Goal: Information Seeking & Learning: Learn about a topic

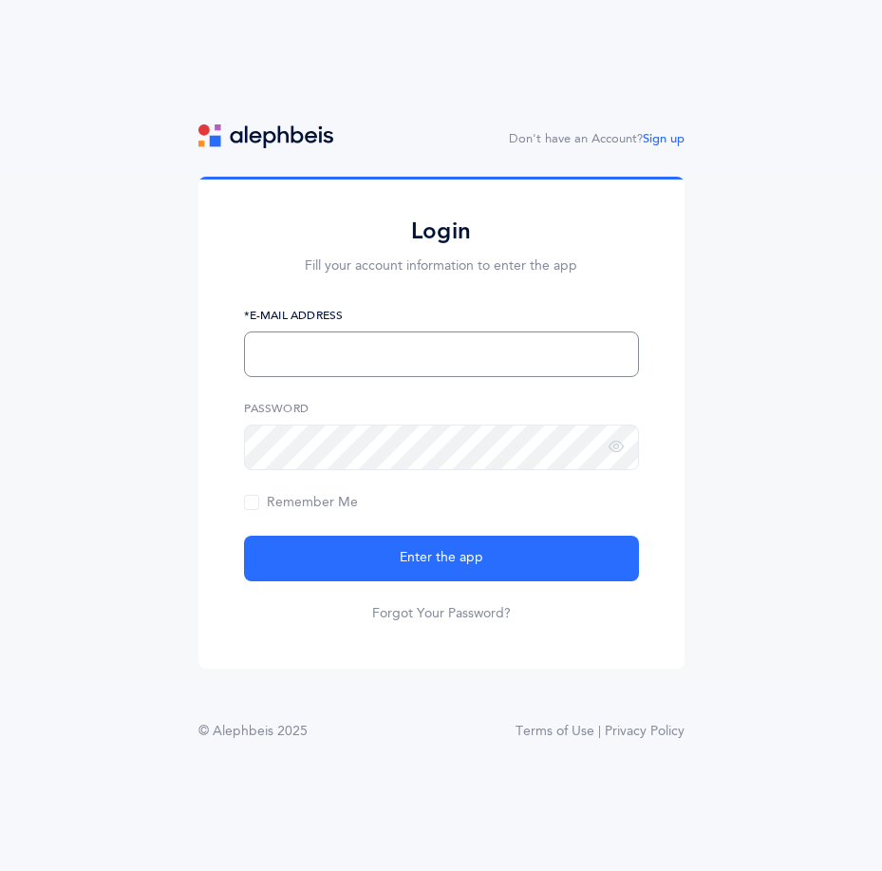
click at [375, 349] on input "text" at bounding box center [441, 354] width 395 height 46
click at [328, 485] on form "[EMAIL_ADDRESS][DOMAIN_NAME] *E-Mail Address Password Remember Me Enter the app…" at bounding box center [441, 465] width 395 height 316
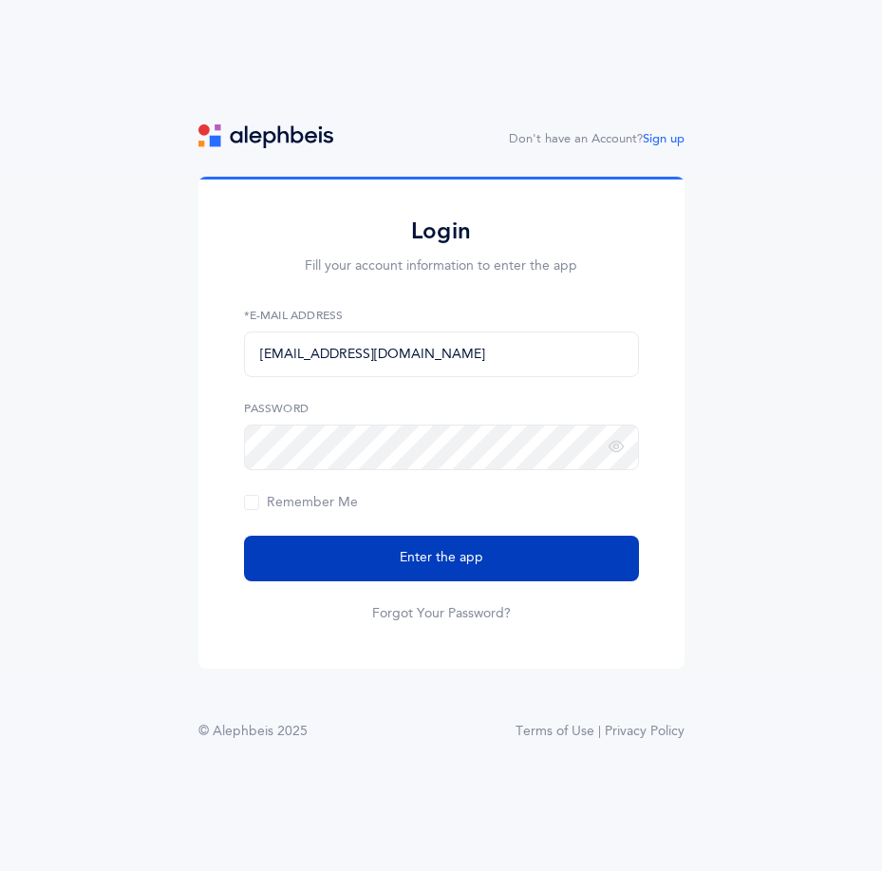
click at [432, 561] on span "Enter the app" at bounding box center [442, 558] width 84 height 20
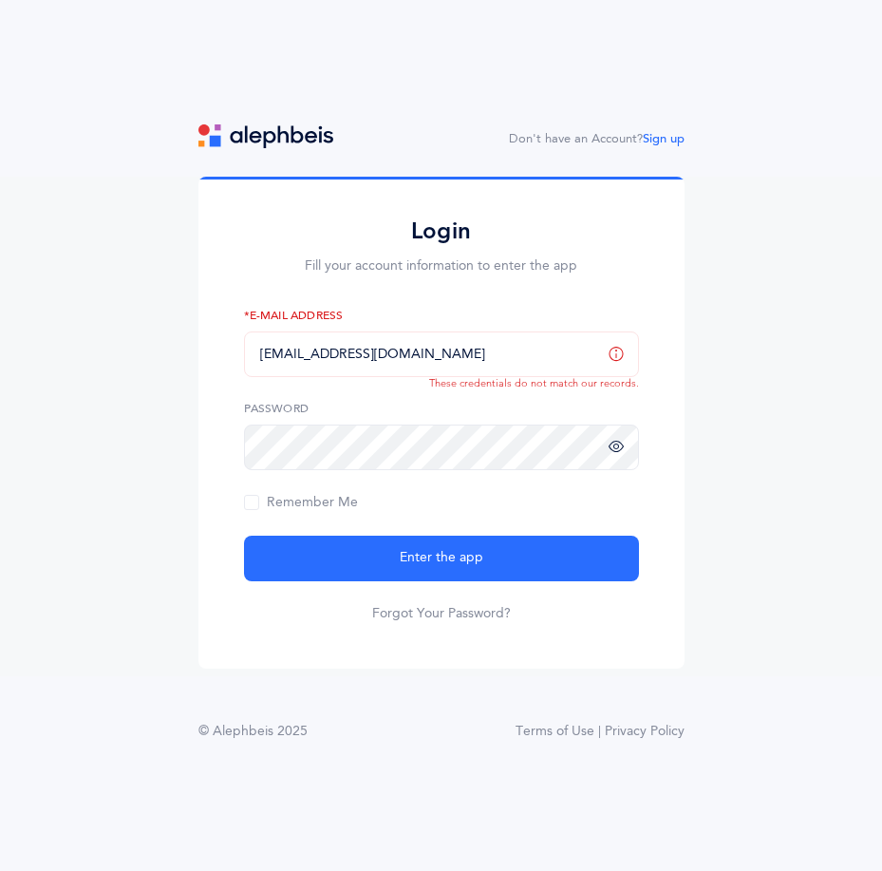
click at [614, 447] on icon at bounding box center [616, 447] width 15 height 17
click at [486, 370] on input "[EMAIL_ADDRESS][DOMAIN_NAME]" at bounding box center [441, 354] width 395 height 46
click at [326, 348] on input "[EMAIL_ADDRESS][DOMAIN_NAME]" at bounding box center [441, 354] width 395 height 46
click at [449, 526] on form "[EMAIL_ADDRESS][DOMAIN_NAME] *E-Mail Address Password Remember Me Enter the app…" at bounding box center [441, 465] width 395 height 316
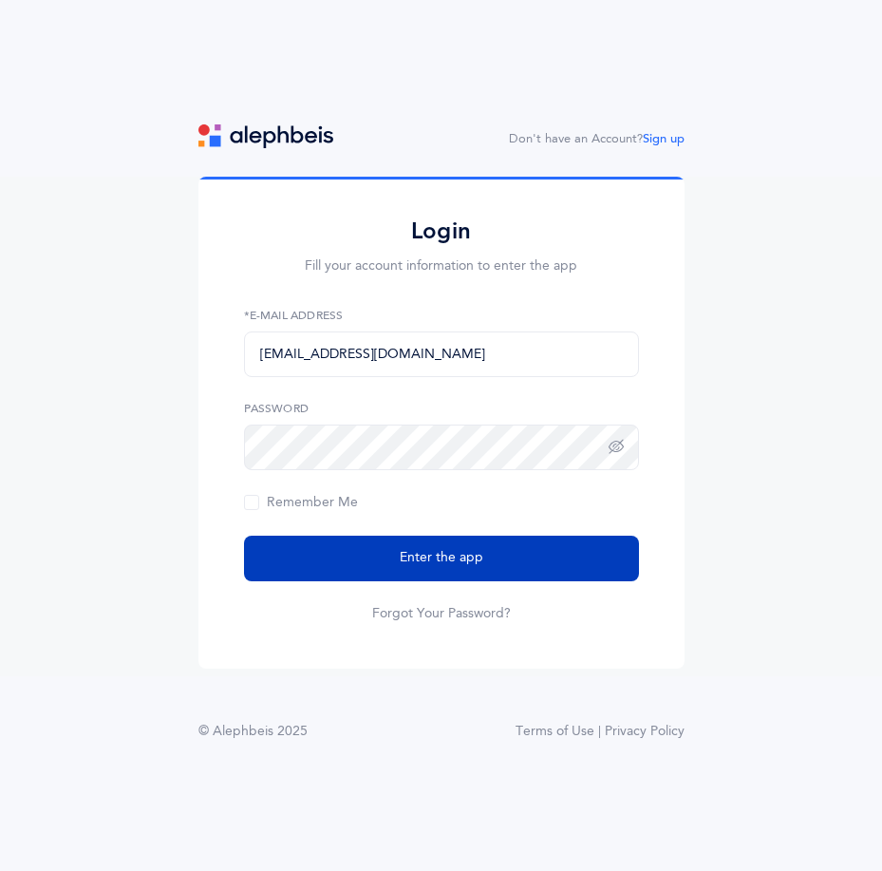
click at [353, 556] on button "Enter the app" at bounding box center [441, 559] width 395 height 46
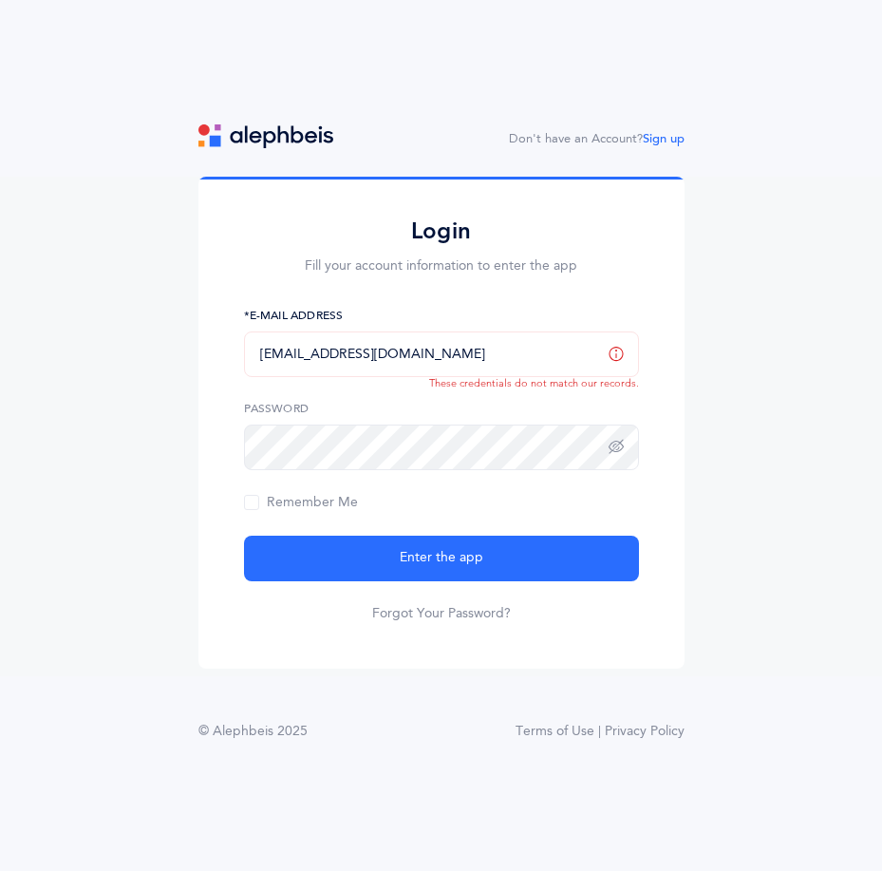
click at [466, 376] on input "[EMAIL_ADDRESS][DOMAIN_NAME]" at bounding box center [441, 354] width 395 height 46
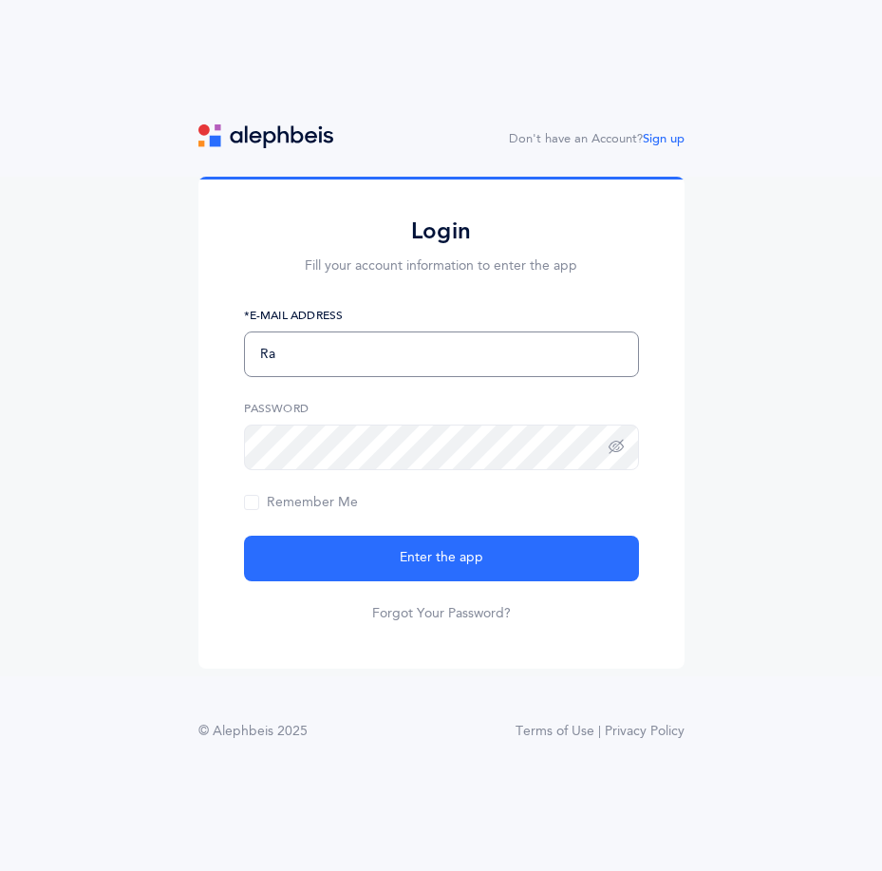
type input "R"
type input "[EMAIL_ADDRESS][DOMAIN_NAME]"
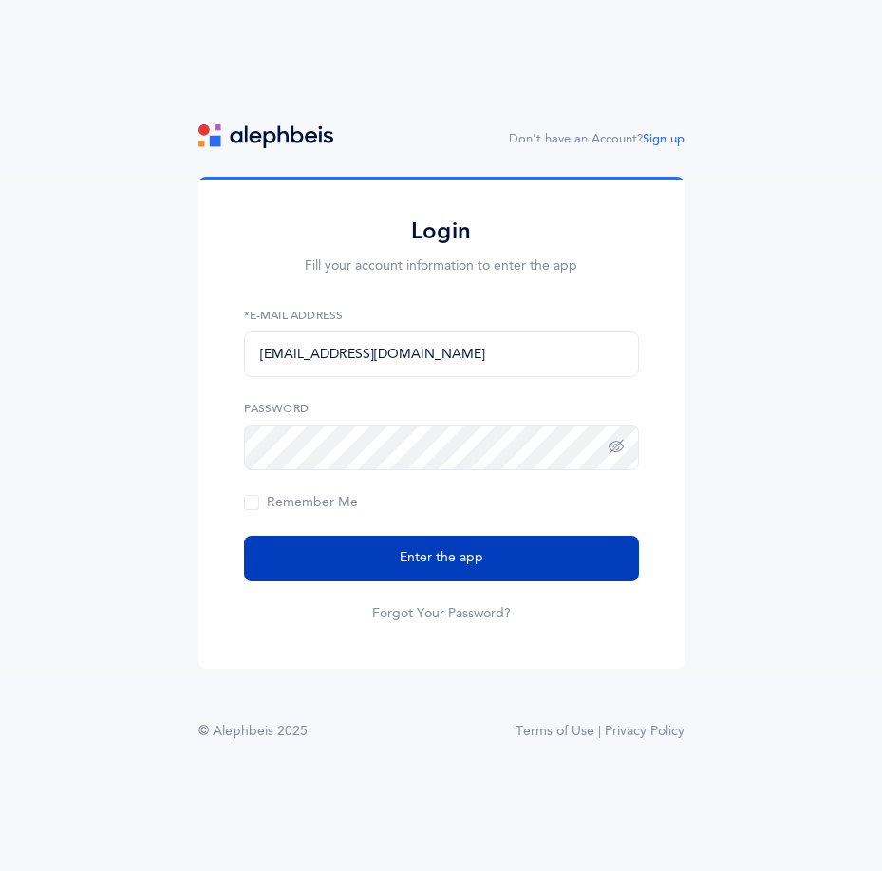
click at [461, 556] on span "Enter the app" at bounding box center [442, 558] width 84 height 20
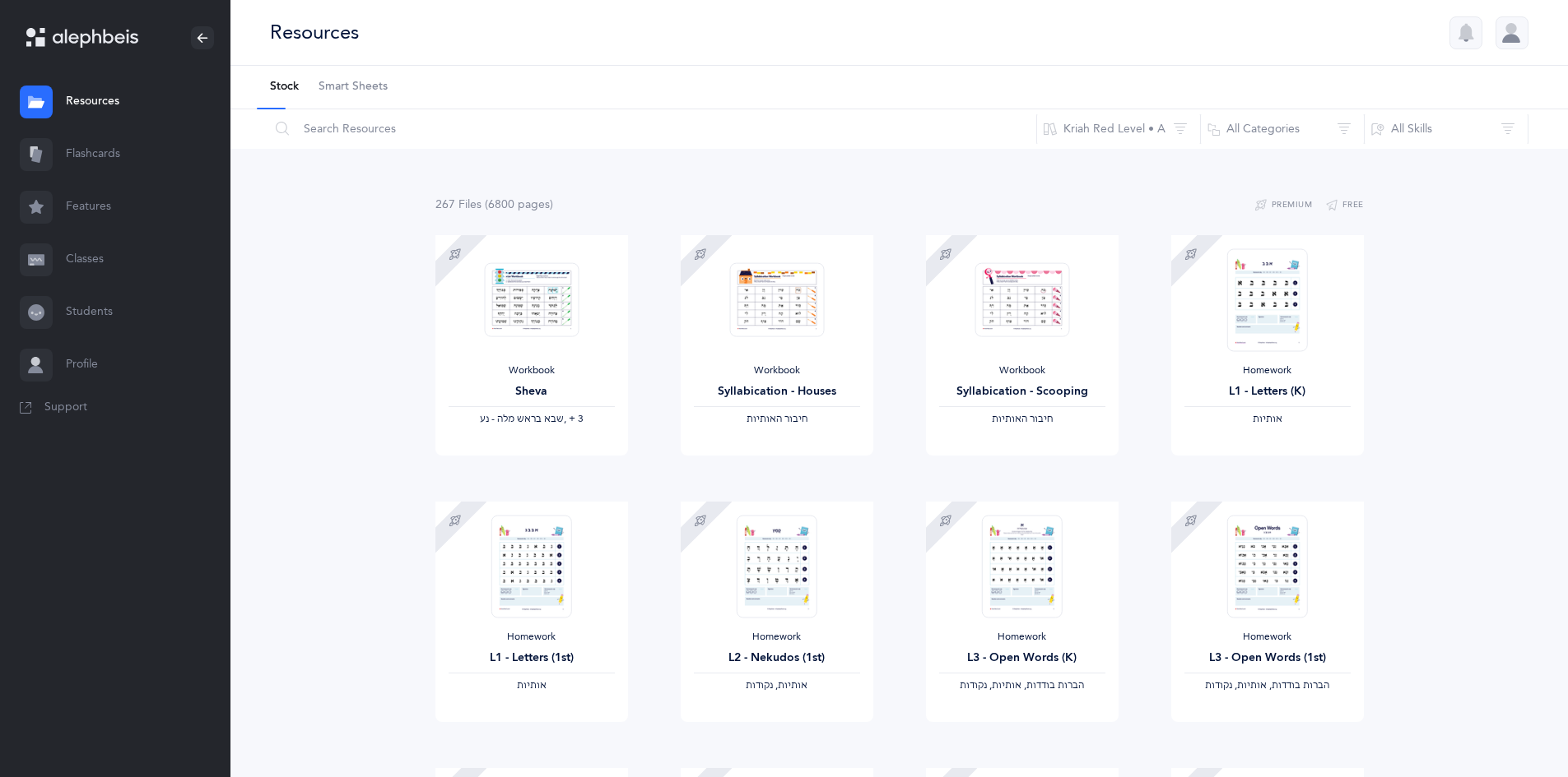
click at [101, 159] on link "Flashcards" at bounding box center [115, 154] width 231 height 53
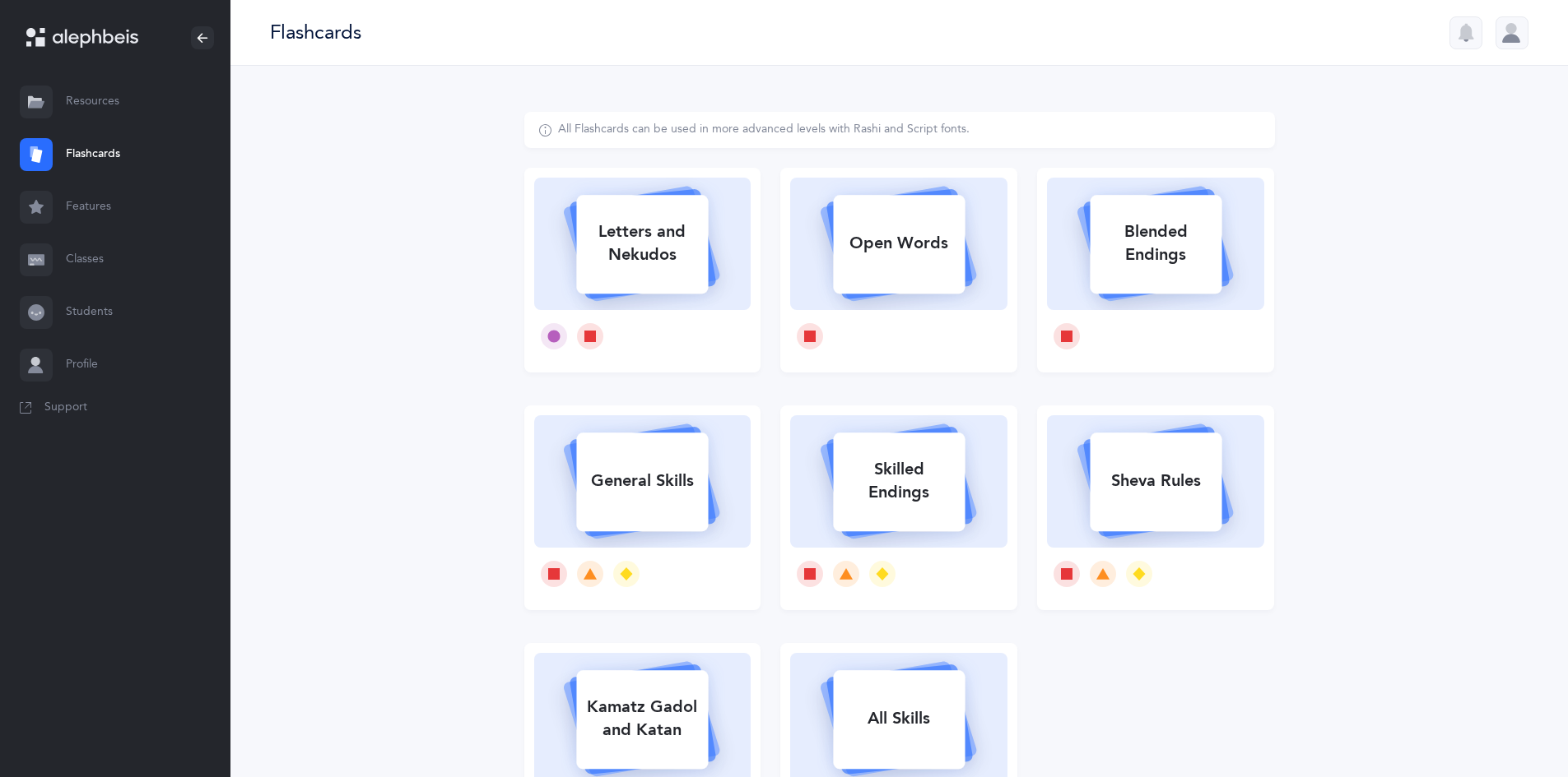
click at [660, 286] on rect at bounding box center [643, 244] width 132 height 99
select select
select select "single"
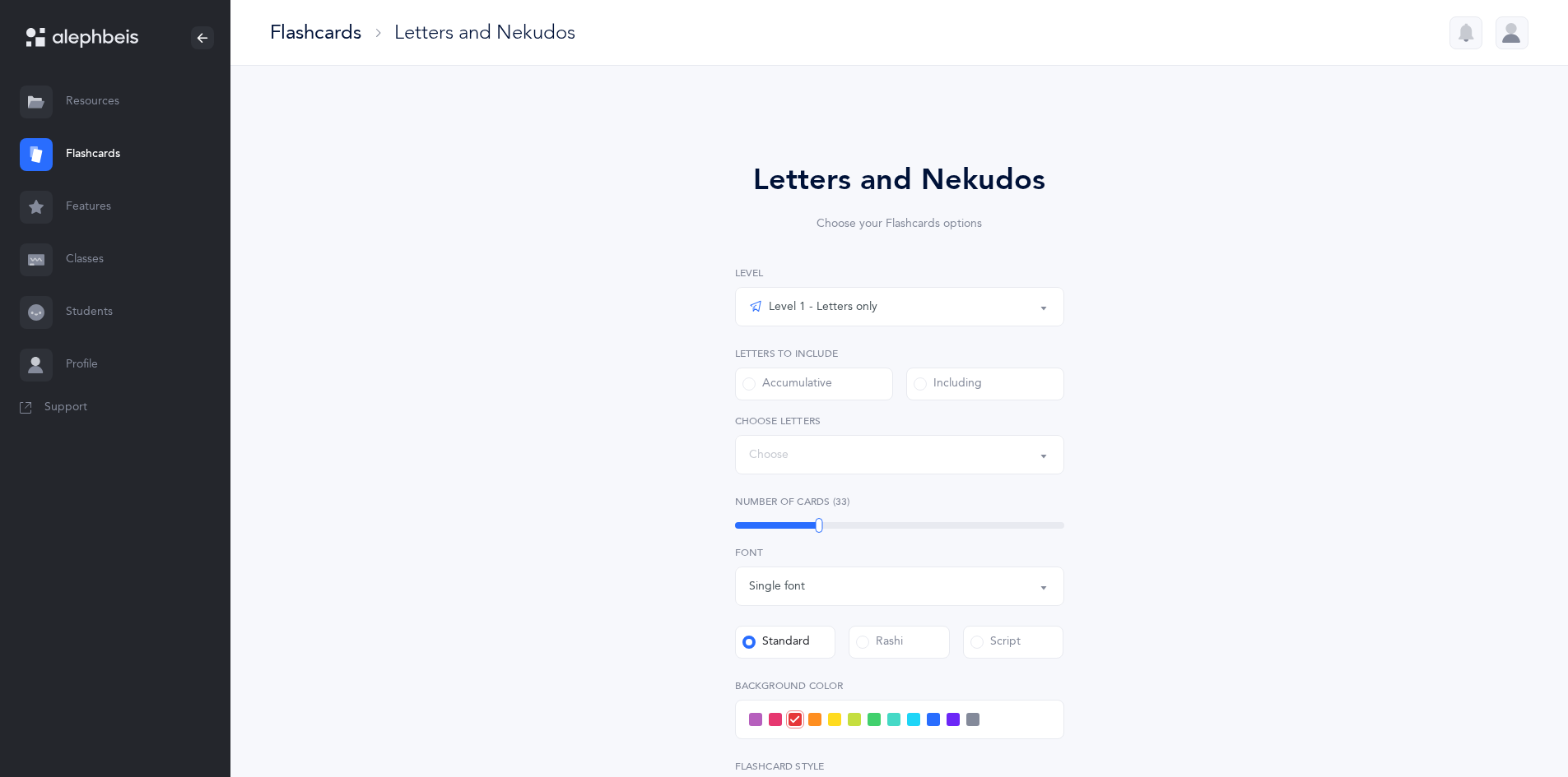
select select "27"
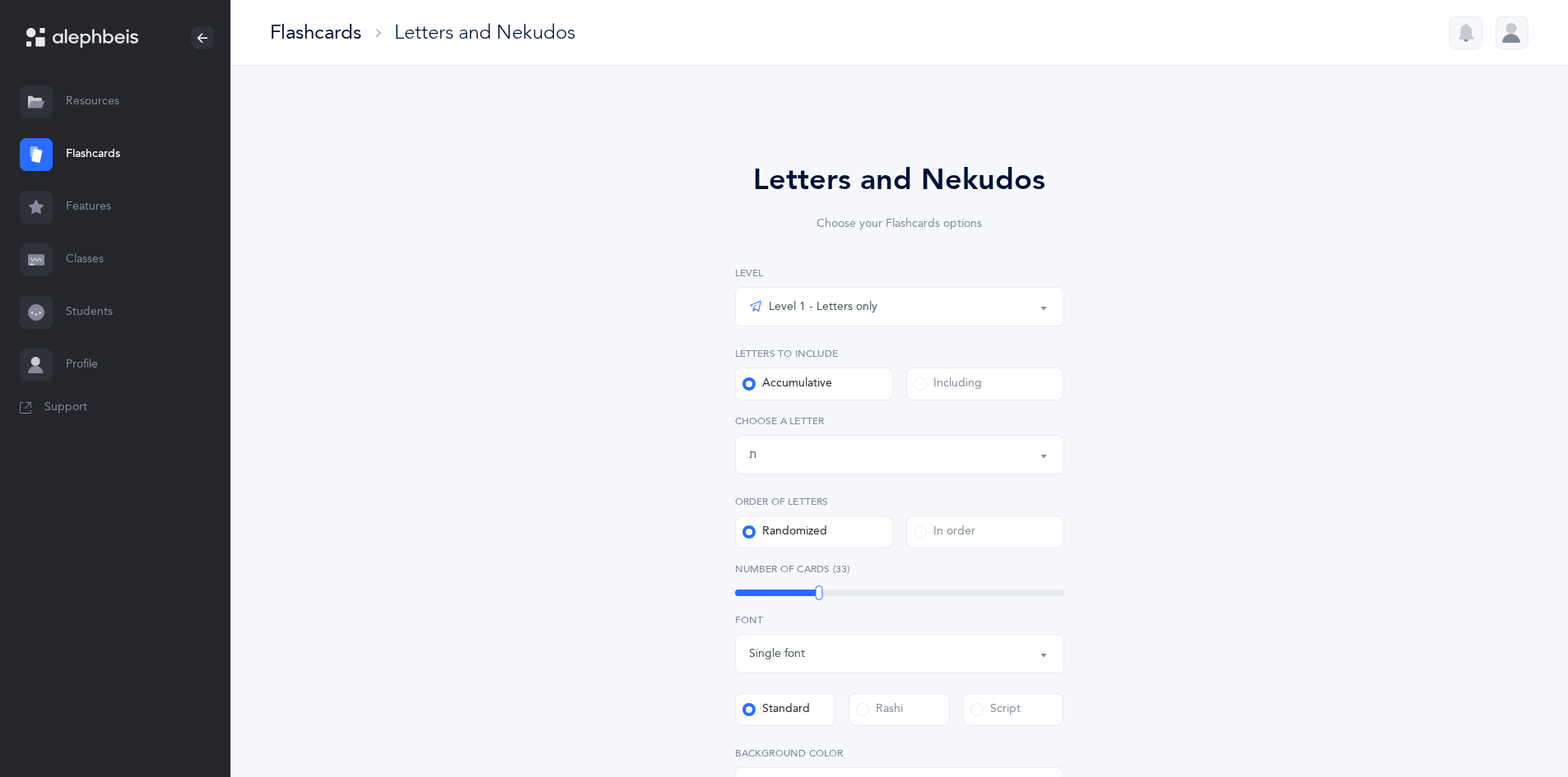
click at [310, 25] on div "Flashcards" at bounding box center [315, 32] width 91 height 27
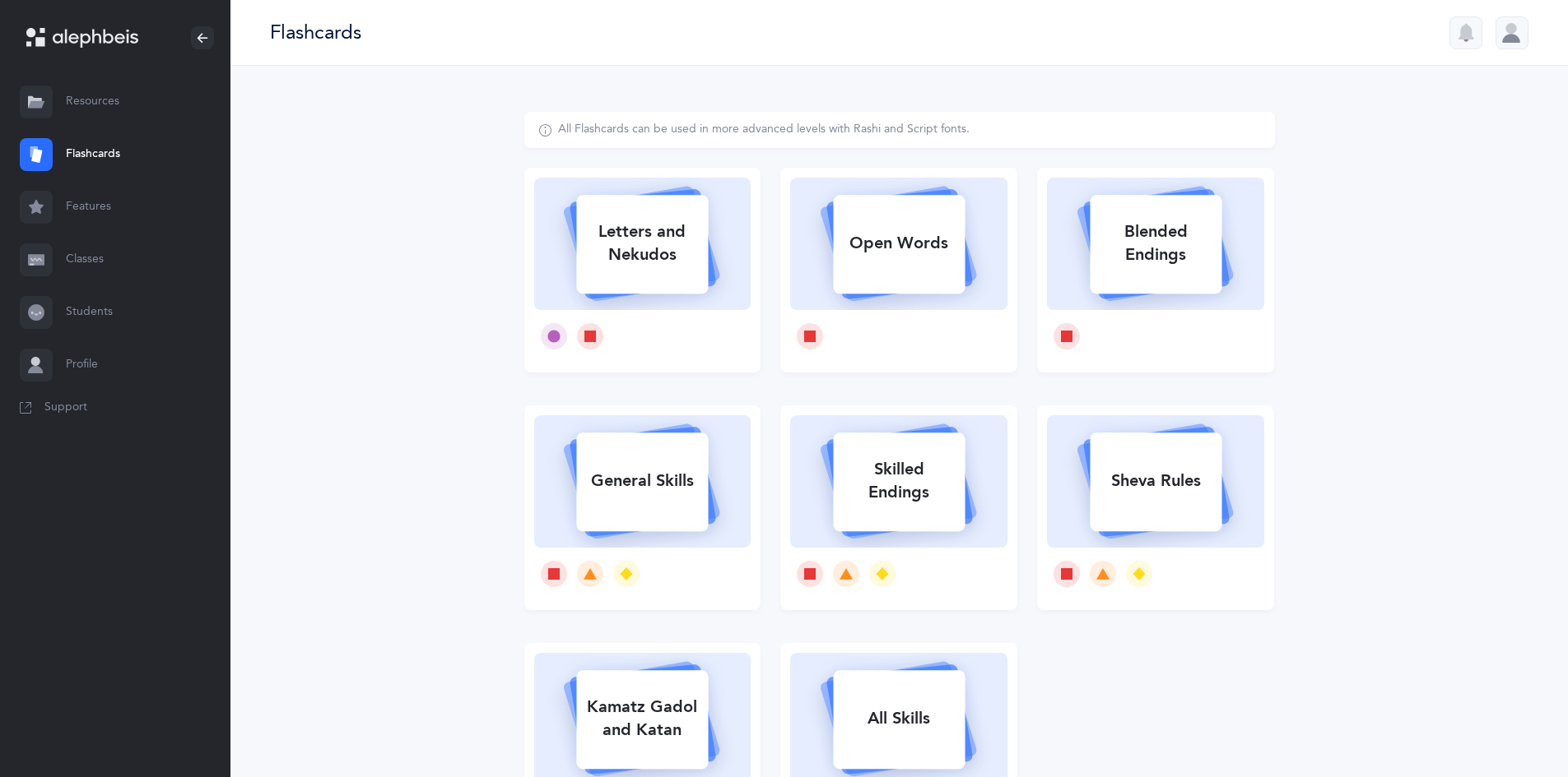
click at [594, 248] on div "Letters and Nekudos" at bounding box center [642, 243] width 132 height 66
select select "27"
select select "single"
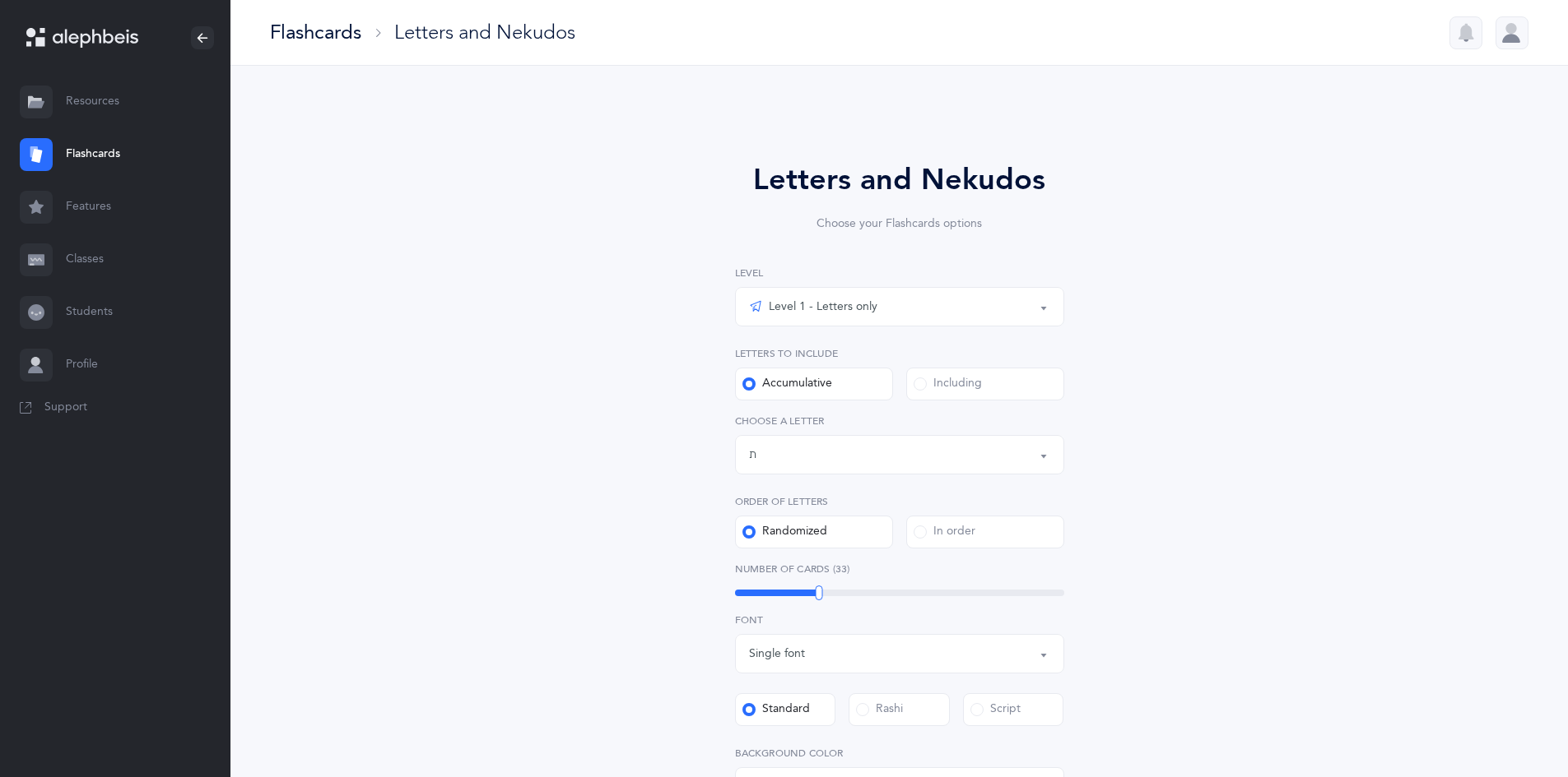
click at [764, 295] on div "Level 1 - Letters only" at bounding box center [900, 307] width 302 height 28
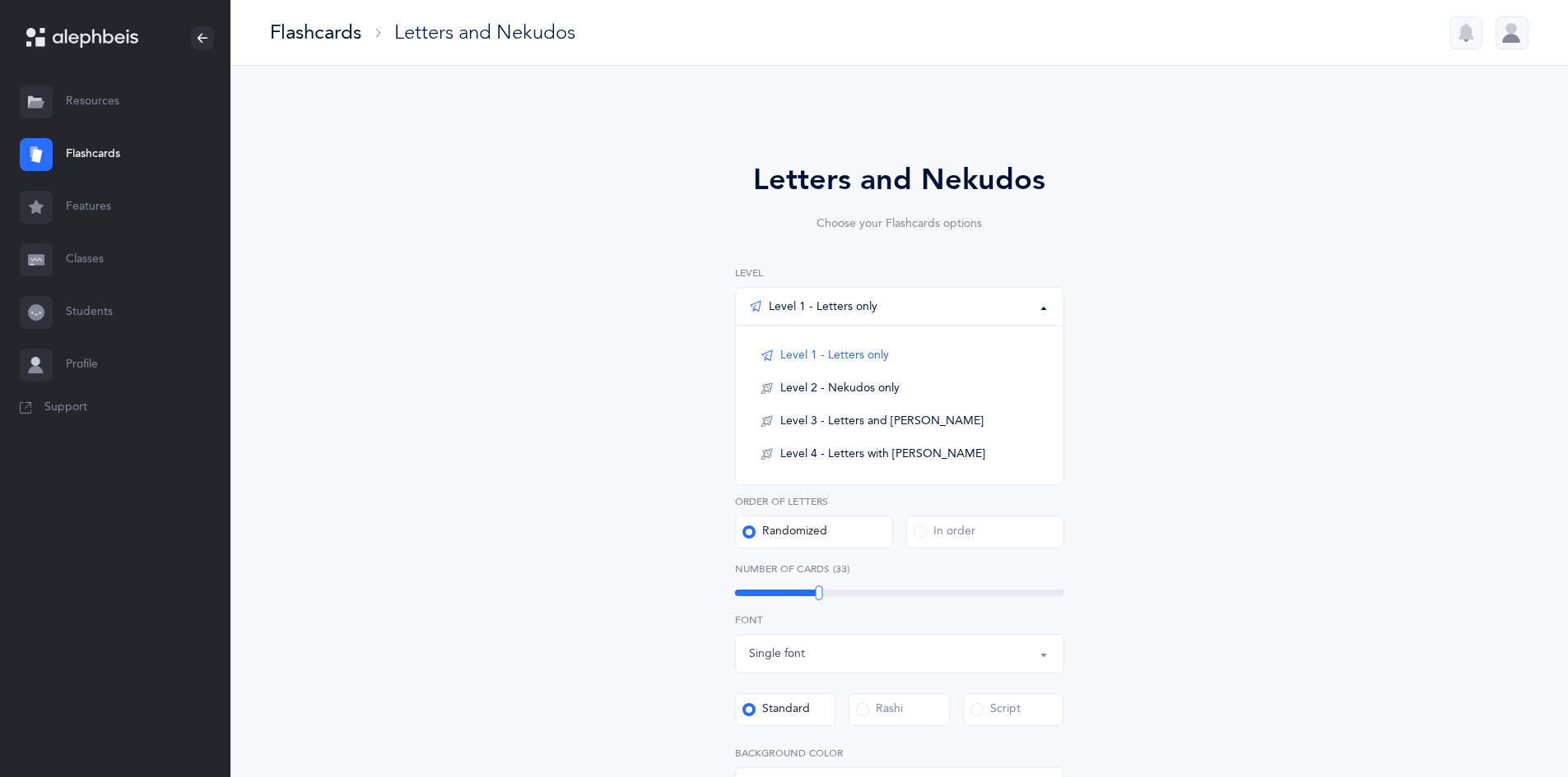
click at [764, 467] on div "Letters and Nekudos Choose your Flashcards options Level 1 - Letters only Level…" at bounding box center [900, 592] width 421 height 870
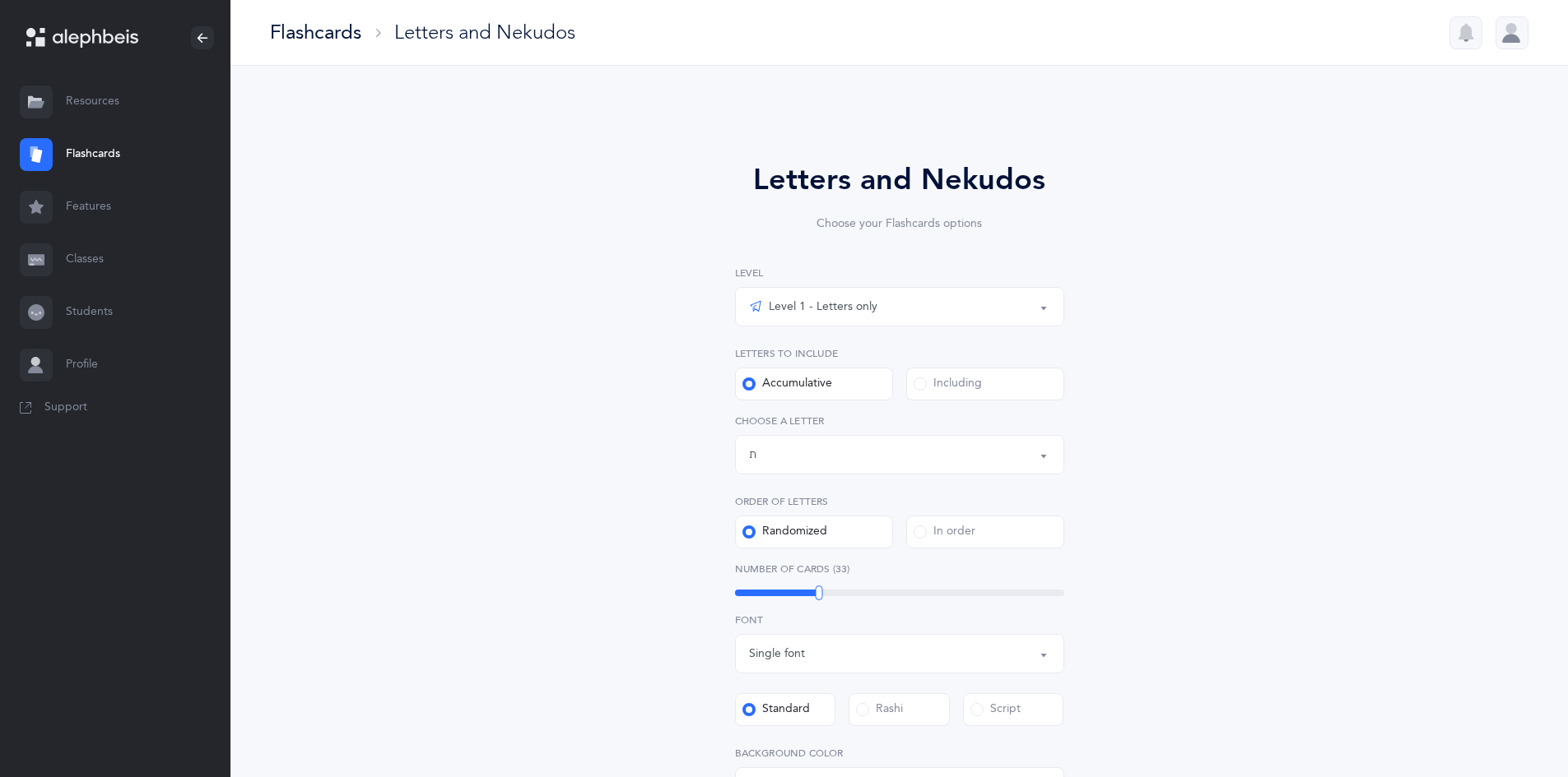
click at [764, 534] on label "In order" at bounding box center [986, 532] width 158 height 33
click at [0, 0] on input "In order" at bounding box center [0, 0] width 0 height 0
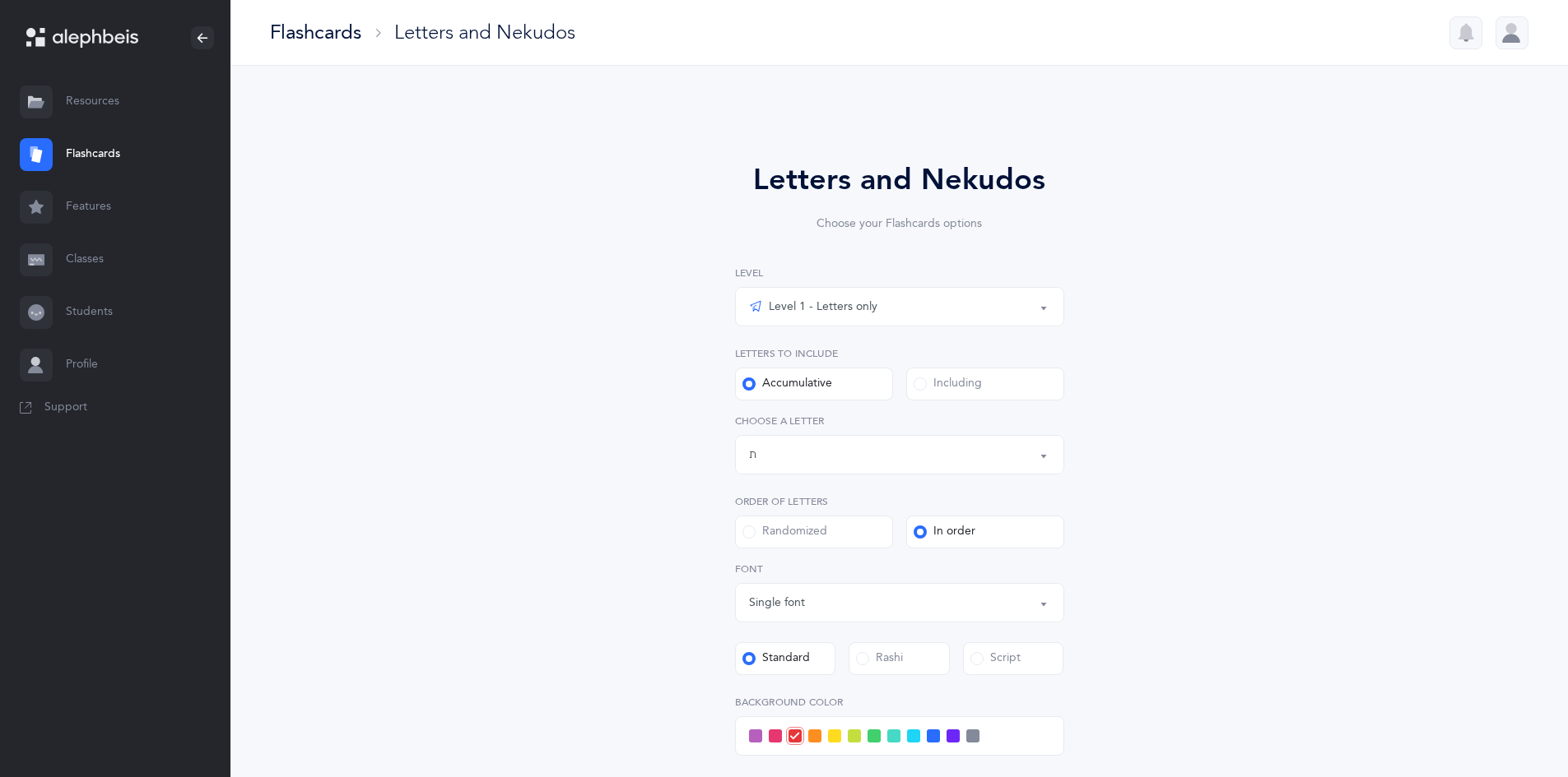
click at [764, 465] on div "Letters up until: ת" at bounding box center [900, 455] width 302 height 28
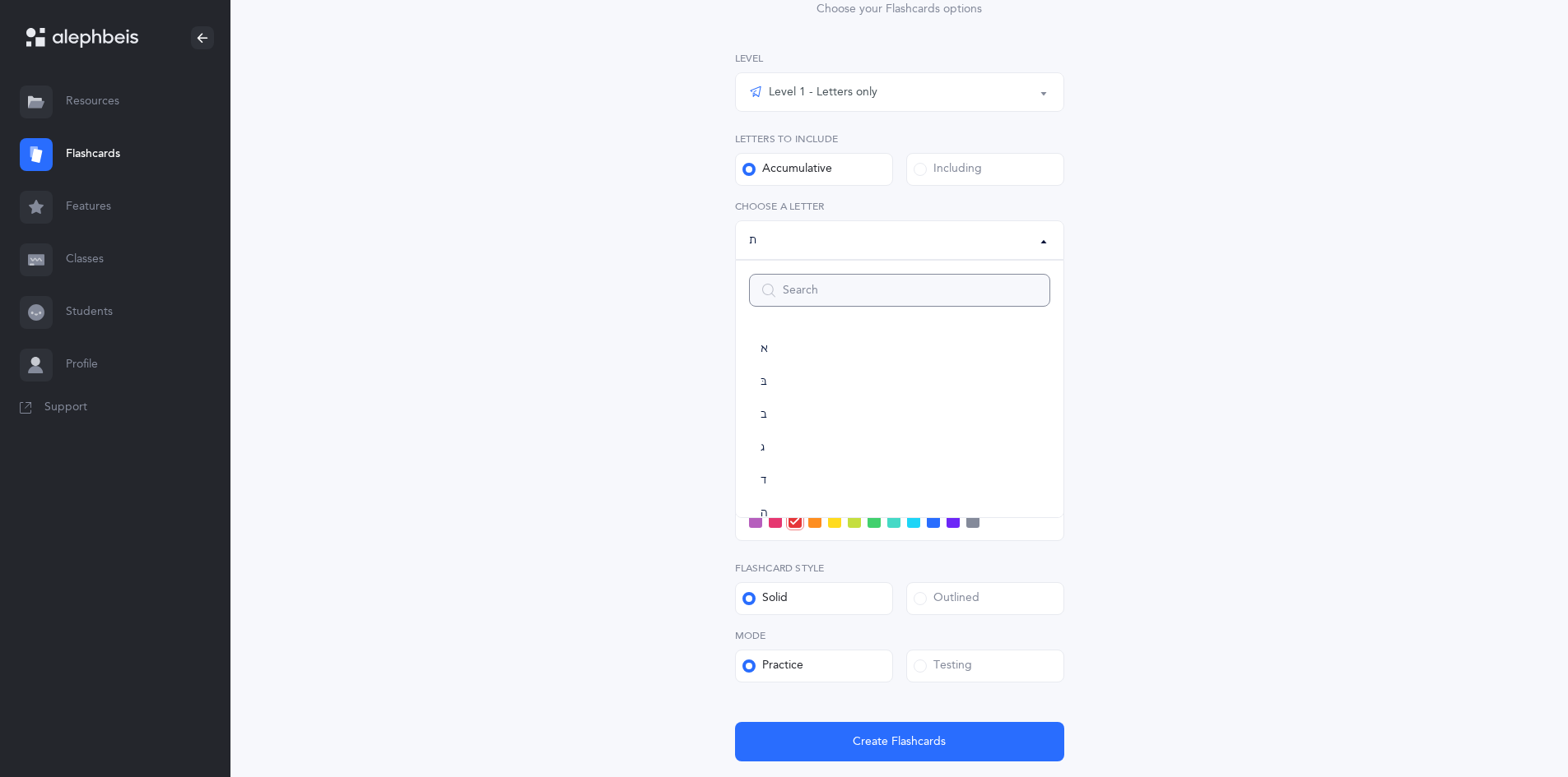
scroll to position [329, 0]
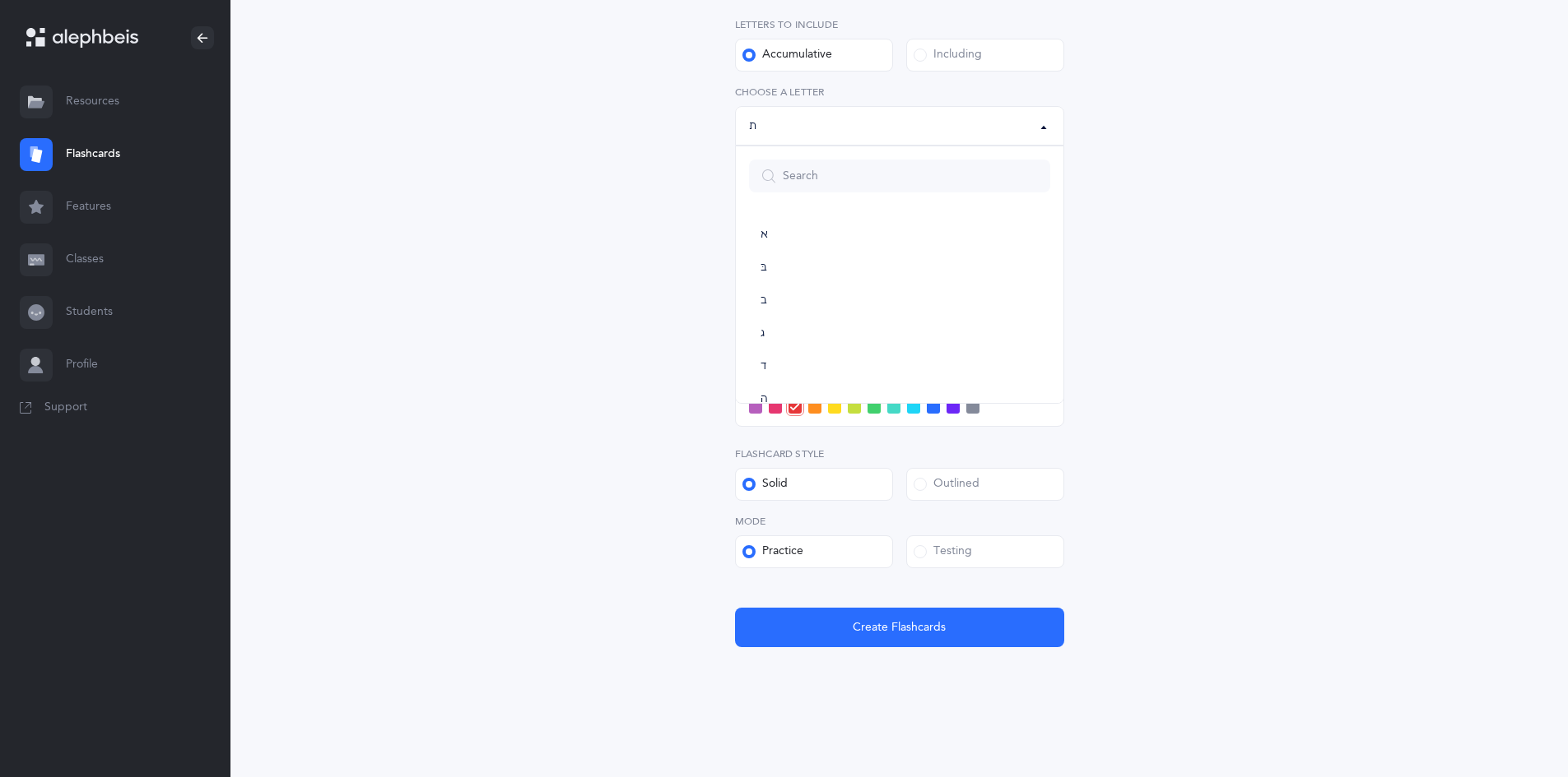
click at [764, 544] on div "Letters and Nekudos Choose your Flashcards options Level 1 - Letters only Level…" at bounding box center [900, 237] width 421 height 819
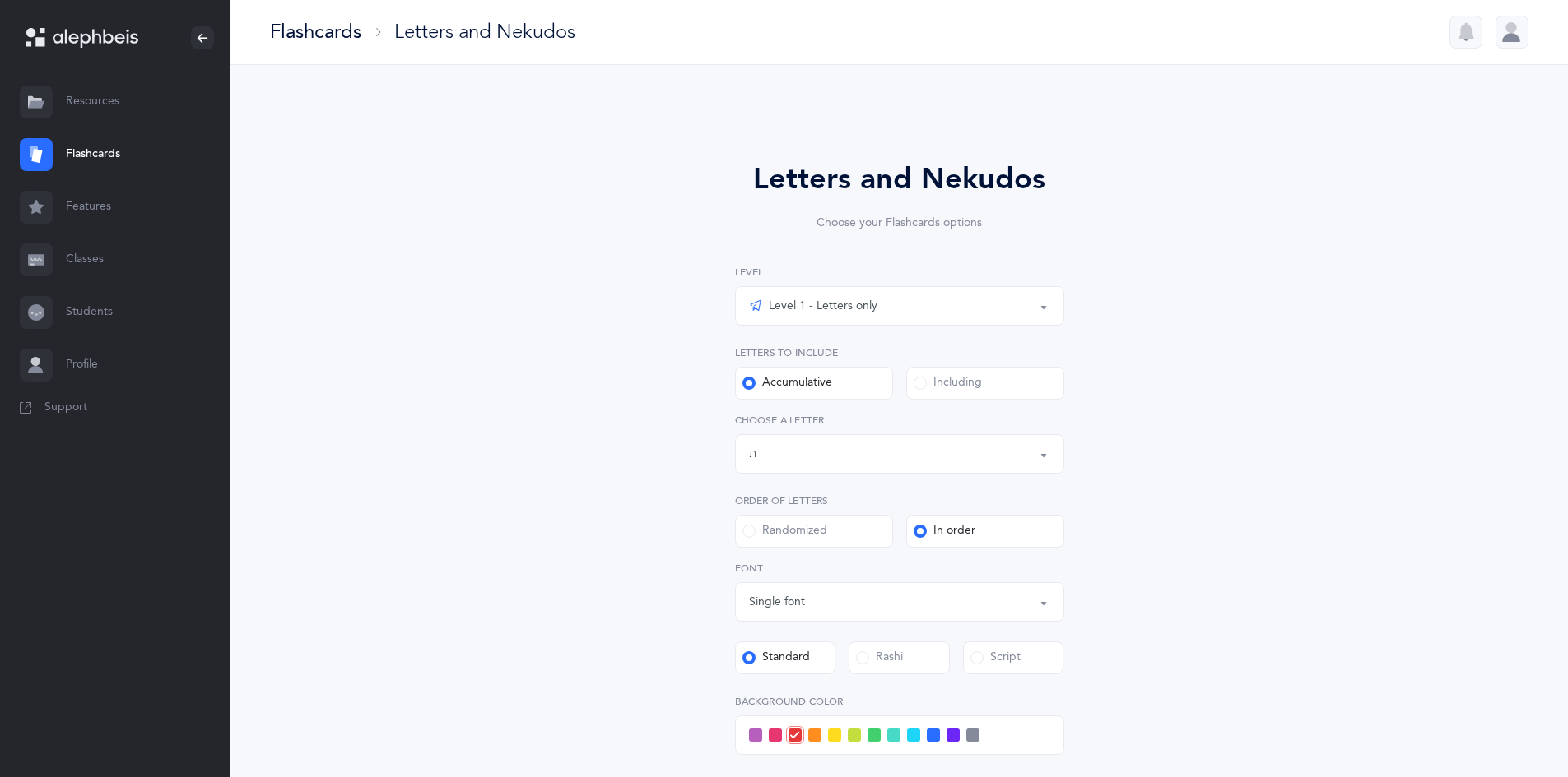
scroll to position [0, 0]
click at [764, 375] on label "Including" at bounding box center [986, 384] width 158 height 33
click at [0, 0] on input "Including" at bounding box center [0, 0] width 0 height 0
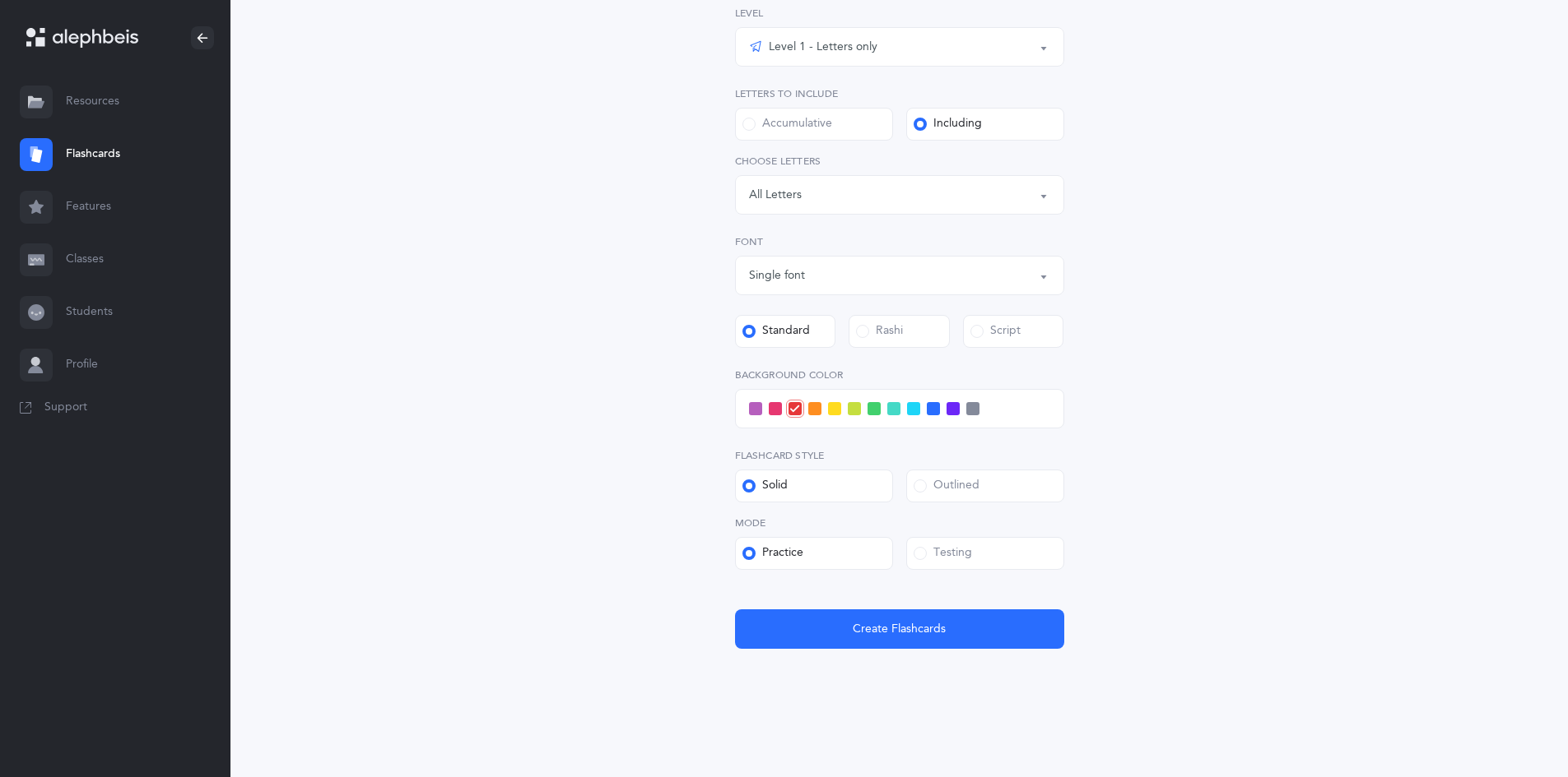
scroll to position [263, 0]
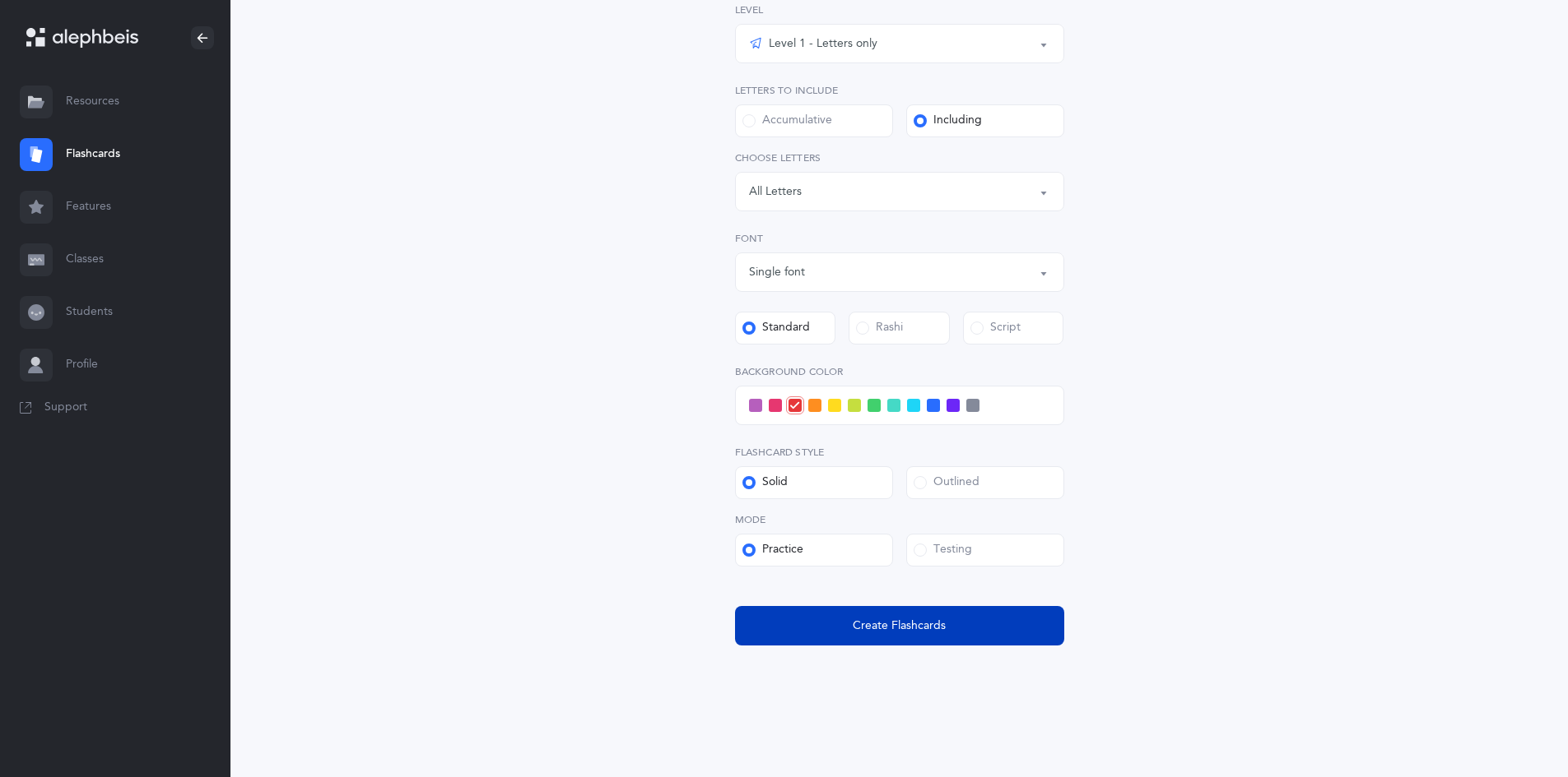
click at [764, 625] on button "Create Flashcards" at bounding box center [900, 626] width 329 height 40
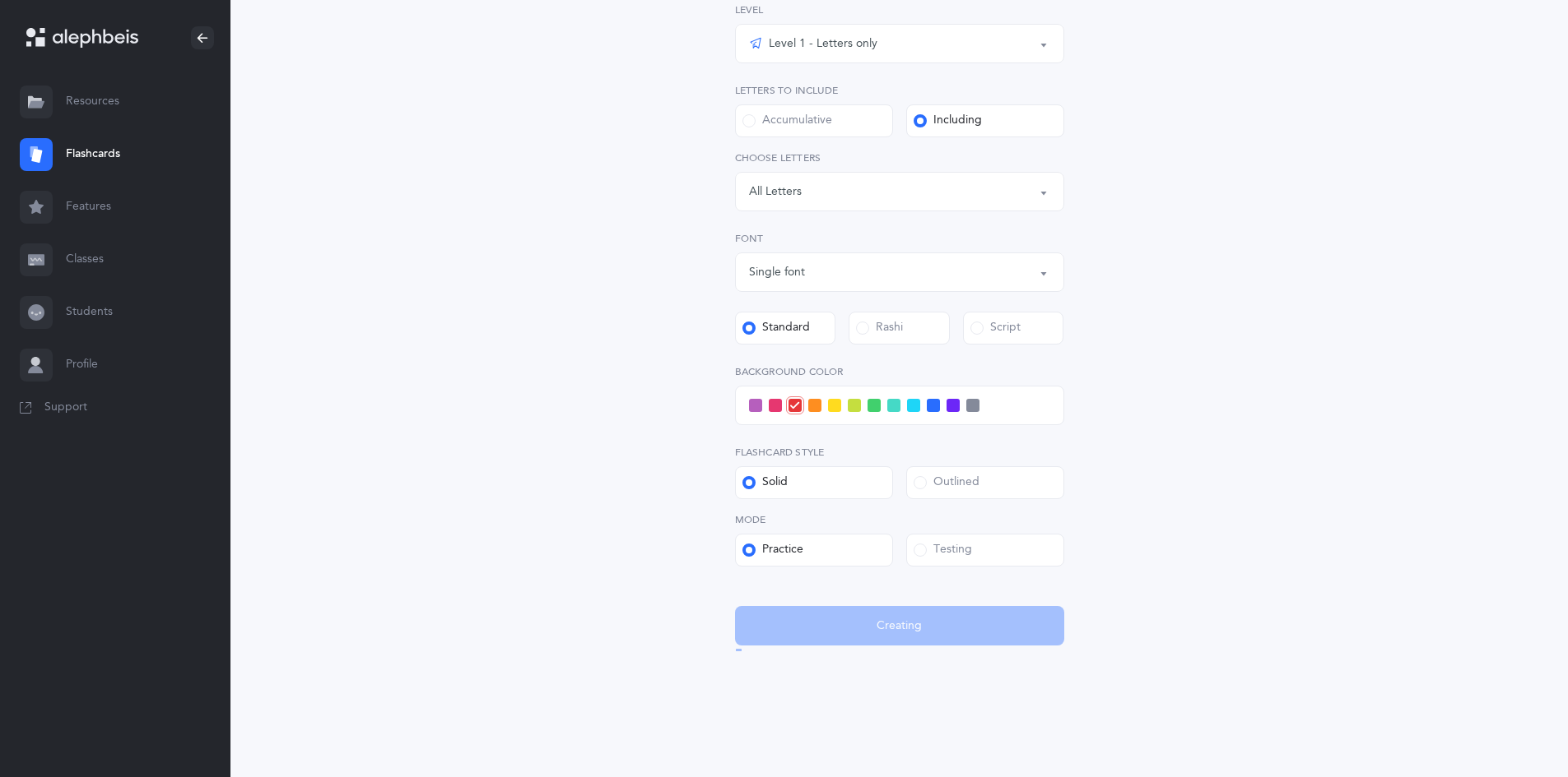
scroll to position [0, 0]
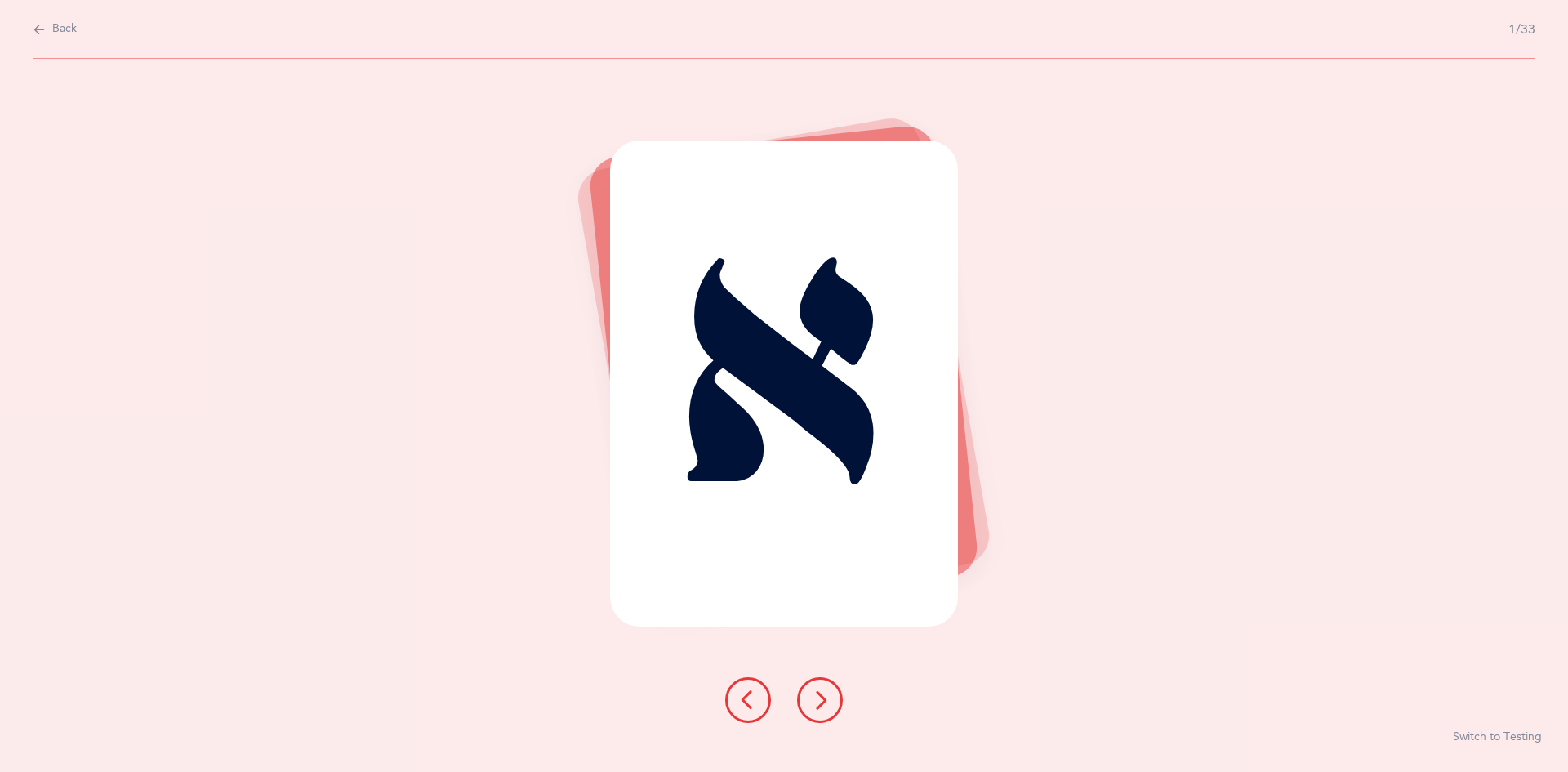
click at [758, 698] on button at bounding box center [820, 700] width 46 height 46
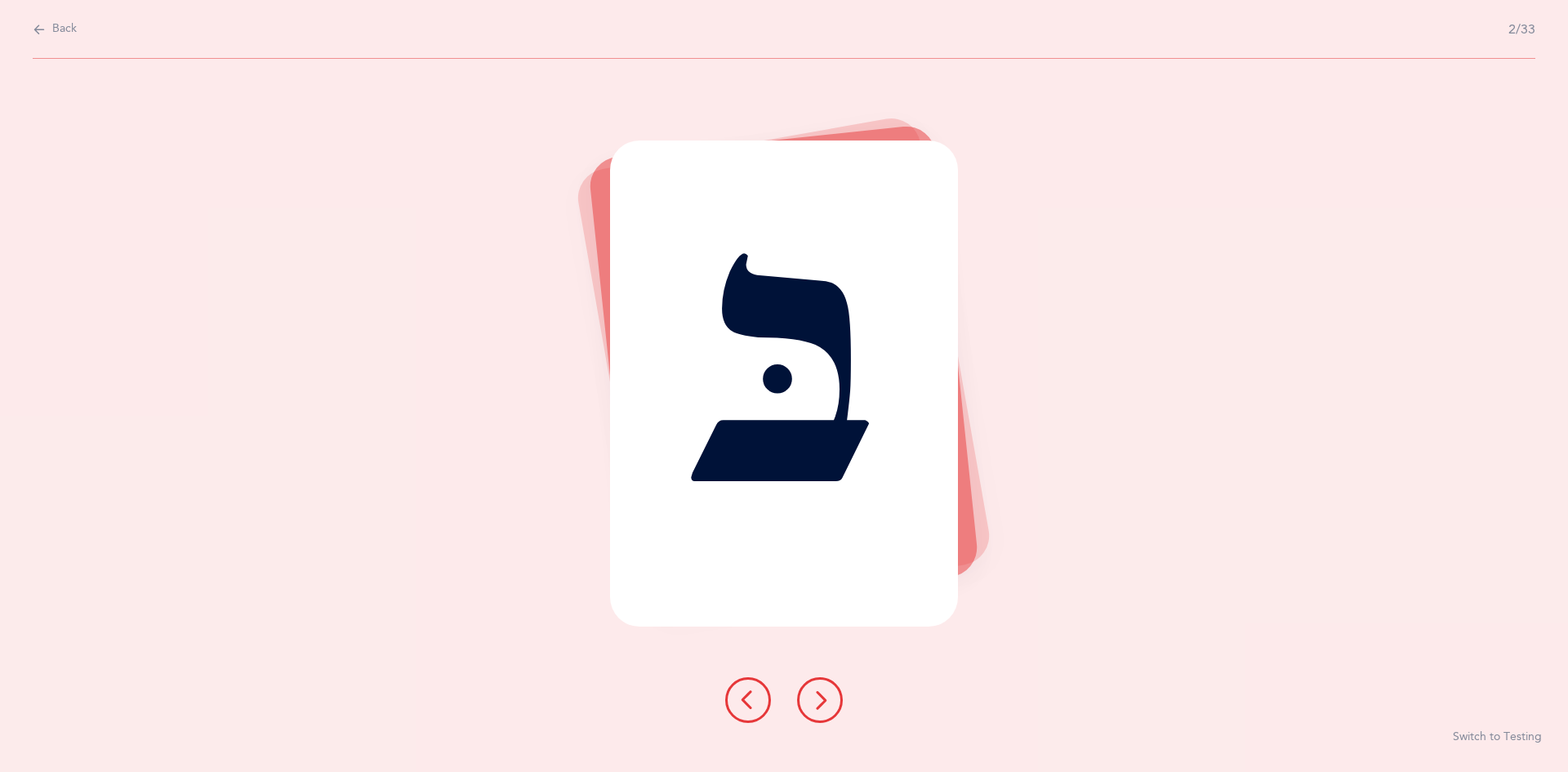
click at [758, 698] on button at bounding box center [820, 700] width 46 height 46
click at [735, 698] on button at bounding box center [747, 700] width 46 height 46
click at [744, 693] on icon at bounding box center [747, 700] width 20 height 20
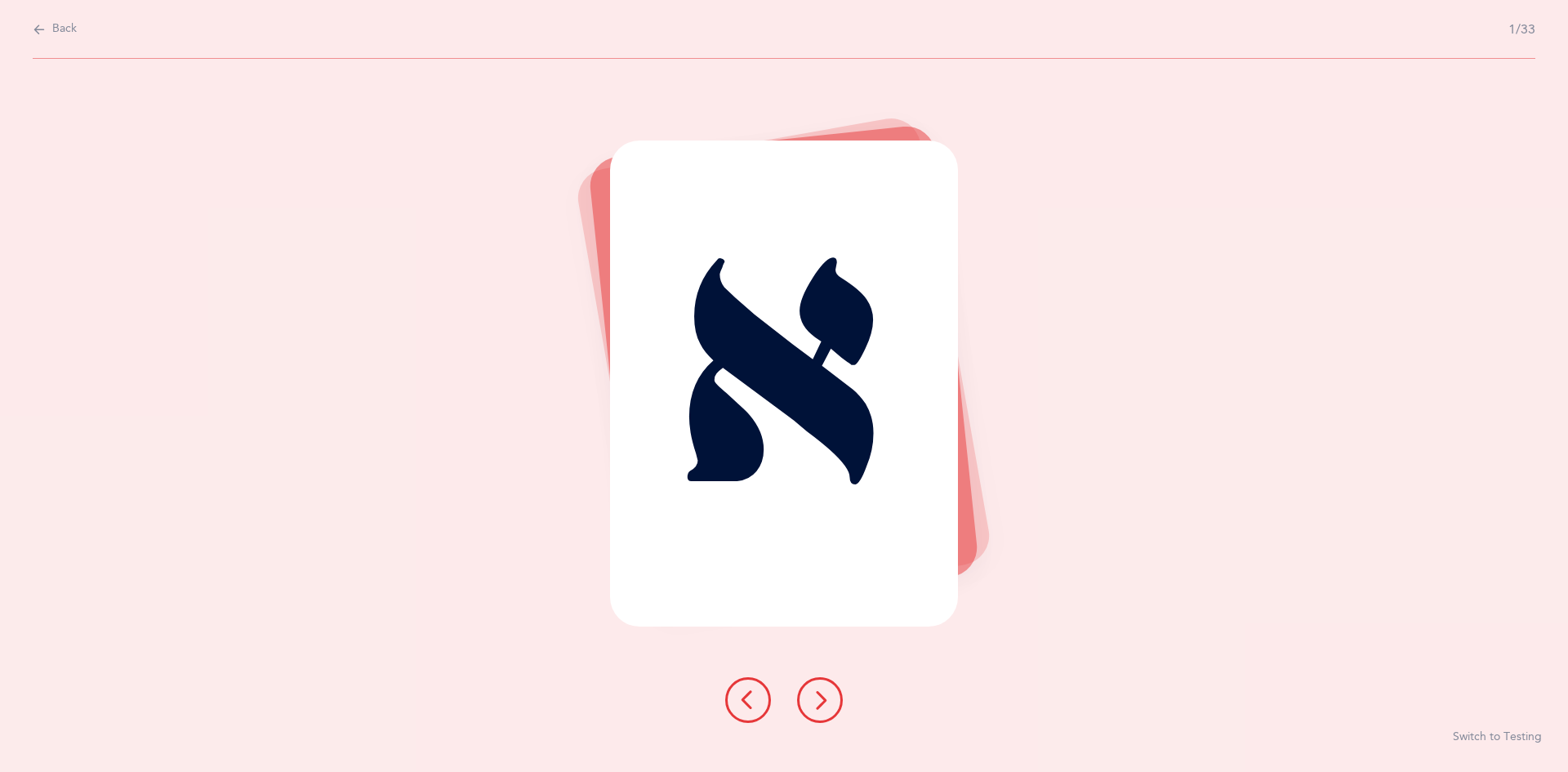
click at [758, 696] on icon at bounding box center [820, 700] width 20 height 20
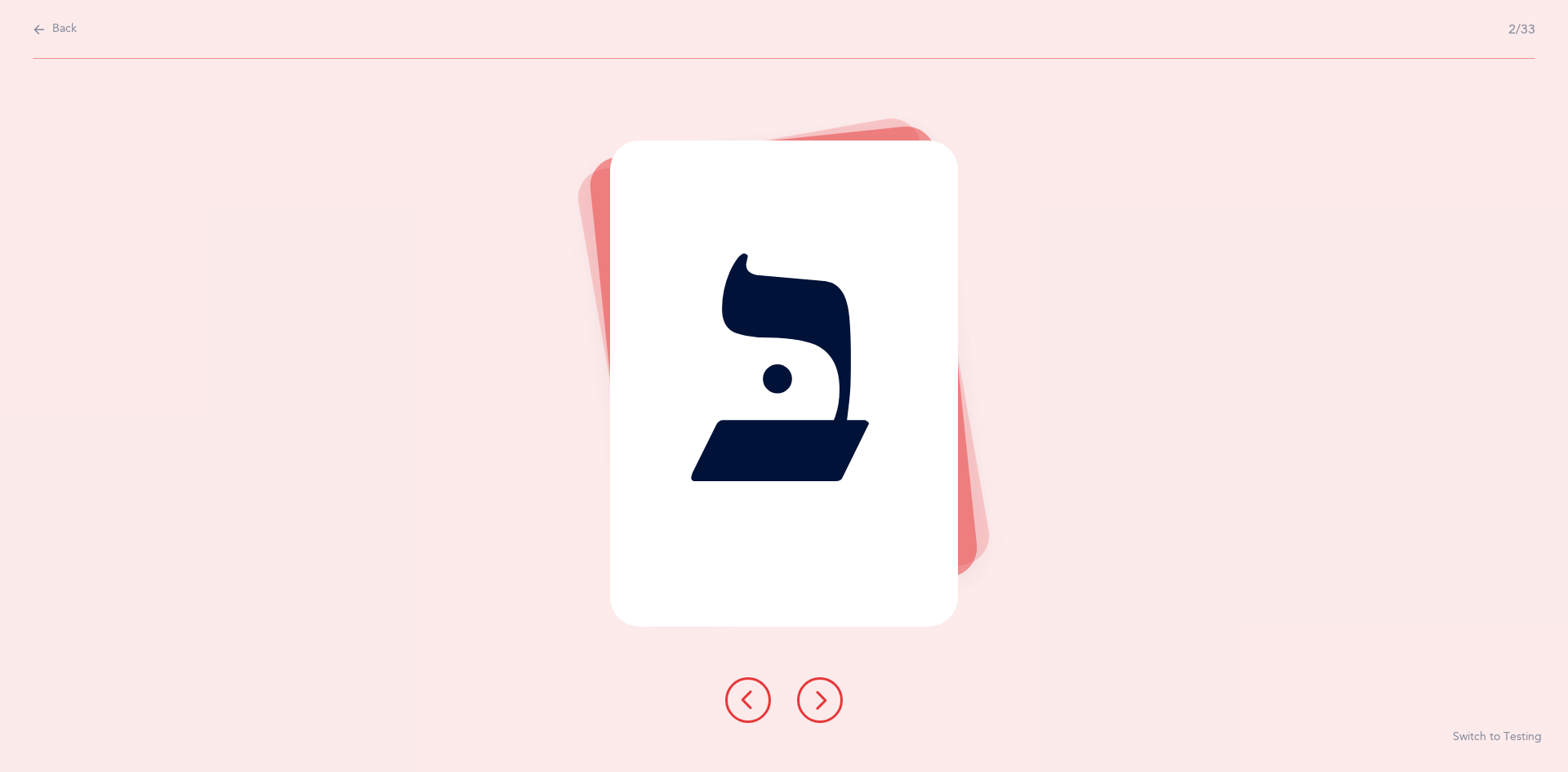
click at [758, 700] on button at bounding box center [820, 700] width 46 height 46
click at [758, 689] on div at bounding box center [784, 700] width 144 height 46
click at [758, 683] on button at bounding box center [820, 700] width 46 height 46
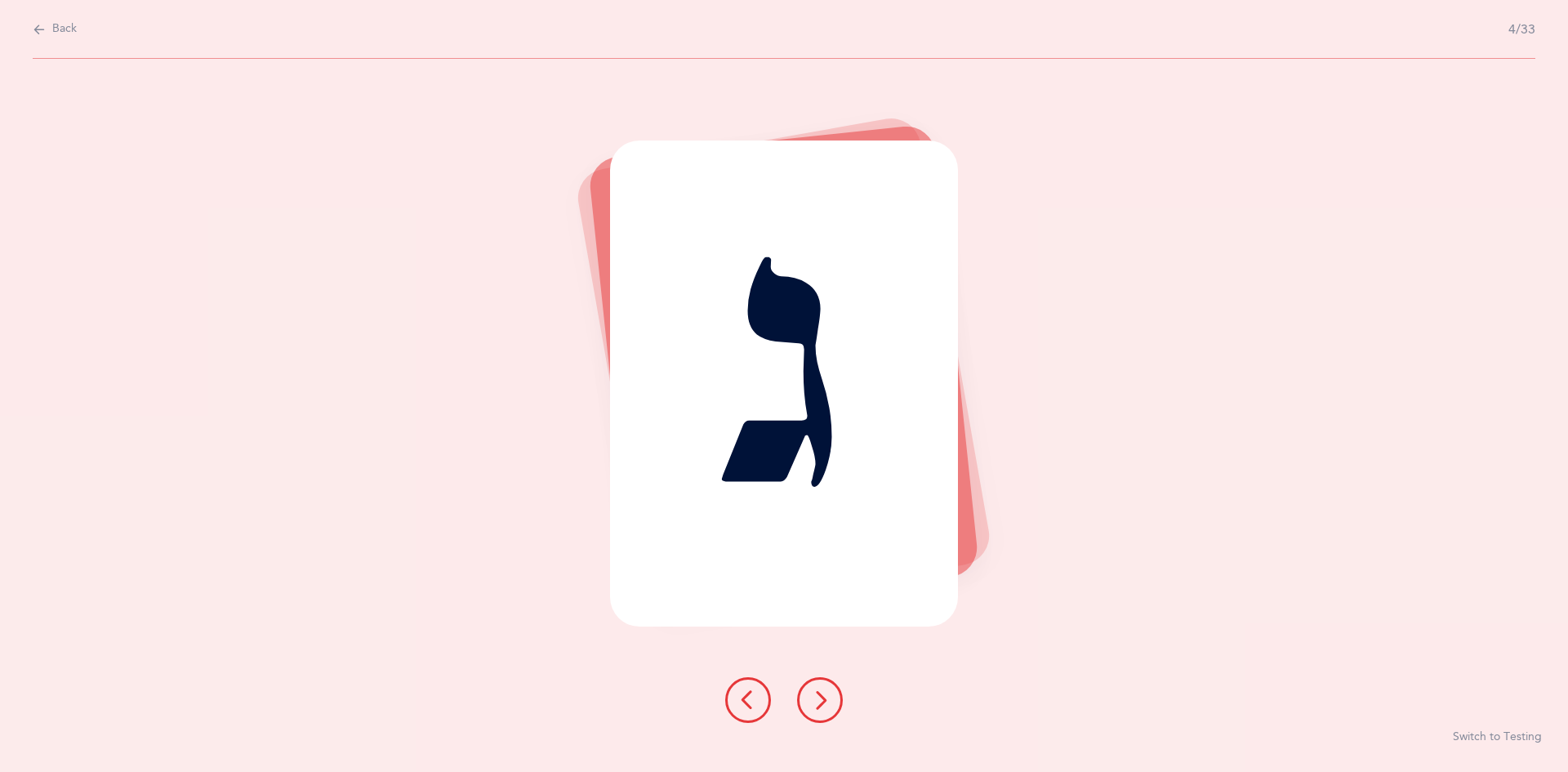
click at [758, 697] on button at bounding box center [820, 700] width 46 height 46
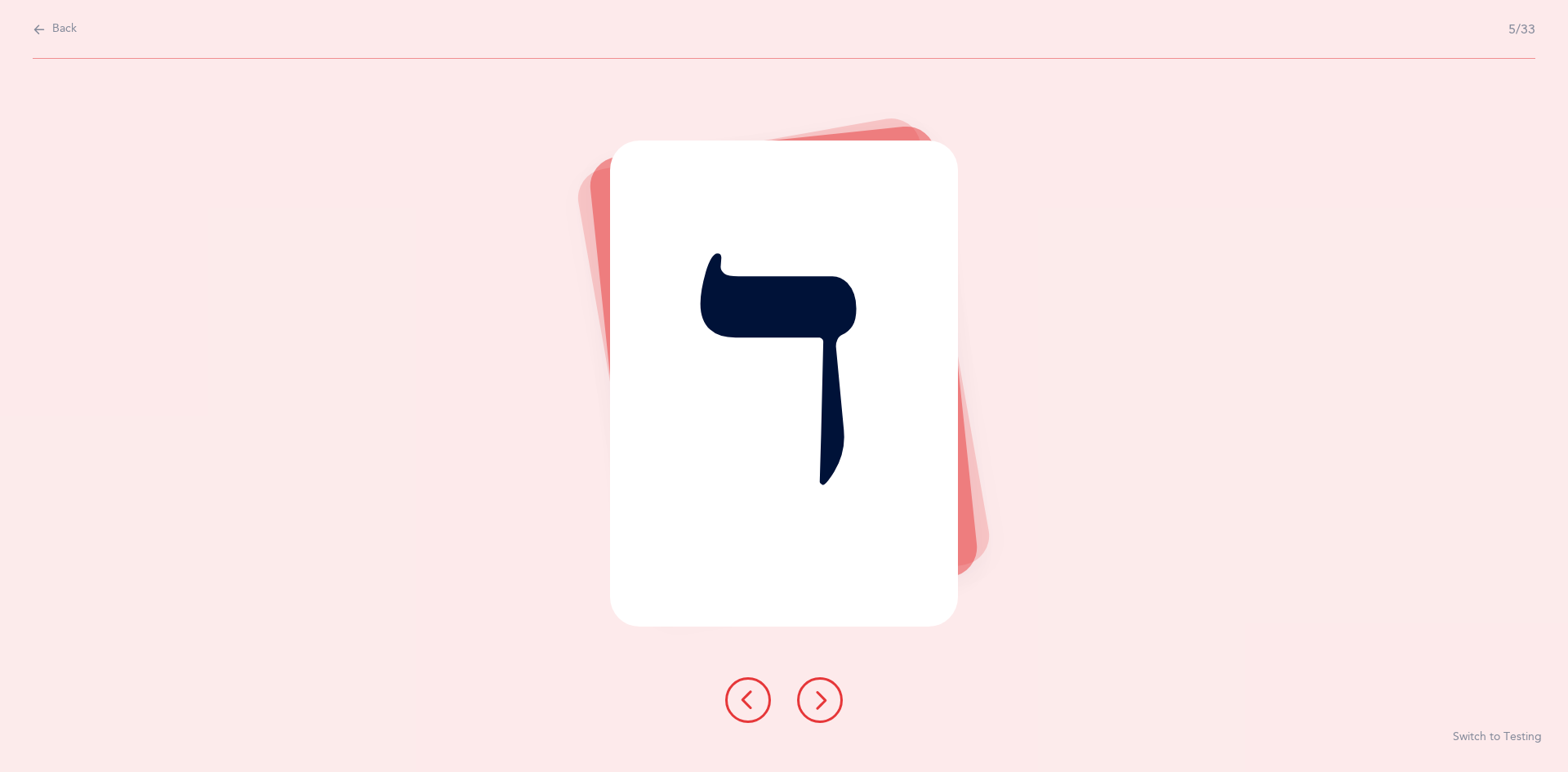
click at [758, 689] on button at bounding box center [820, 700] width 46 height 46
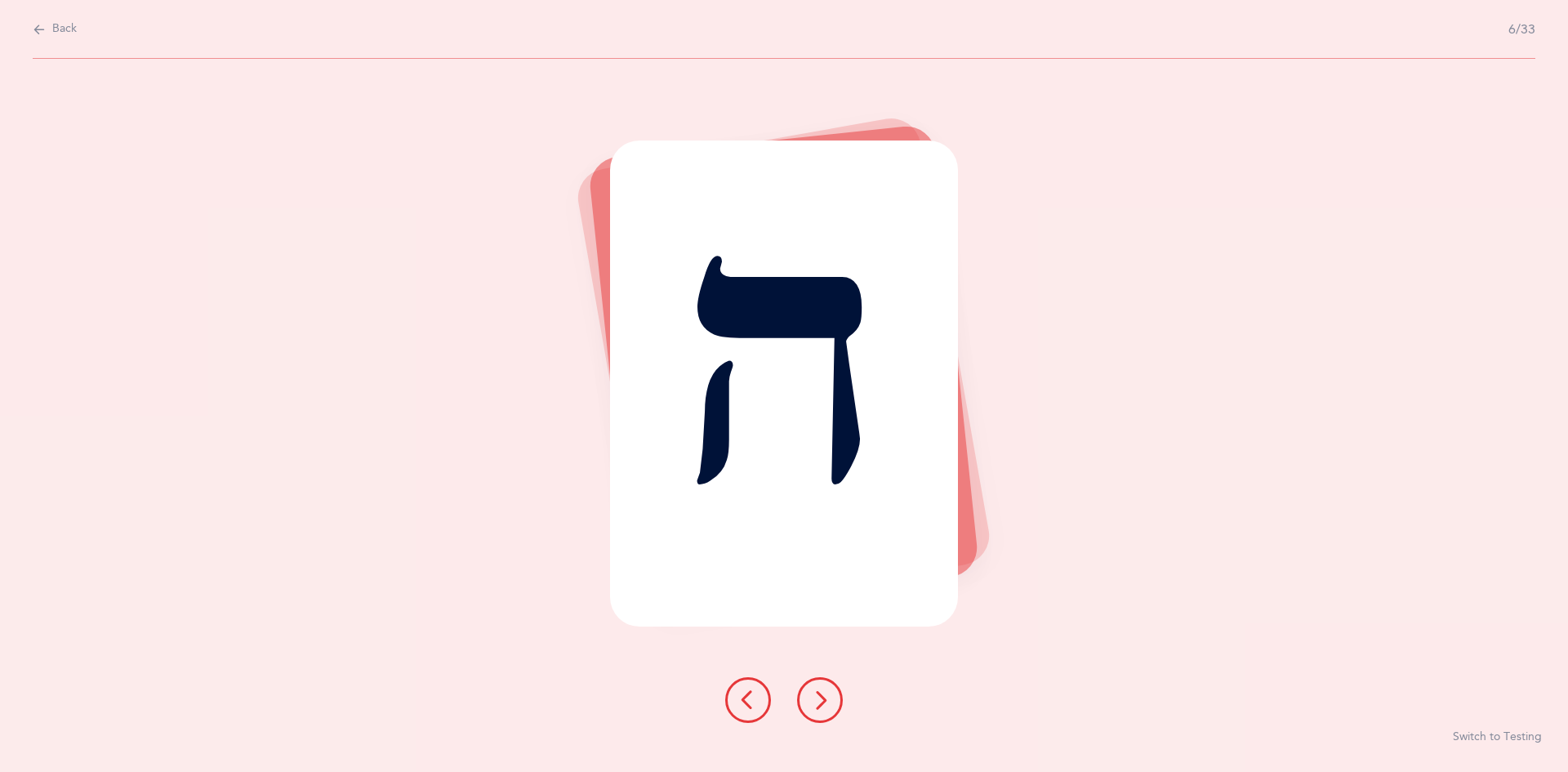
click at [758, 684] on button at bounding box center [820, 700] width 46 height 46
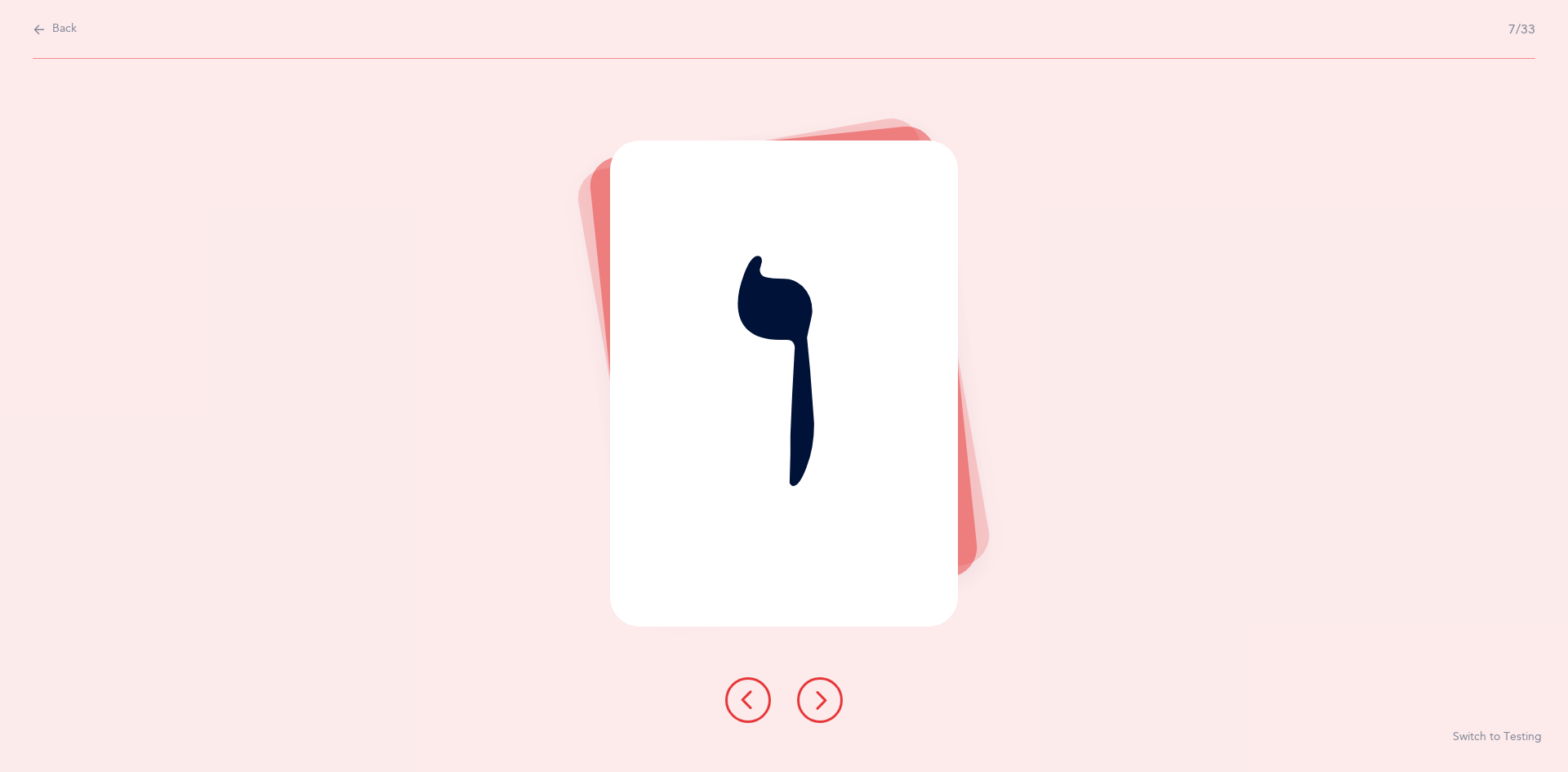
click at [758, 696] on button at bounding box center [820, 700] width 46 height 46
click at [758, 684] on button at bounding box center [820, 700] width 46 height 46
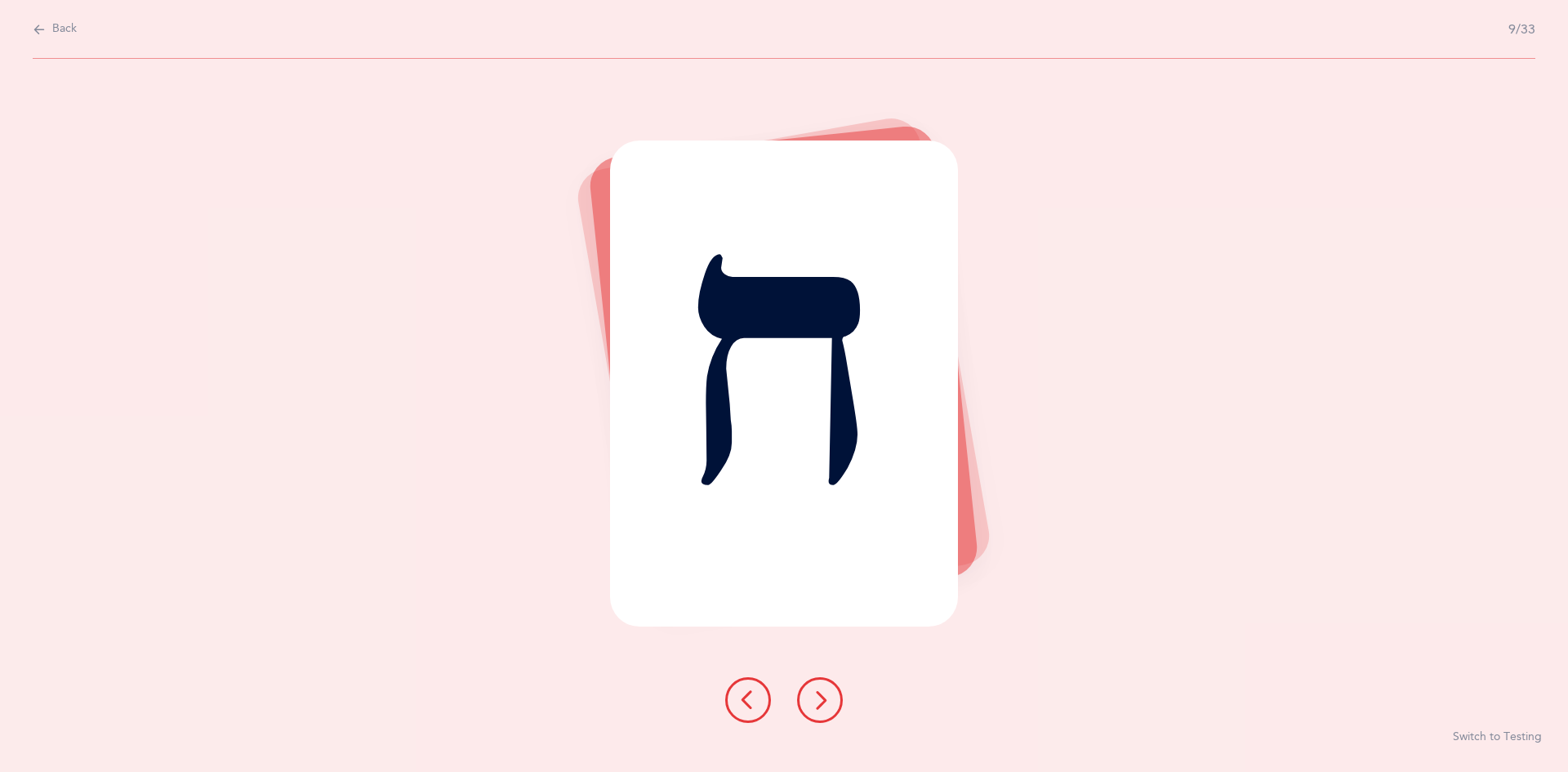
click at [758, 708] on icon at bounding box center [820, 700] width 20 height 20
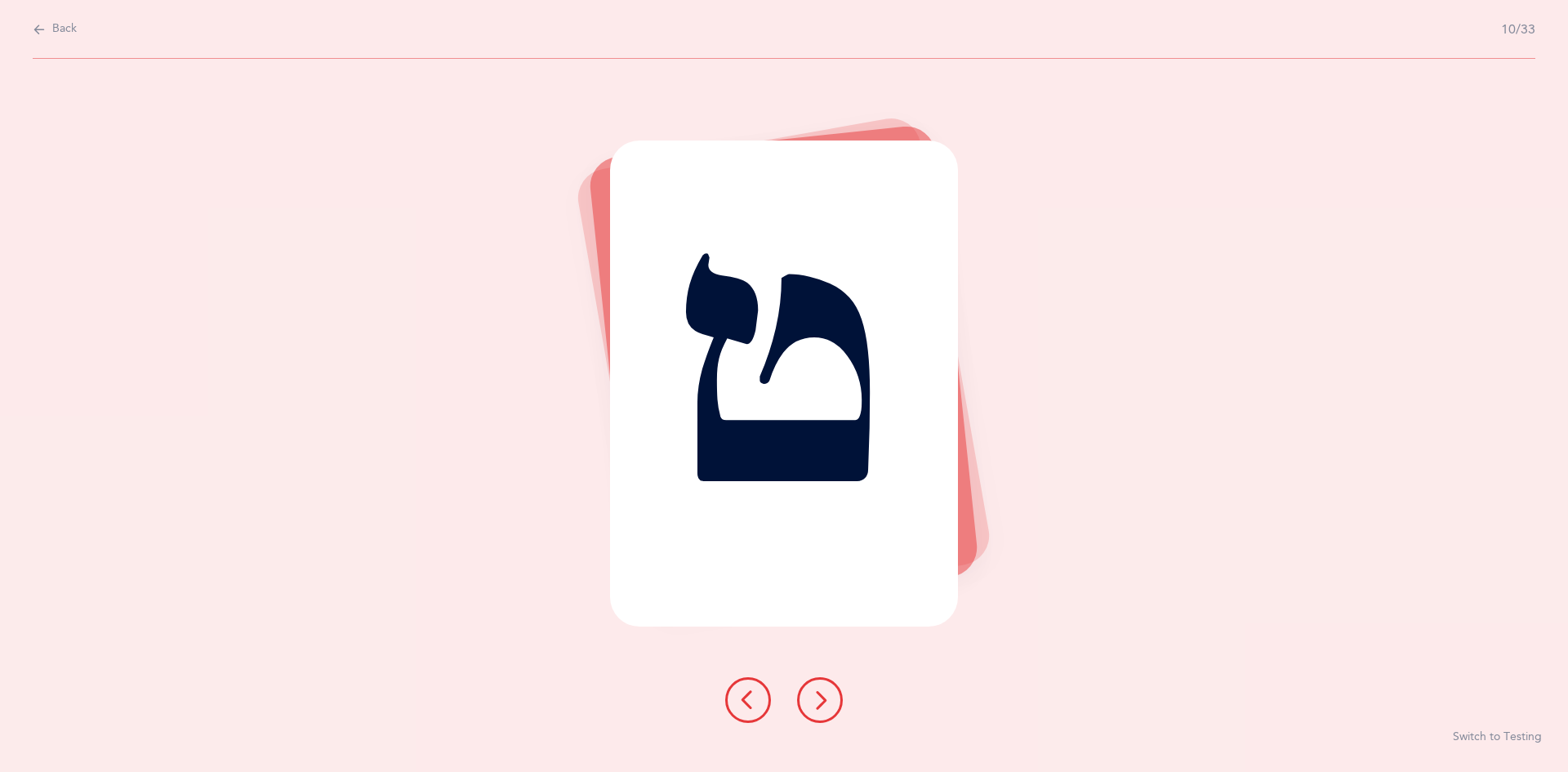
click at [758, 693] on icon at bounding box center [820, 700] width 20 height 20
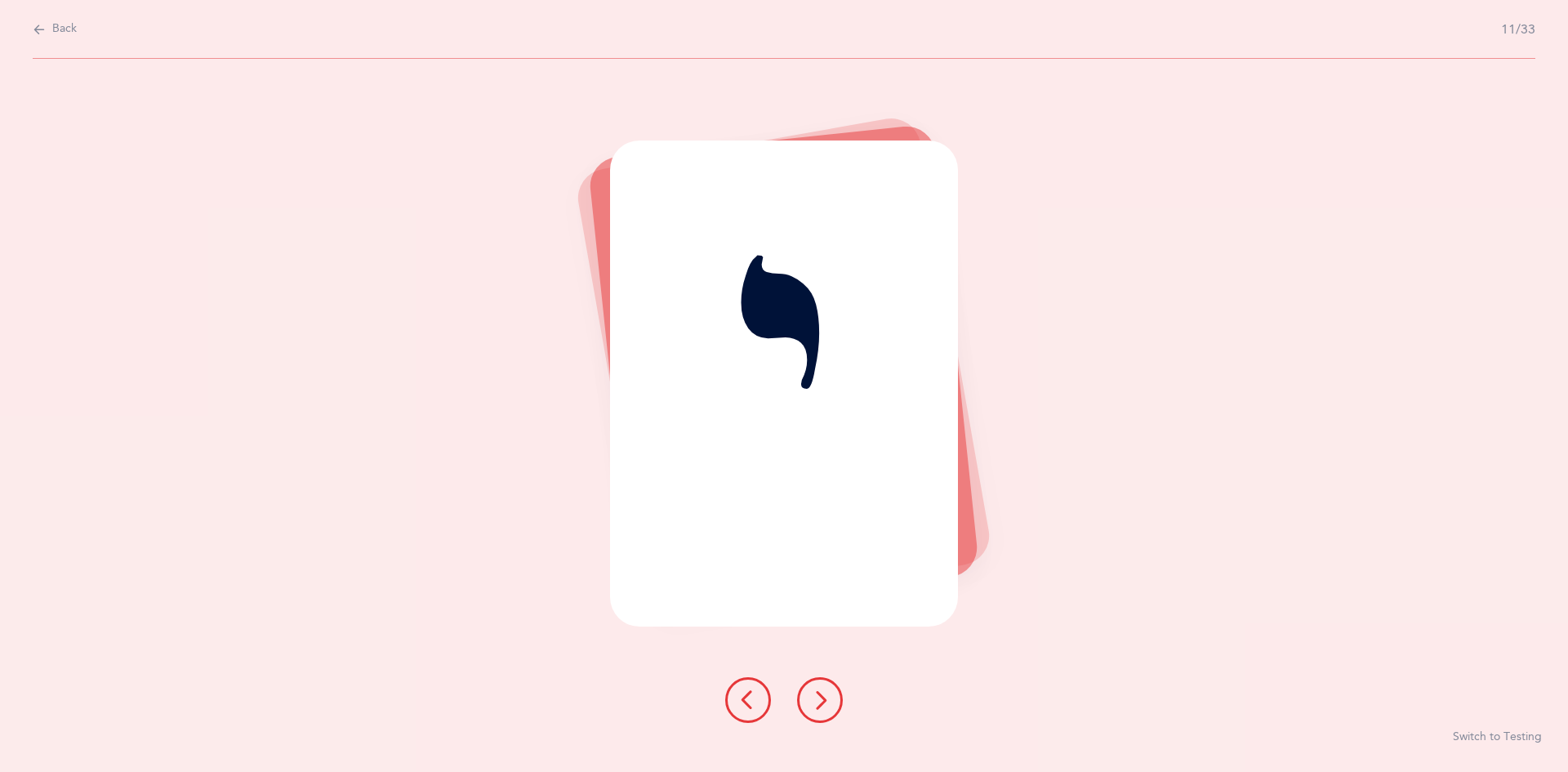
click at [758, 687] on button at bounding box center [820, 700] width 46 height 46
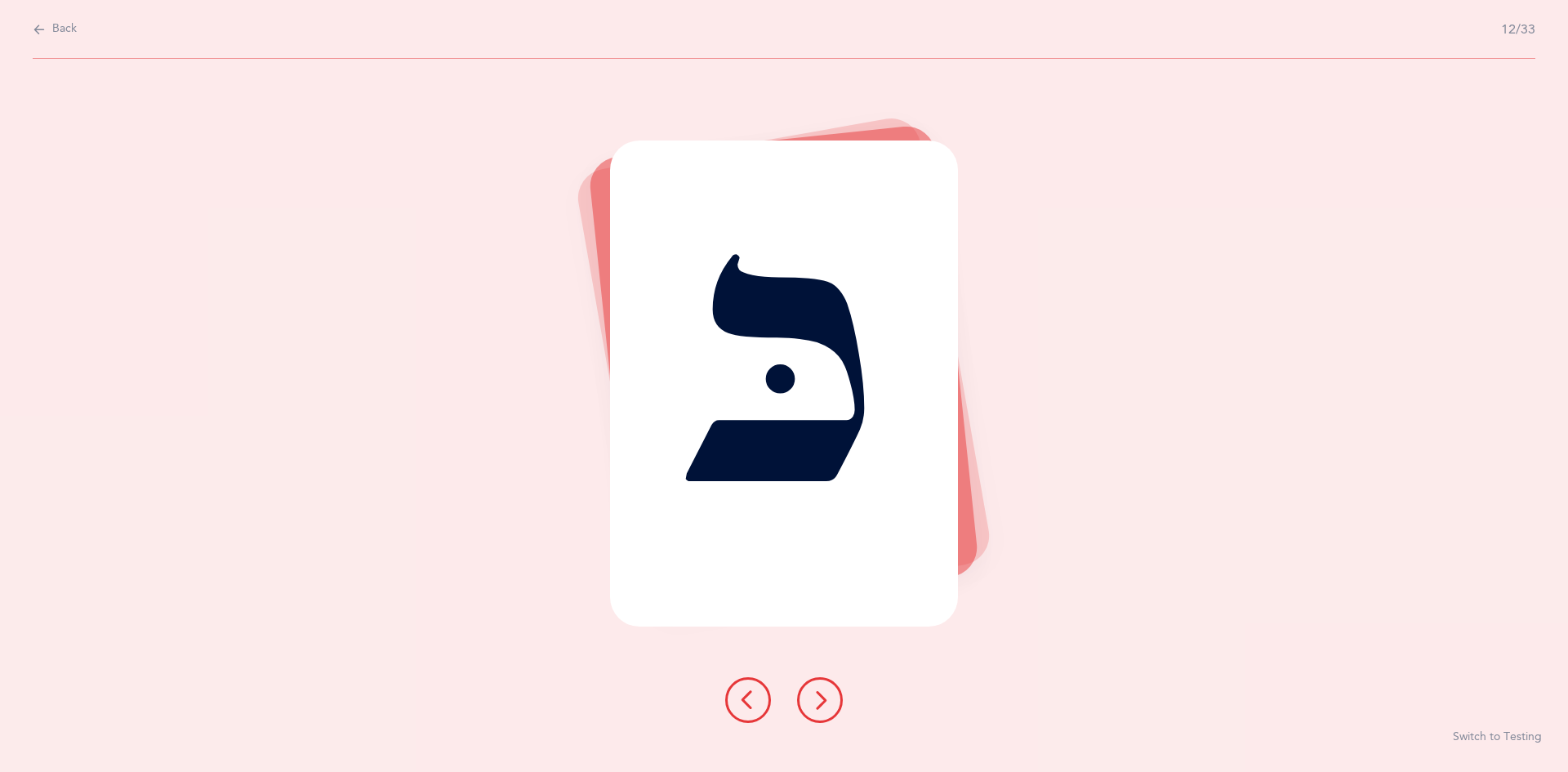
click at [758, 694] on icon at bounding box center [820, 700] width 20 height 20
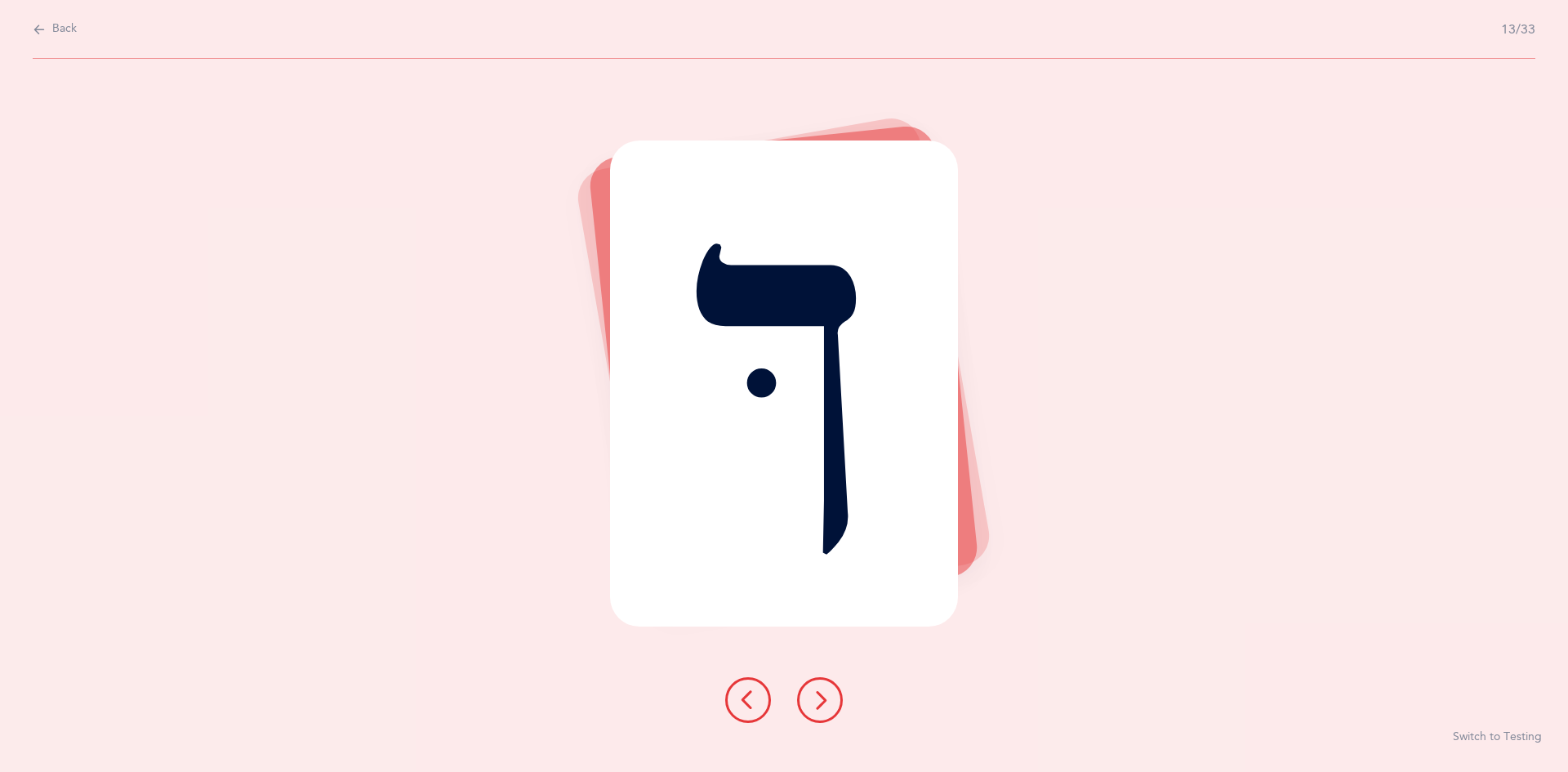
click at [758, 700] on icon at bounding box center [820, 700] width 20 height 20
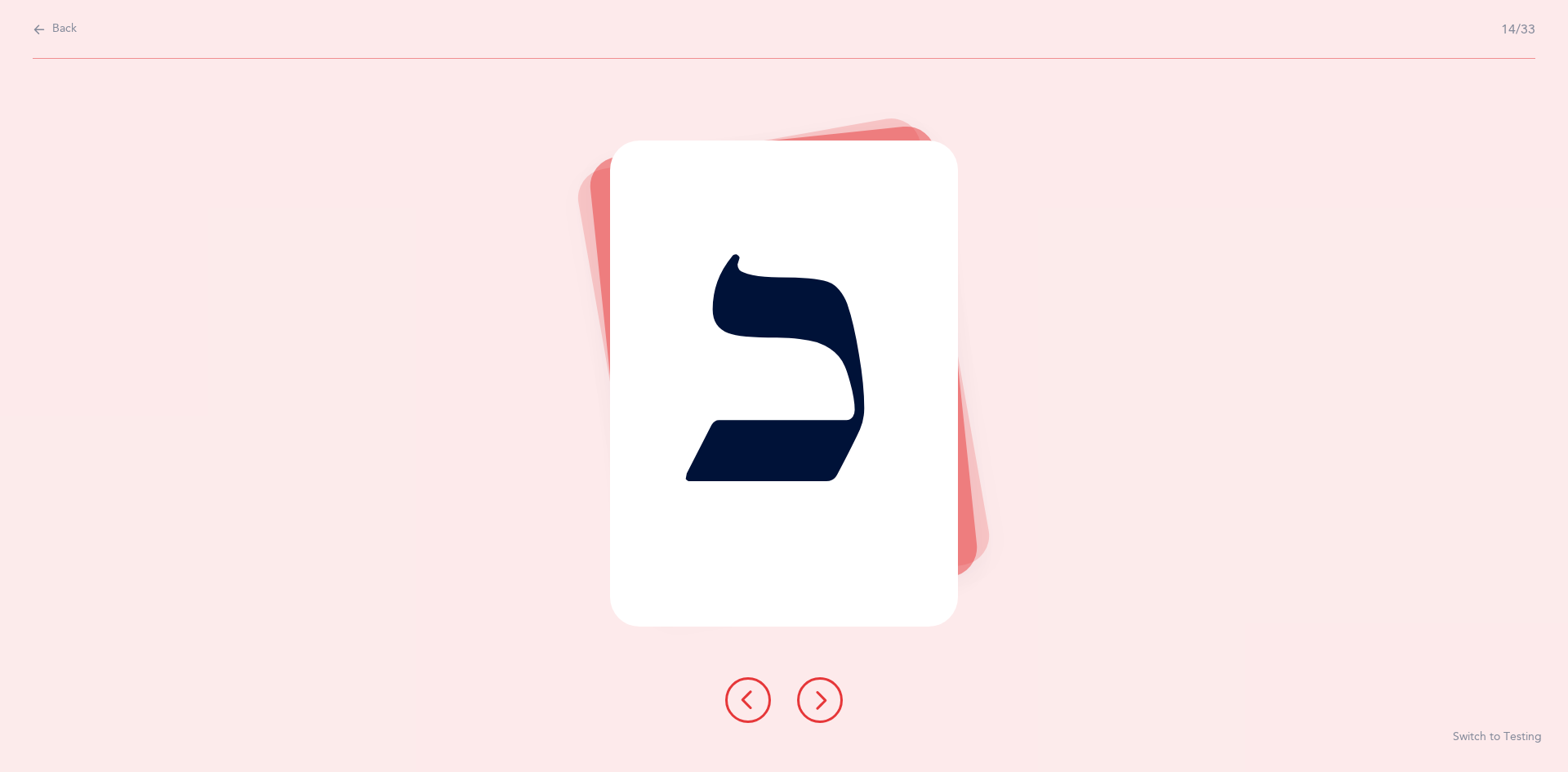
click at [758, 695] on button at bounding box center [820, 700] width 46 height 46
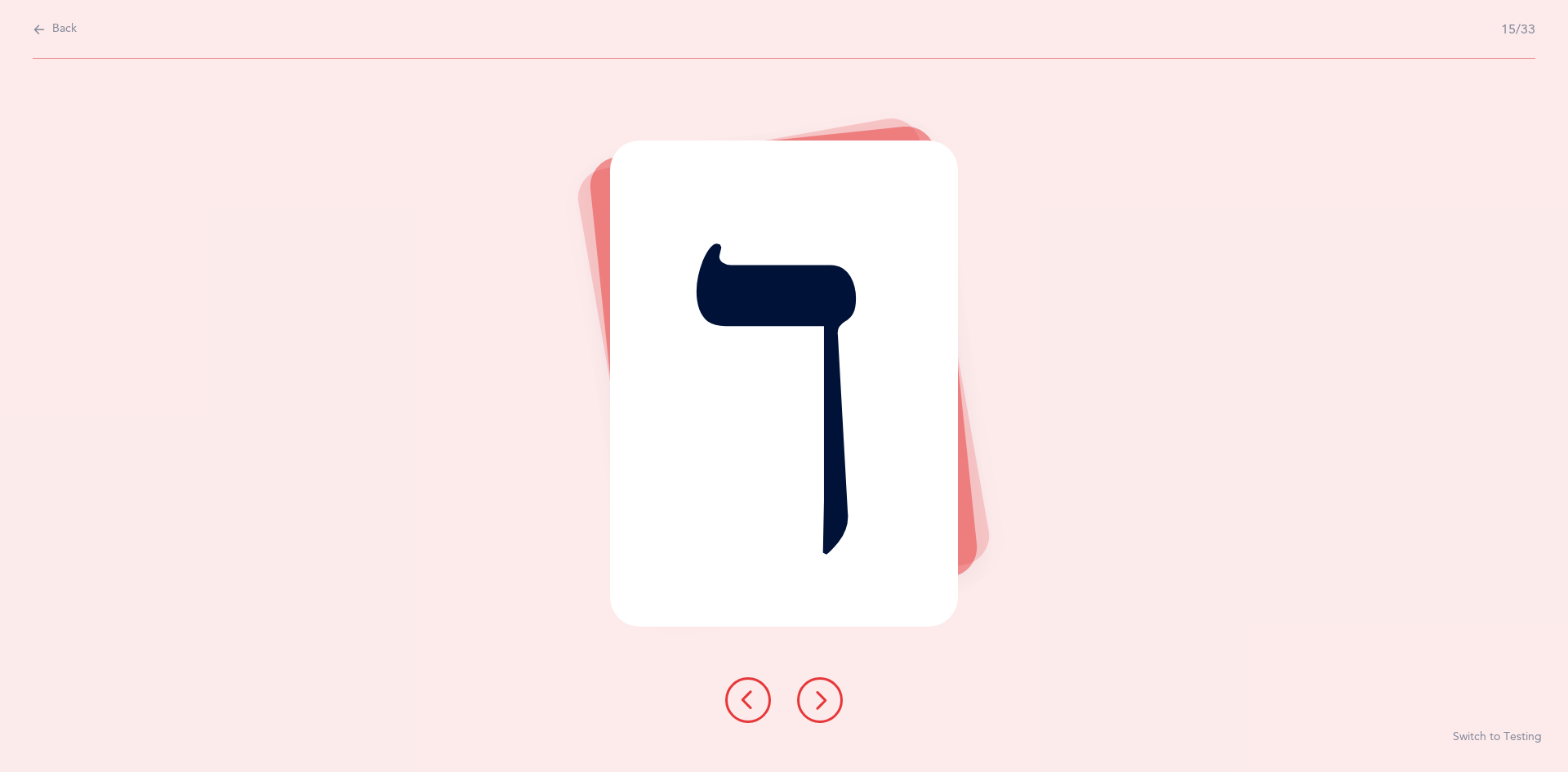
click at [758, 696] on icon at bounding box center [820, 700] width 20 height 20
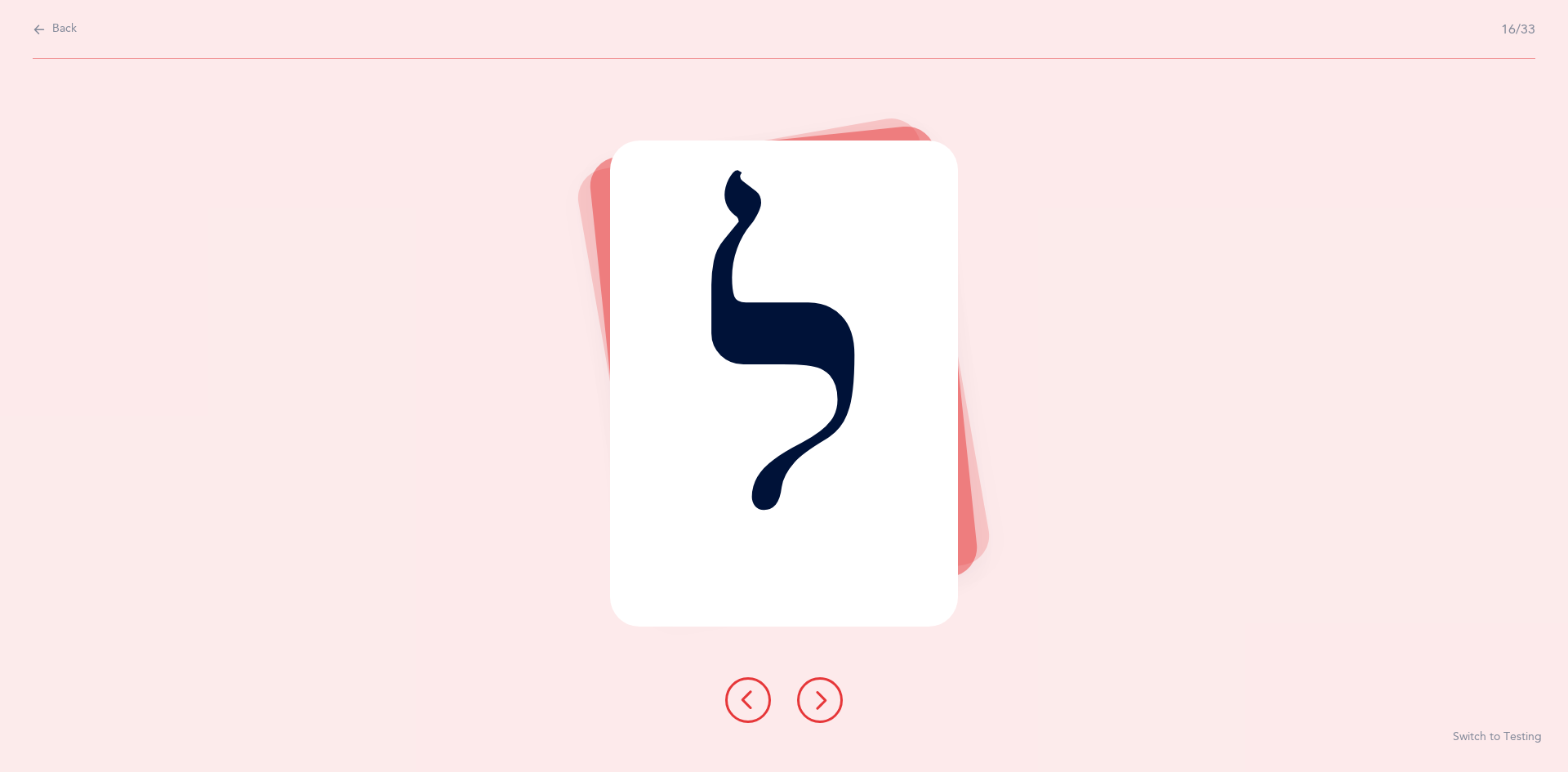
click at [758, 713] on button at bounding box center [820, 700] width 46 height 46
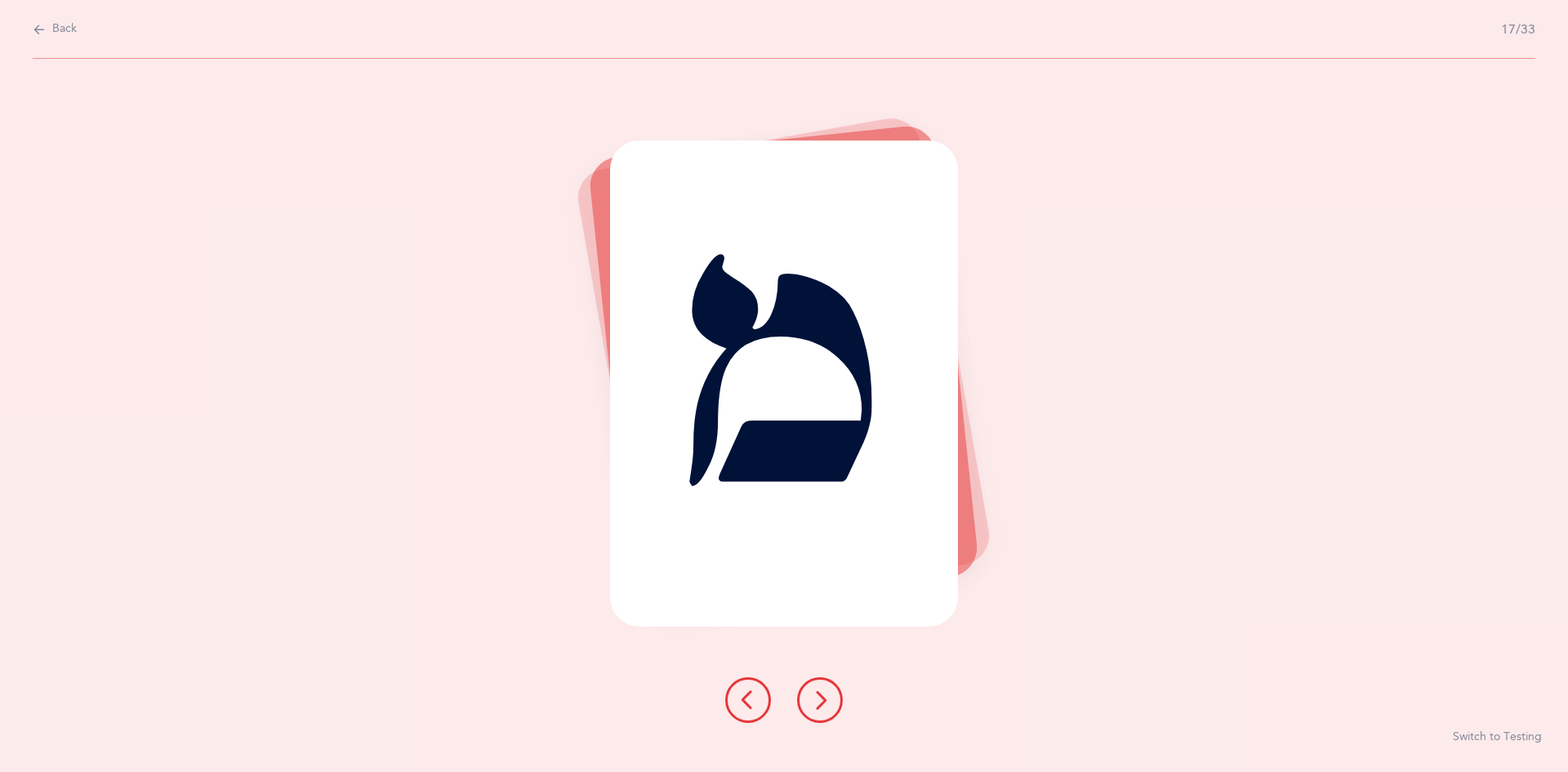
click at [758, 686] on button at bounding box center [820, 700] width 46 height 46
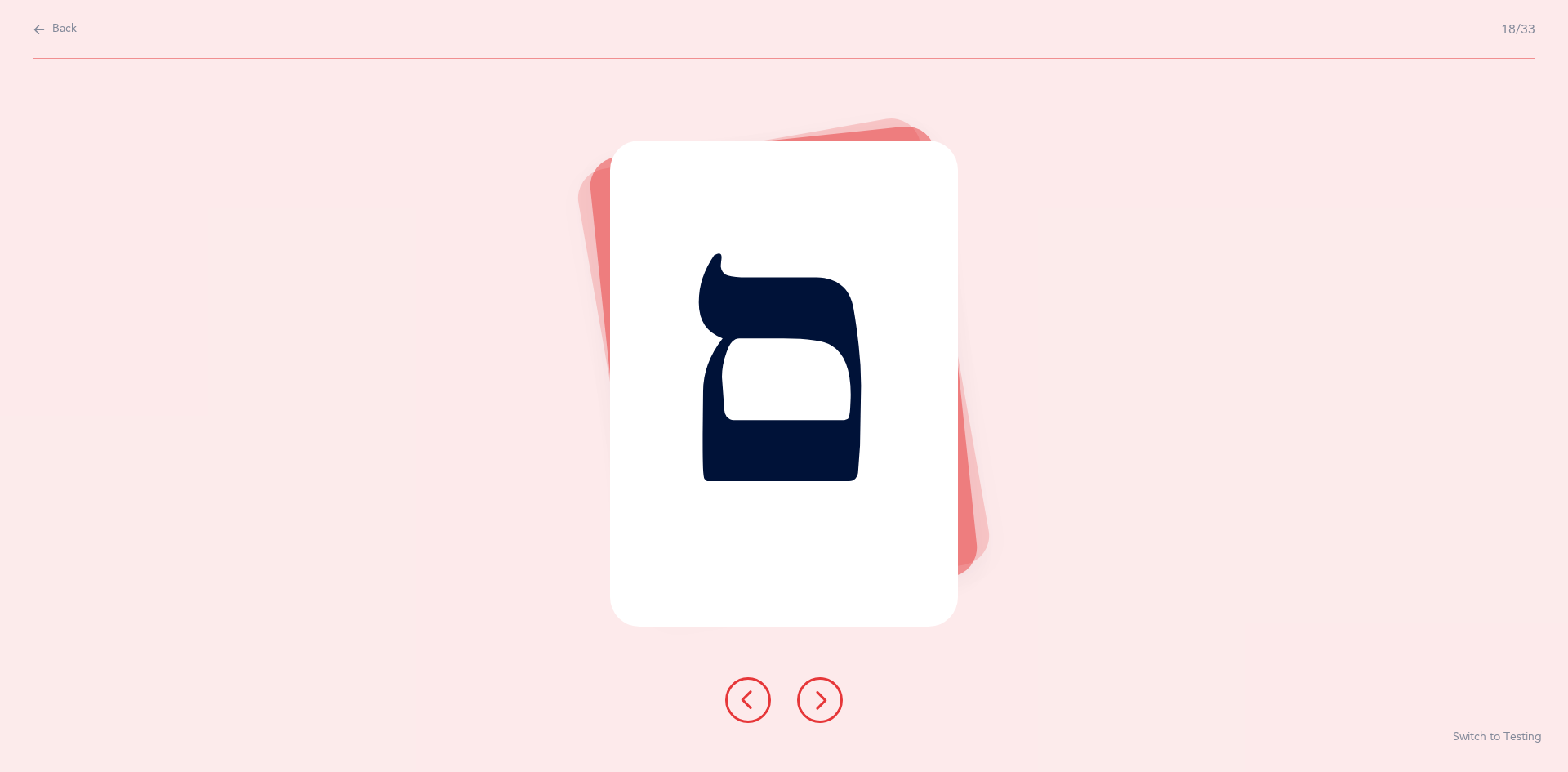
click at [758, 713] on button at bounding box center [820, 700] width 46 height 46
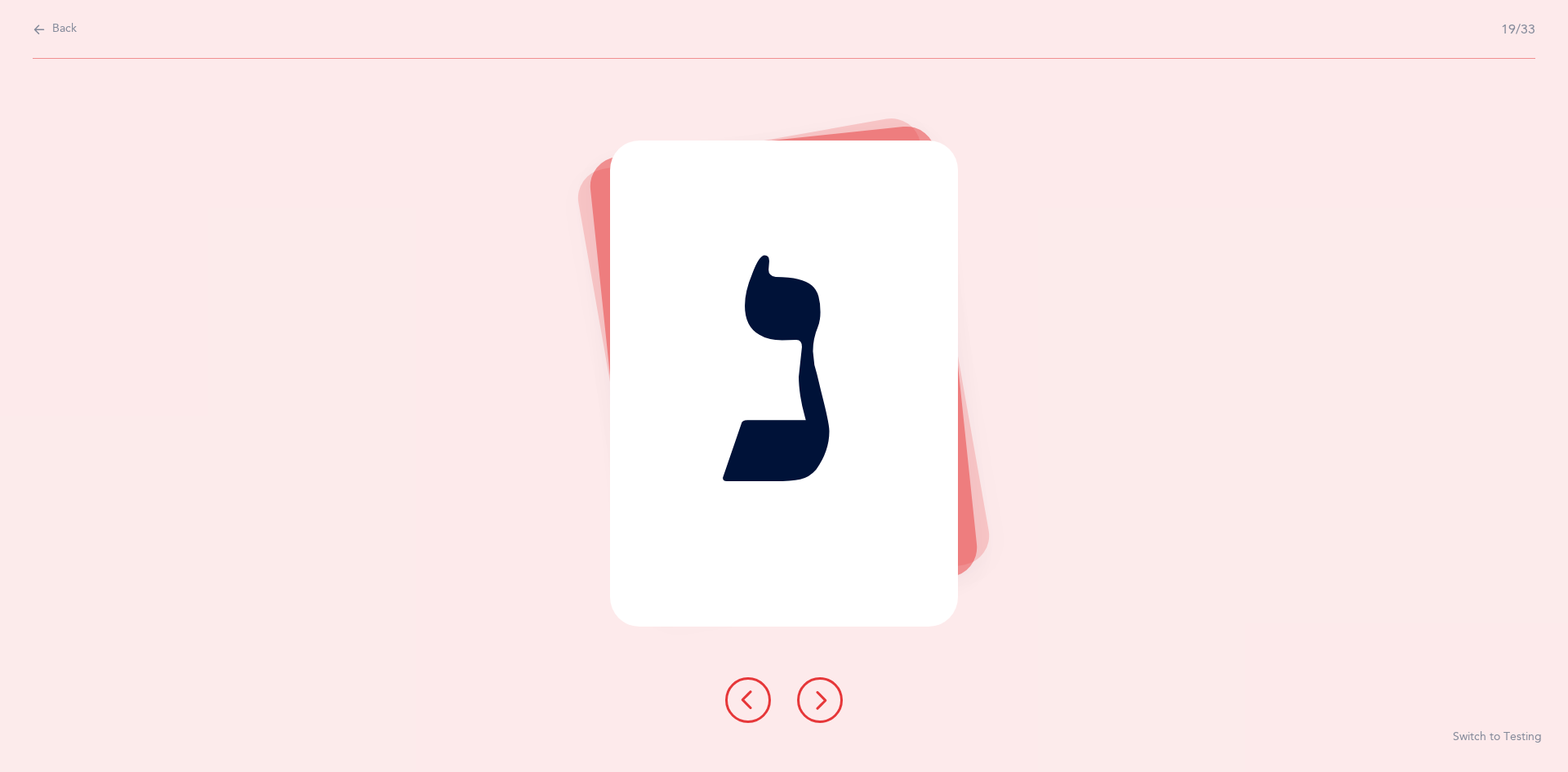
click at [758, 675] on div "נ Switch to Testing" at bounding box center [784, 415] width 1568 height 713
click at [758, 703] on icon at bounding box center [820, 700] width 20 height 20
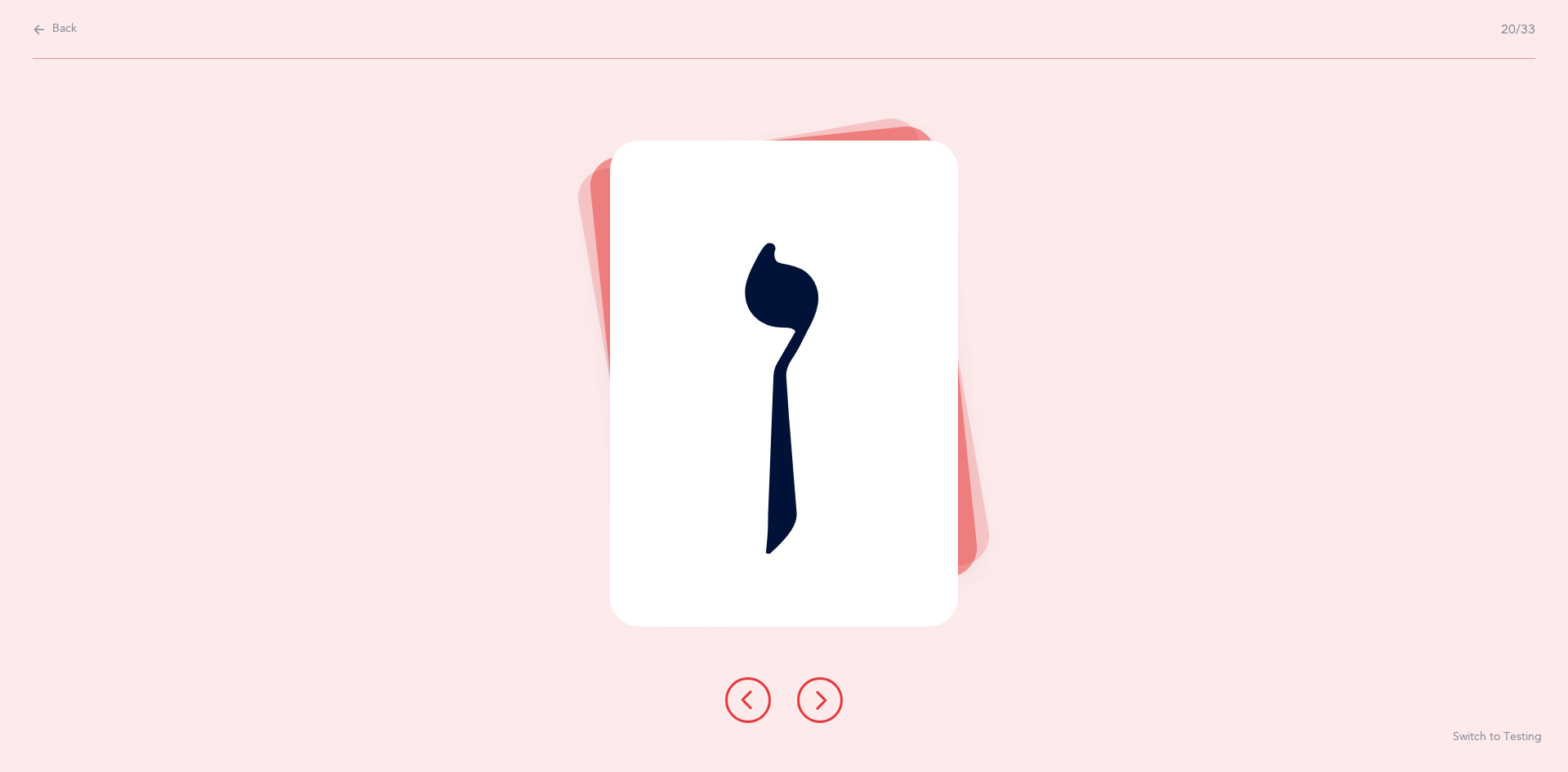
click at [758, 698] on icon at bounding box center [820, 700] width 20 height 20
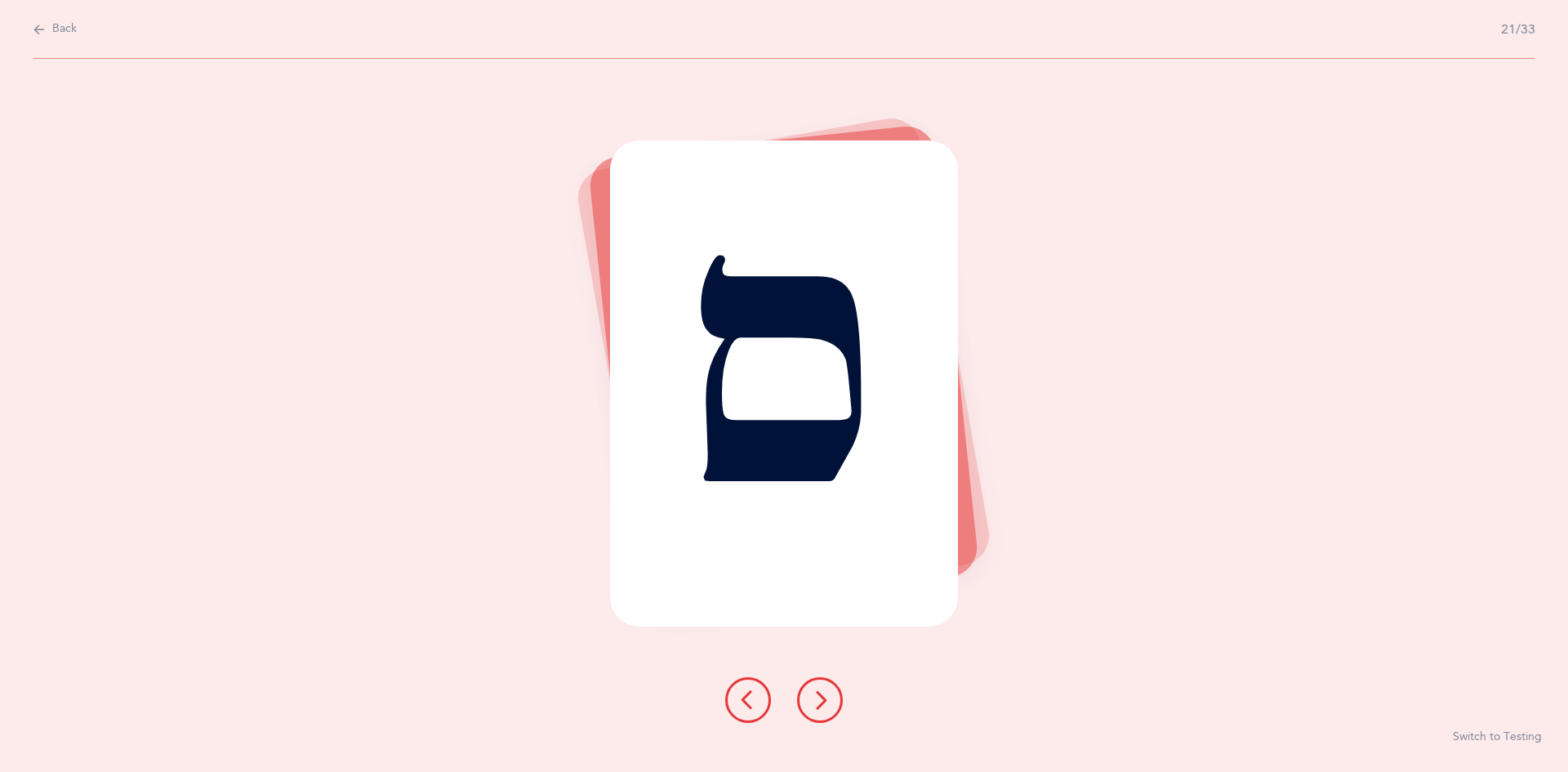
click at [758, 696] on button at bounding box center [820, 700] width 46 height 46
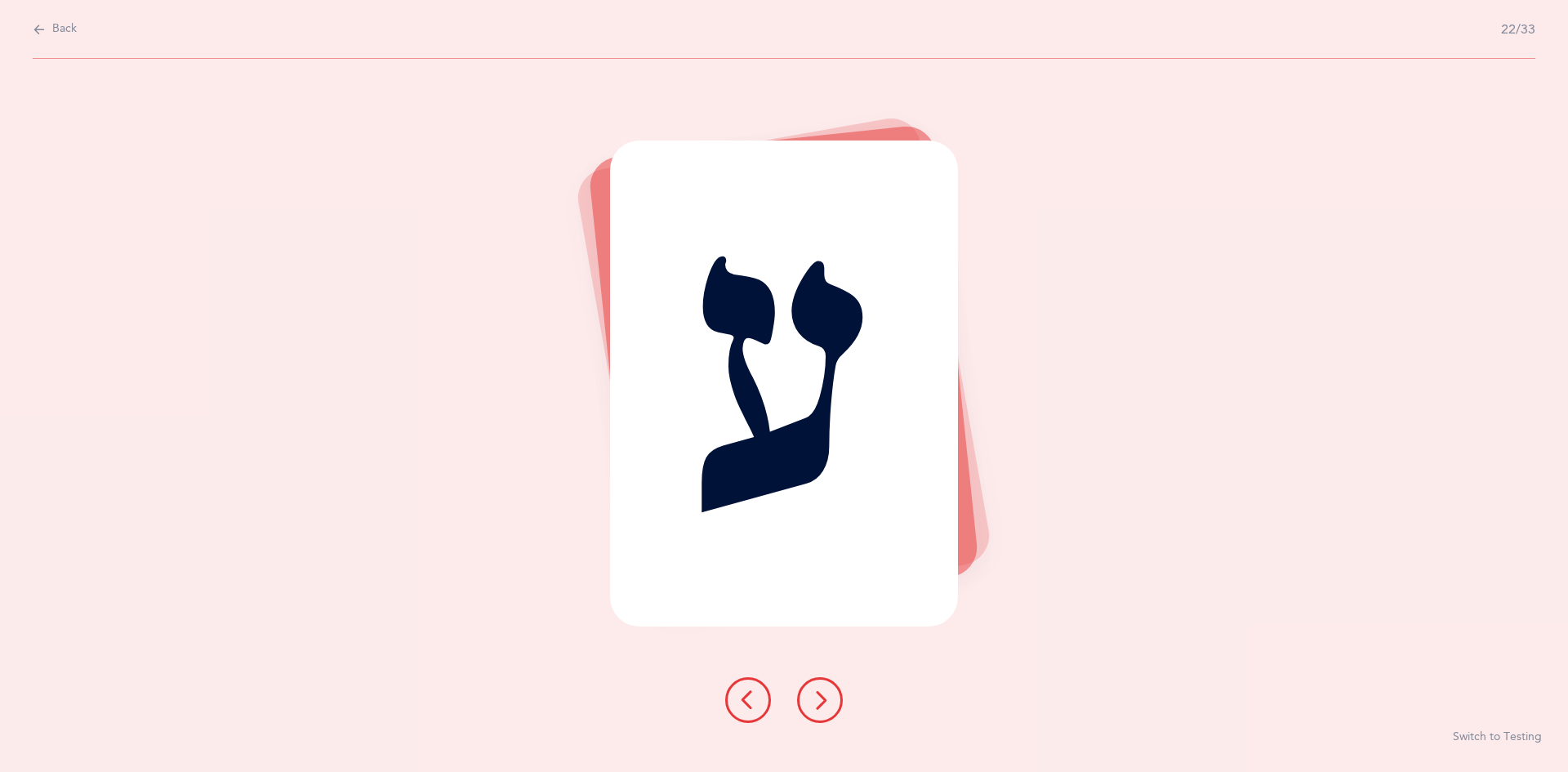
click at [758, 689] on button at bounding box center [820, 700] width 46 height 46
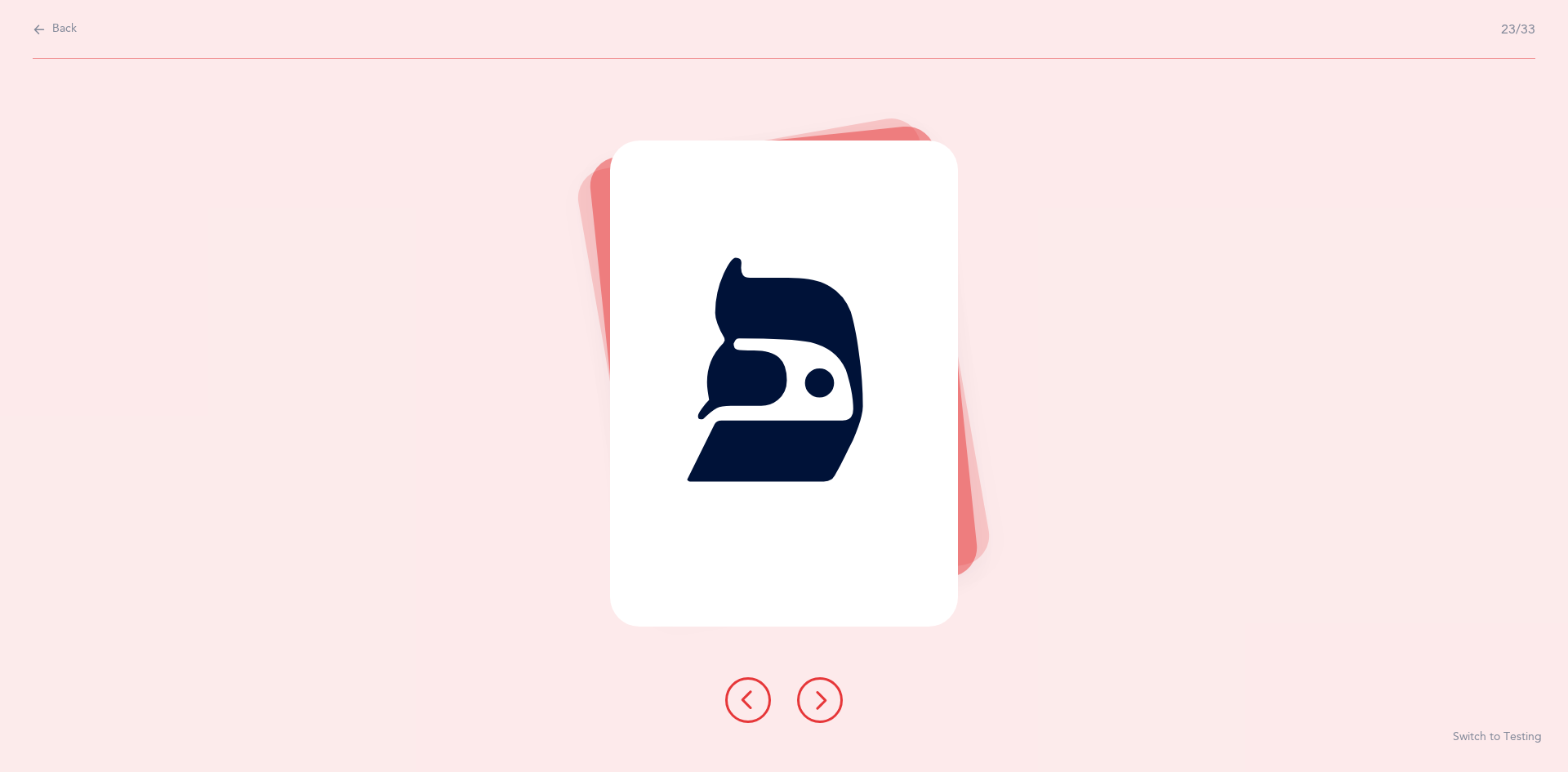
click at [758, 707] on button at bounding box center [820, 700] width 46 height 46
click at [758, 691] on button at bounding box center [820, 700] width 46 height 46
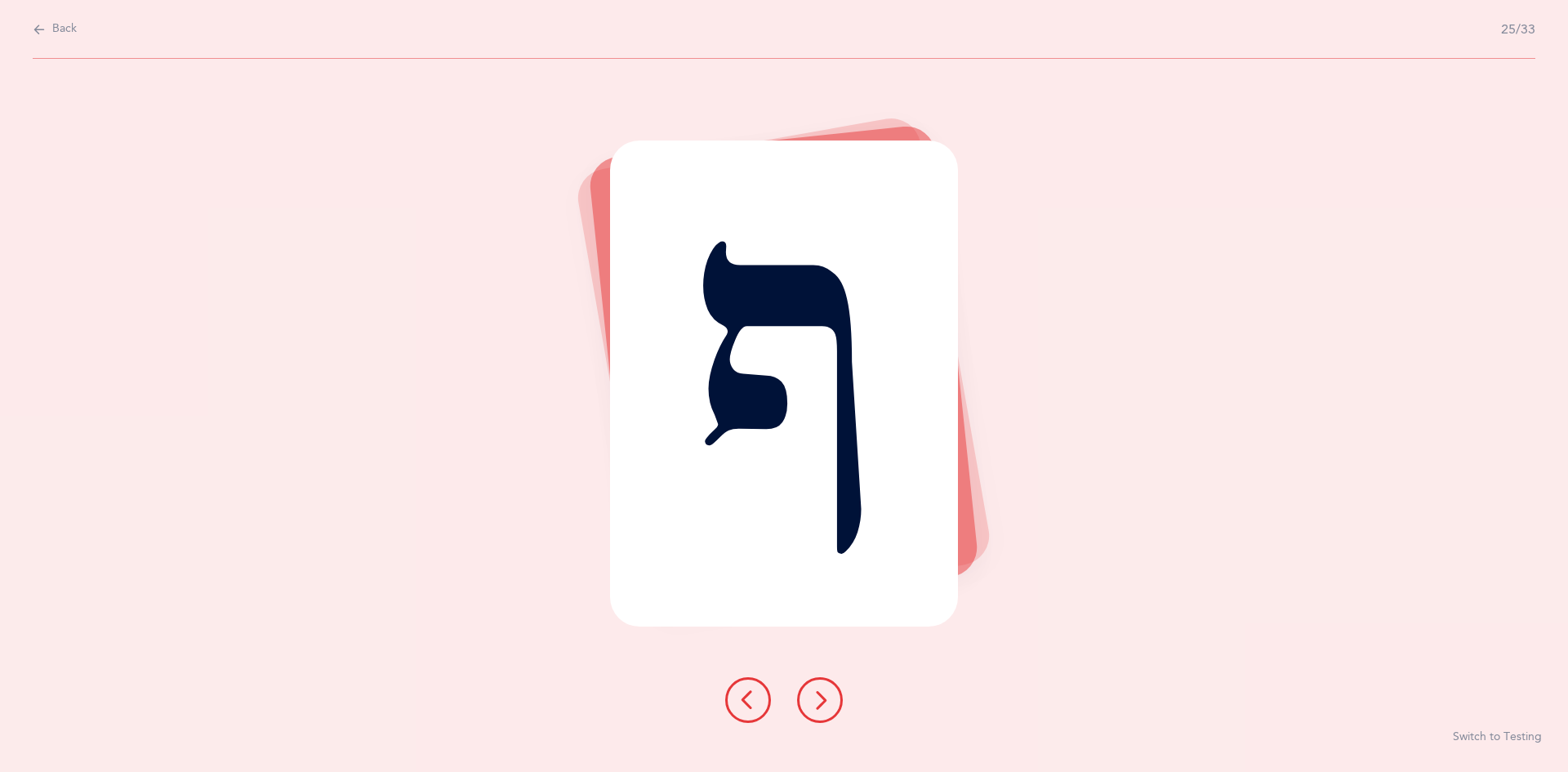
click at [758, 684] on div at bounding box center [784, 700] width 144 height 46
click at [758, 695] on icon at bounding box center [820, 700] width 20 height 20
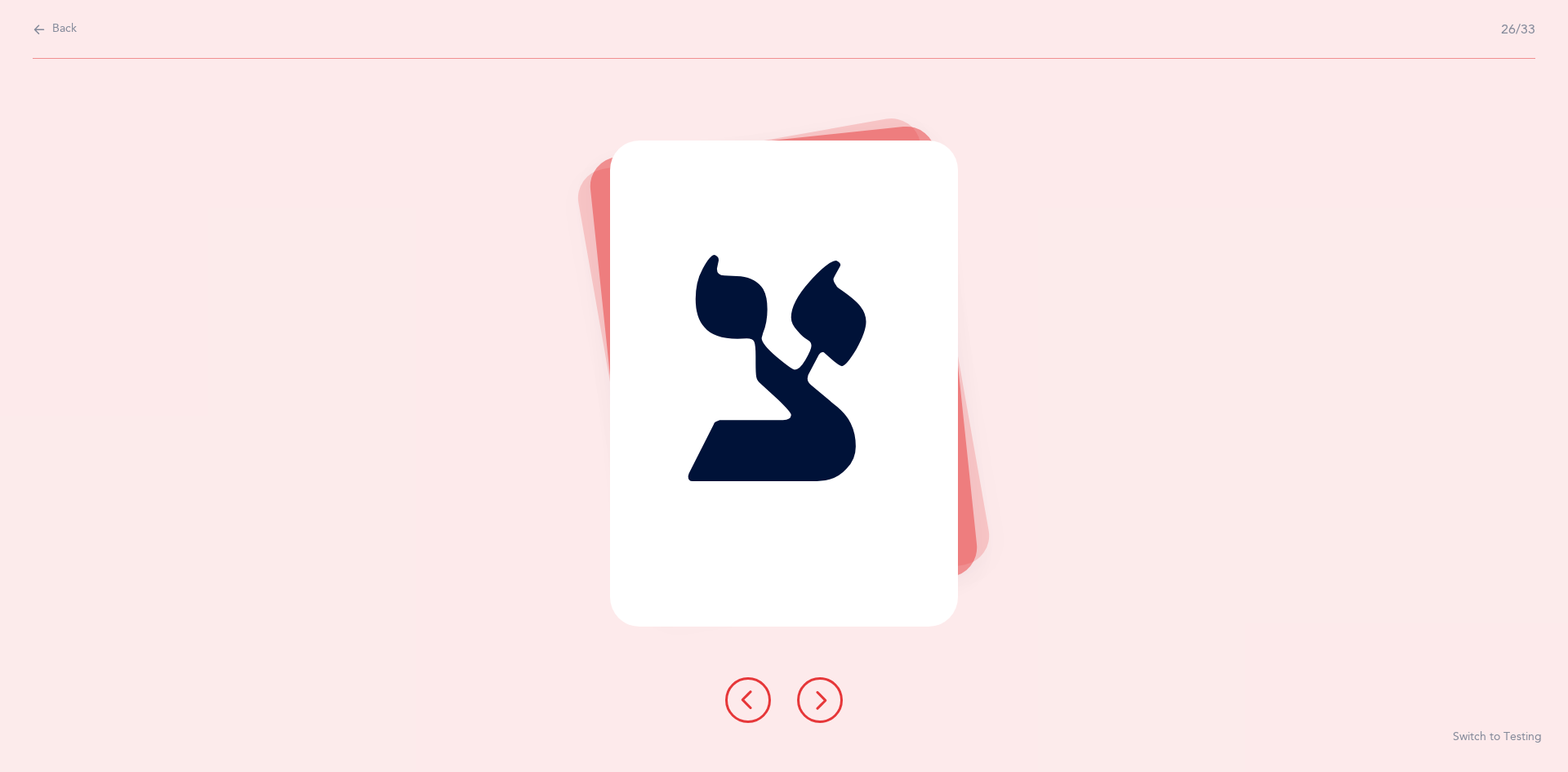
click at [758, 704] on button at bounding box center [820, 700] width 46 height 46
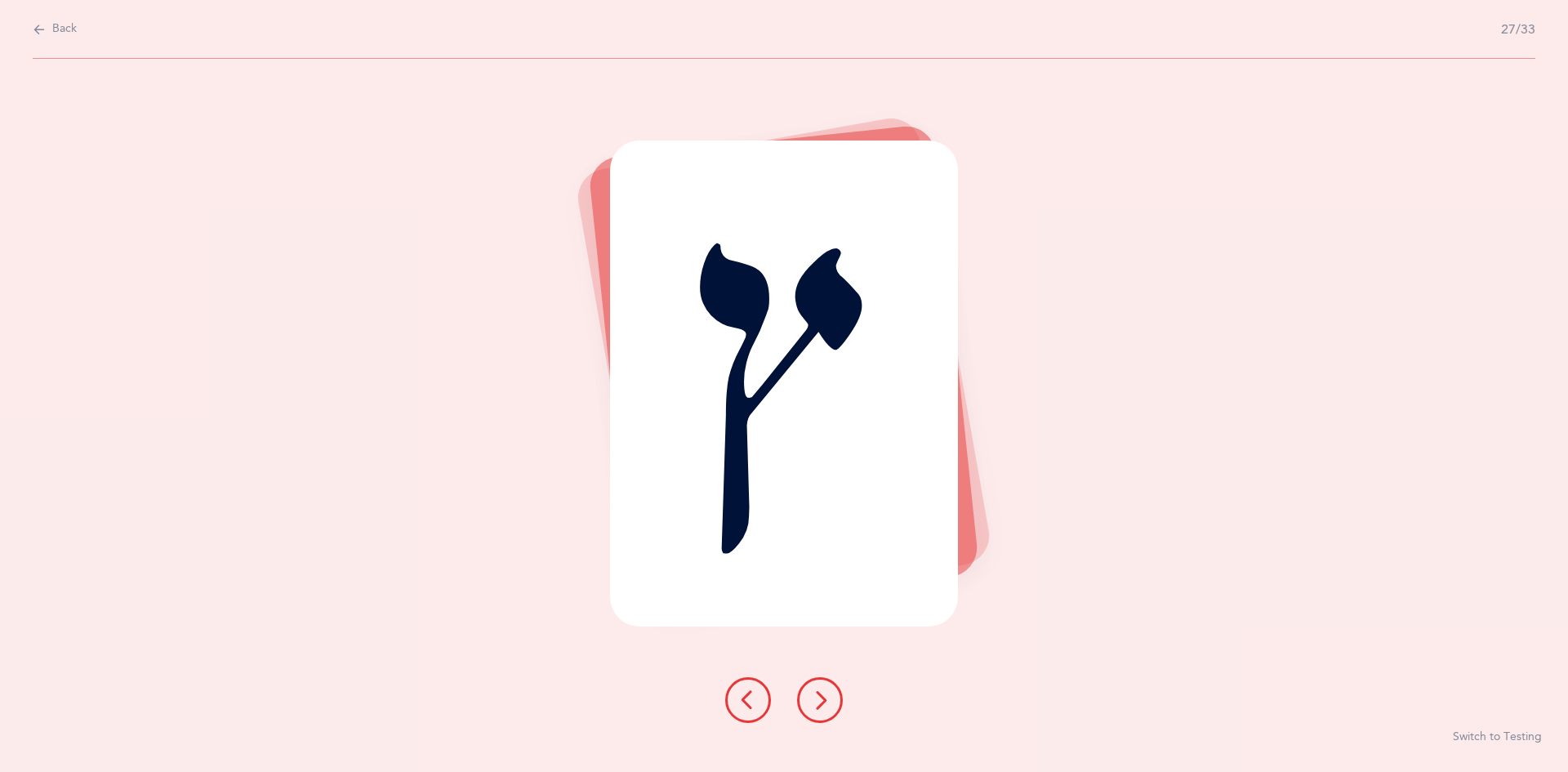
click at [758, 690] on button at bounding box center [820, 700] width 46 height 46
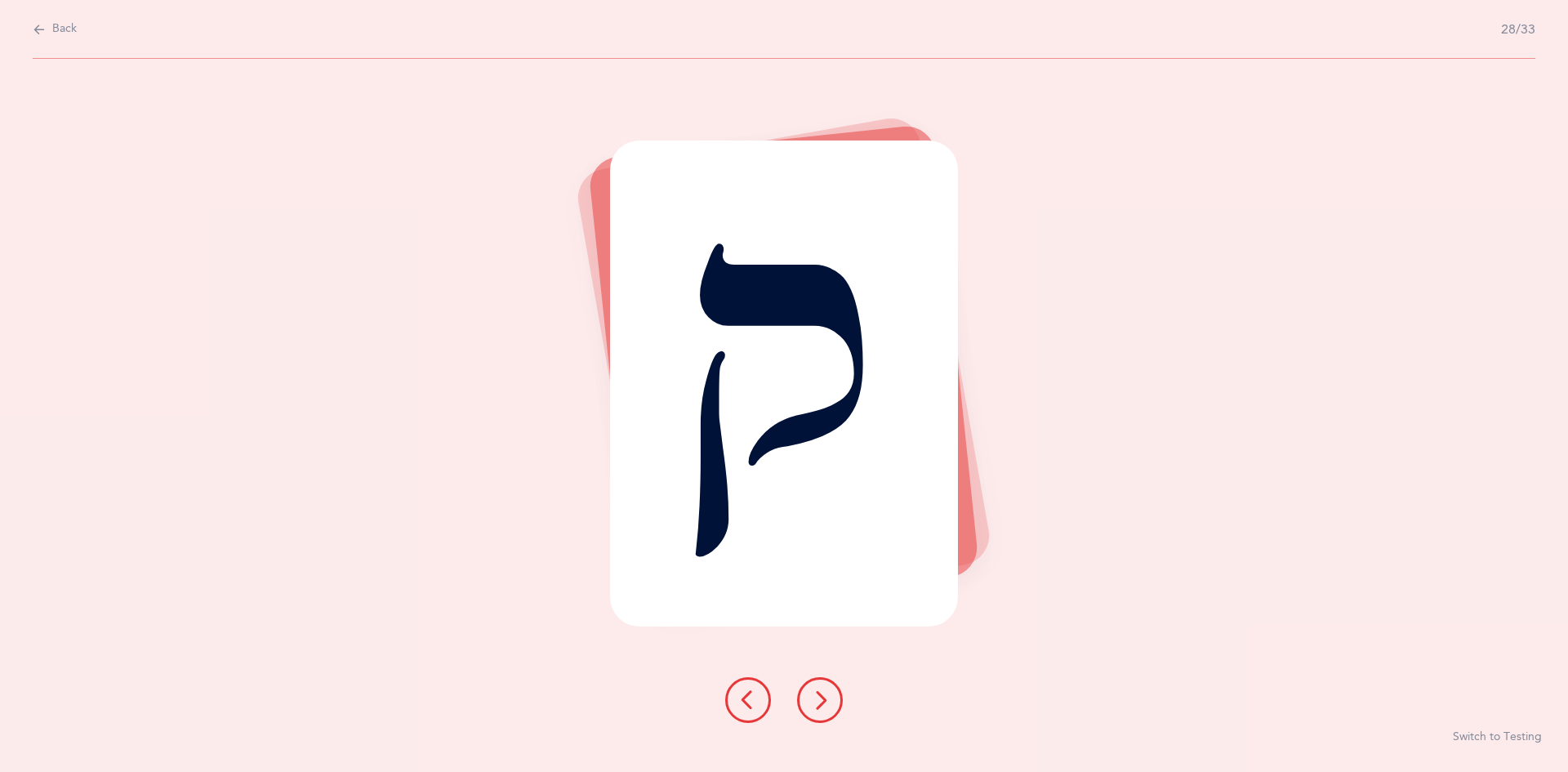
click at [758, 705] on button at bounding box center [820, 700] width 46 height 46
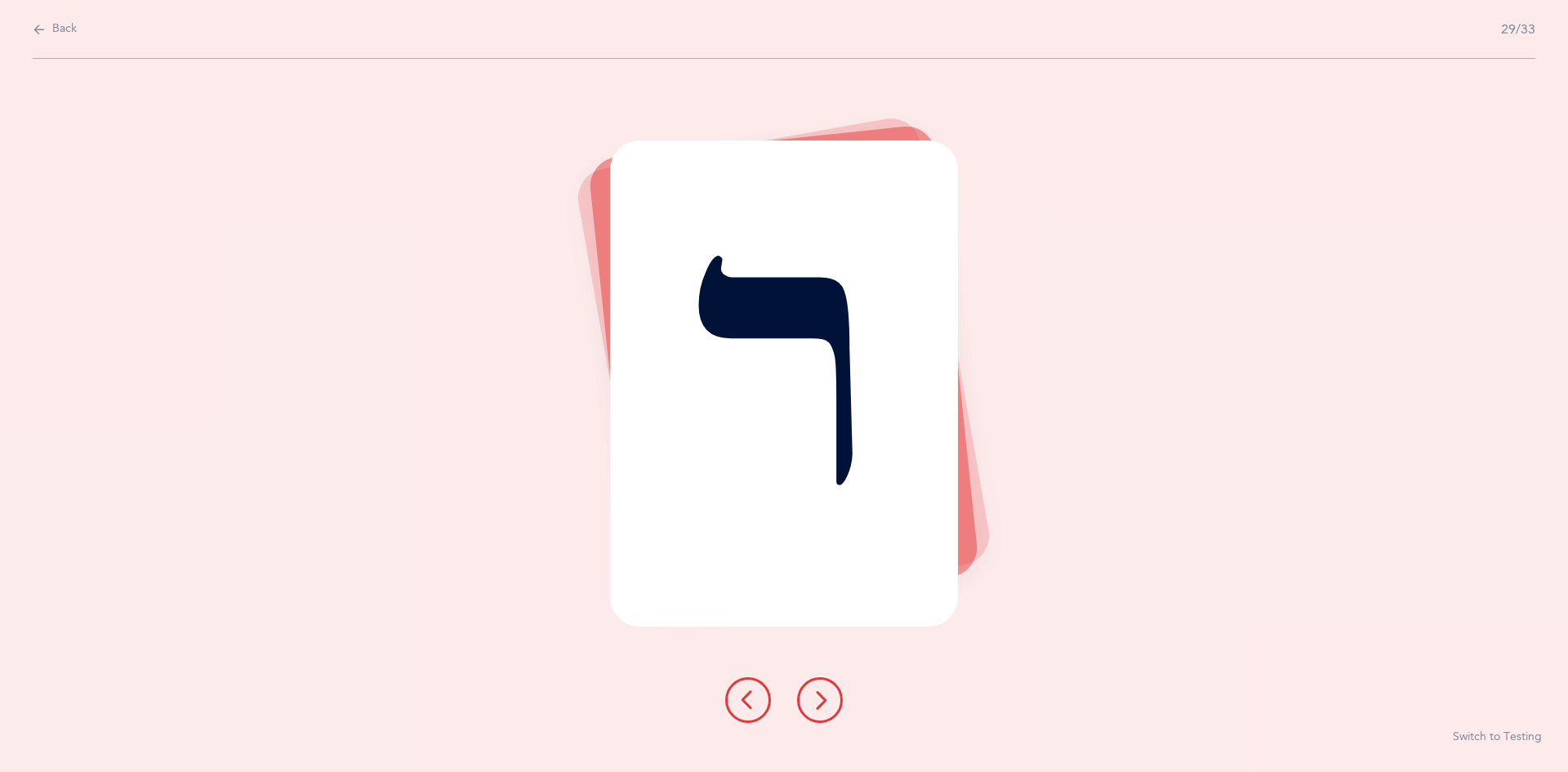
click at [758, 691] on icon at bounding box center [820, 700] width 20 height 20
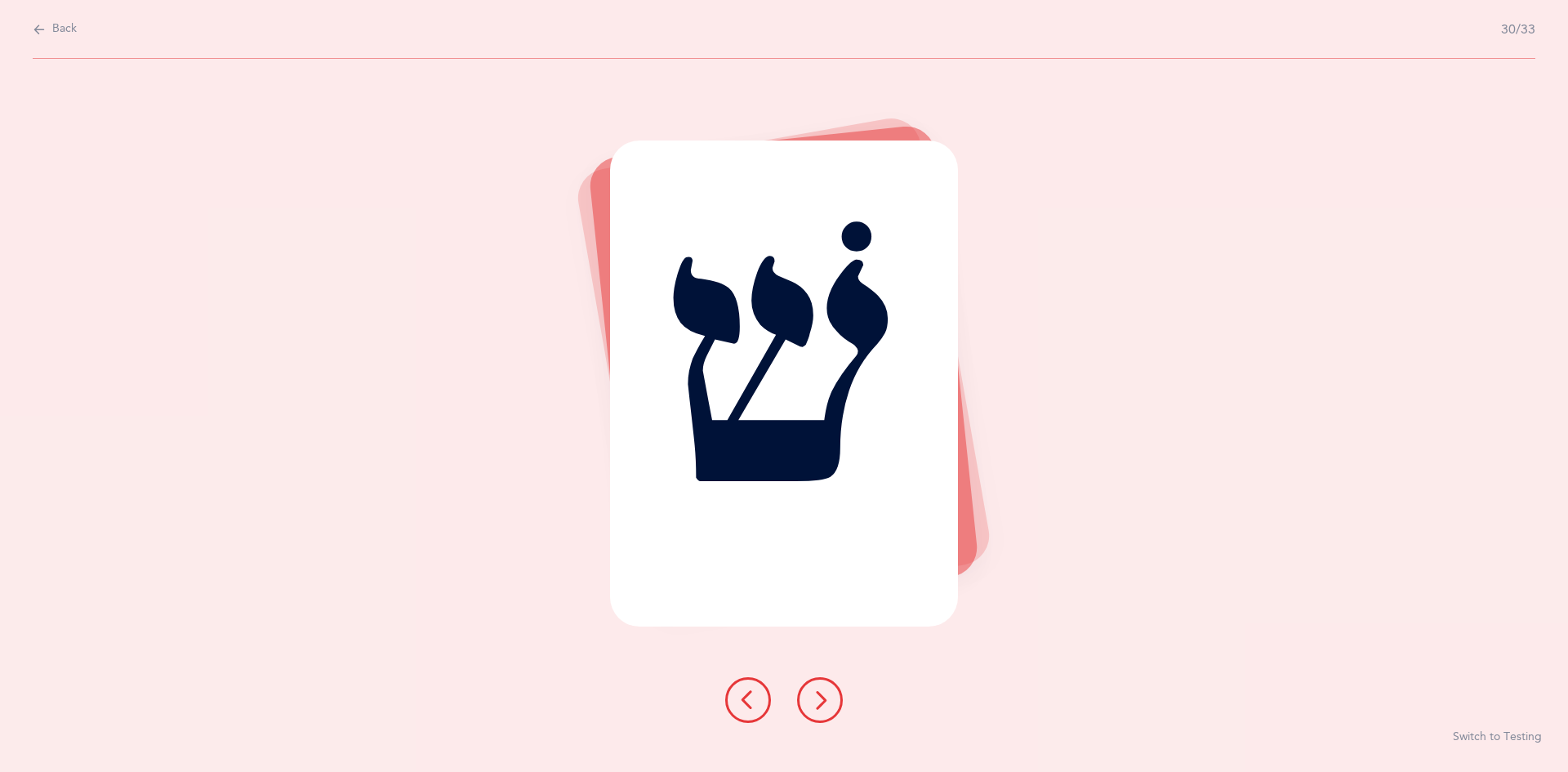
click at [758, 703] on icon at bounding box center [820, 700] width 20 height 20
click at [758, 711] on button at bounding box center [820, 700] width 46 height 46
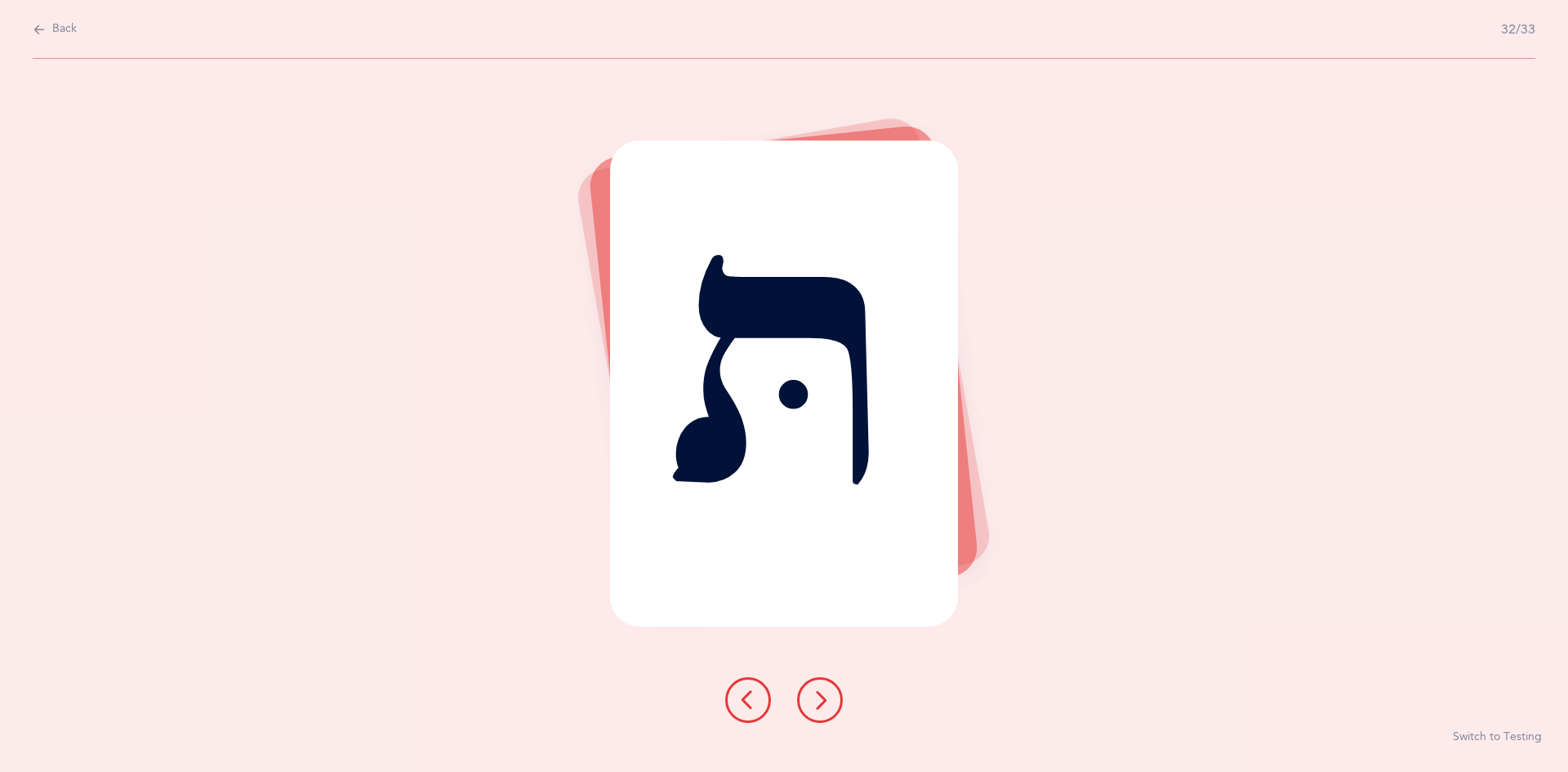
click at [758, 699] on button at bounding box center [820, 700] width 46 height 46
click at [758, 681] on div at bounding box center [784, 700] width 144 height 46
click at [758, 707] on icon at bounding box center [820, 700] width 20 height 20
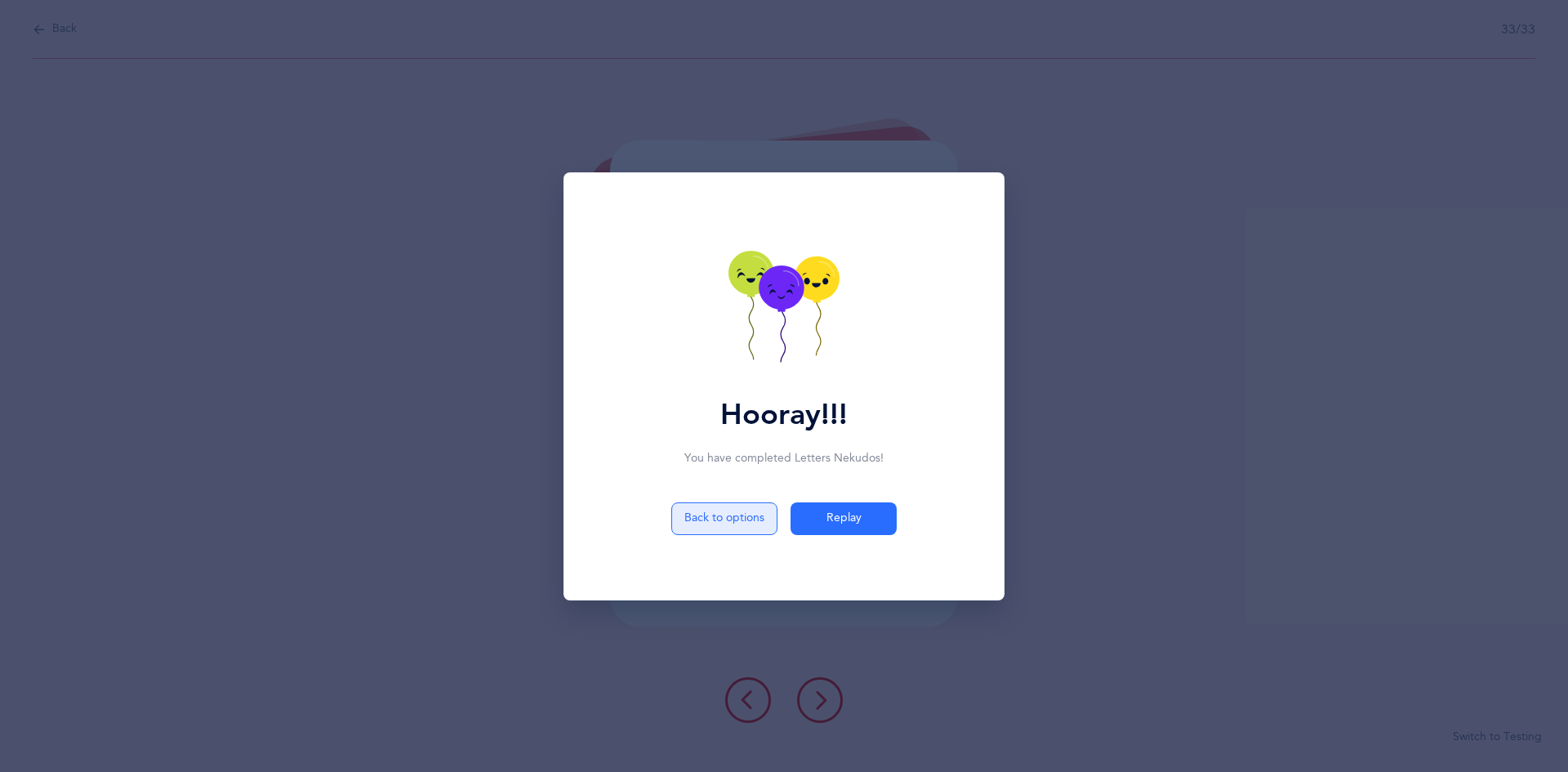
click at [712, 509] on button "Back to options" at bounding box center [724, 519] width 106 height 33
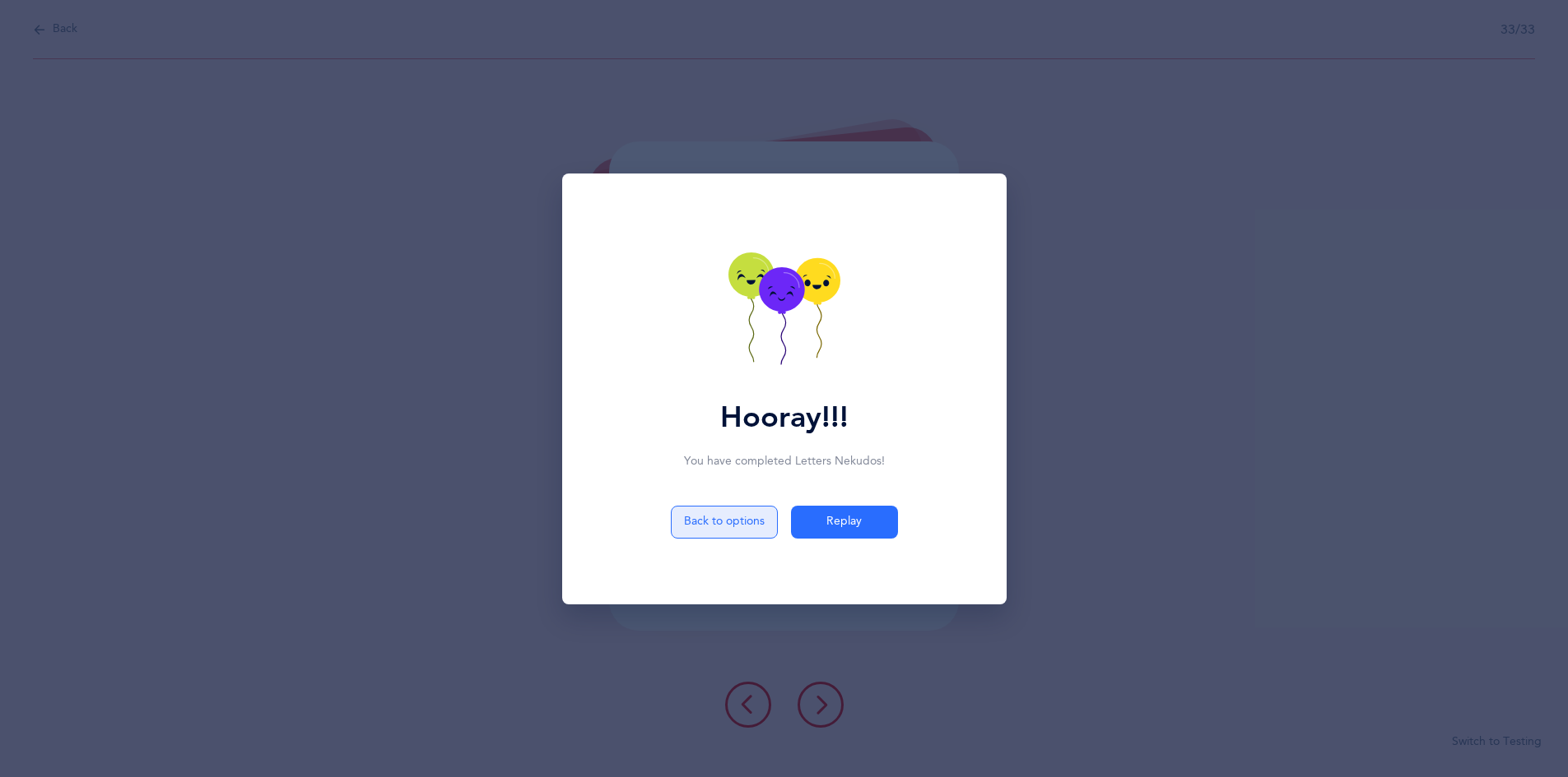
select select "single"
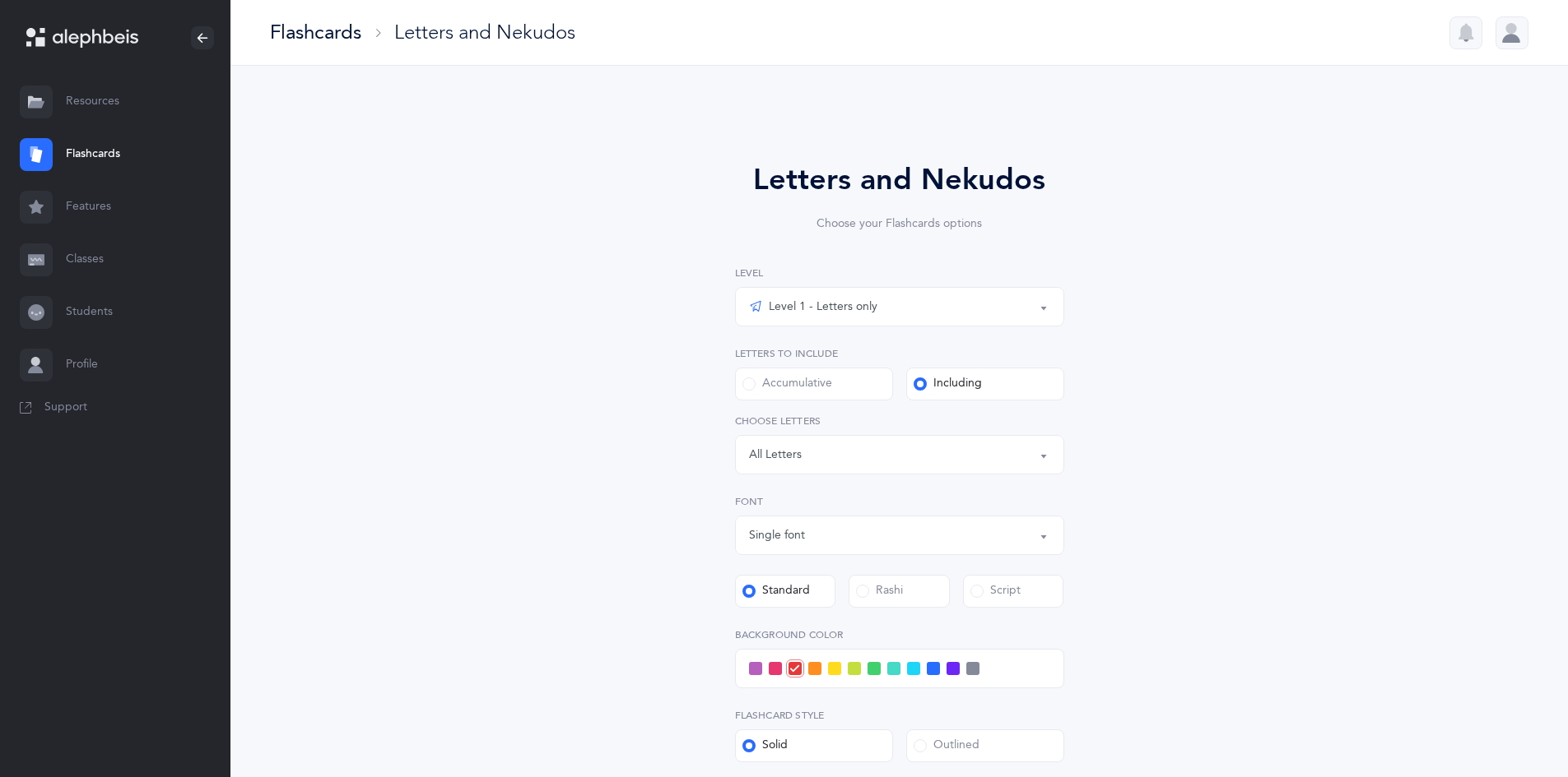
drag, startPoint x: 1210, startPoint y: 485, endPoint x: 1157, endPoint y: 528, distance: 68.2
click at [764, 528] on div "Letters and Nekudos Choose your Flashcards options Level 1 - Letters only Level…" at bounding box center [900, 543] width 751 height 863
click at [764, 315] on div "Letters and Nekudos Choose your Flashcards options Level 1 - Letters only Level…" at bounding box center [900, 543] width 751 height 863
click at [764, 359] on div "Letters and Nekudos Choose your Flashcards options Level 1 - Letters only Level…" at bounding box center [900, 543] width 751 height 863
click at [764, 353] on div "Letters and Nekudos Choose your Flashcards options Level 1 - Letters only Level…" at bounding box center [900, 543] width 751 height 863
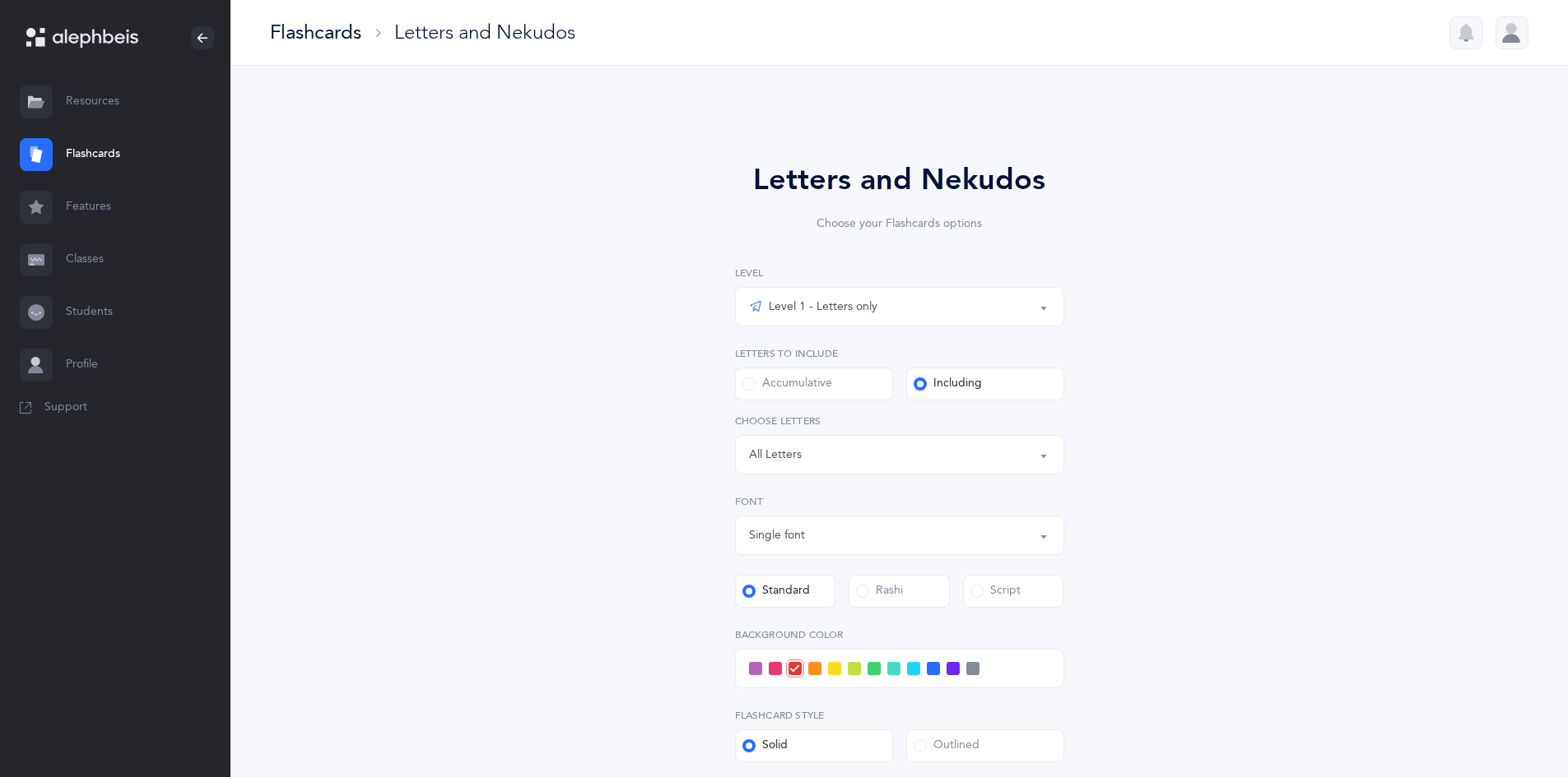
click at [764, 351] on div "Letters and Nekudos Choose your Flashcards options Level 1 - Letters only Level…" at bounding box center [900, 543] width 751 height 863
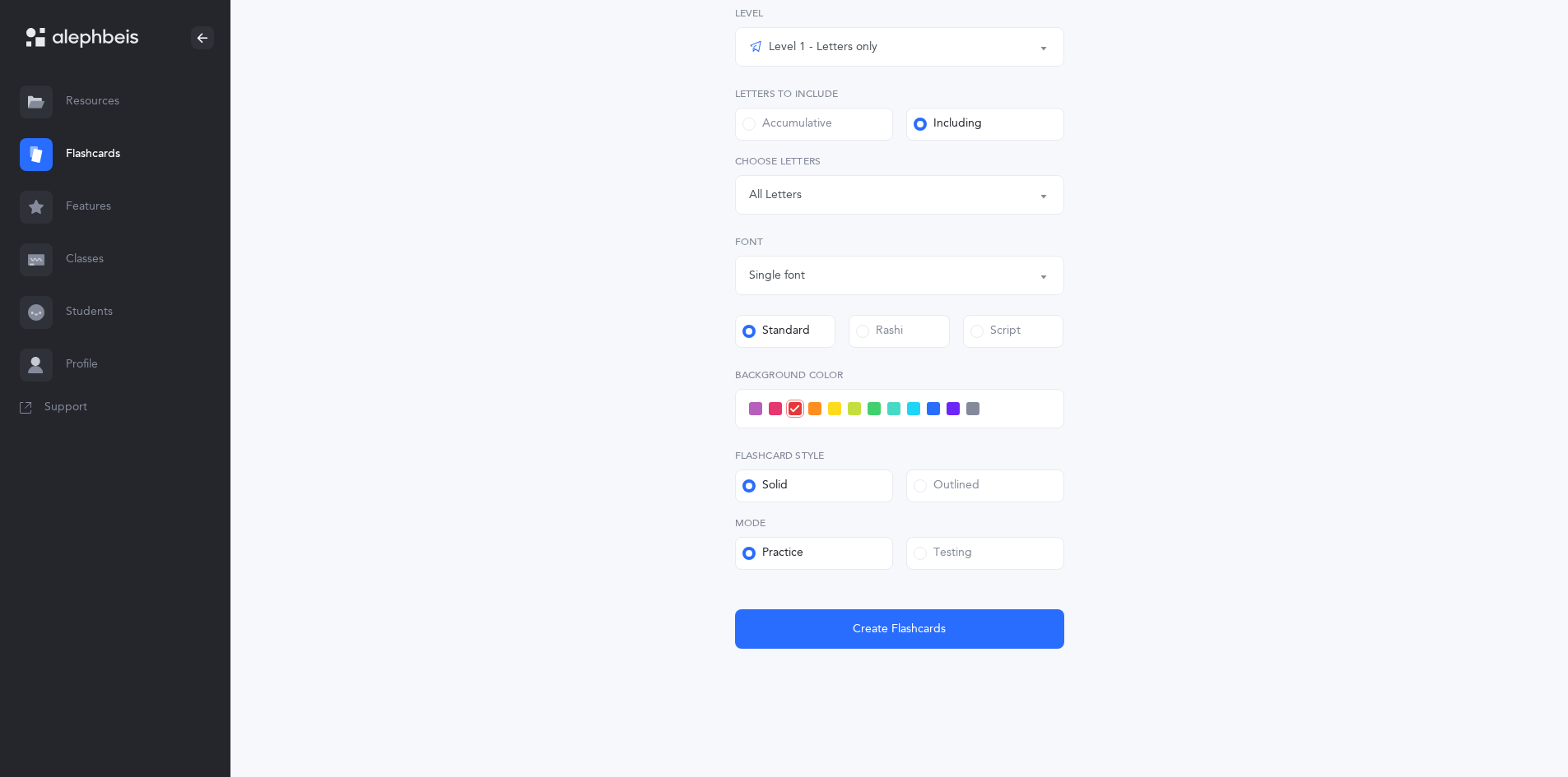
scroll to position [263, 0]
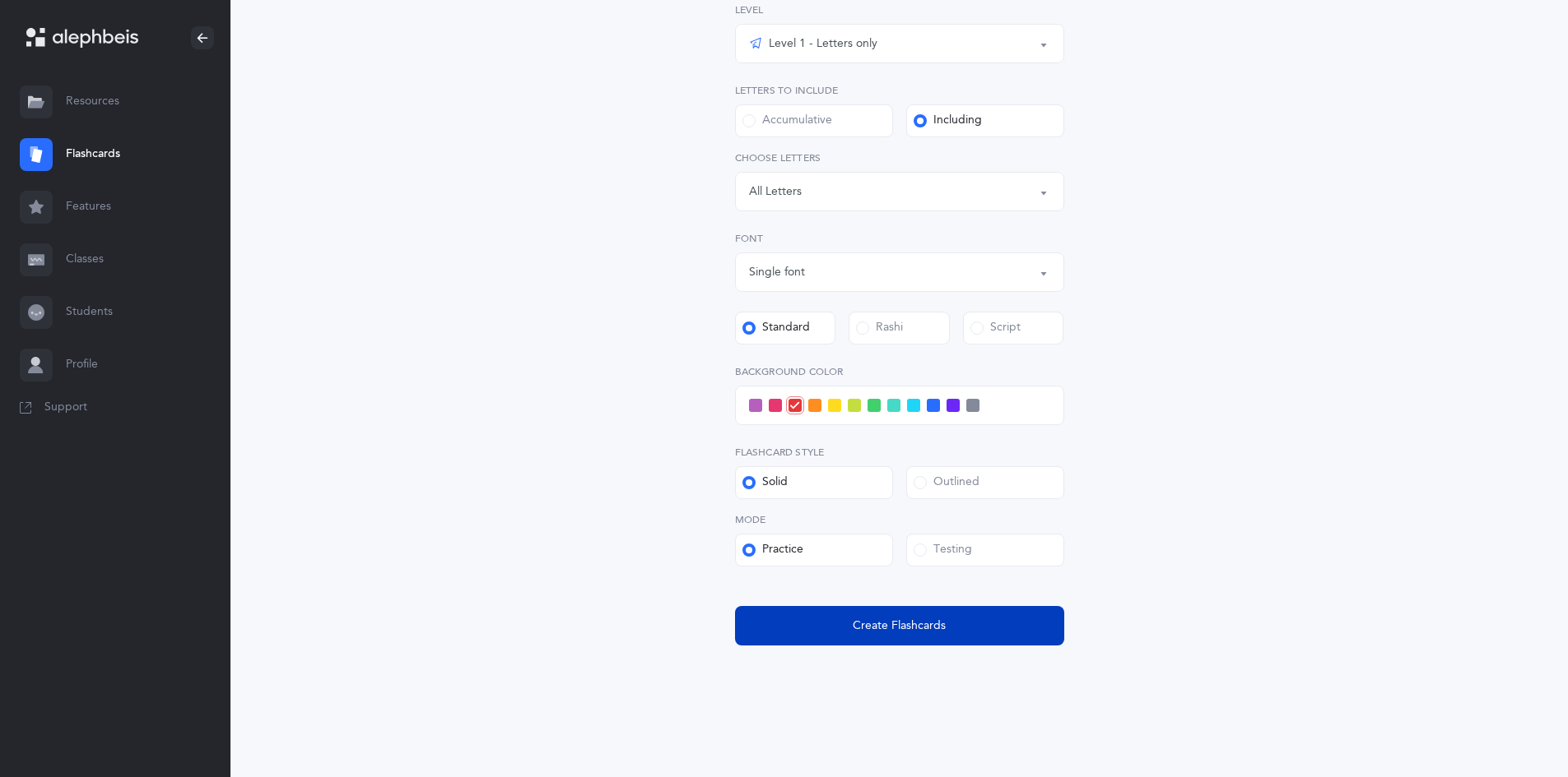
click at [764, 623] on button "Create Flashcards" at bounding box center [900, 626] width 329 height 40
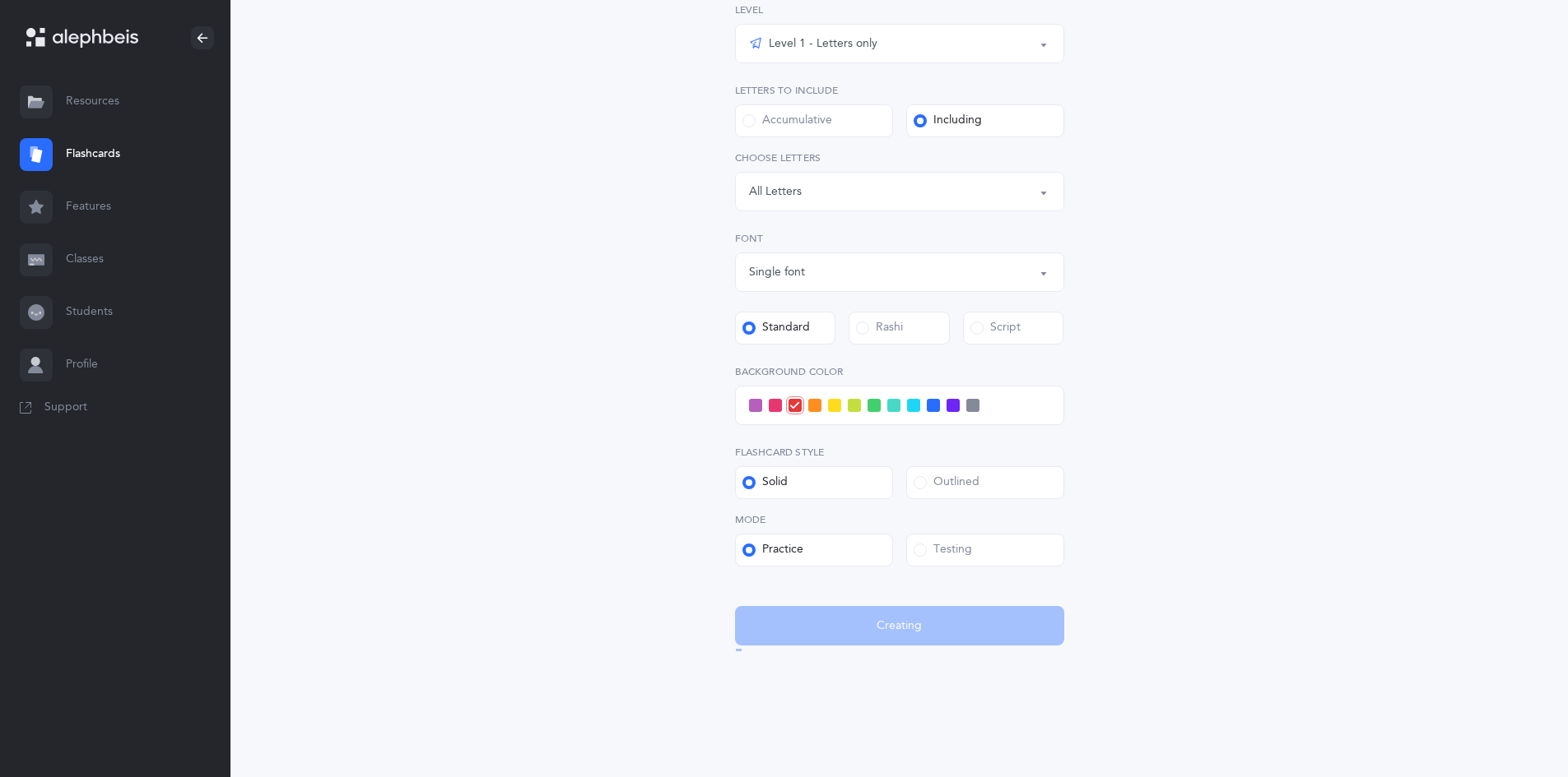
scroll to position [0, 0]
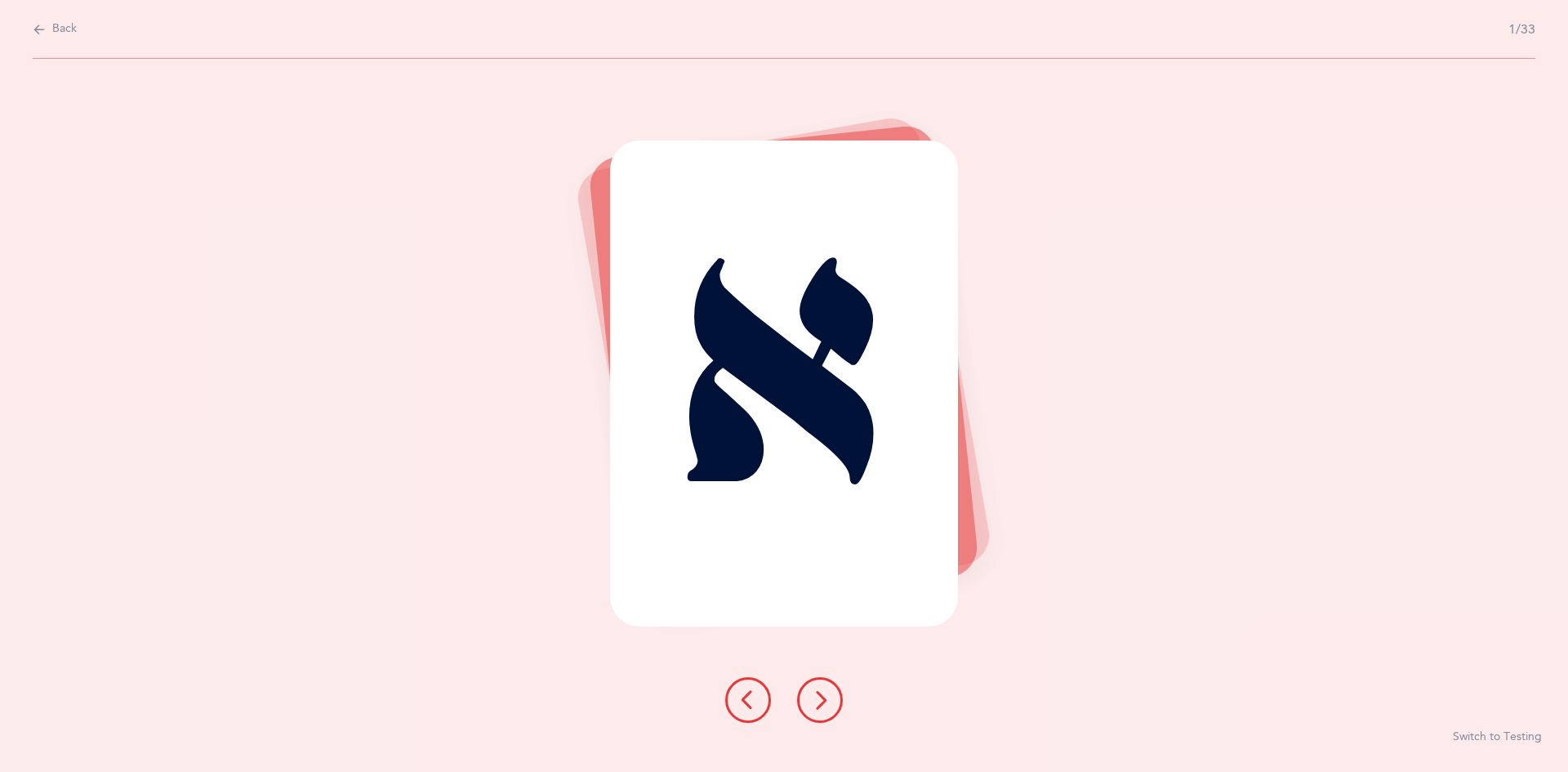
click at [57, 34] on span "Back" at bounding box center [65, 29] width 24 height 16
select select "single"
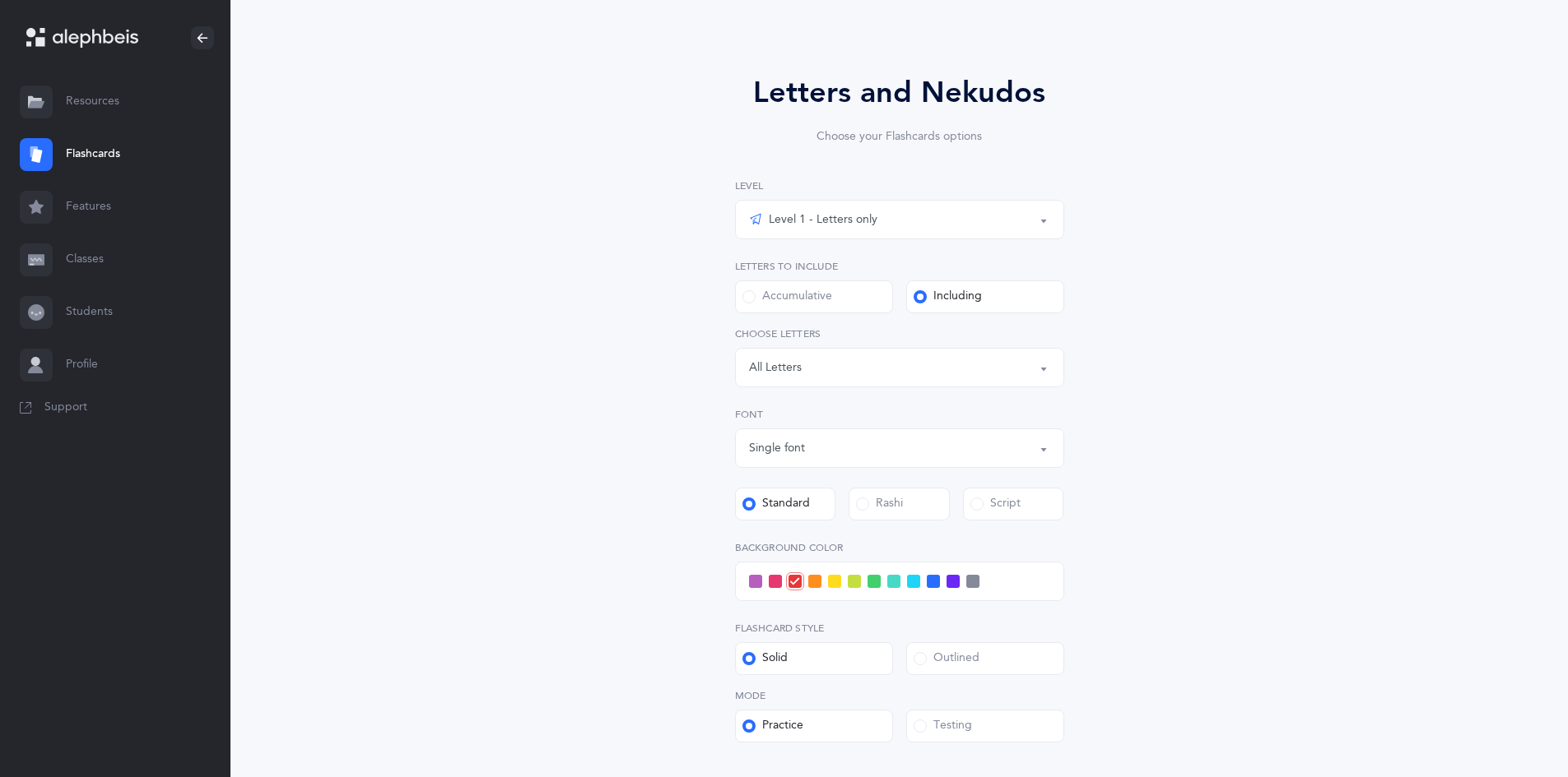
scroll to position [263, 0]
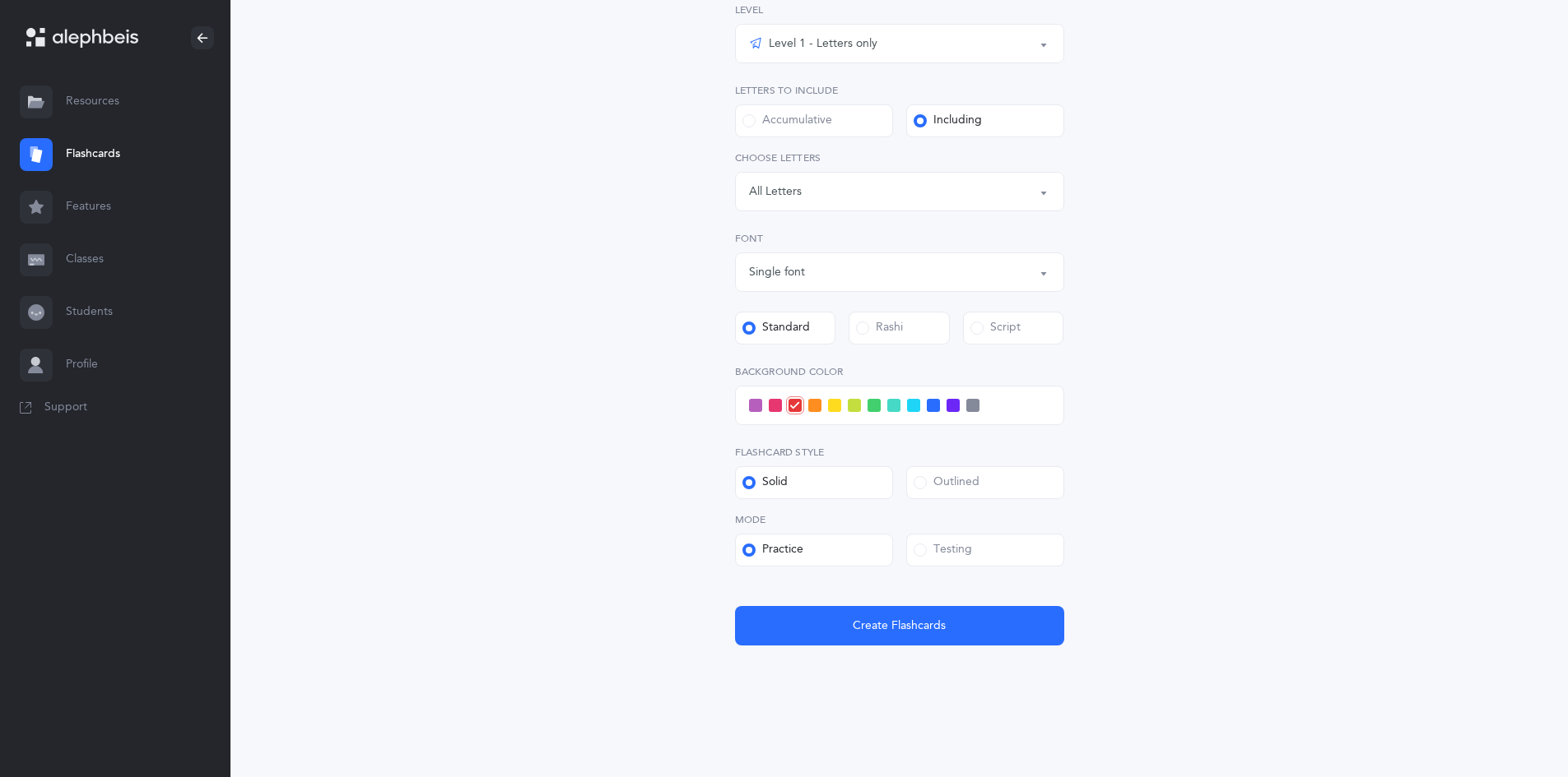
click at [764, 408] on span at bounding box center [913, 405] width 13 height 13
click at [0, 0] on input "checkbox" at bounding box center [0, 0] width 0 height 0
click at [764, 407] on span at bounding box center [933, 405] width 13 height 13
click at [0, 0] on input "checkbox" at bounding box center [0, 0] width 0 height 0
click at [764, 634] on button "Create Flashcards" at bounding box center [900, 626] width 329 height 40
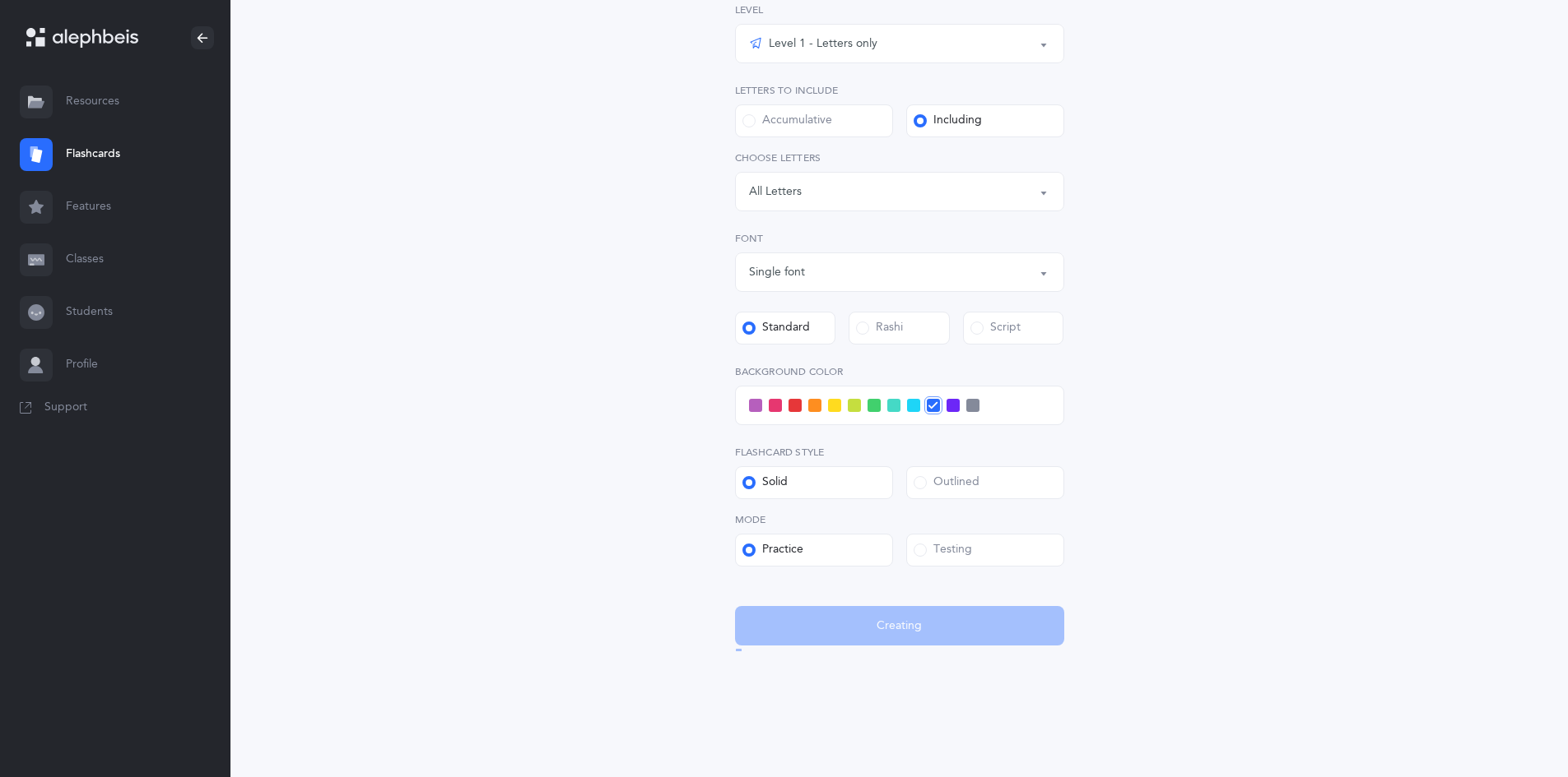
scroll to position [0, 0]
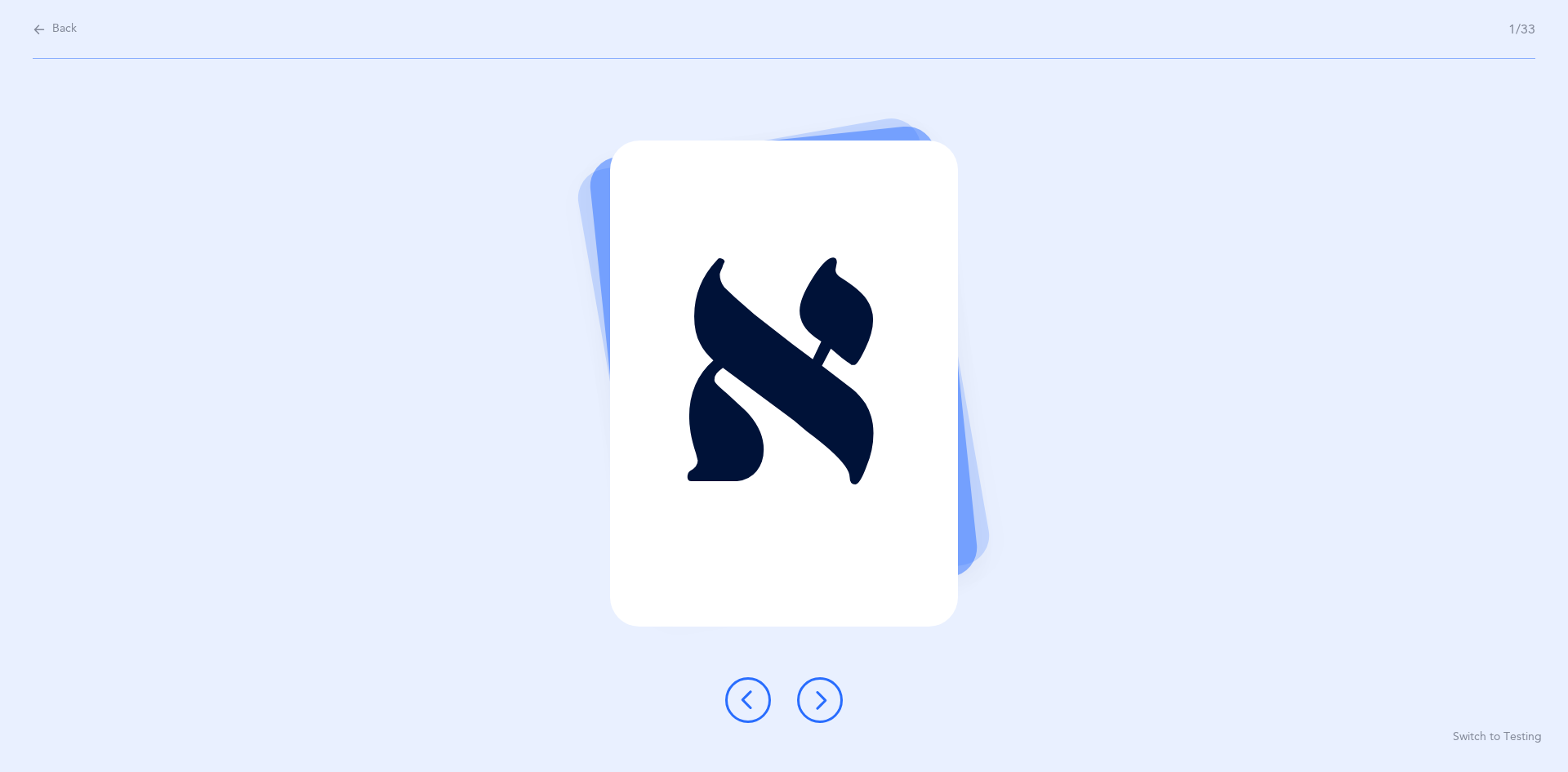
click at [758, 700] on div "א Switch to Testing" at bounding box center [784, 415] width 1568 height 713
click at [758, 702] on button at bounding box center [820, 700] width 46 height 46
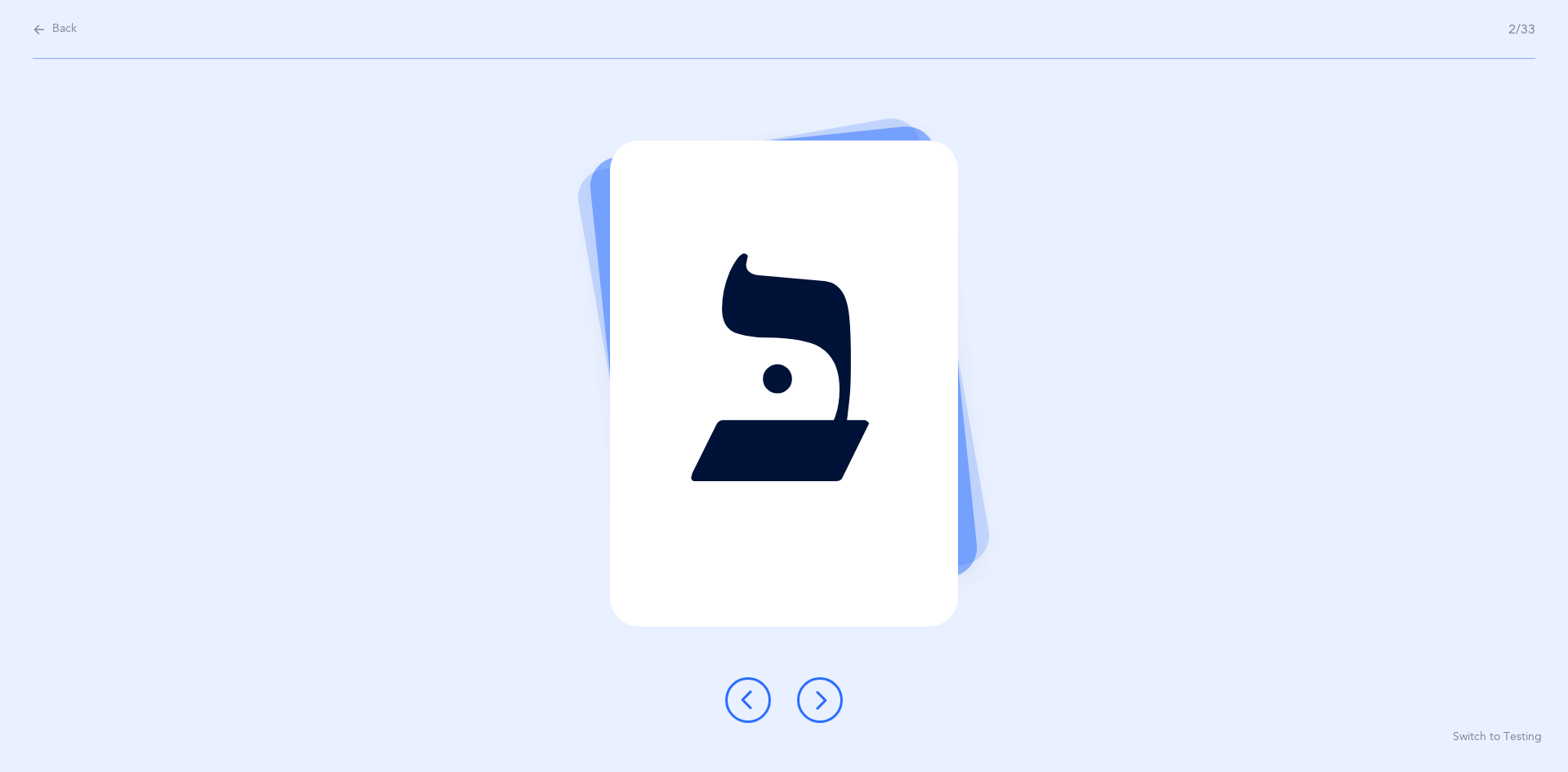
click at [758, 705] on button at bounding box center [820, 700] width 46 height 46
click at [758, 708] on icon at bounding box center [820, 700] width 20 height 20
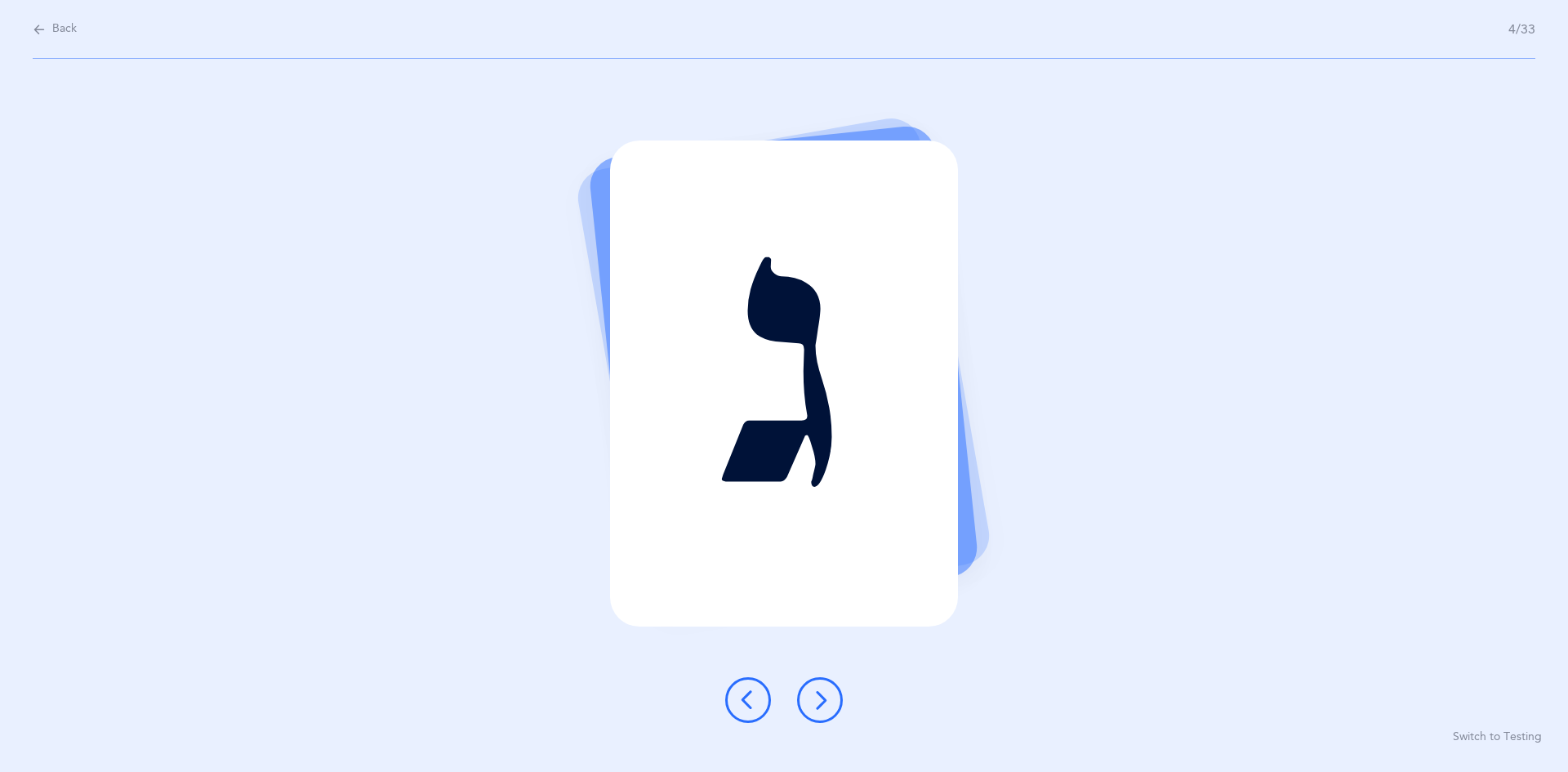
click at [758, 700] on button at bounding box center [820, 700] width 46 height 46
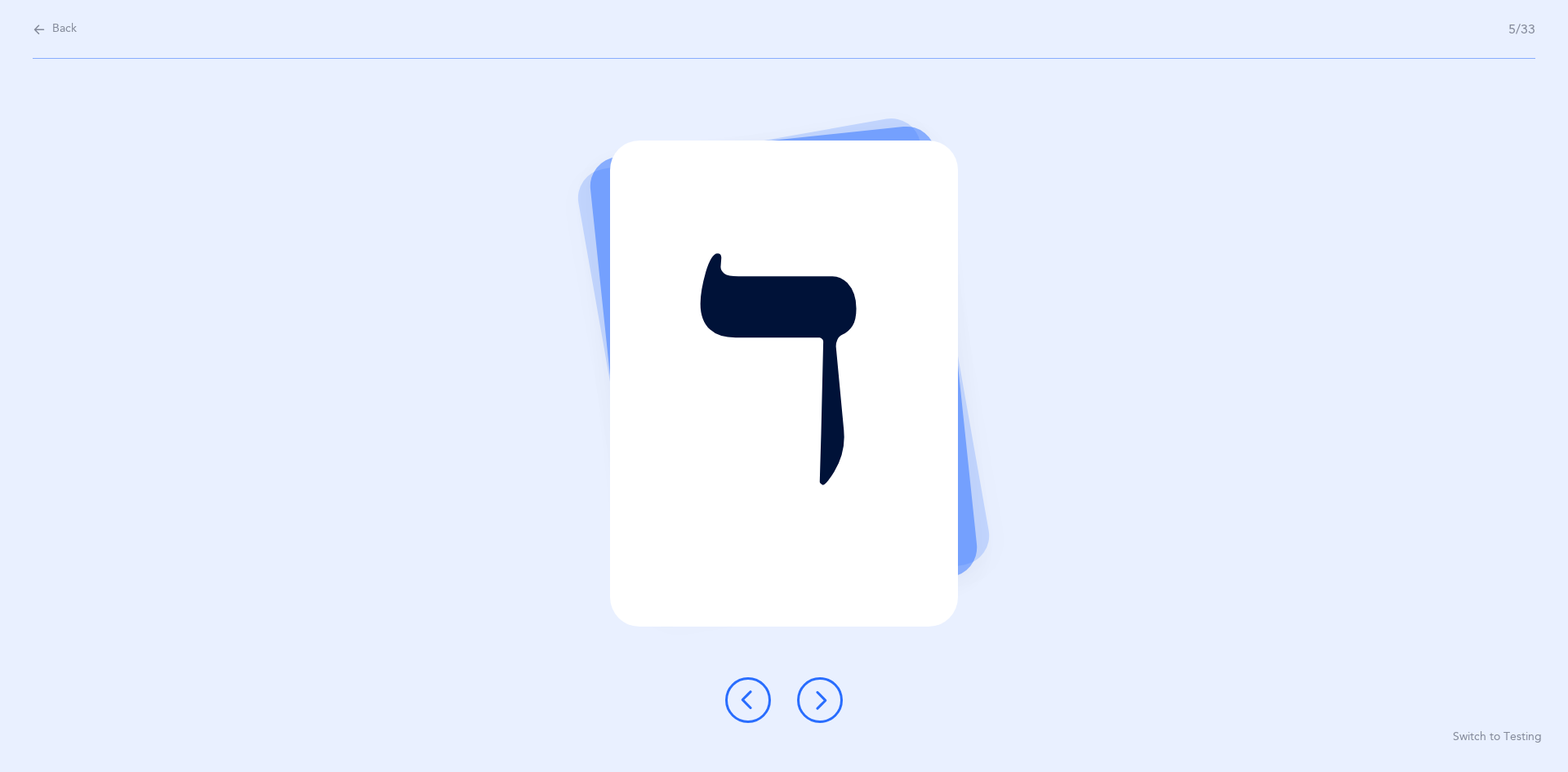
click at [758, 702] on icon at bounding box center [820, 700] width 20 height 20
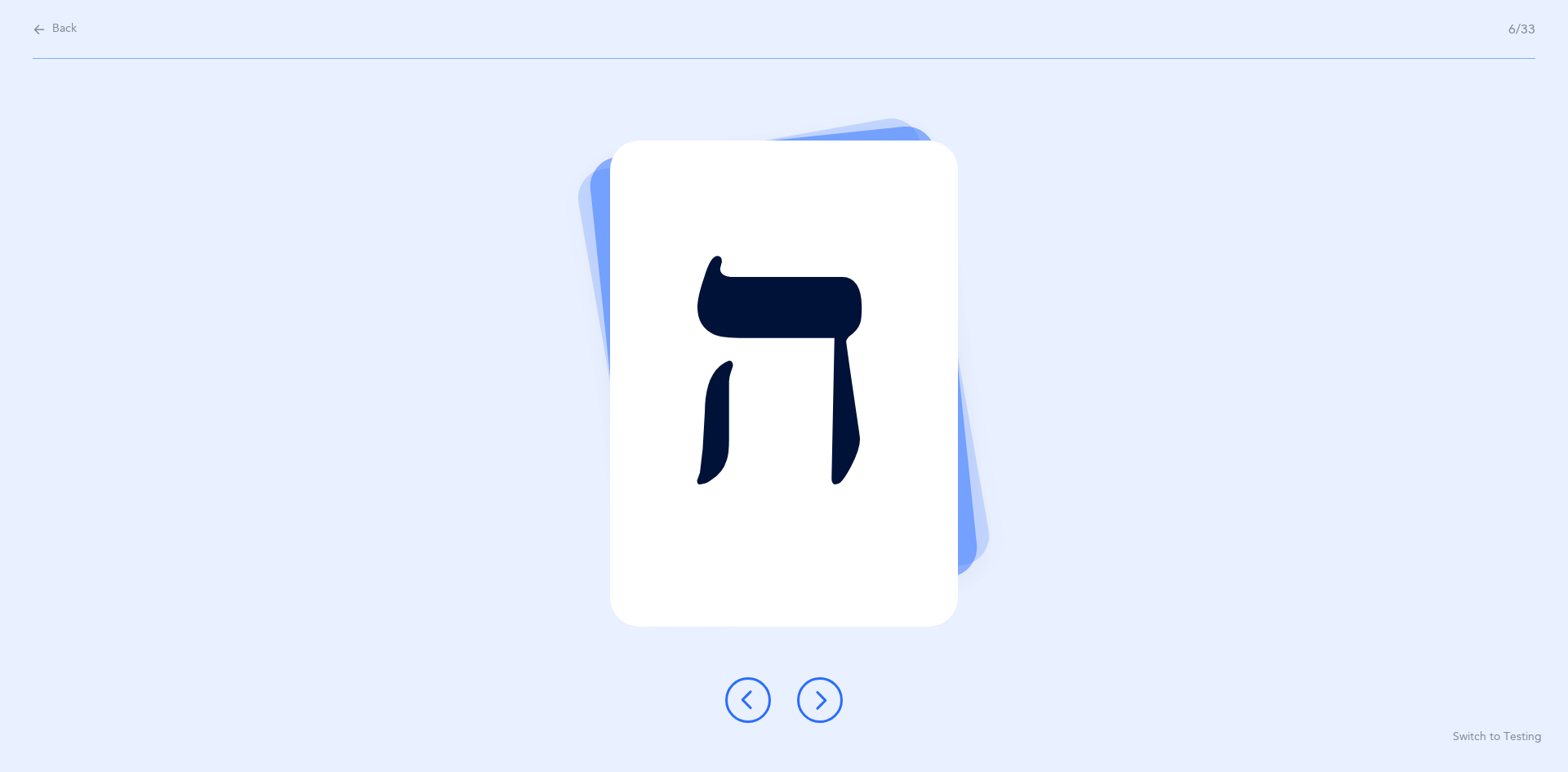
click at [758, 701] on button at bounding box center [820, 700] width 46 height 46
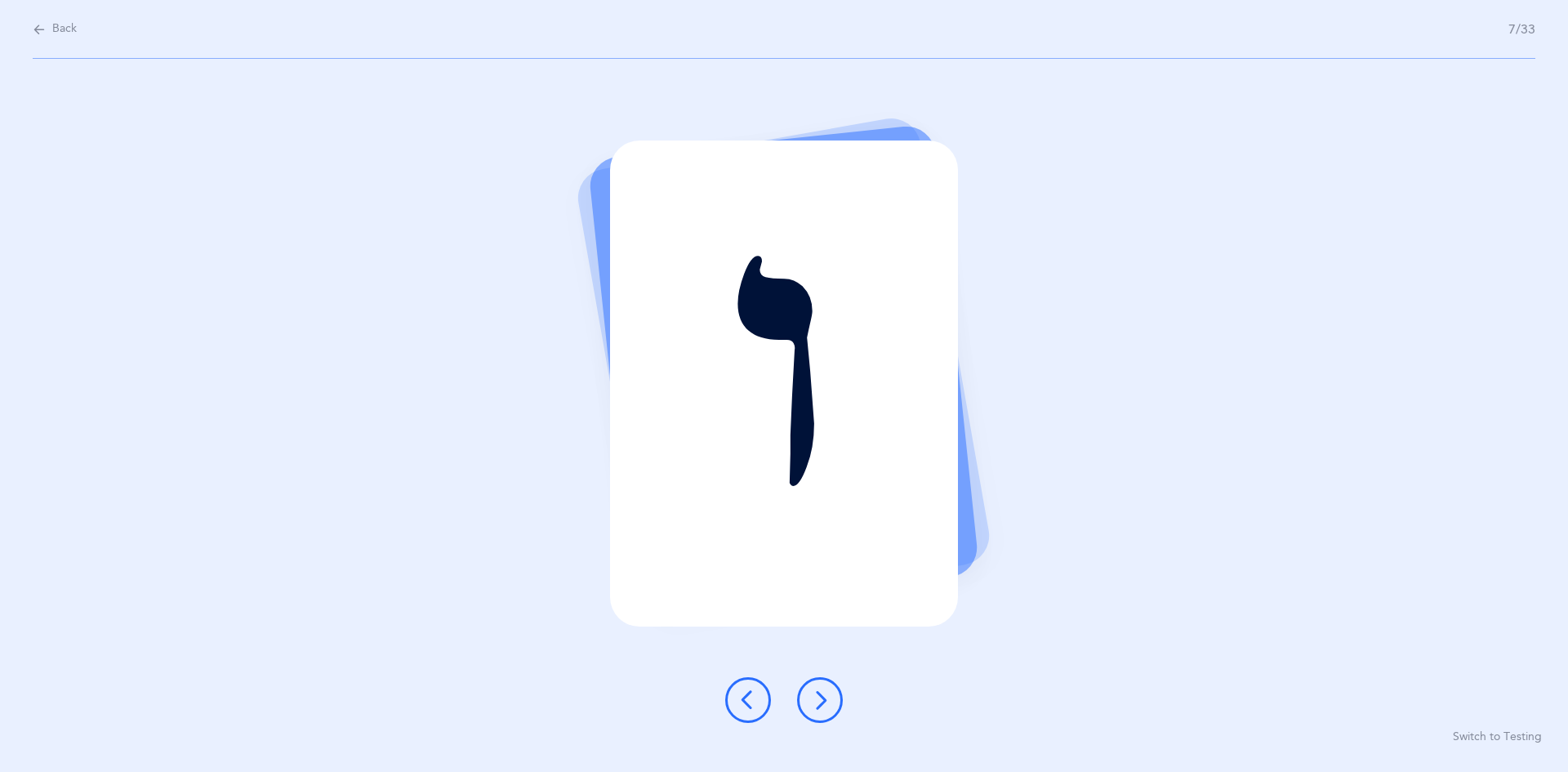
click at [758, 701] on button at bounding box center [820, 700] width 46 height 46
click at [758, 718] on button at bounding box center [820, 700] width 46 height 46
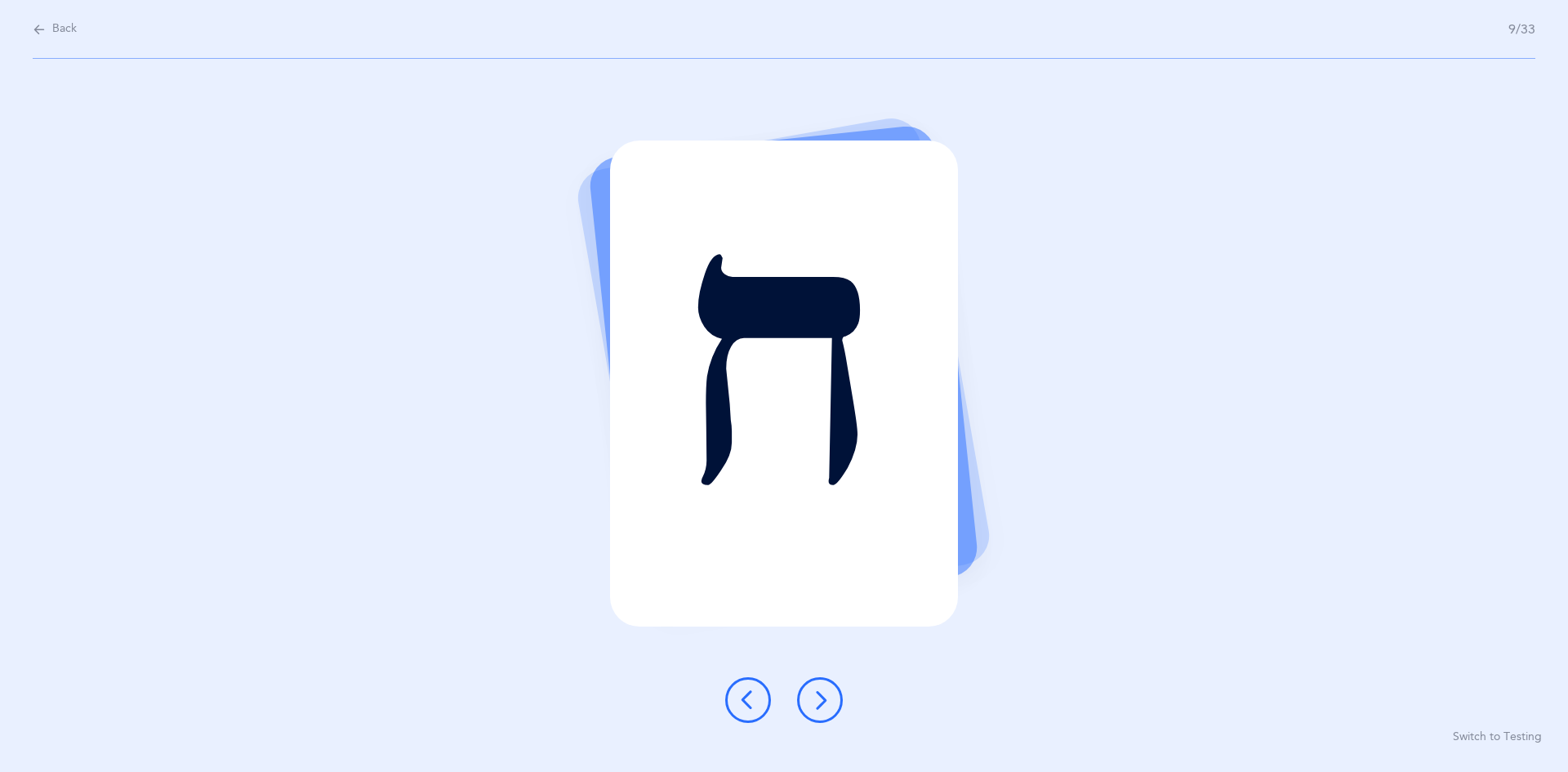
click at [758, 723] on div "ח Switch to Testing" at bounding box center [784, 415] width 1568 height 713
click at [758, 708] on icon at bounding box center [820, 700] width 20 height 20
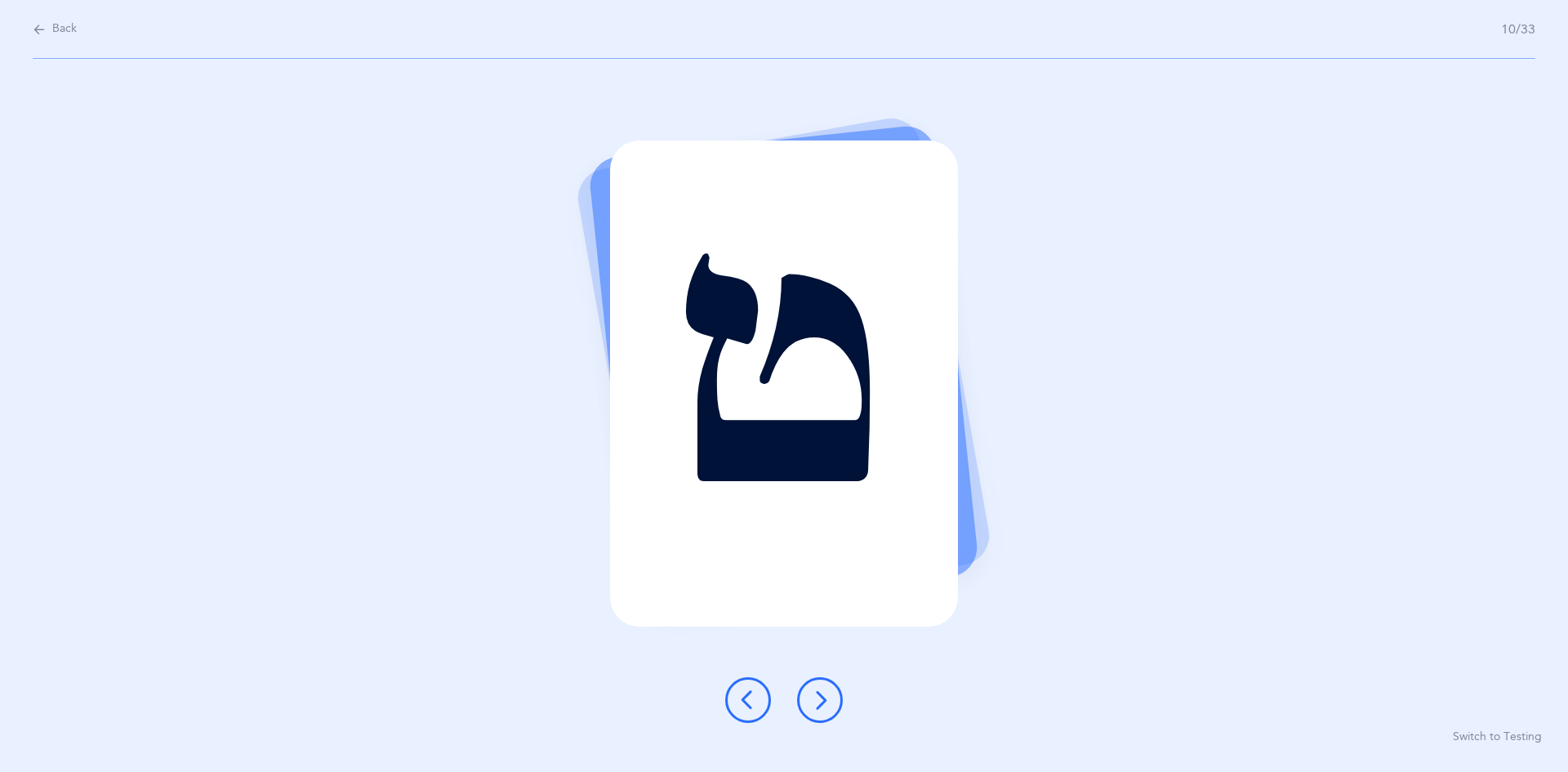
click at [758, 689] on button at bounding box center [820, 700] width 46 height 46
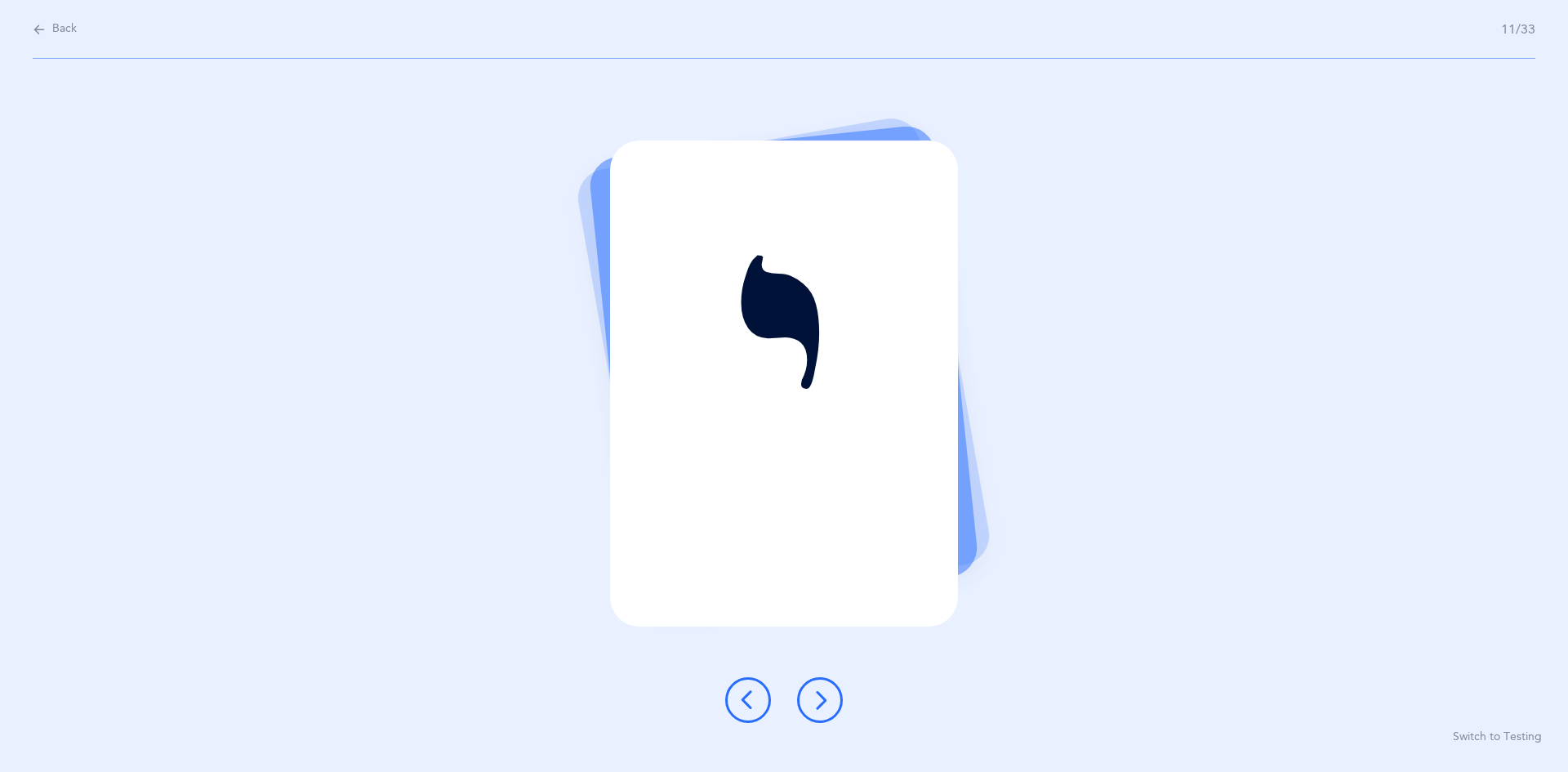
click at [758, 707] on icon at bounding box center [820, 700] width 20 height 20
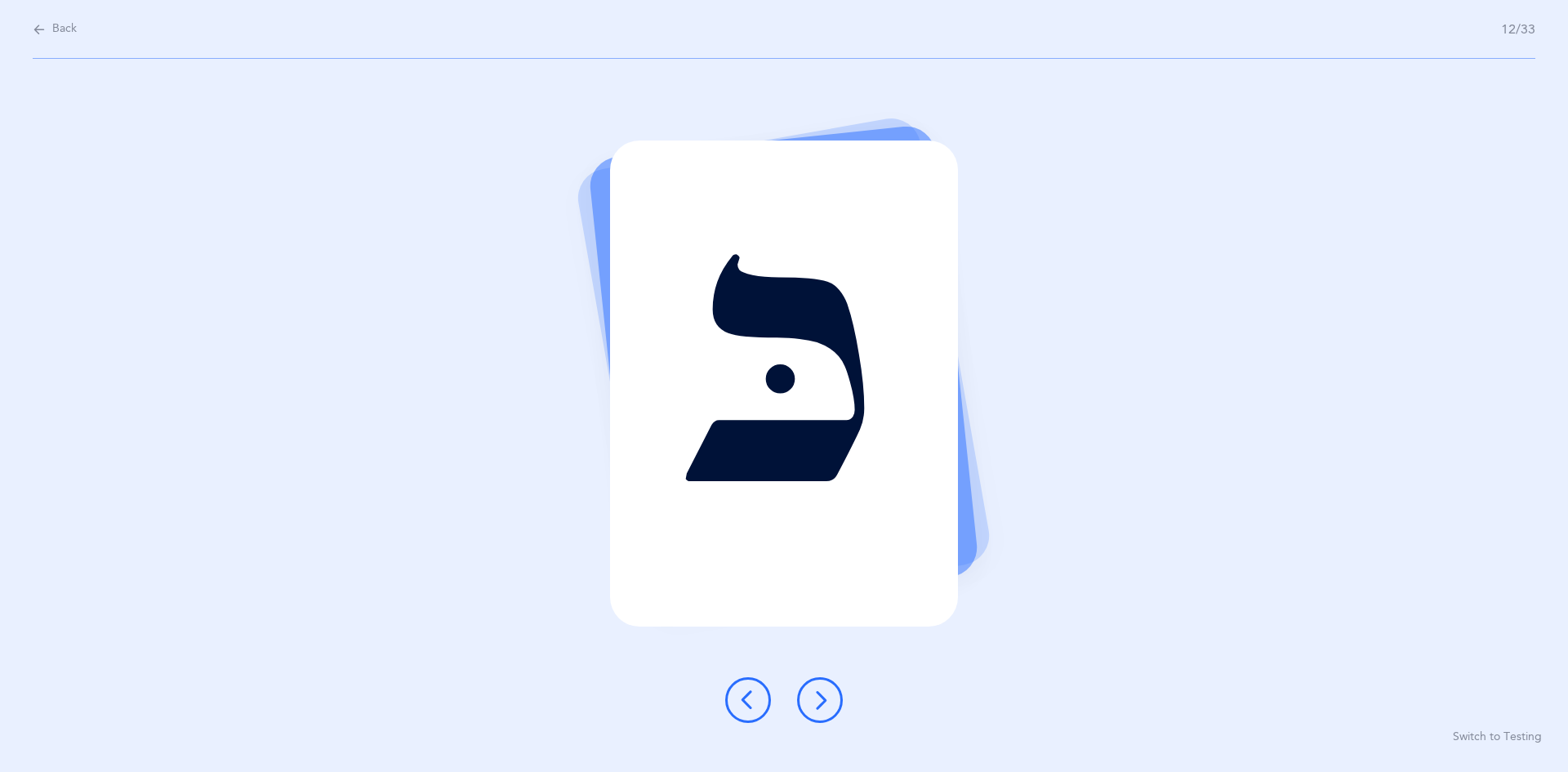
click at [758, 720] on button at bounding box center [820, 700] width 46 height 46
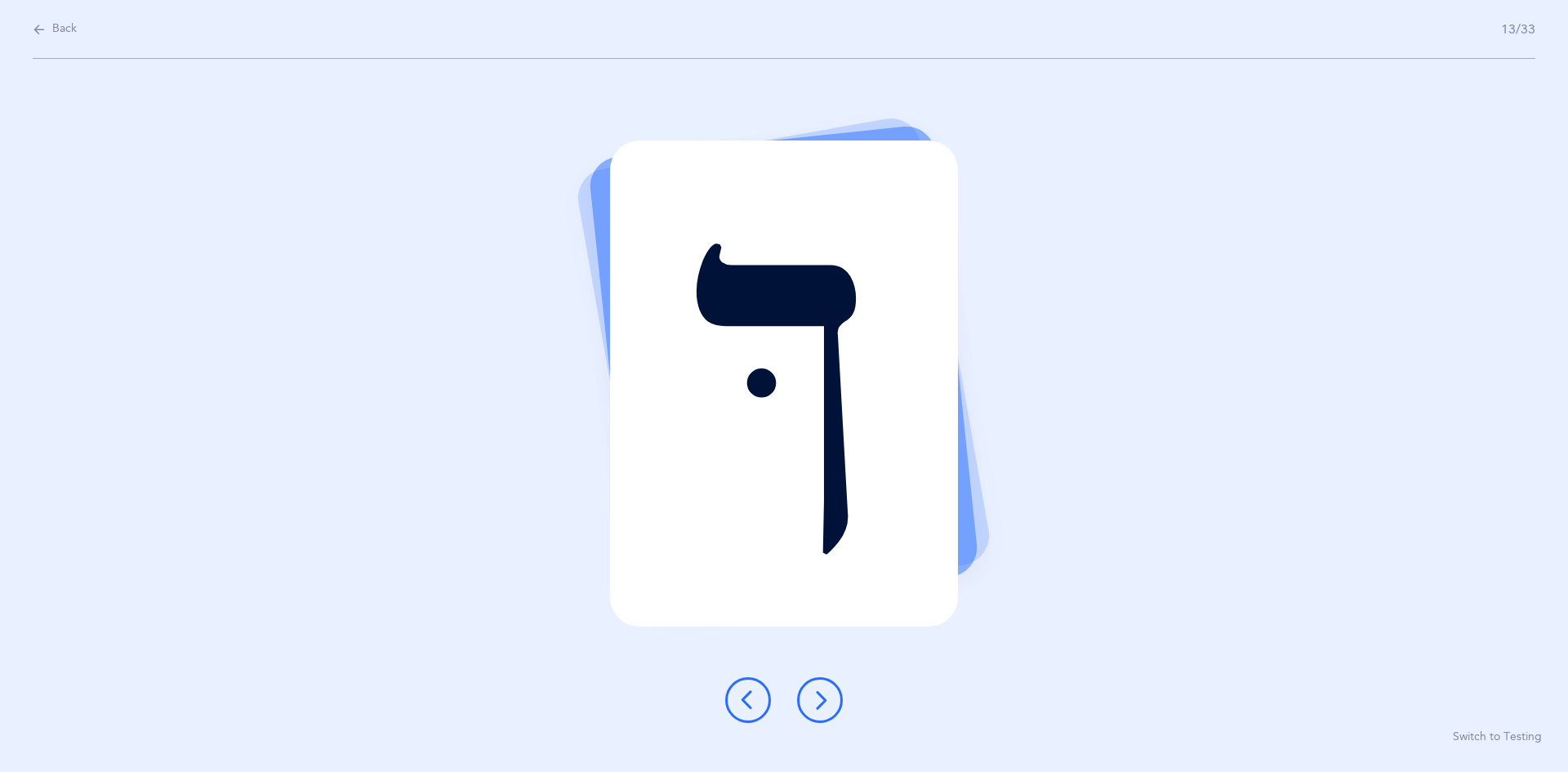
click at [758, 697] on icon at bounding box center [820, 700] width 20 height 20
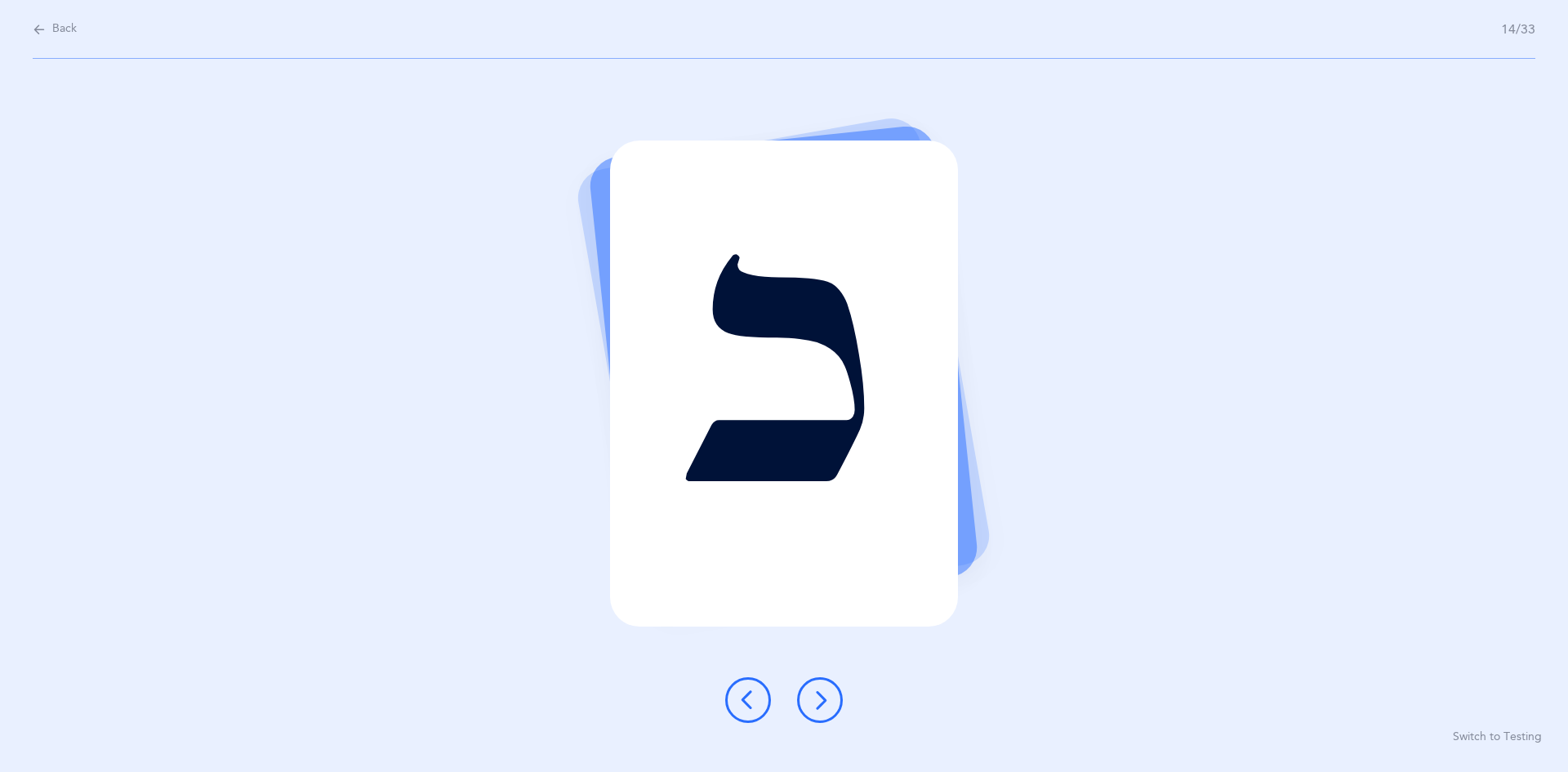
click at [748, 712] on button at bounding box center [747, 700] width 46 height 46
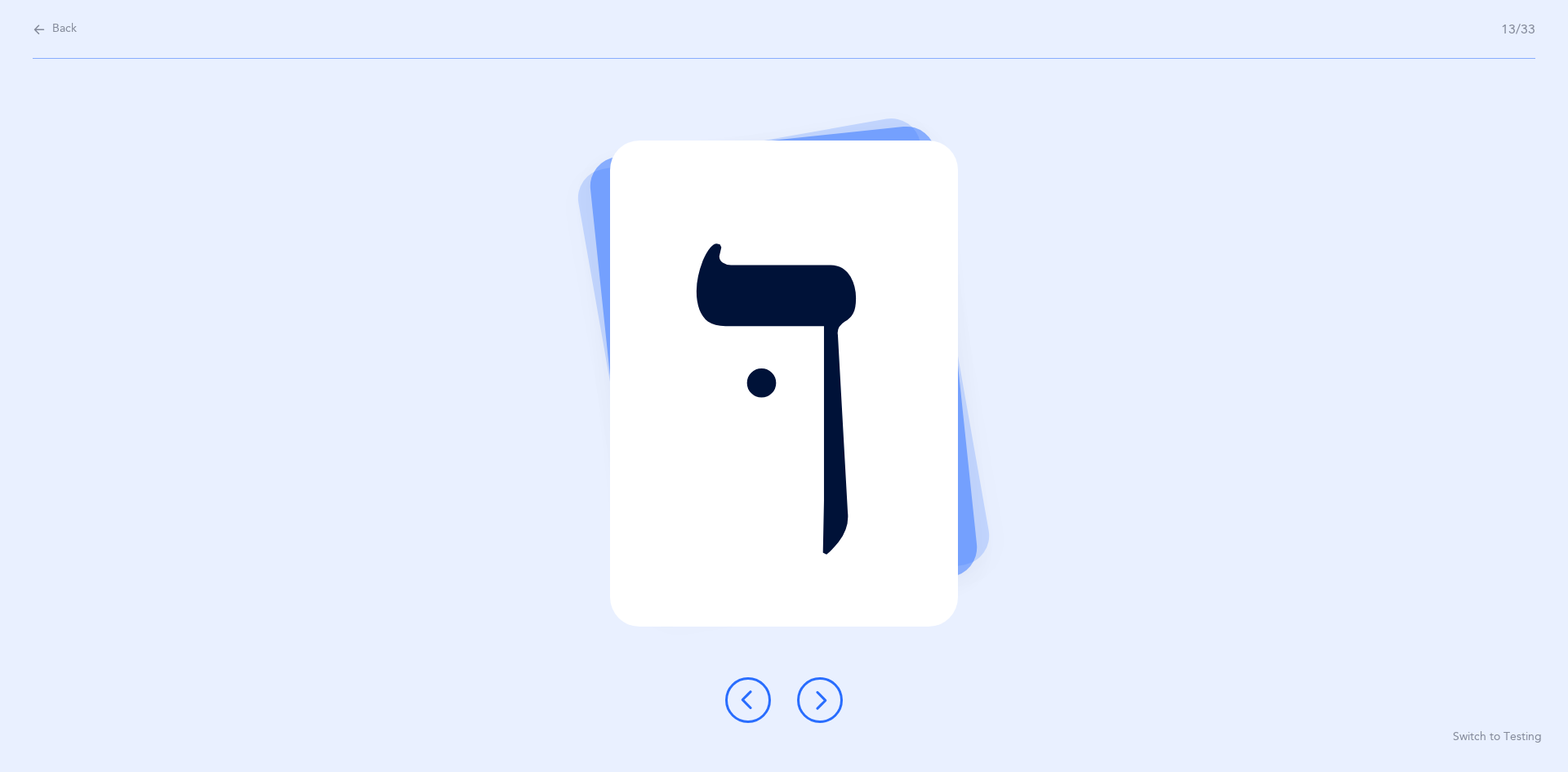
click at [758, 699] on icon at bounding box center [820, 700] width 20 height 20
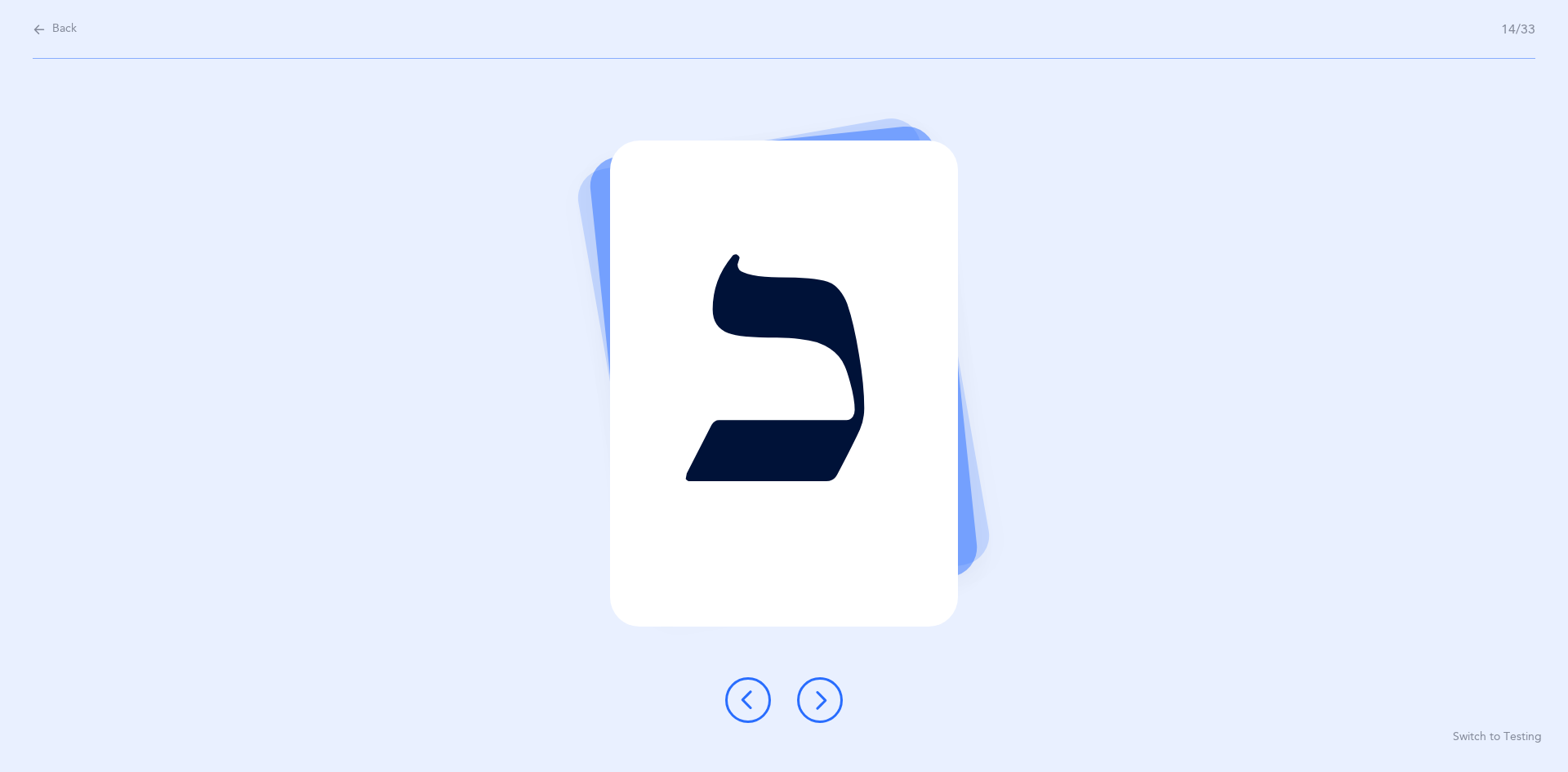
click at [758, 700] on icon at bounding box center [820, 700] width 20 height 20
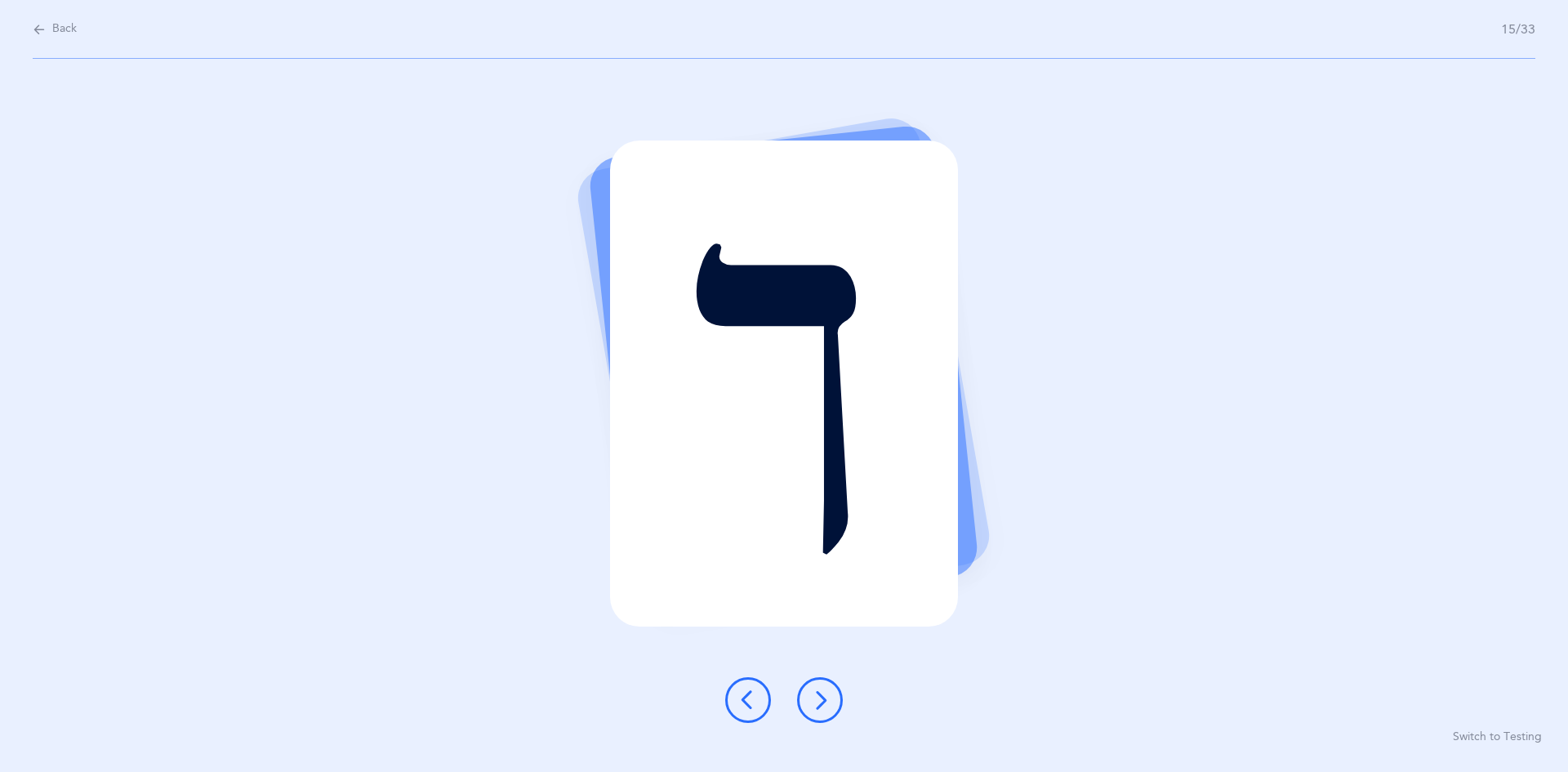
click at [758, 698] on icon at bounding box center [820, 700] width 20 height 20
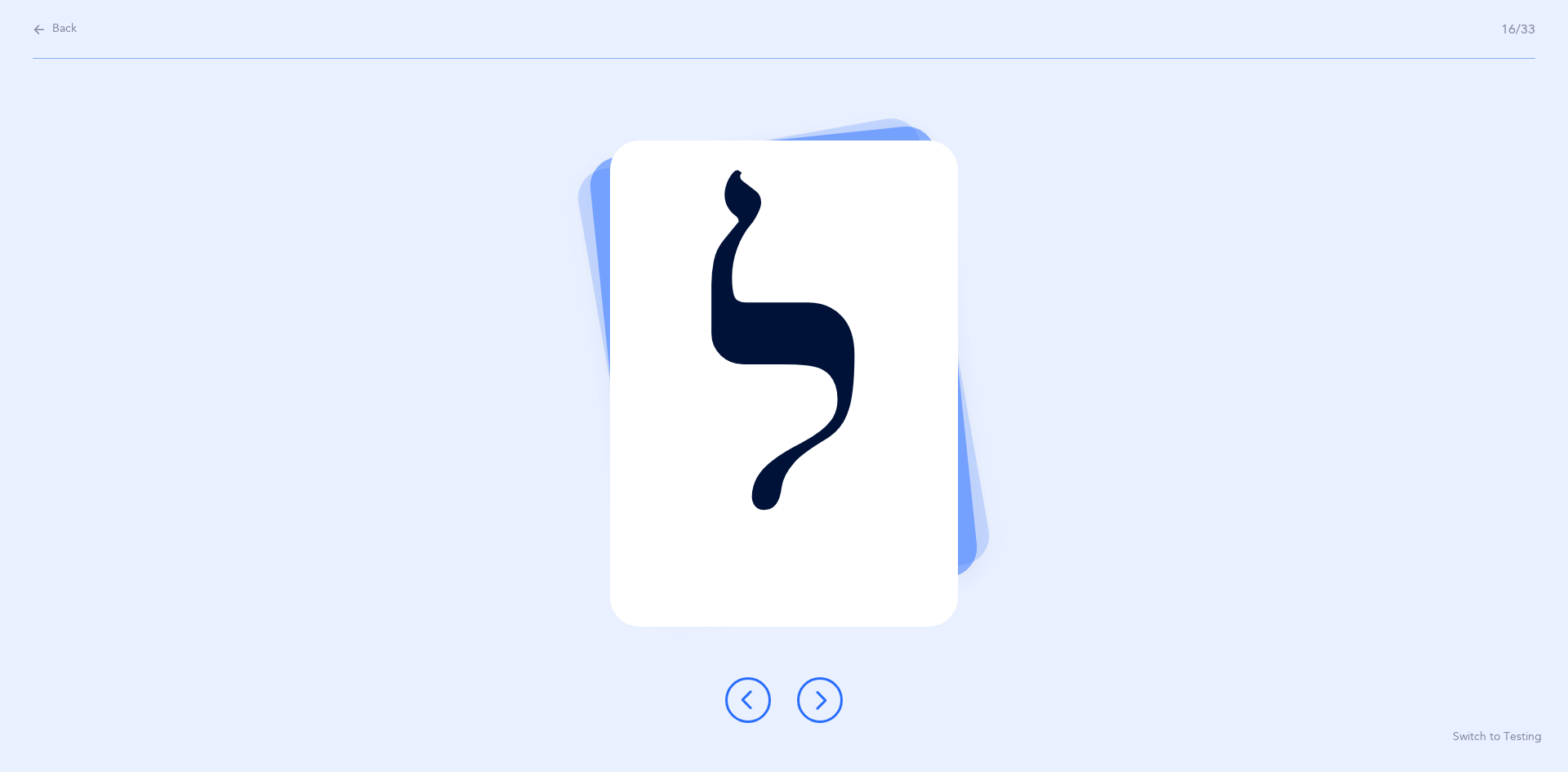
click at [758, 702] on icon at bounding box center [820, 700] width 20 height 20
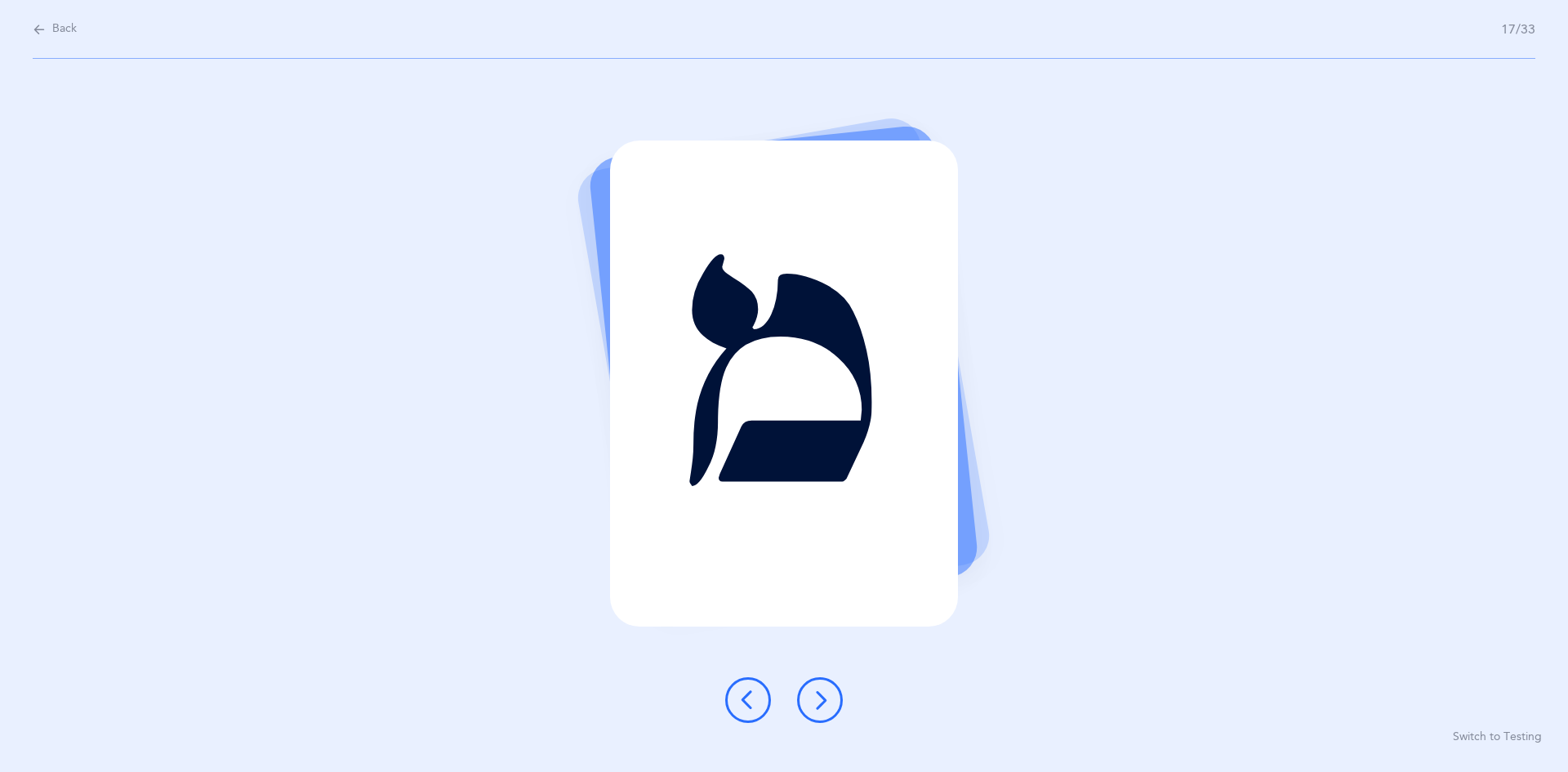
click at [758, 702] on icon at bounding box center [820, 700] width 20 height 20
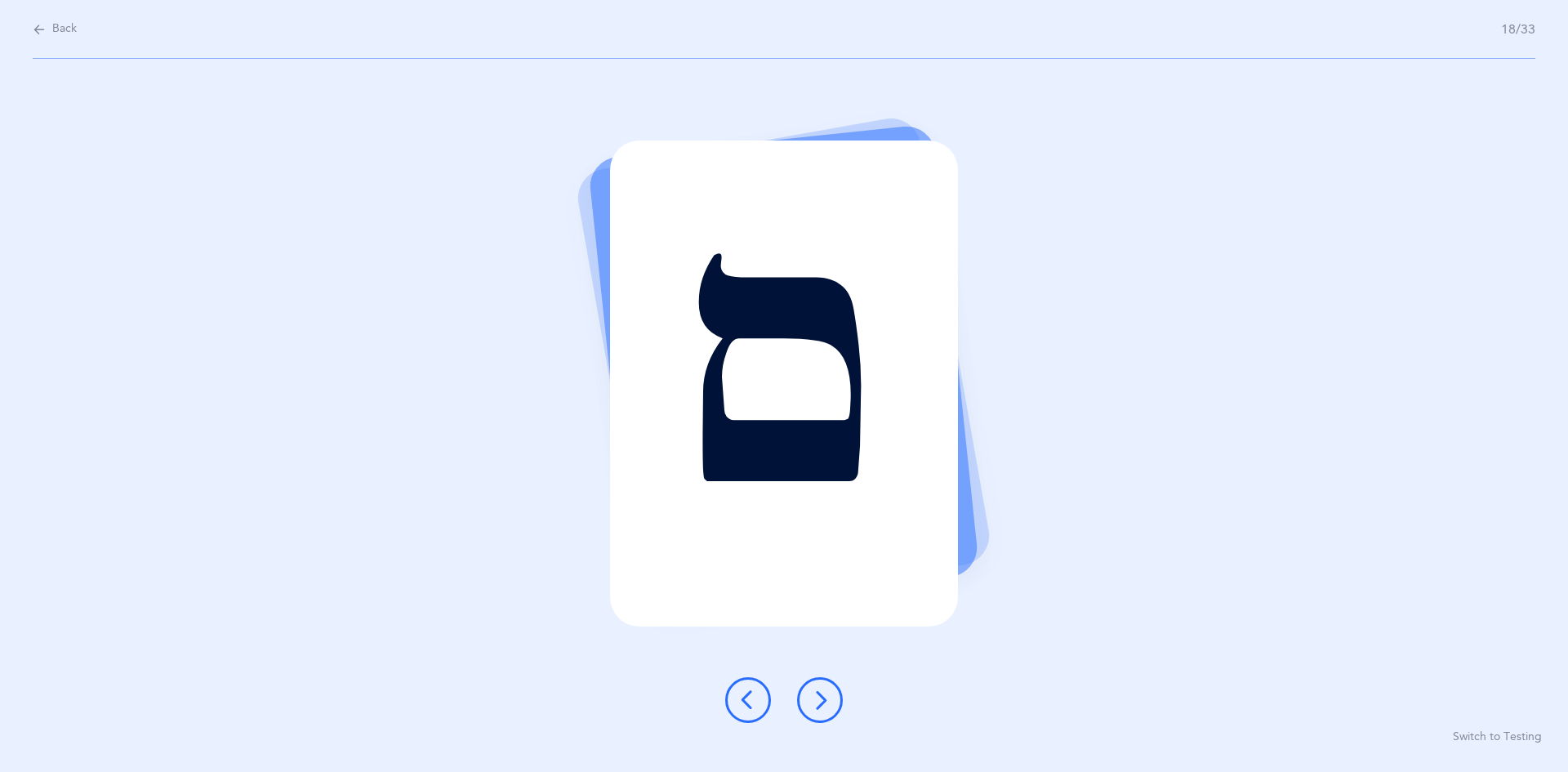
click at [758, 701] on icon at bounding box center [820, 700] width 20 height 20
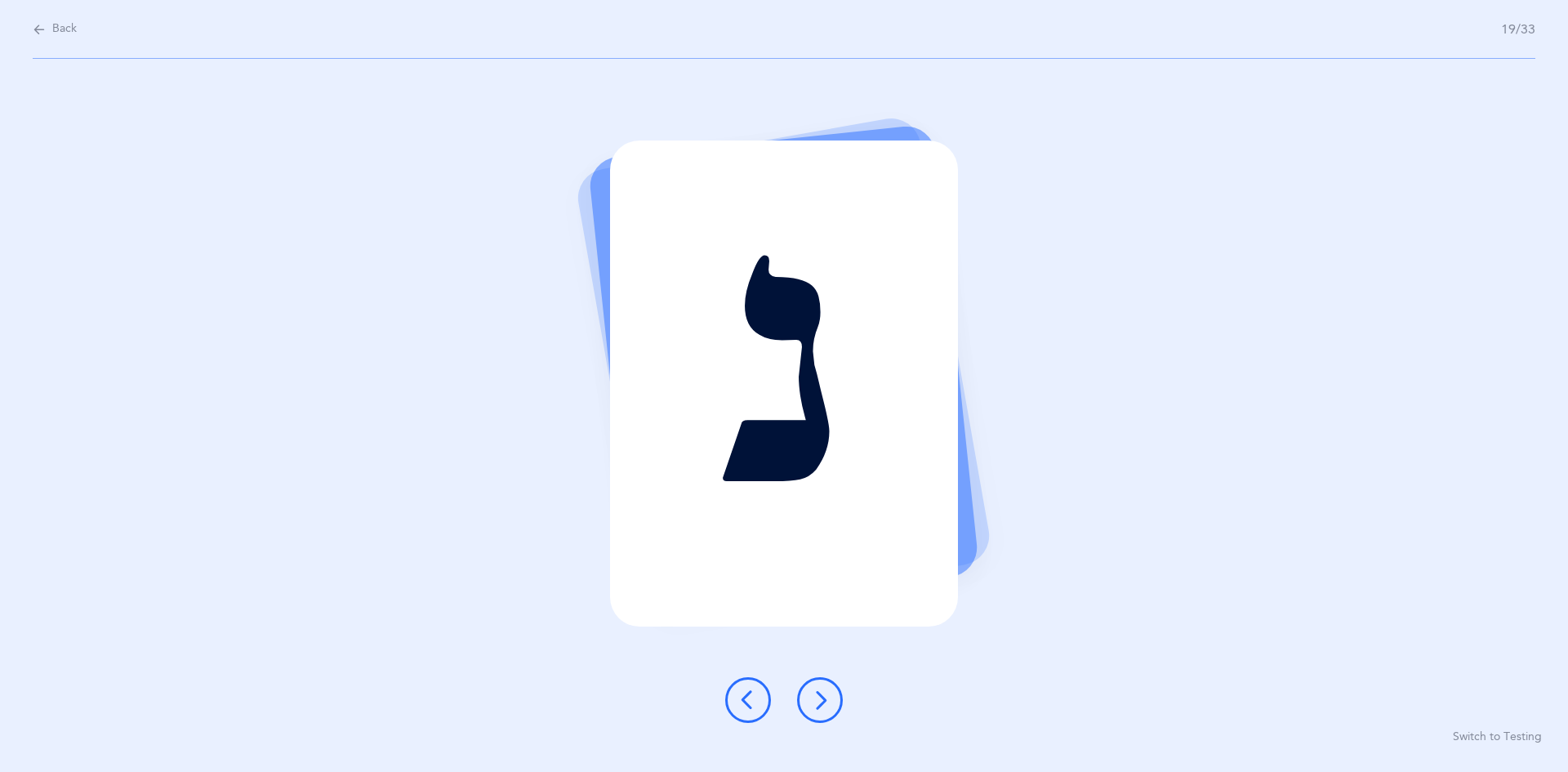
click at [758, 694] on button at bounding box center [820, 700] width 46 height 46
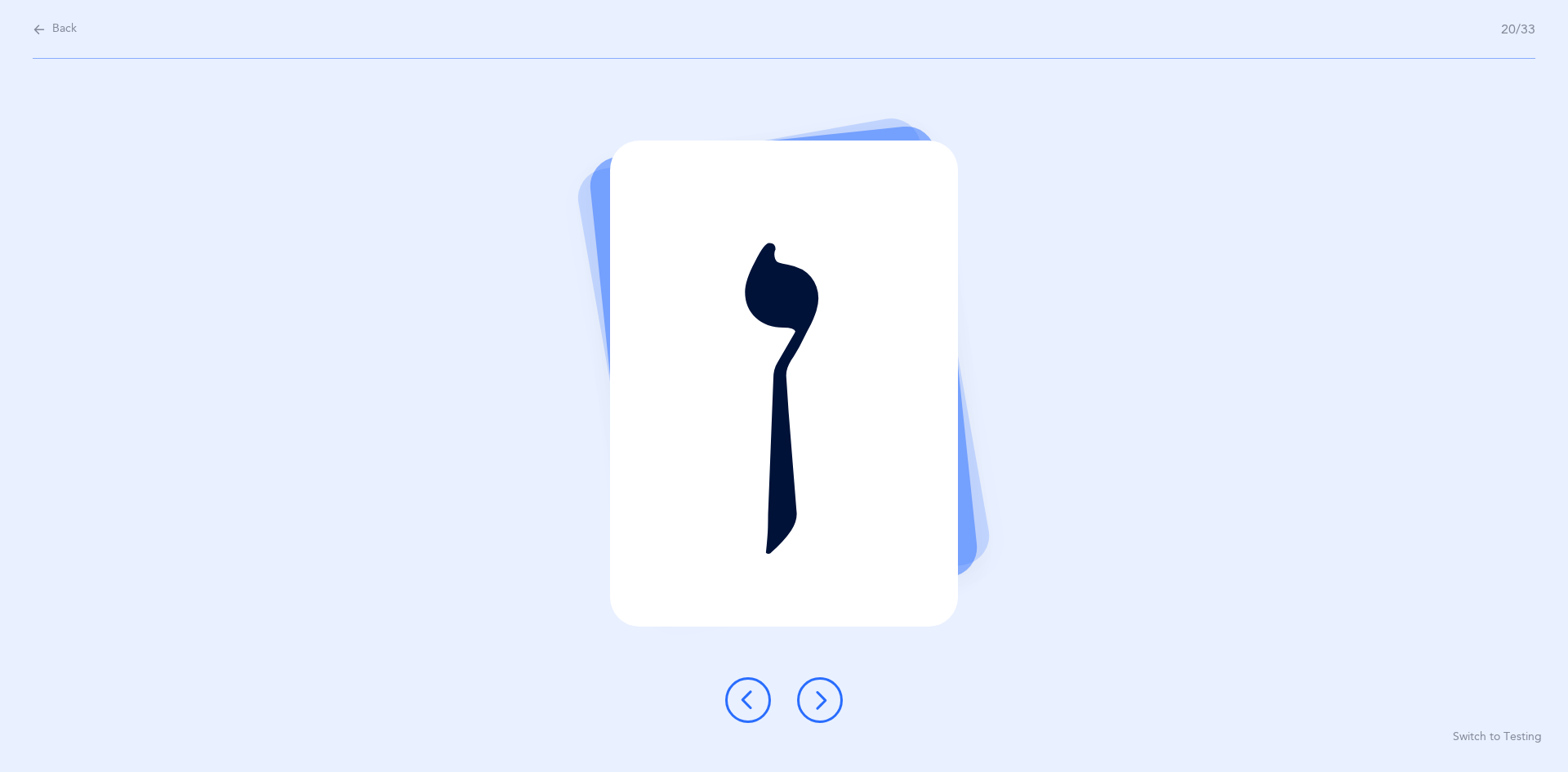
click at [758, 701] on icon at bounding box center [820, 700] width 20 height 20
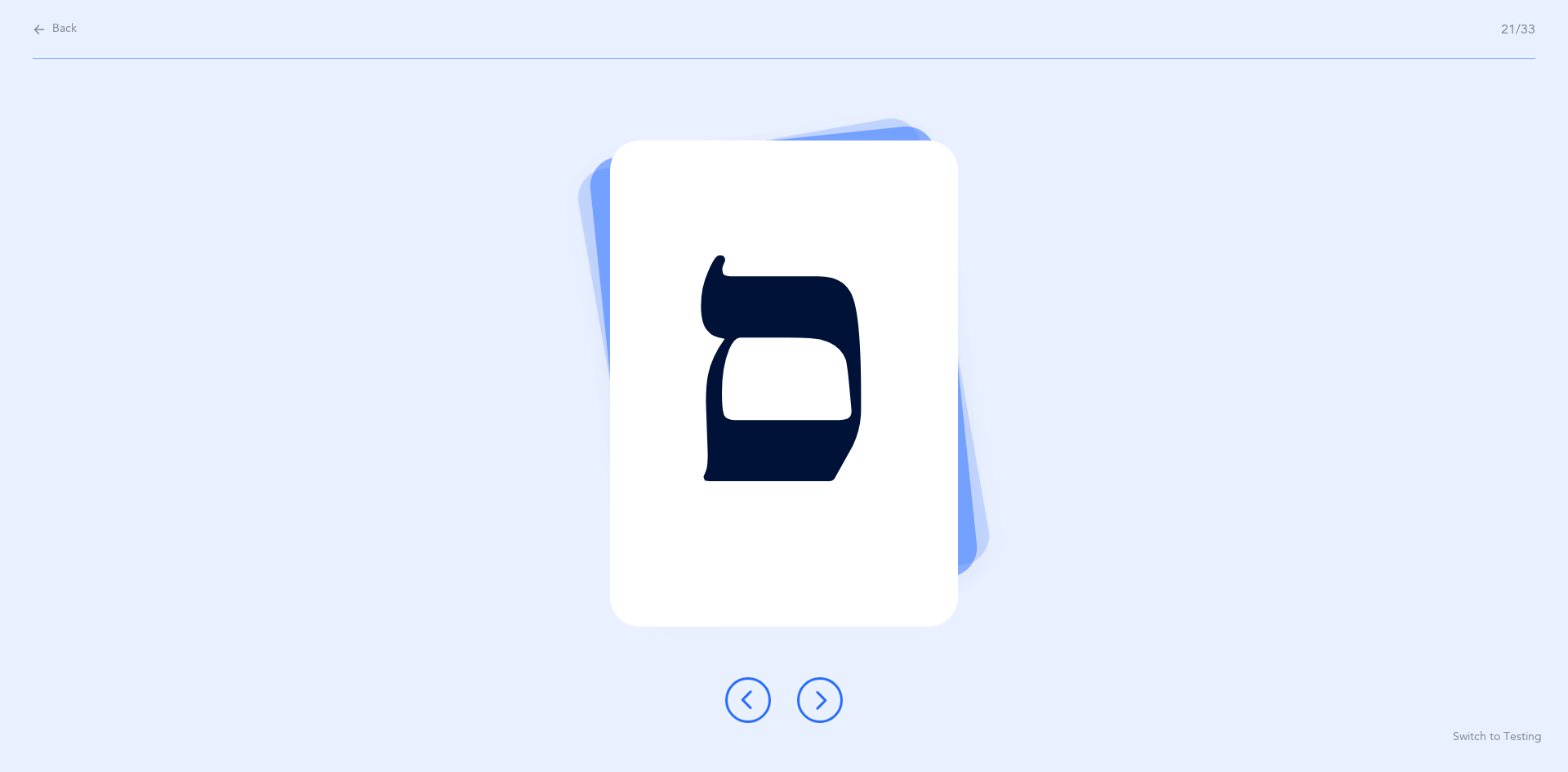
click at [758, 694] on icon at bounding box center [820, 700] width 20 height 20
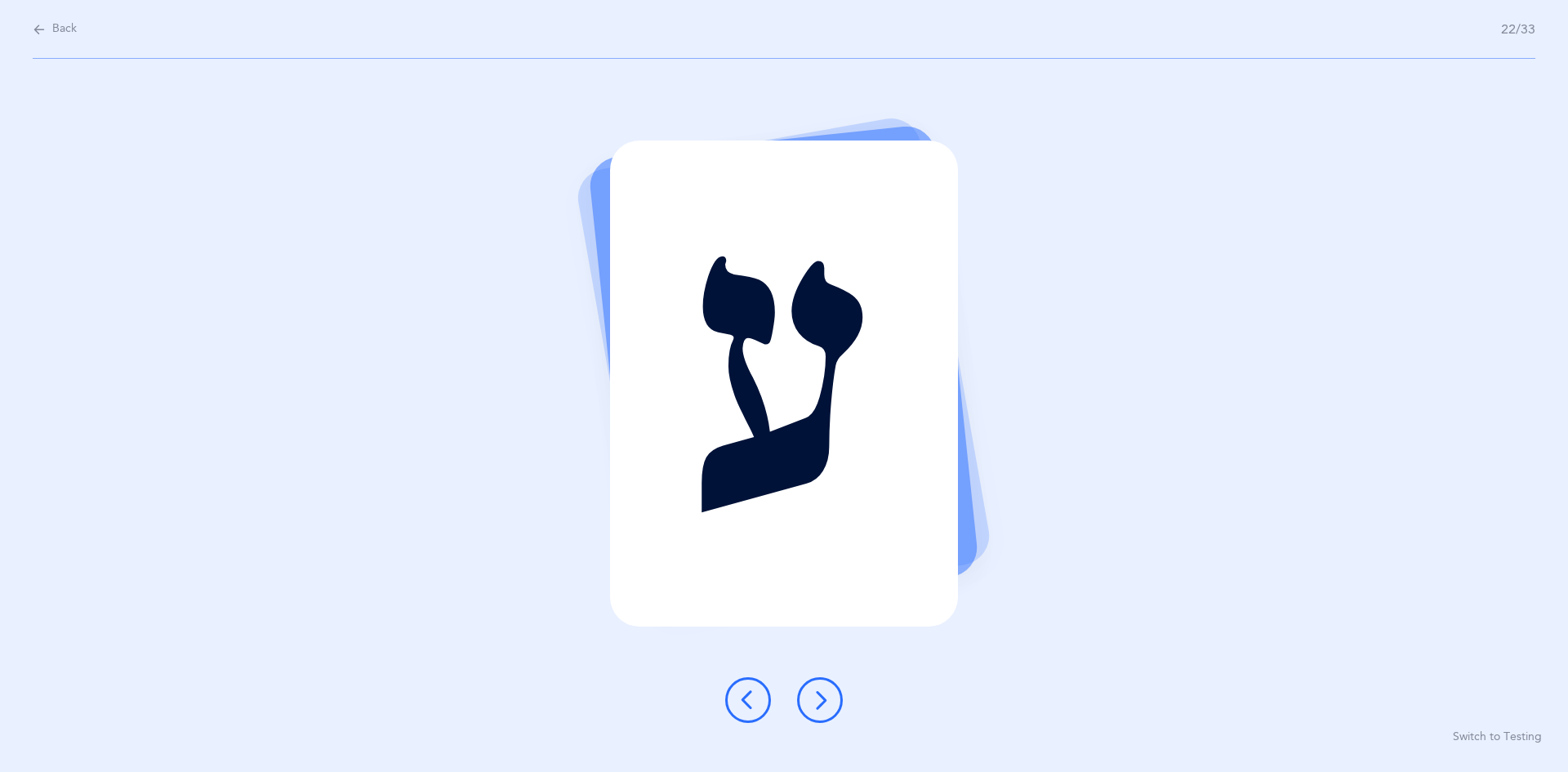
click at [758, 706] on button at bounding box center [820, 700] width 46 height 46
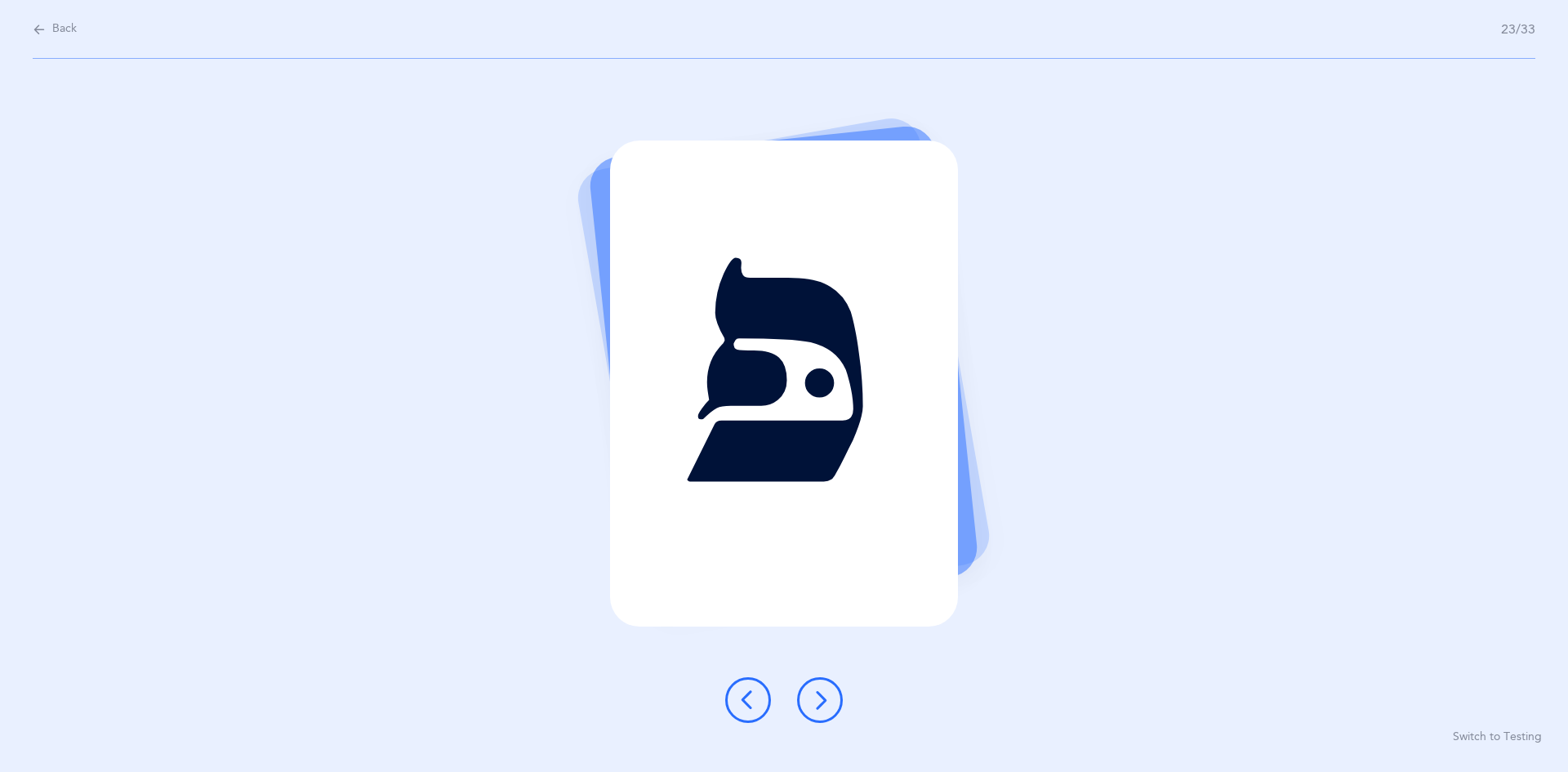
click at [758, 689] on button at bounding box center [820, 700] width 46 height 46
click at [743, 699] on icon at bounding box center [747, 700] width 20 height 20
click at [758, 703] on icon at bounding box center [820, 700] width 20 height 20
click at [758, 701] on button at bounding box center [820, 700] width 46 height 46
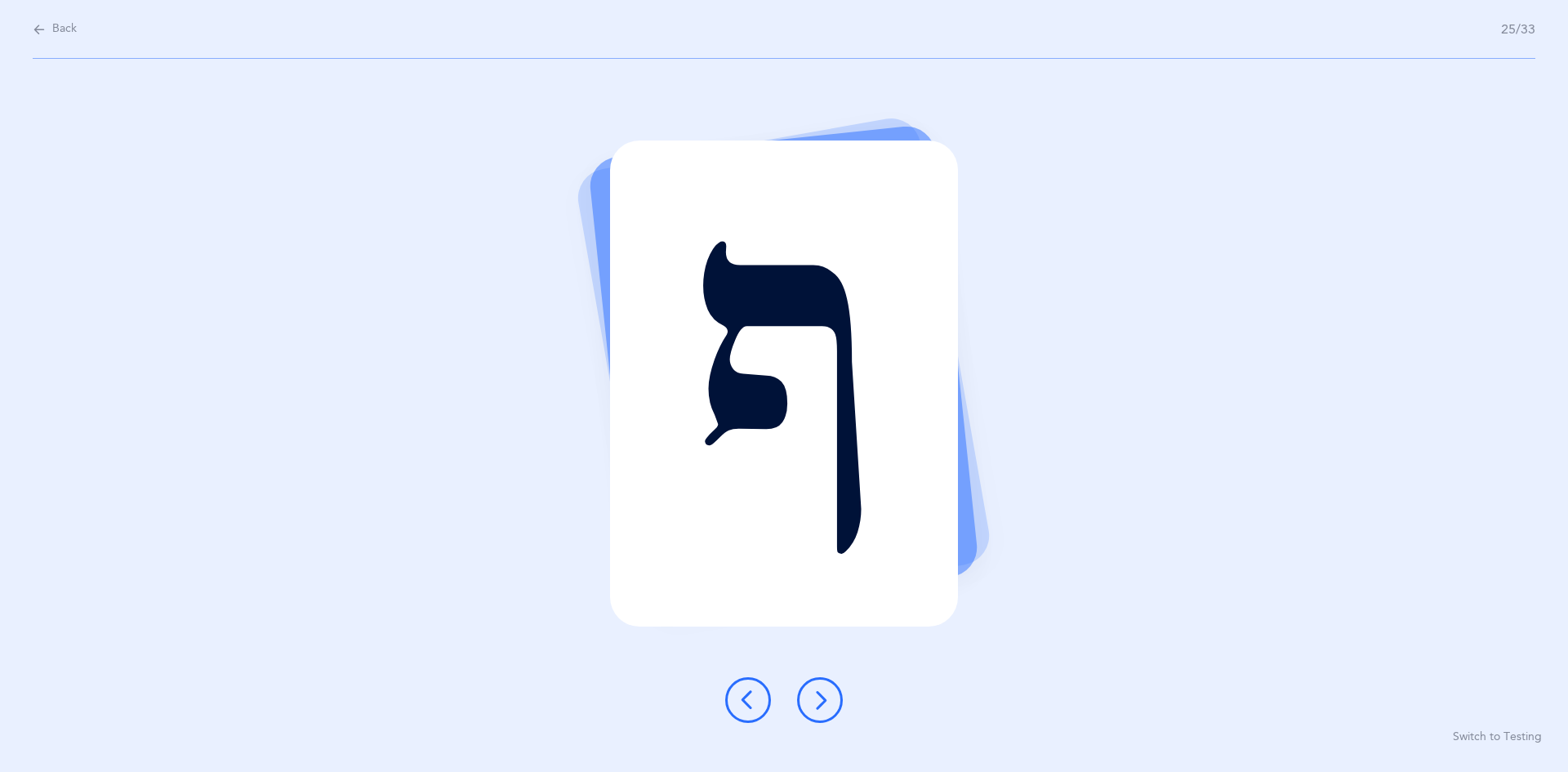
click at [758, 681] on button at bounding box center [820, 700] width 46 height 46
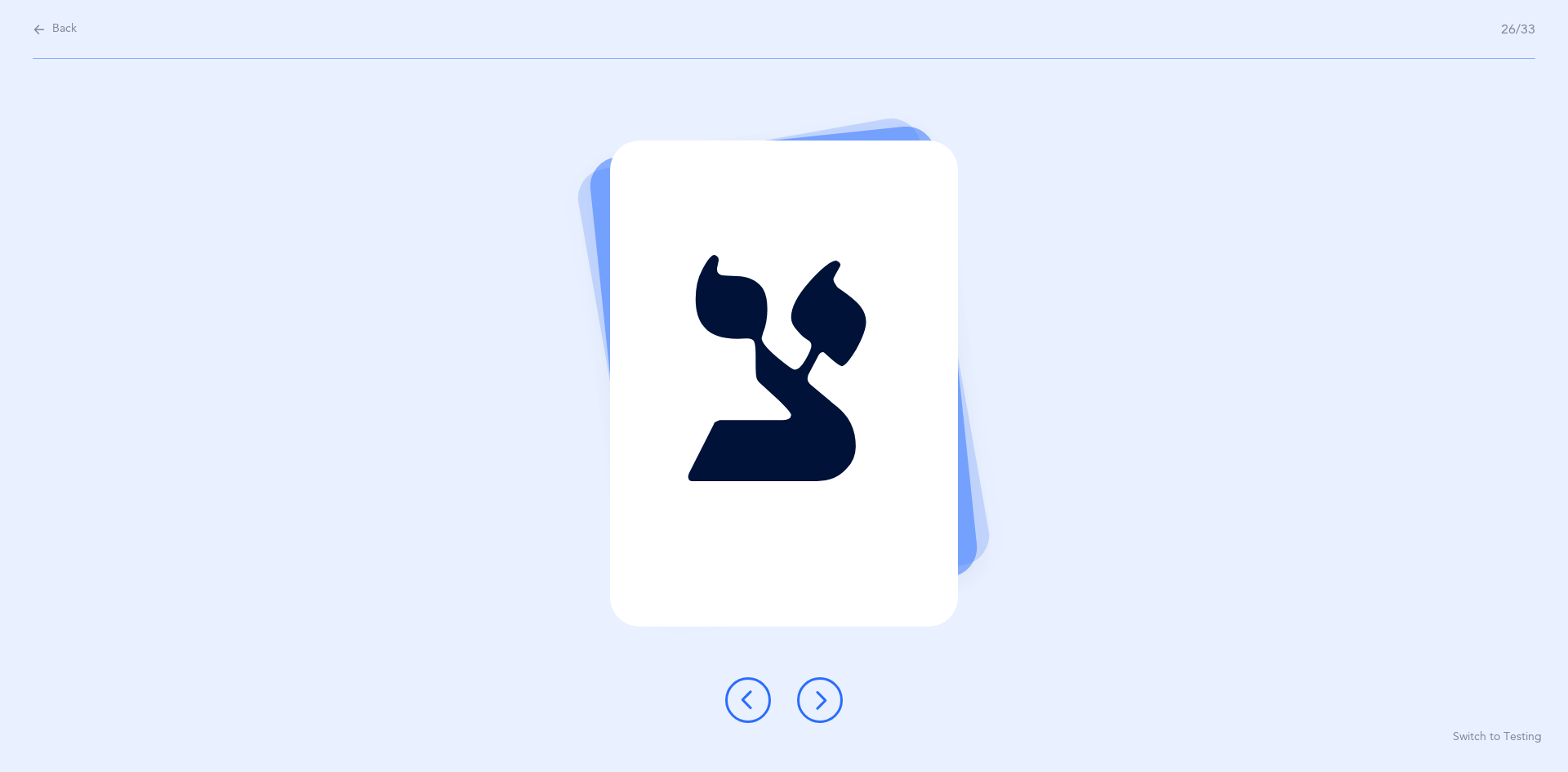
click at [758, 713] on button at bounding box center [820, 700] width 46 height 46
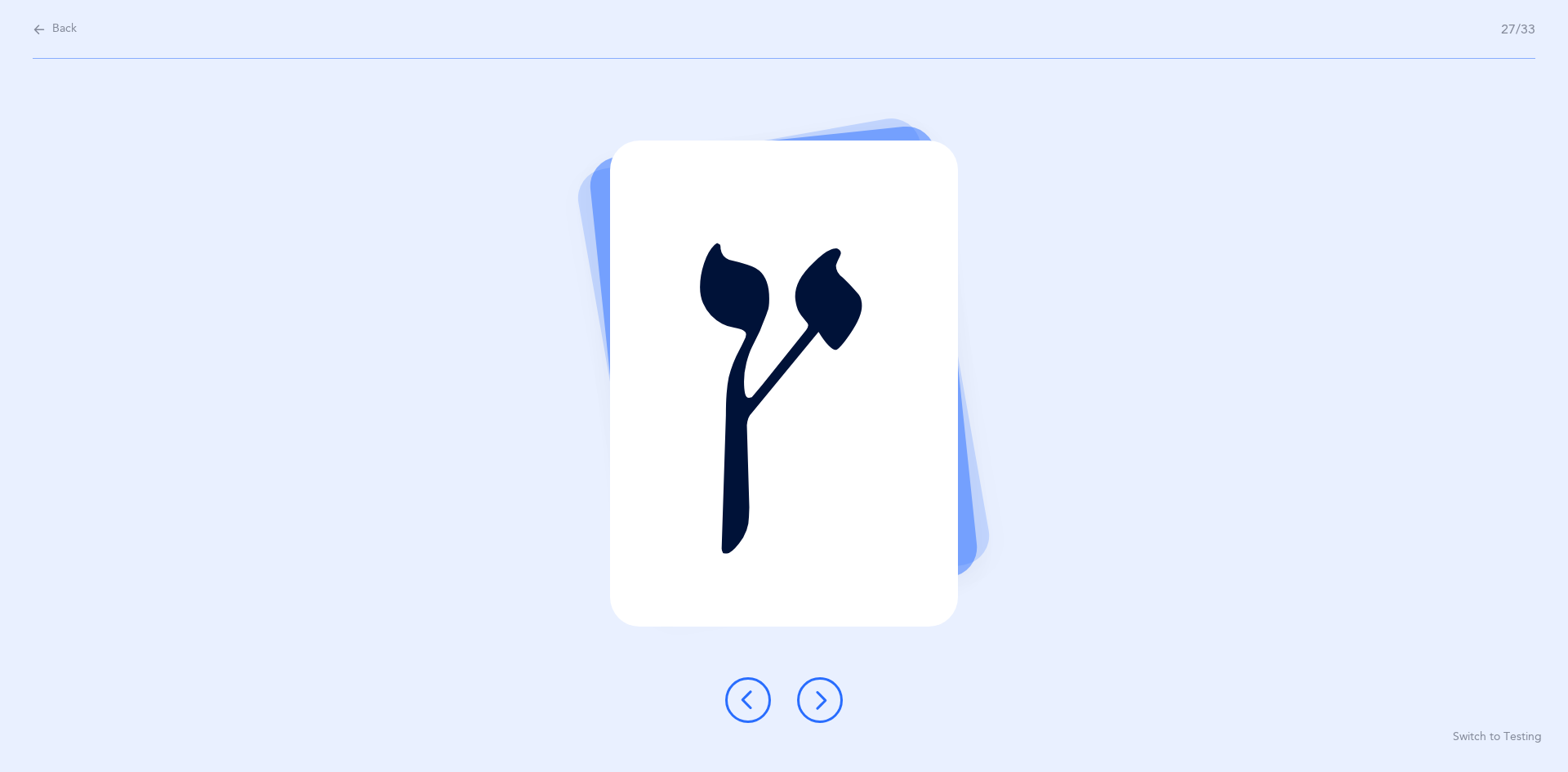
click at [758, 703] on button at bounding box center [820, 700] width 46 height 46
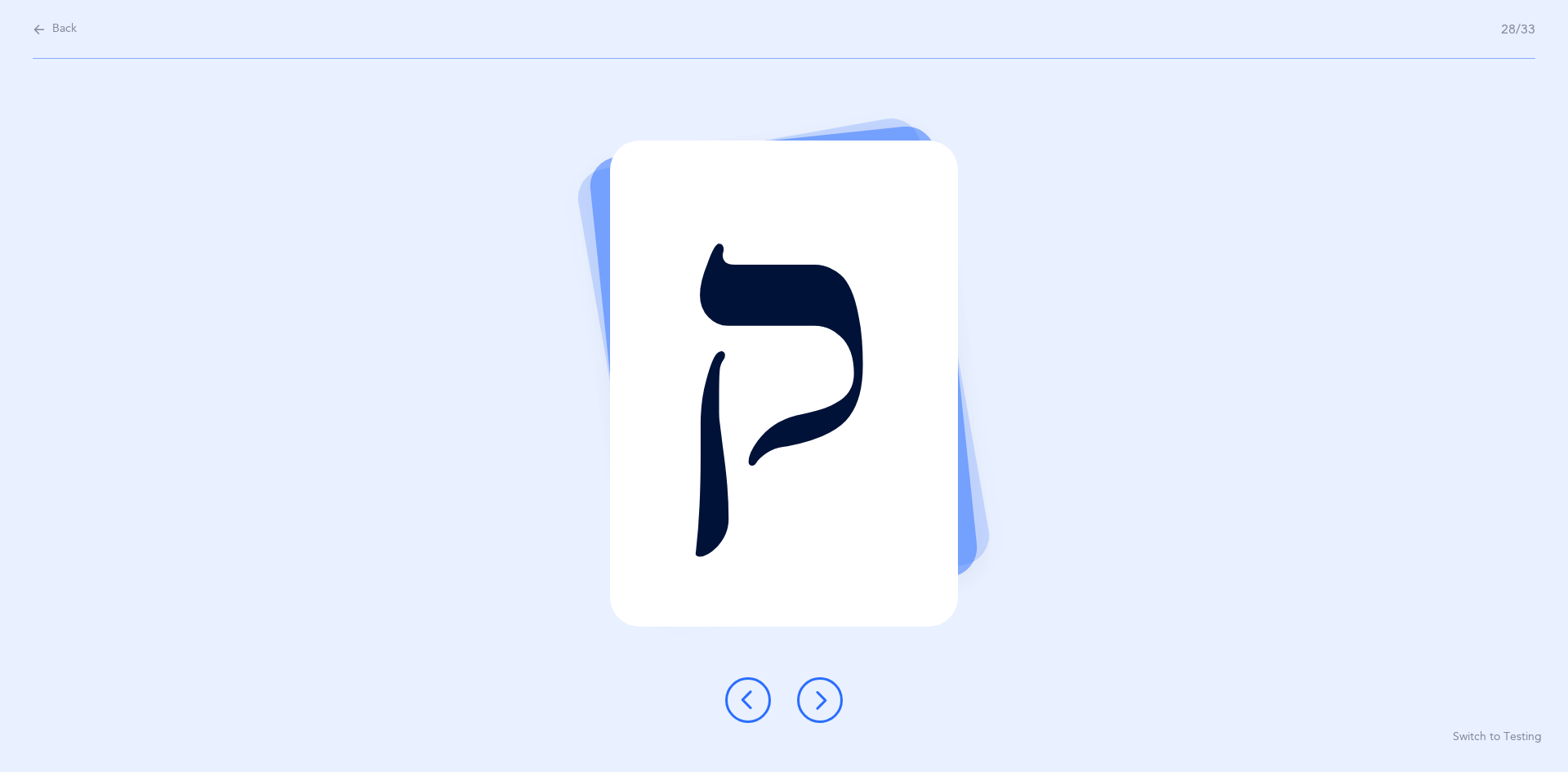
click at [758, 696] on button at bounding box center [820, 700] width 46 height 46
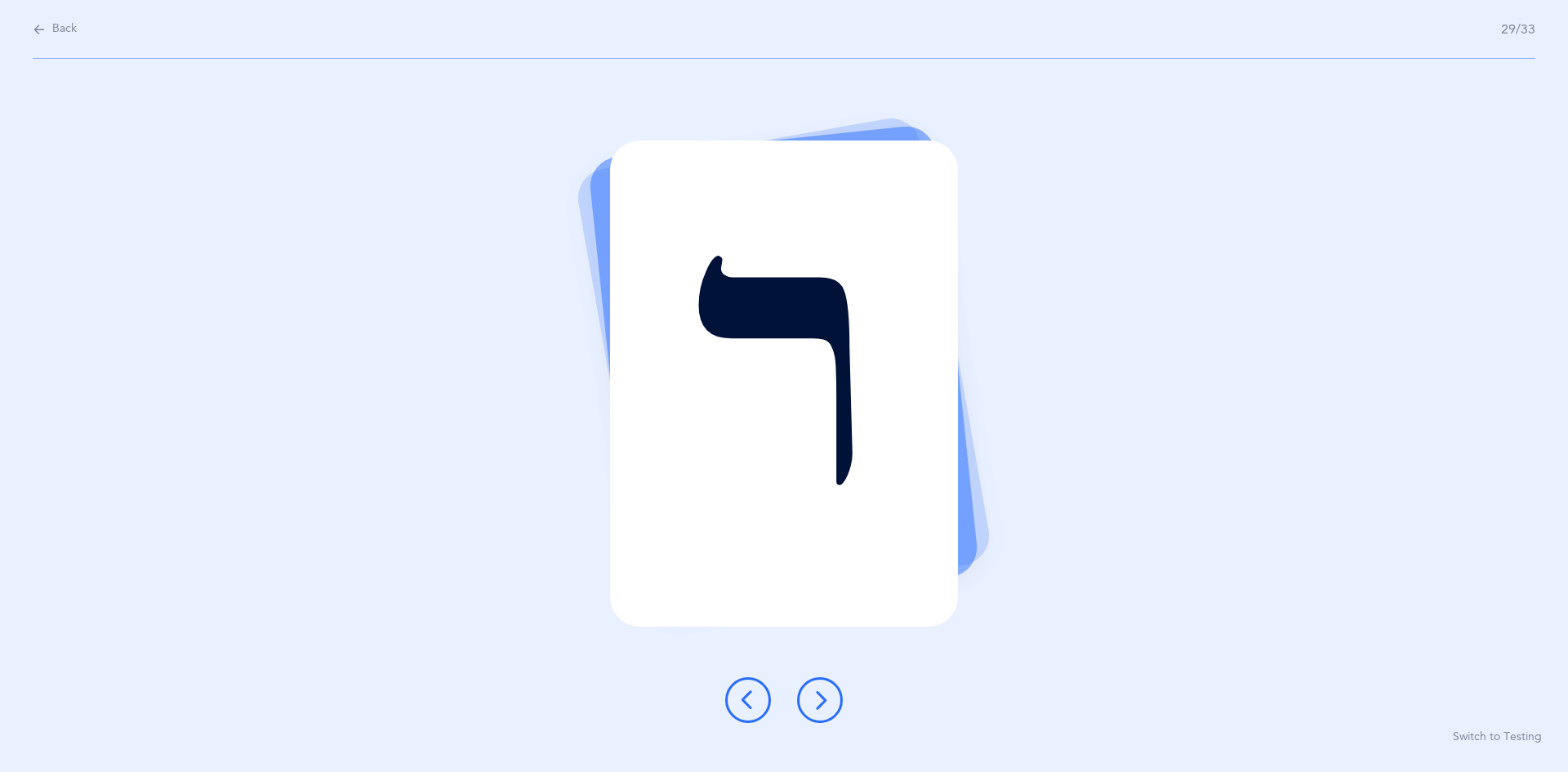
click at [758, 698] on icon at bounding box center [820, 700] width 20 height 20
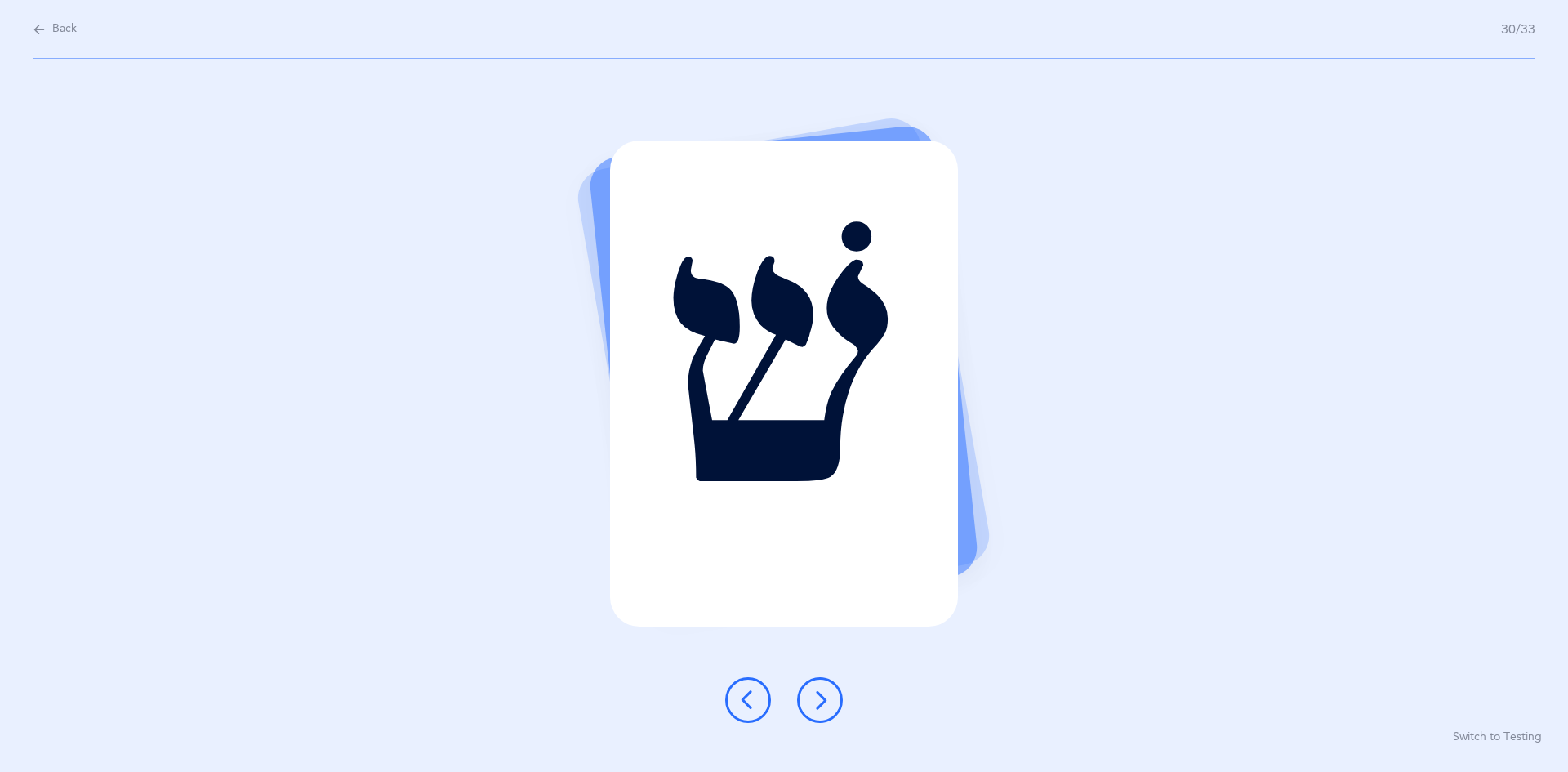
click at [758, 693] on icon at bounding box center [820, 700] width 20 height 20
click at [758, 699] on icon at bounding box center [820, 700] width 20 height 20
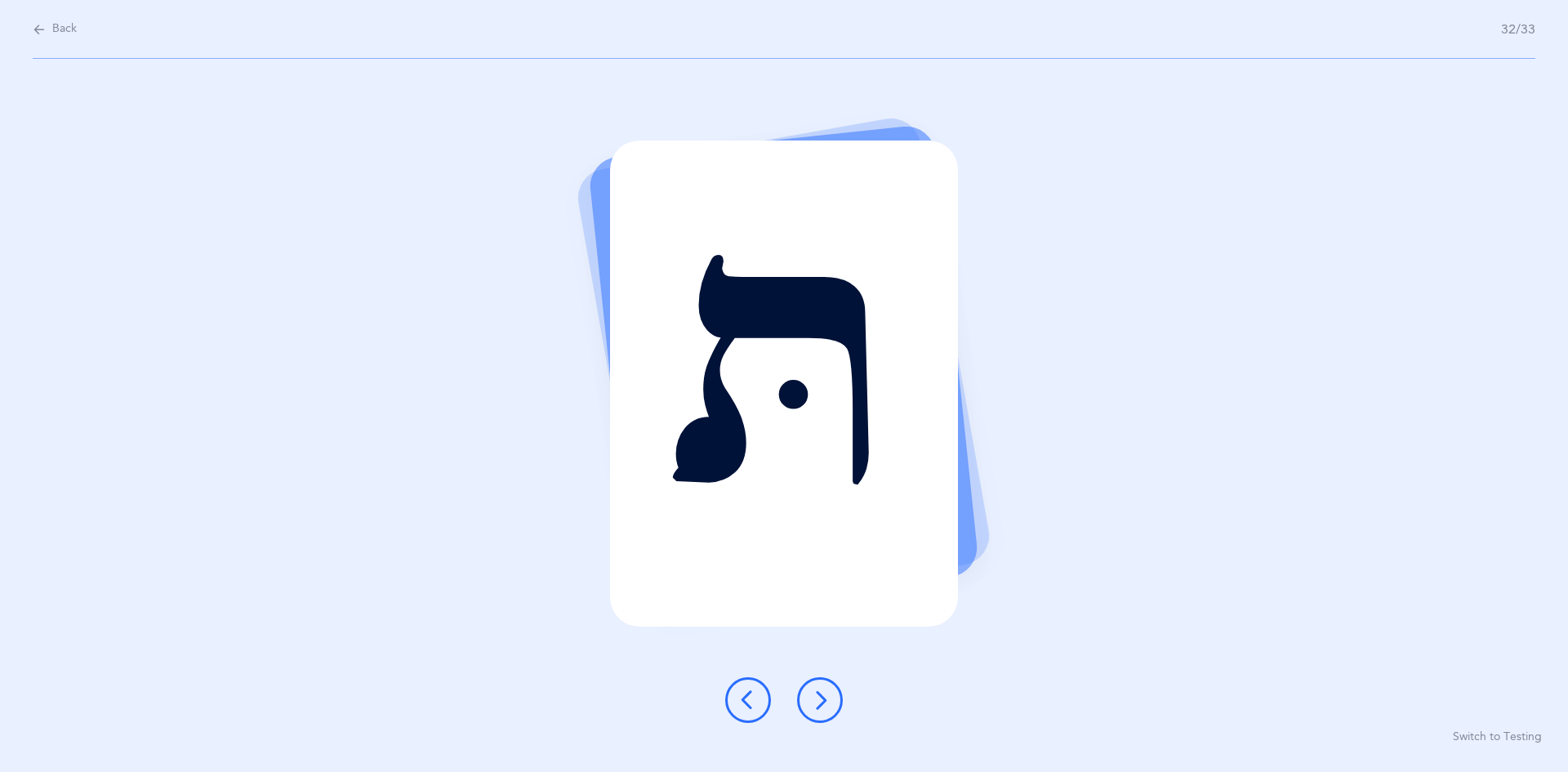
click at [758, 690] on icon at bounding box center [820, 700] width 20 height 20
click at [758, 689] on button at bounding box center [820, 700] width 46 height 46
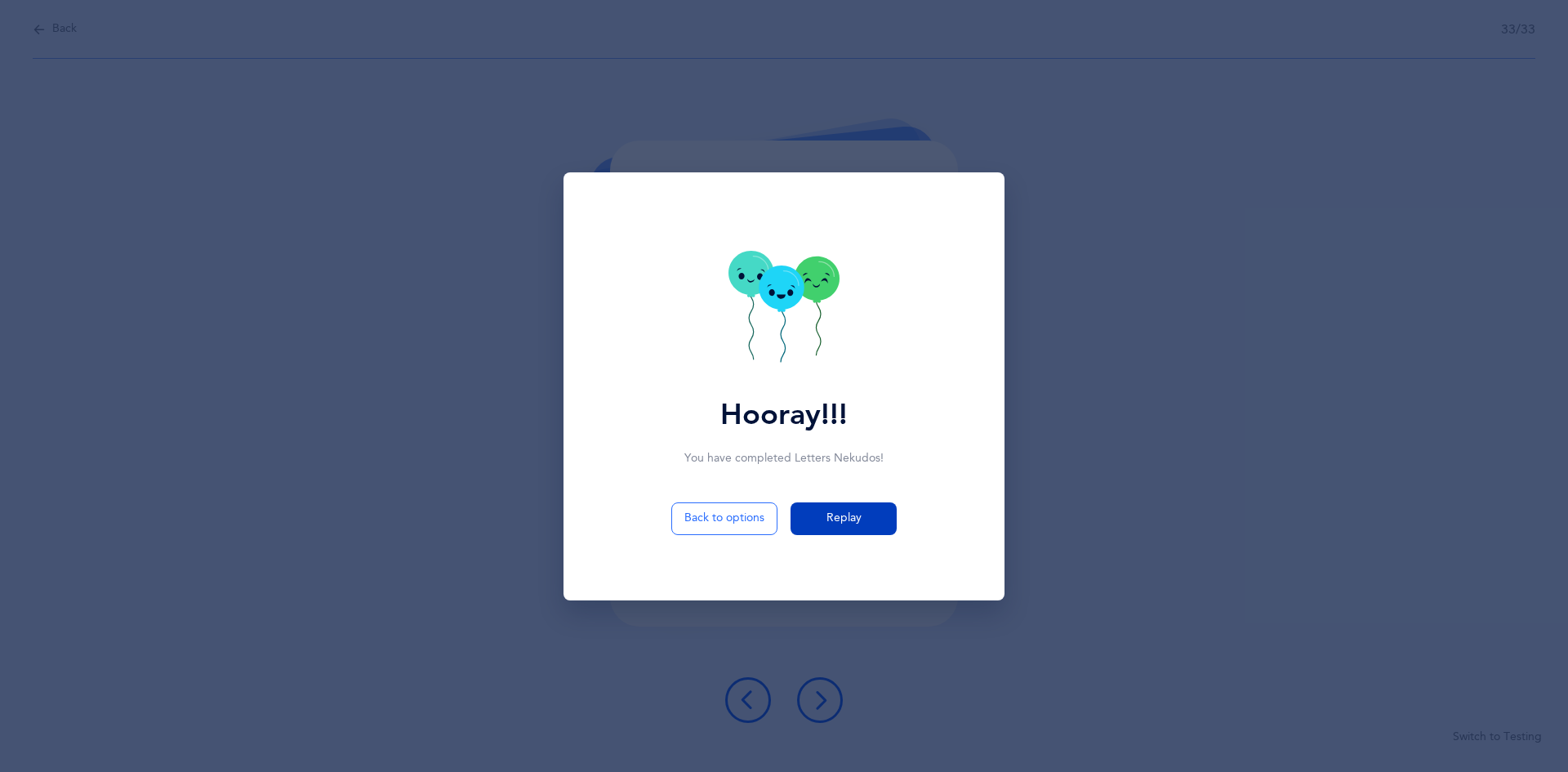
click at [758, 533] on button "Replay" at bounding box center [843, 519] width 106 height 33
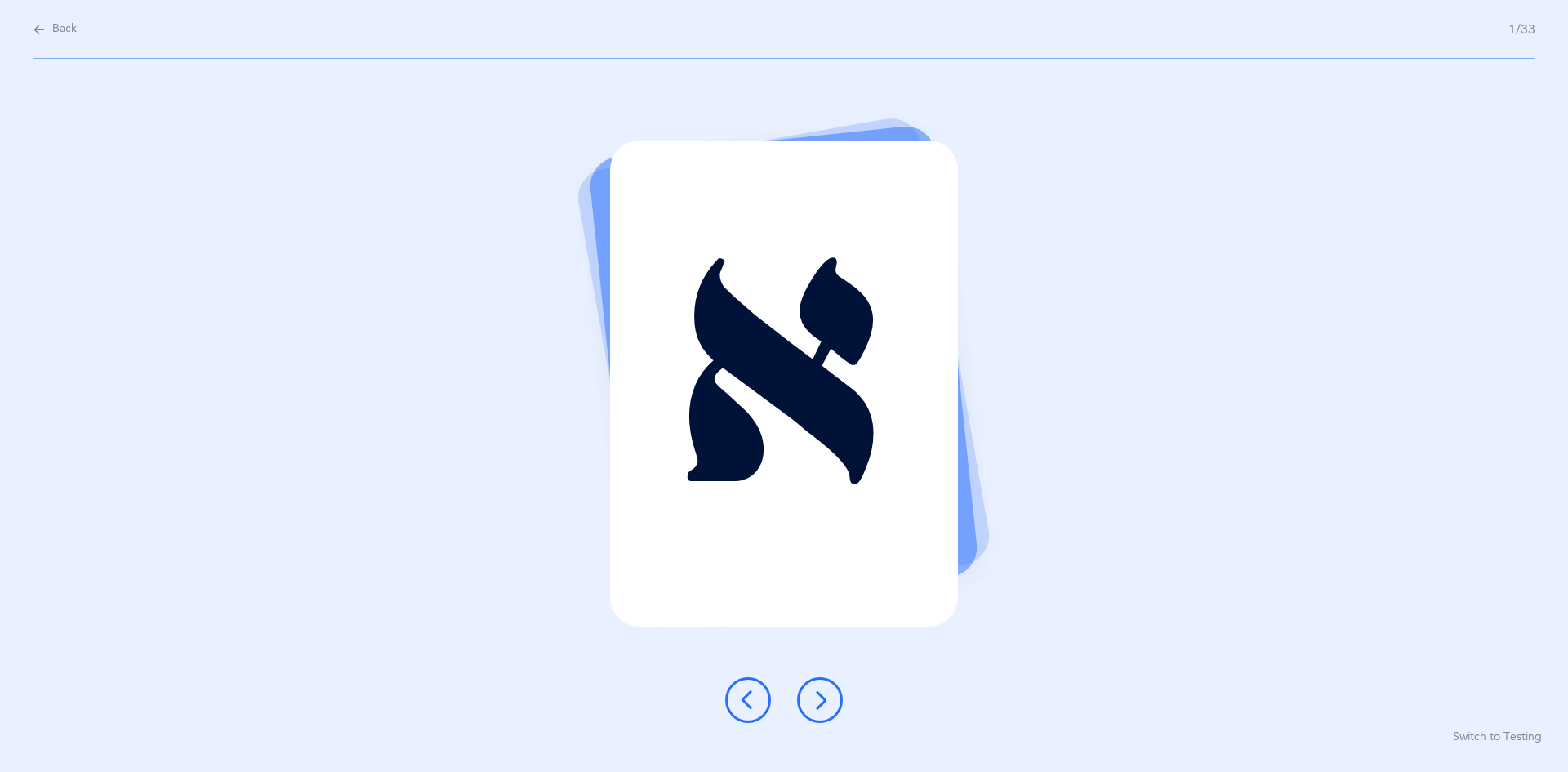
click at [758, 687] on button at bounding box center [820, 700] width 46 height 46
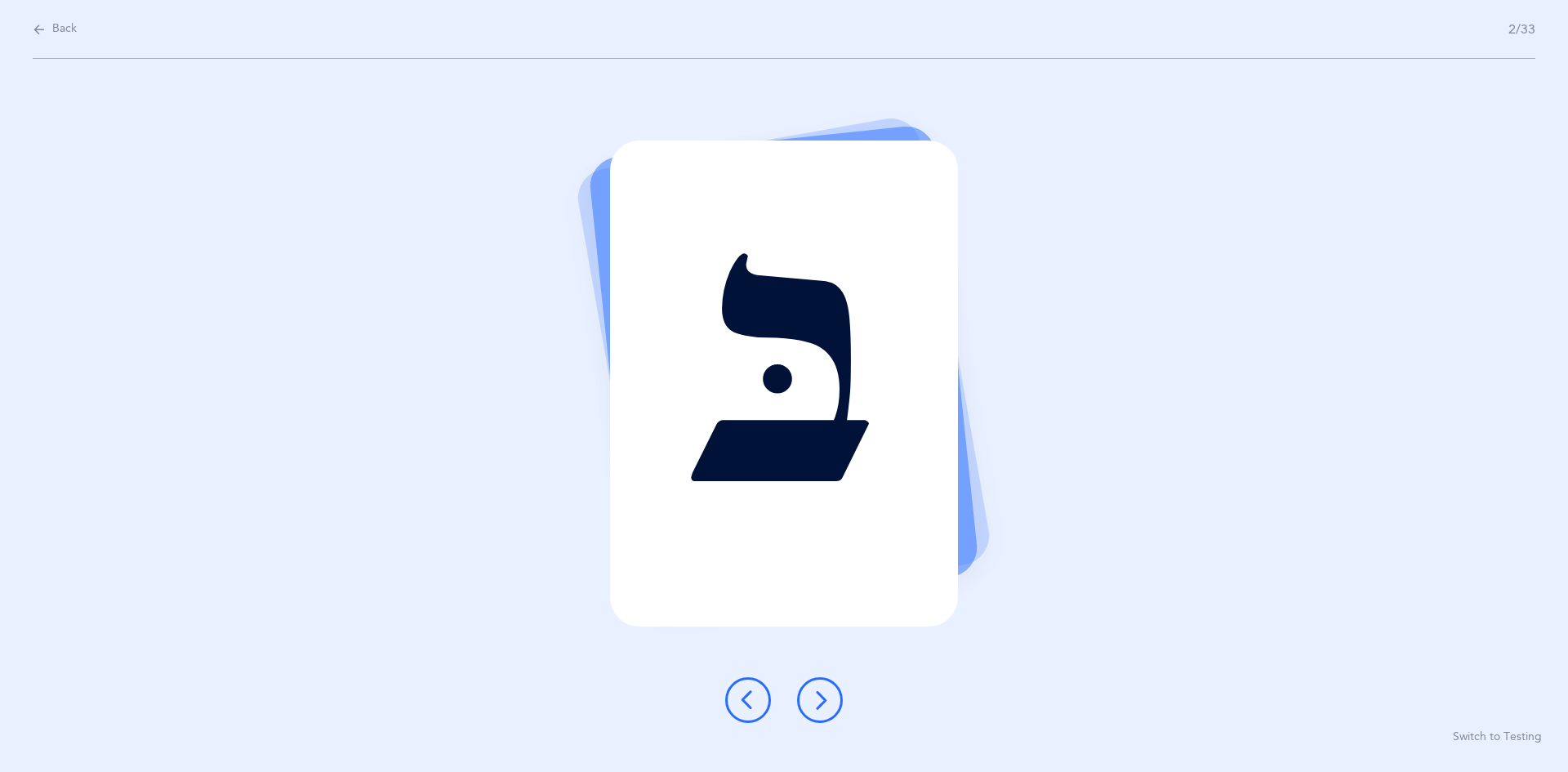
click at [758, 695] on icon at bounding box center [820, 700] width 20 height 20
click at [758, 697] on button at bounding box center [820, 700] width 46 height 46
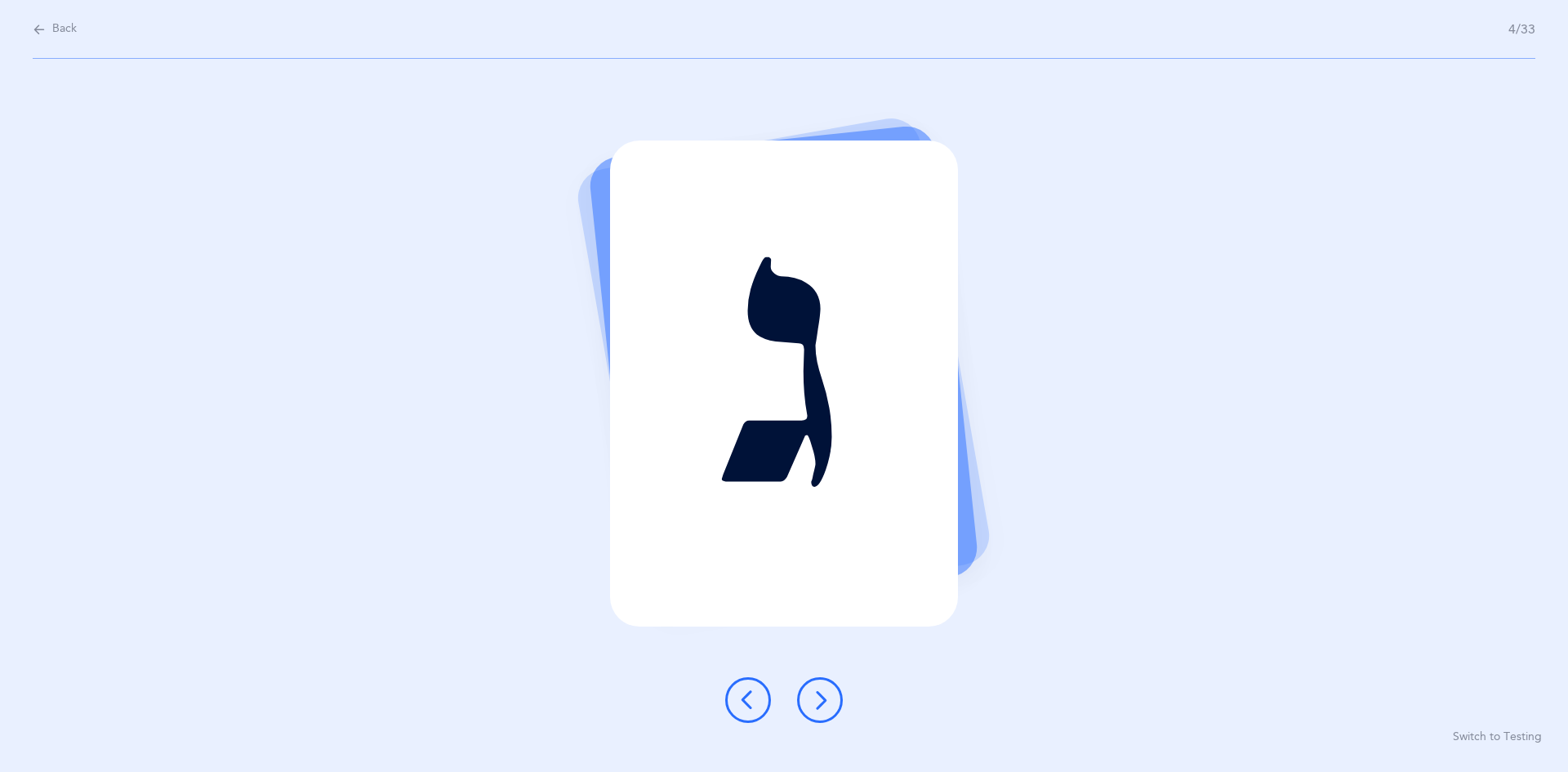
click at [758, 692] on icon at bounding box center [820, 700] width 20 height 20
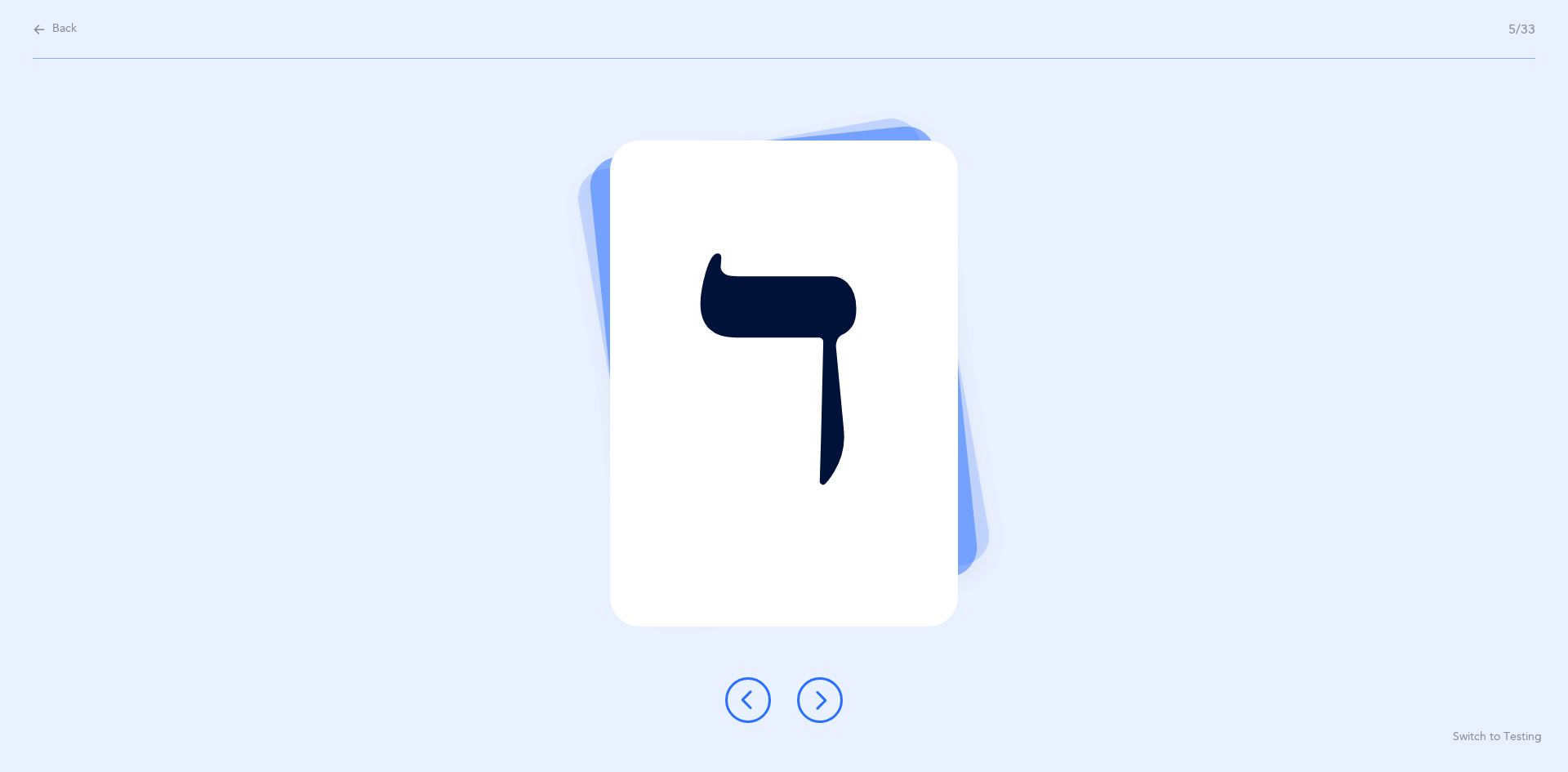
click at [758, 695] on div at bounding box center [784, 700] width 144 height 46
click at [758, 701] on button at bounding box center [820, 700] width 46 height 46
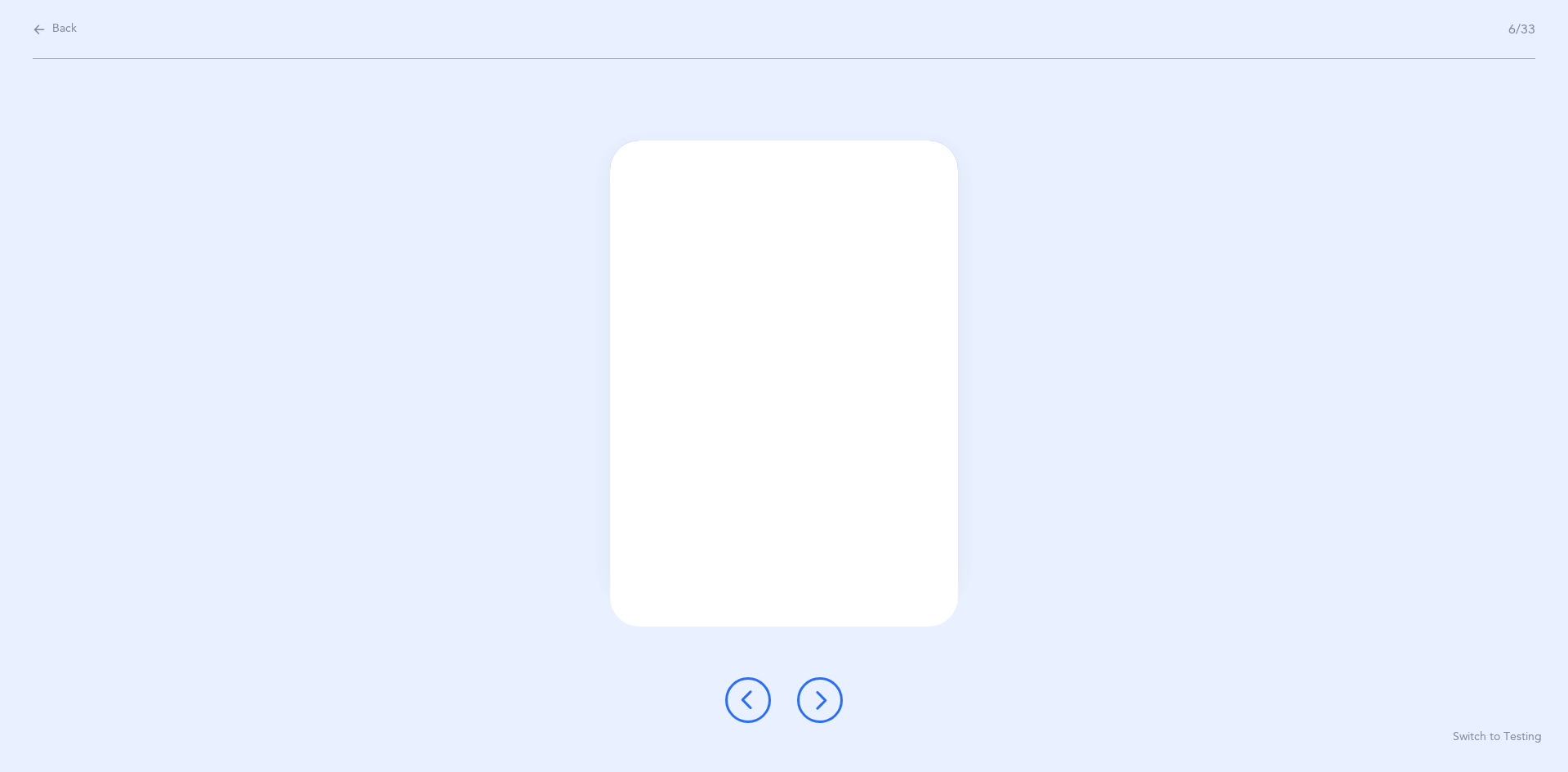
click at [758, 707] on div at bounding box center [784, 700] width 144 height 46
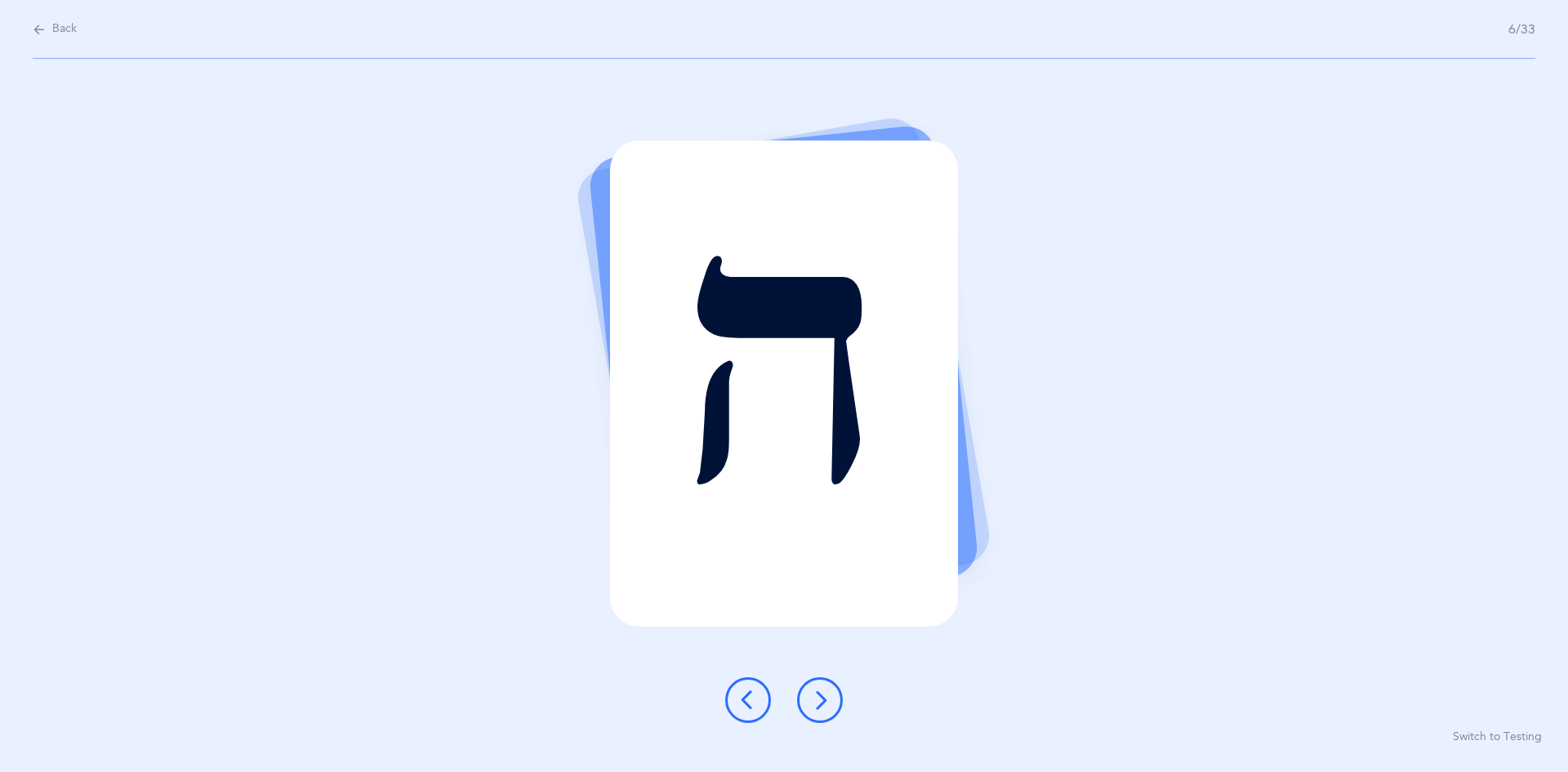
click at [758, 707] on div at bounding box center [784, 700] width 144 height 46
click at [758, 706] on div at bounding box center [784, 700] width 144 height 46
click at [758, 703] on div at bounding box center [784, 700] width 144 height 46
click at [758, 708] on div at bounding box center [784, 700] width 144 height 46
click at [754, 701] on icon at bounding box center [747, 700] width 20 height 20
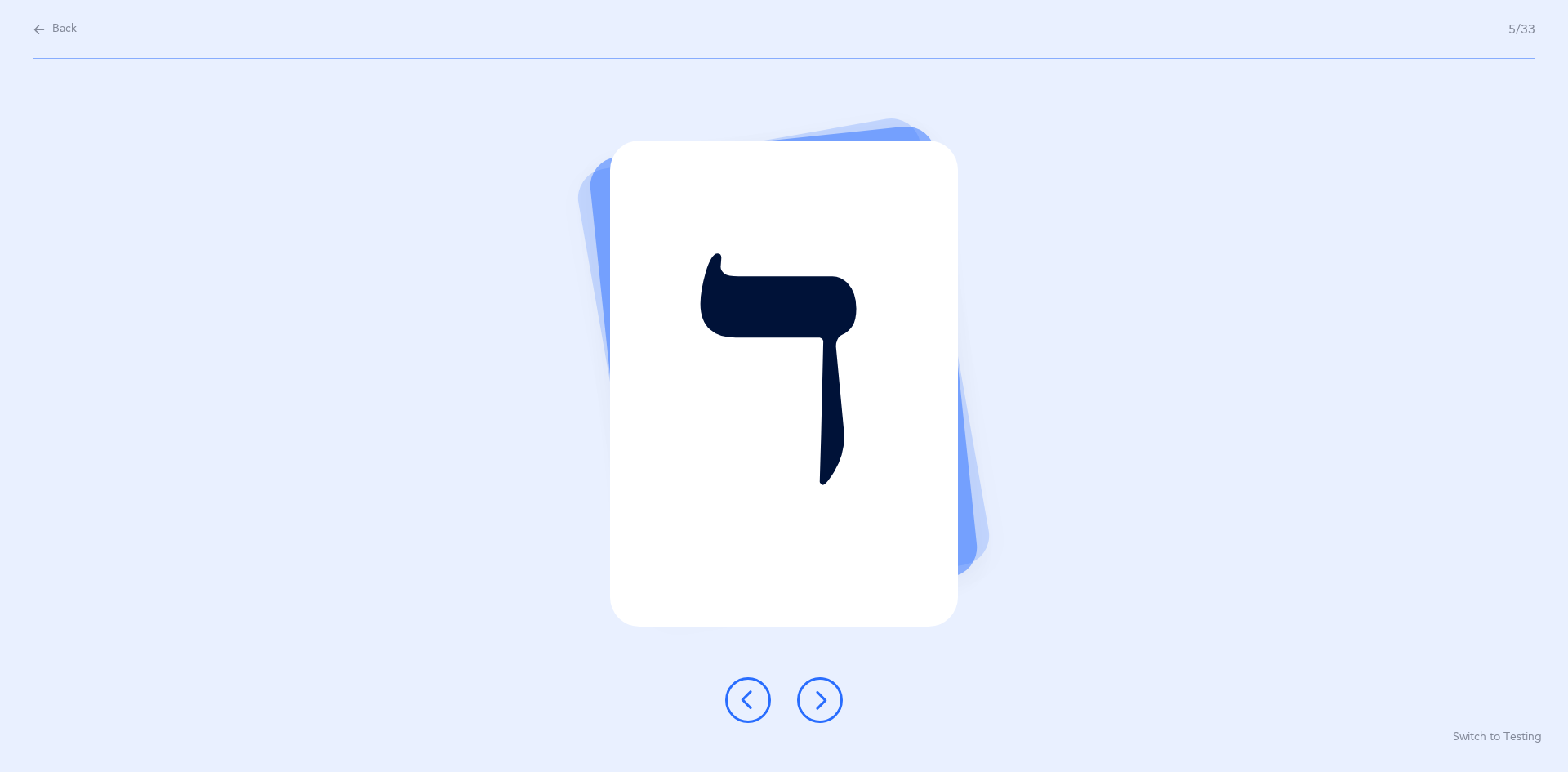
click at [755, 706] on icon at bounding box center [747, 700] width 20 height 20
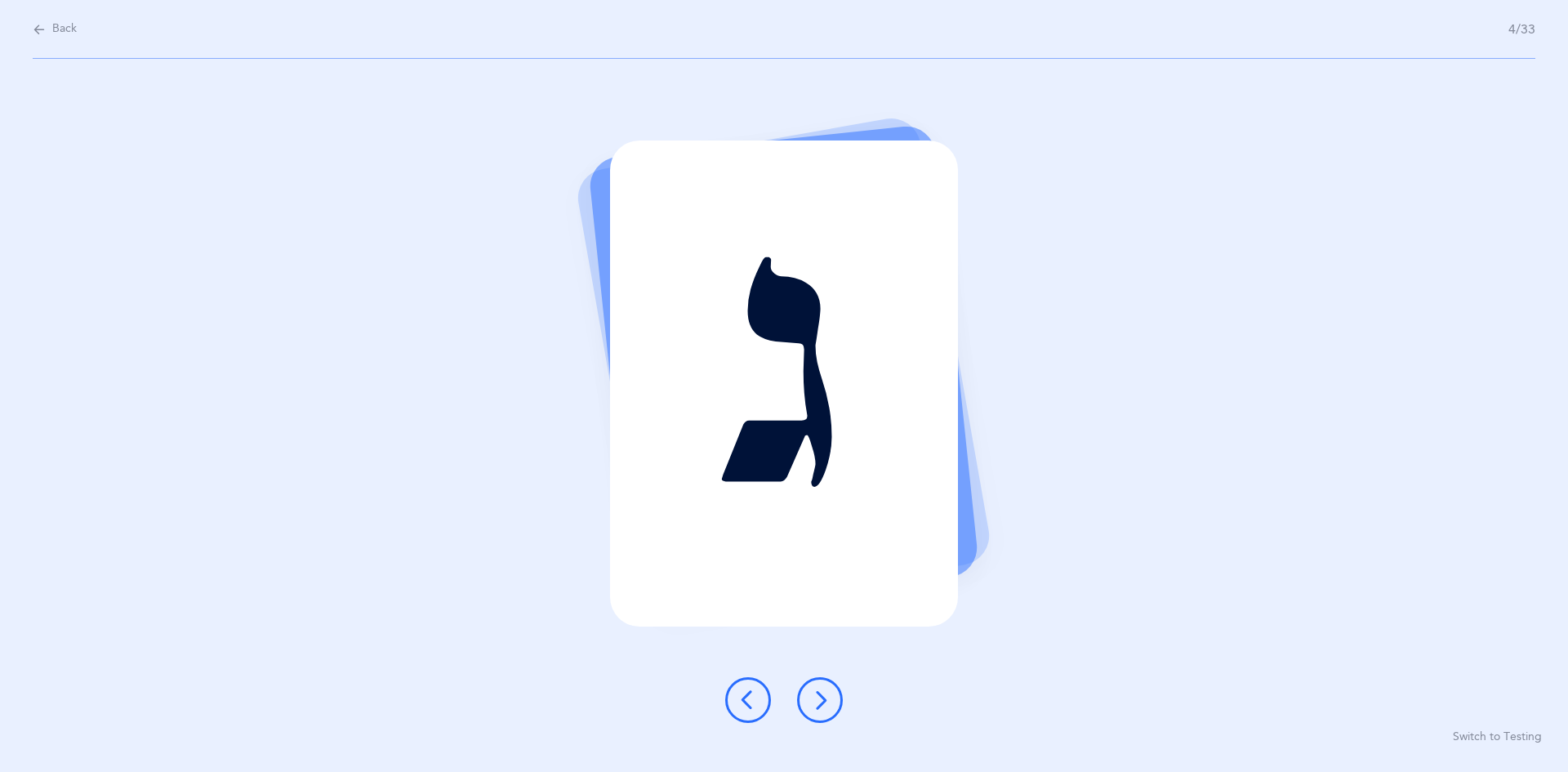
click at [758, 717] on button at bounding box center [747, 700] width 46 height 46
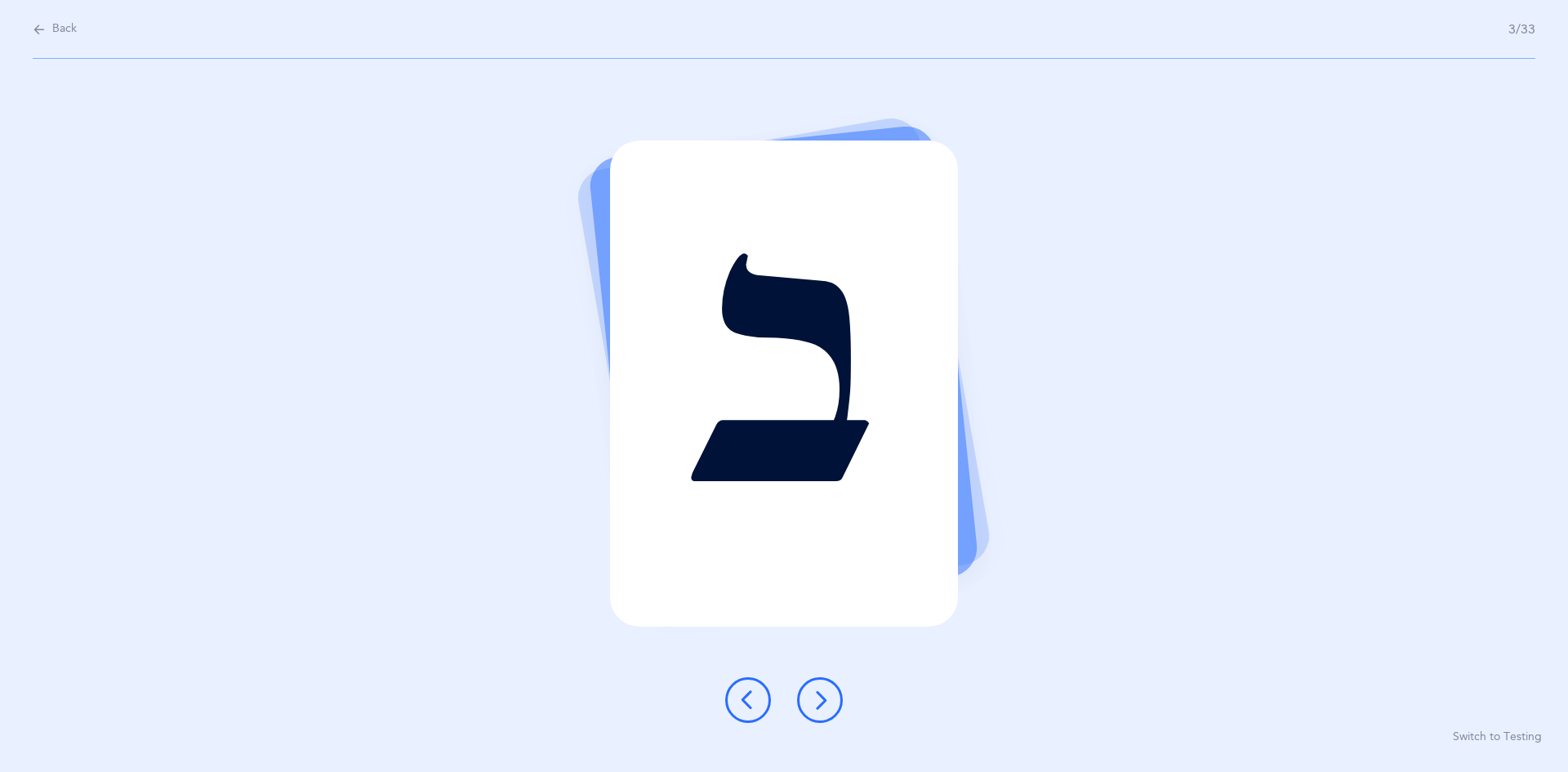
click at [758, 710] on button at bounding box center [747, 700] width 46 height 46
click at [758, 709] on button at bounding box center [747, 700] width 46 height 46
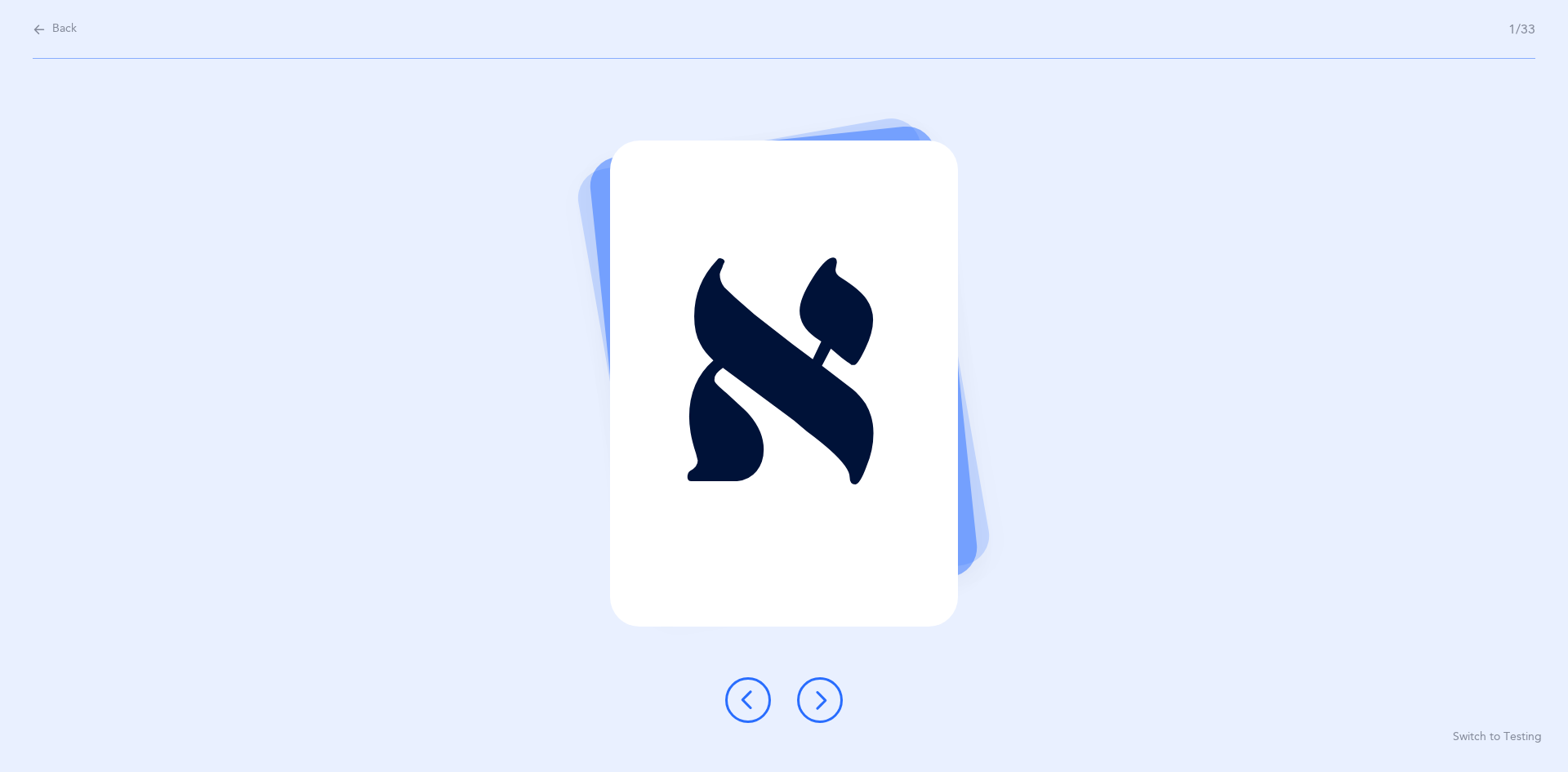
click at [758, 708] on button at bounding box center [820, 700] width 46 height 46
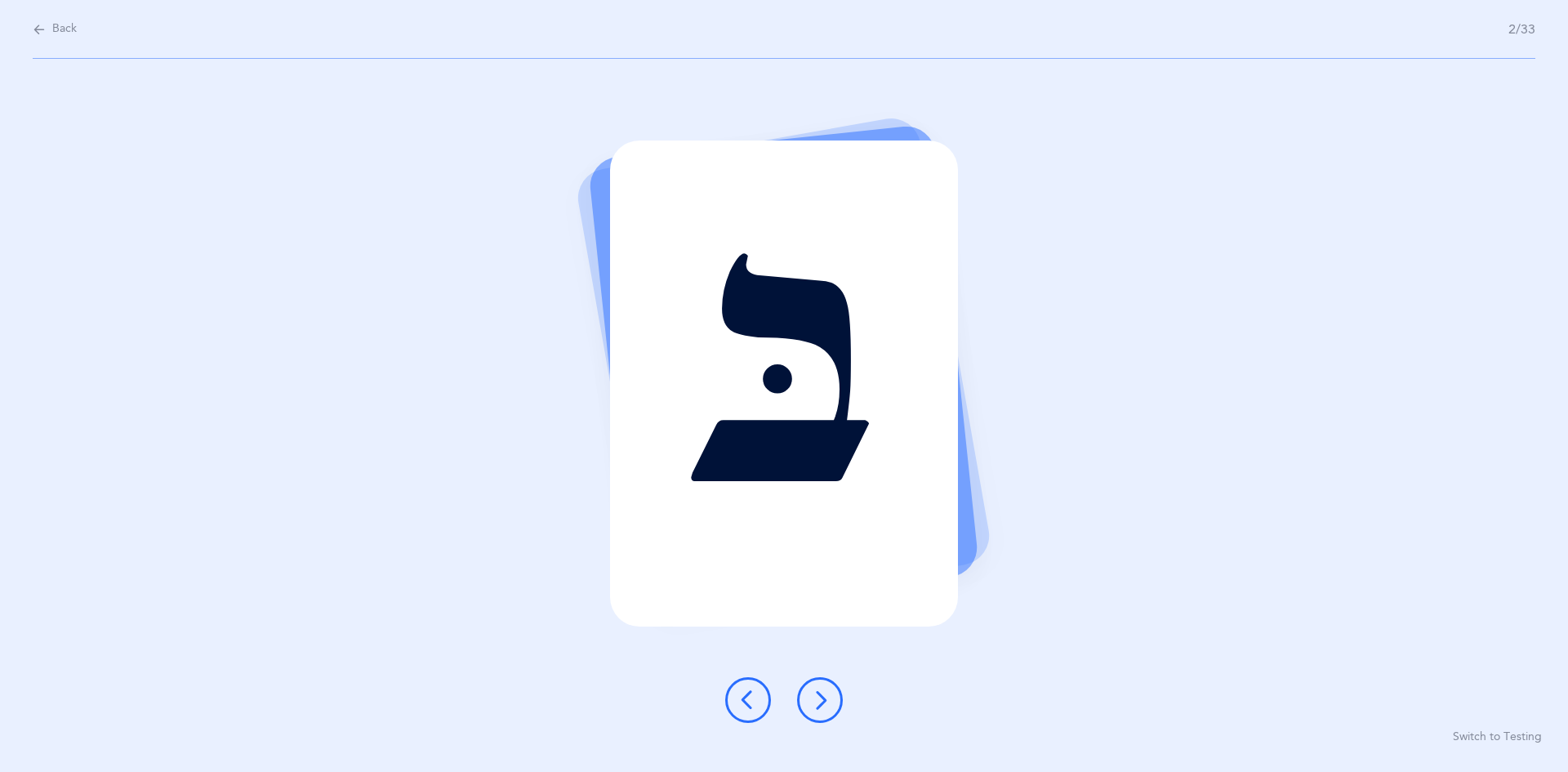
click at [749, 694] on icon at bounding box center [747, 700] width 20 height 20
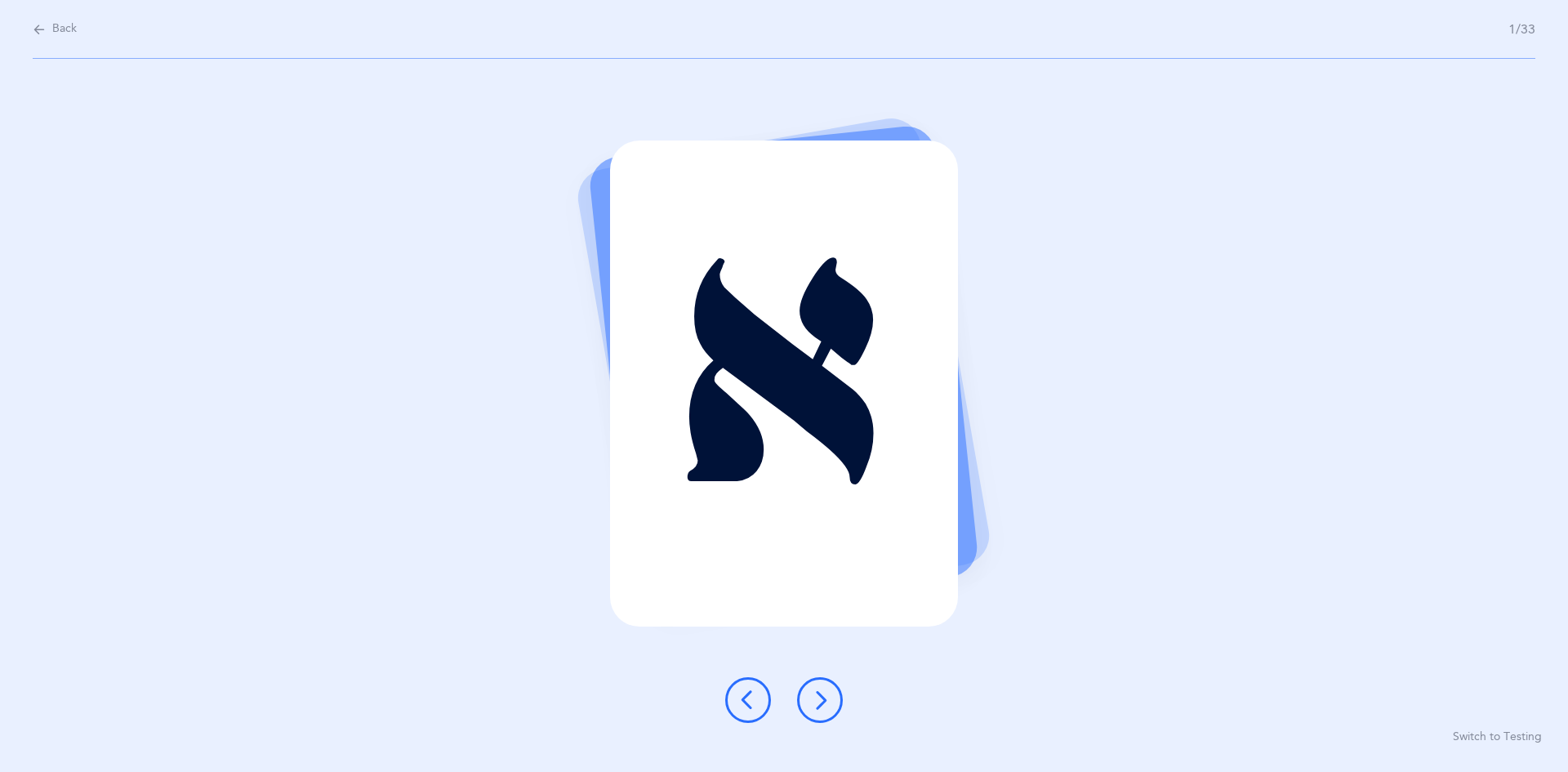
click at [758, 705] on button at bounding box center [820, 700] width 46 height 46
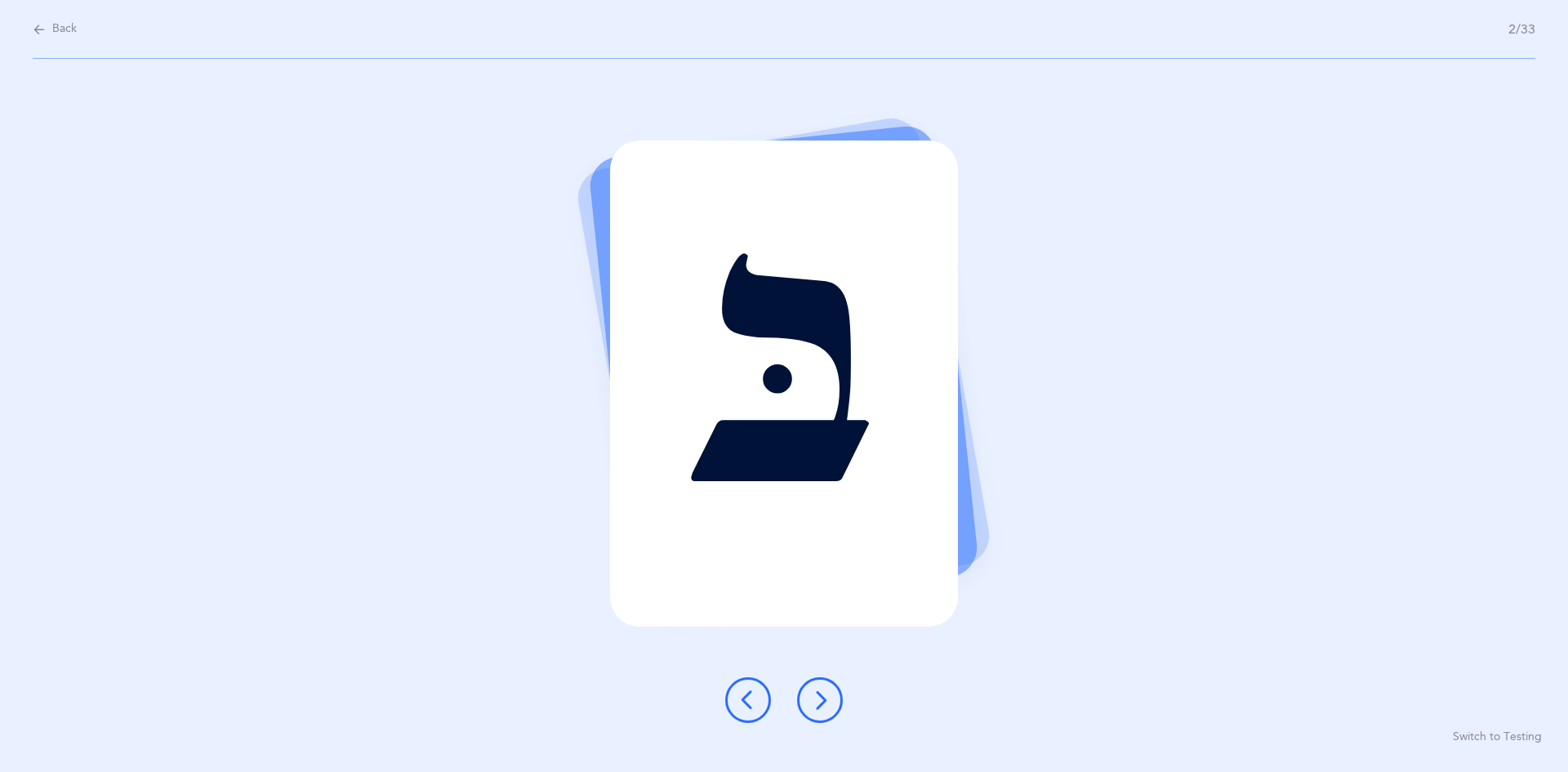
click at [758, 692] on button at bounding box center [820, 700] width 46 height 46
click at [758, 692] on div at bounding box center [784, 700] width 144 height 46
click at [758, 705] on button at bounding box center [820, 700] width 46 height 46
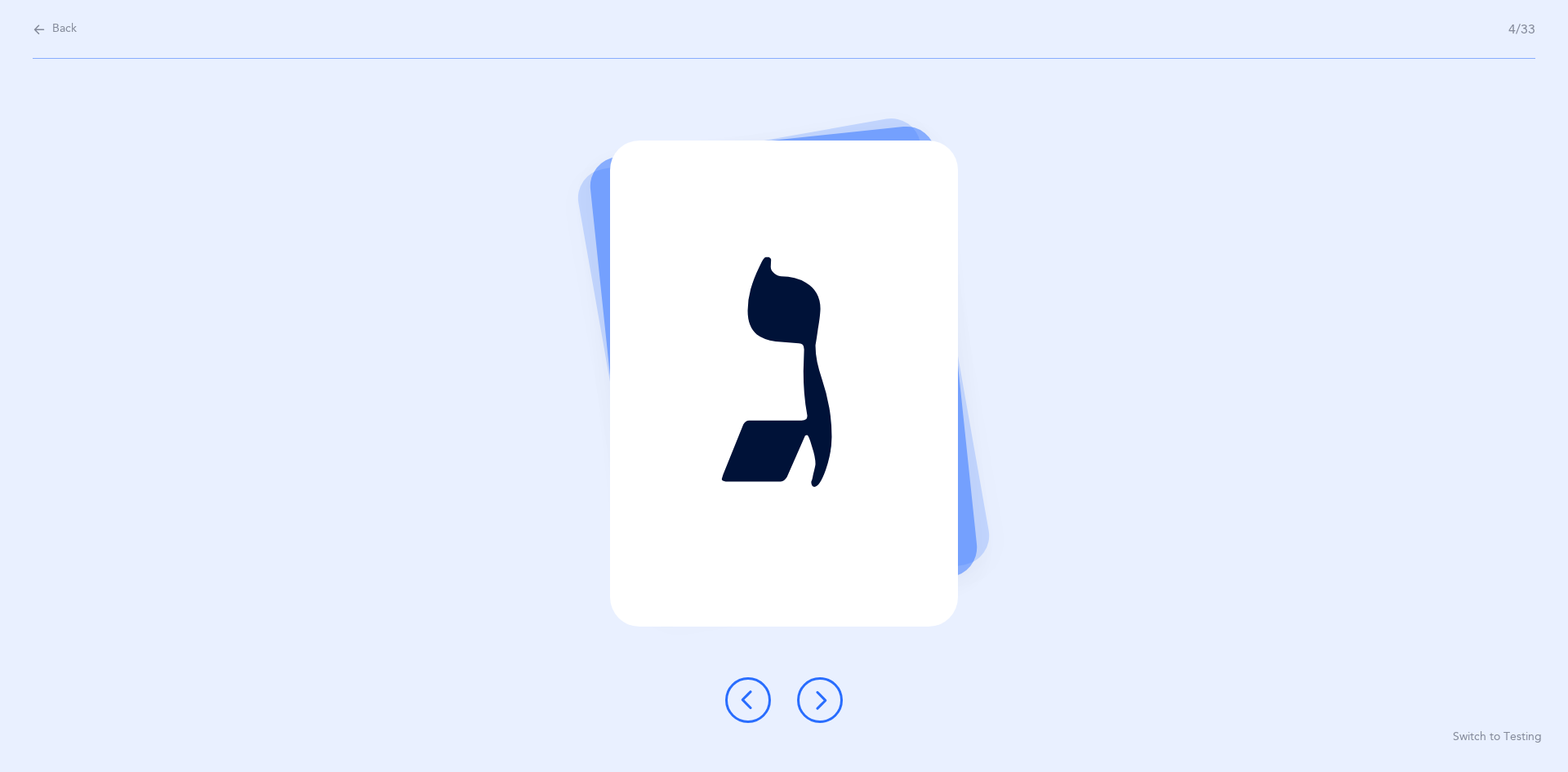
click at [758, 701] on icon at bounding box center [820, 700] width 20 height 20
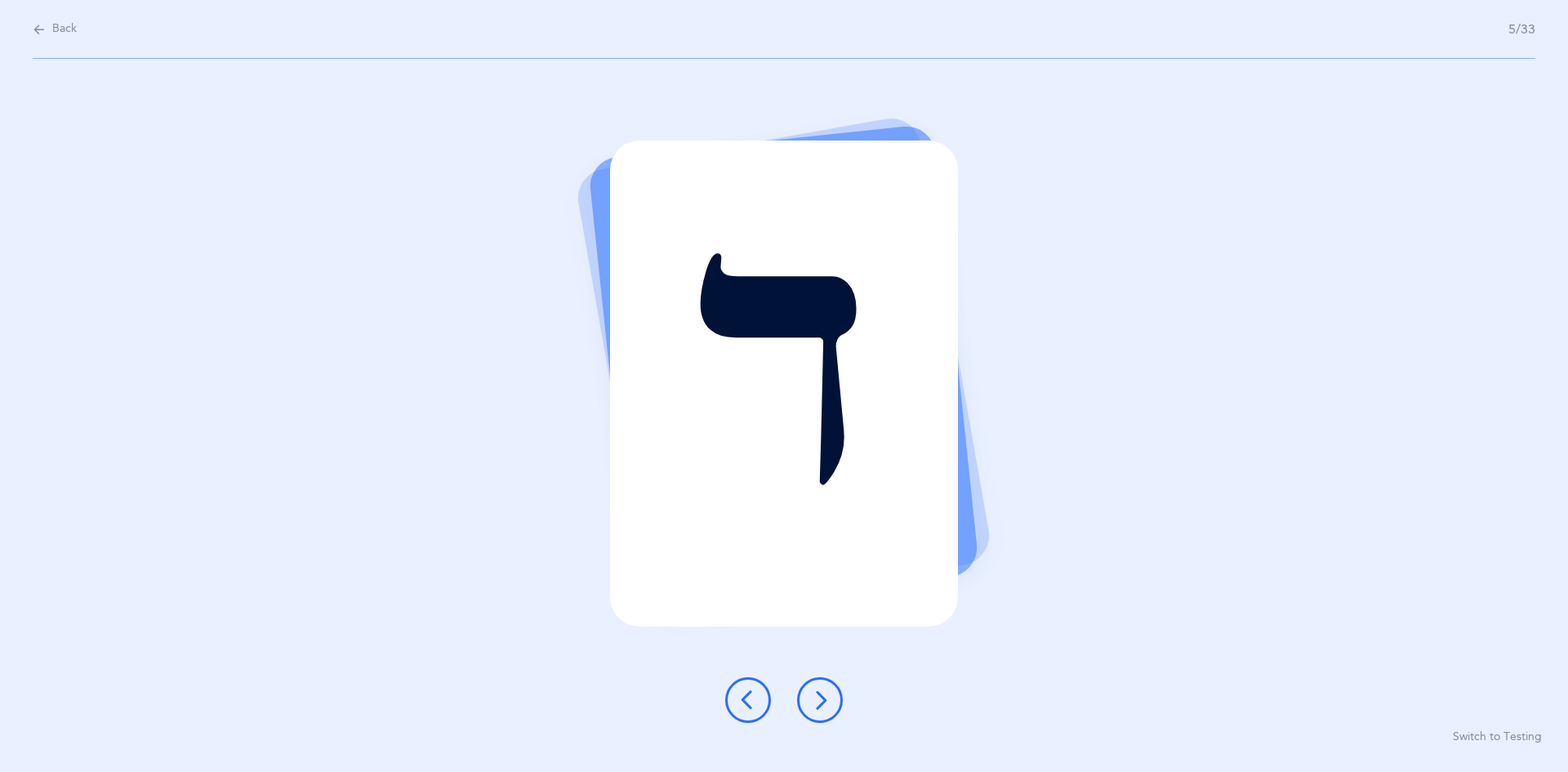
click at [758, 716] on button at bounding box center [820, 700] width 46 height 46
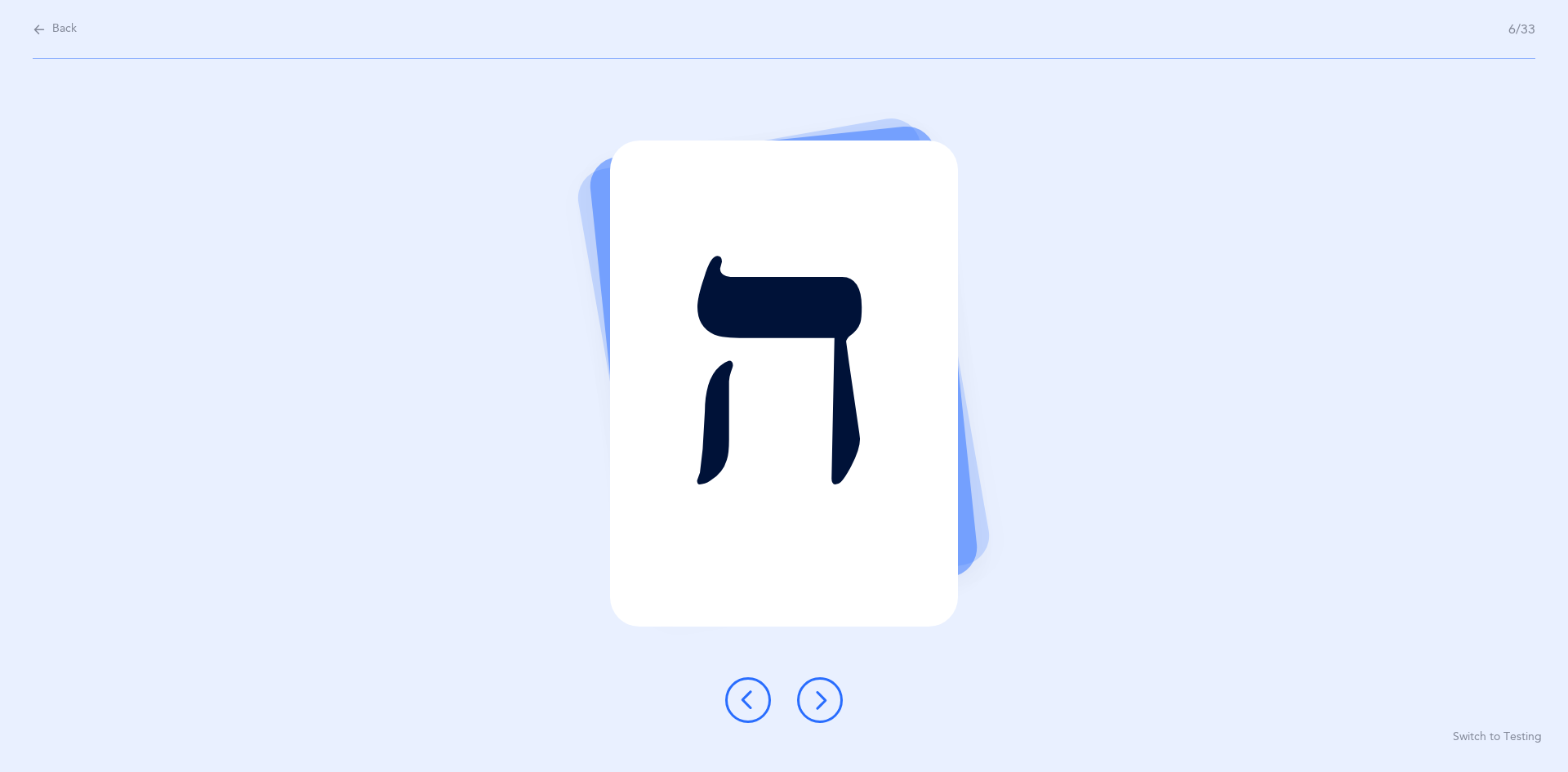
click at [758, 704] on button at bounding box center [820, 700] width 46 height 46
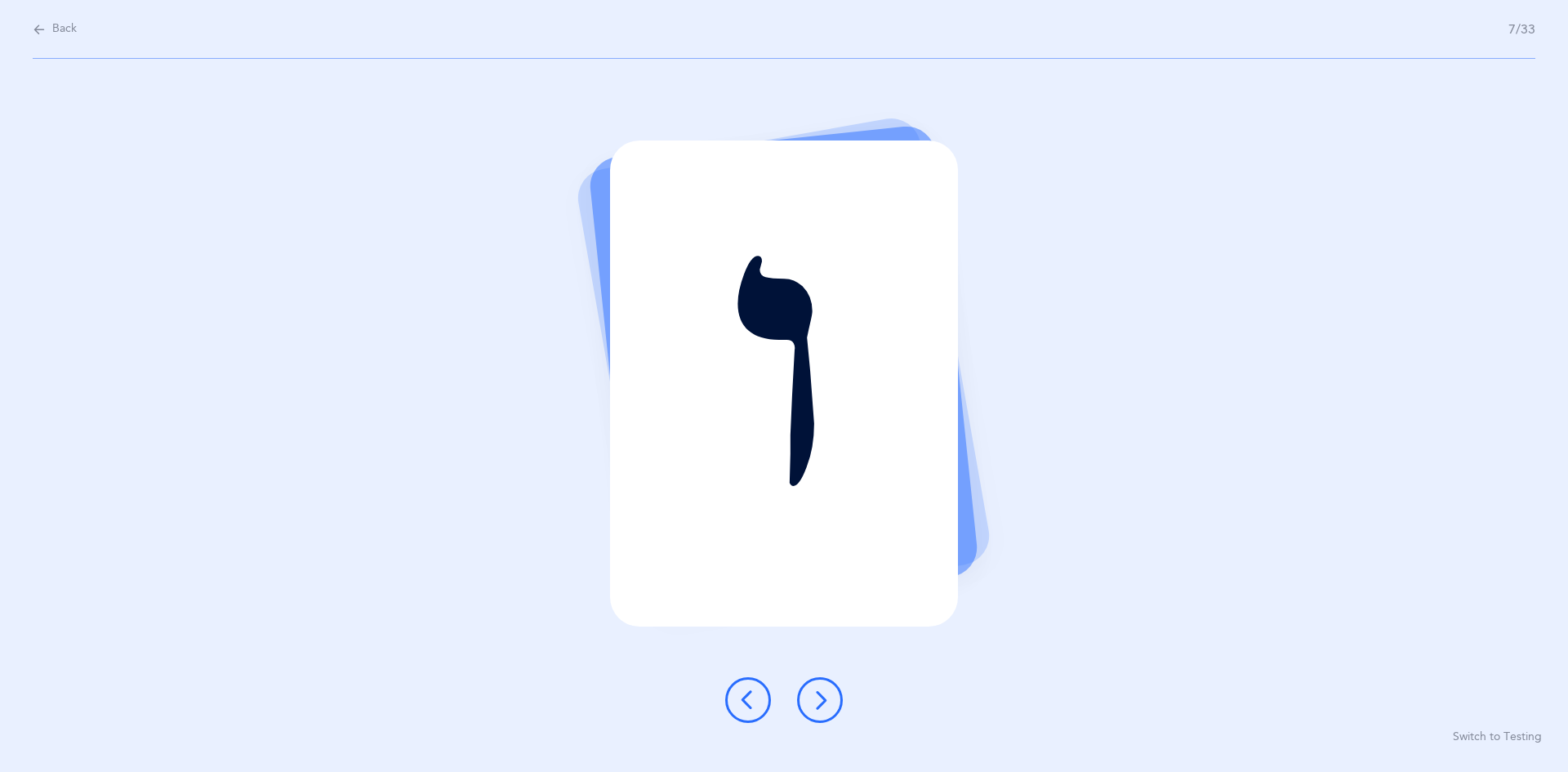
click at [758, 697] on button at bounding box center [820, 700] width 46 height 46
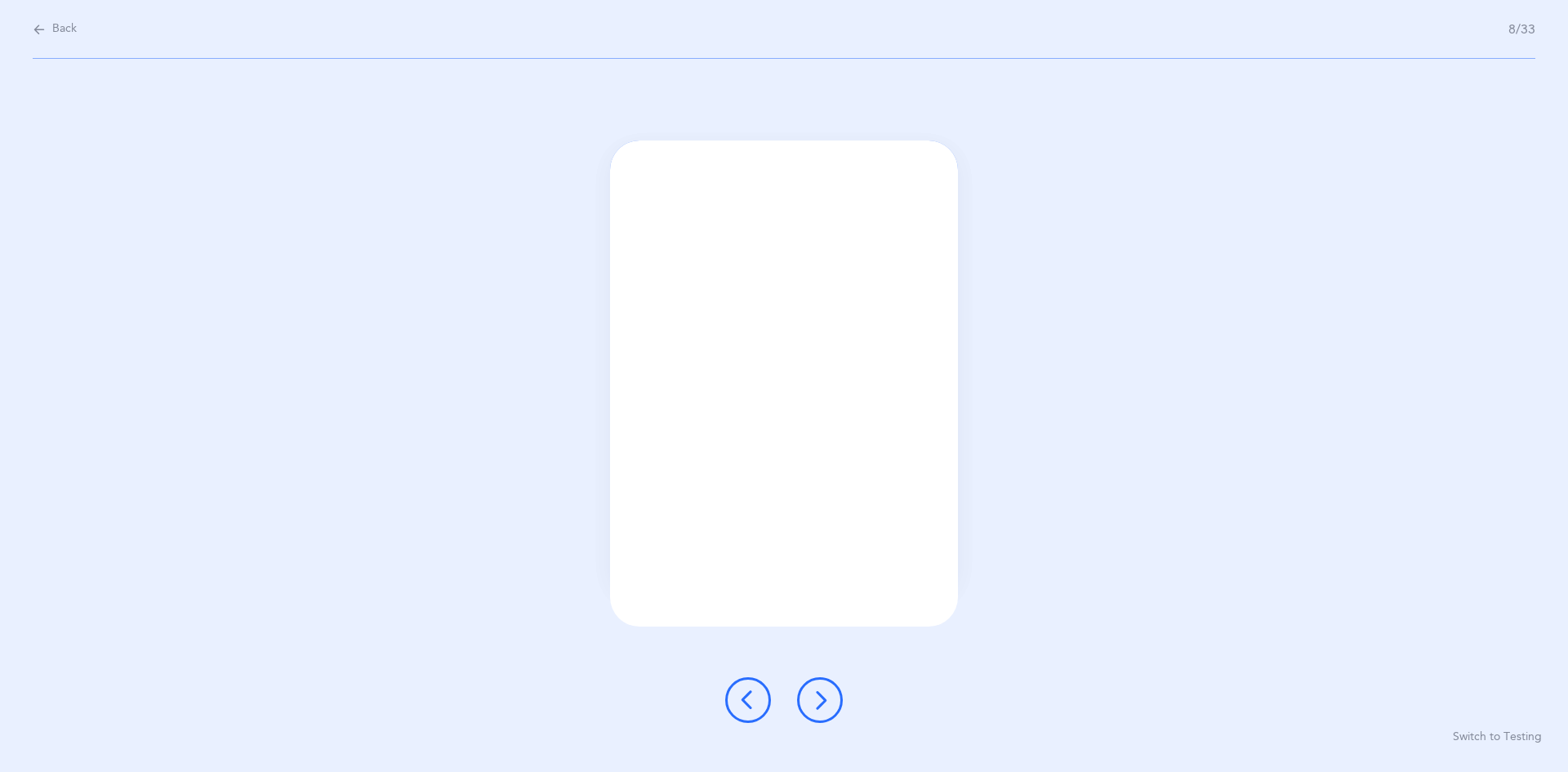
click at [412, 566] on div "ו ז Switch to Testing" at bounding box center [784, 415] width 1568 height 713
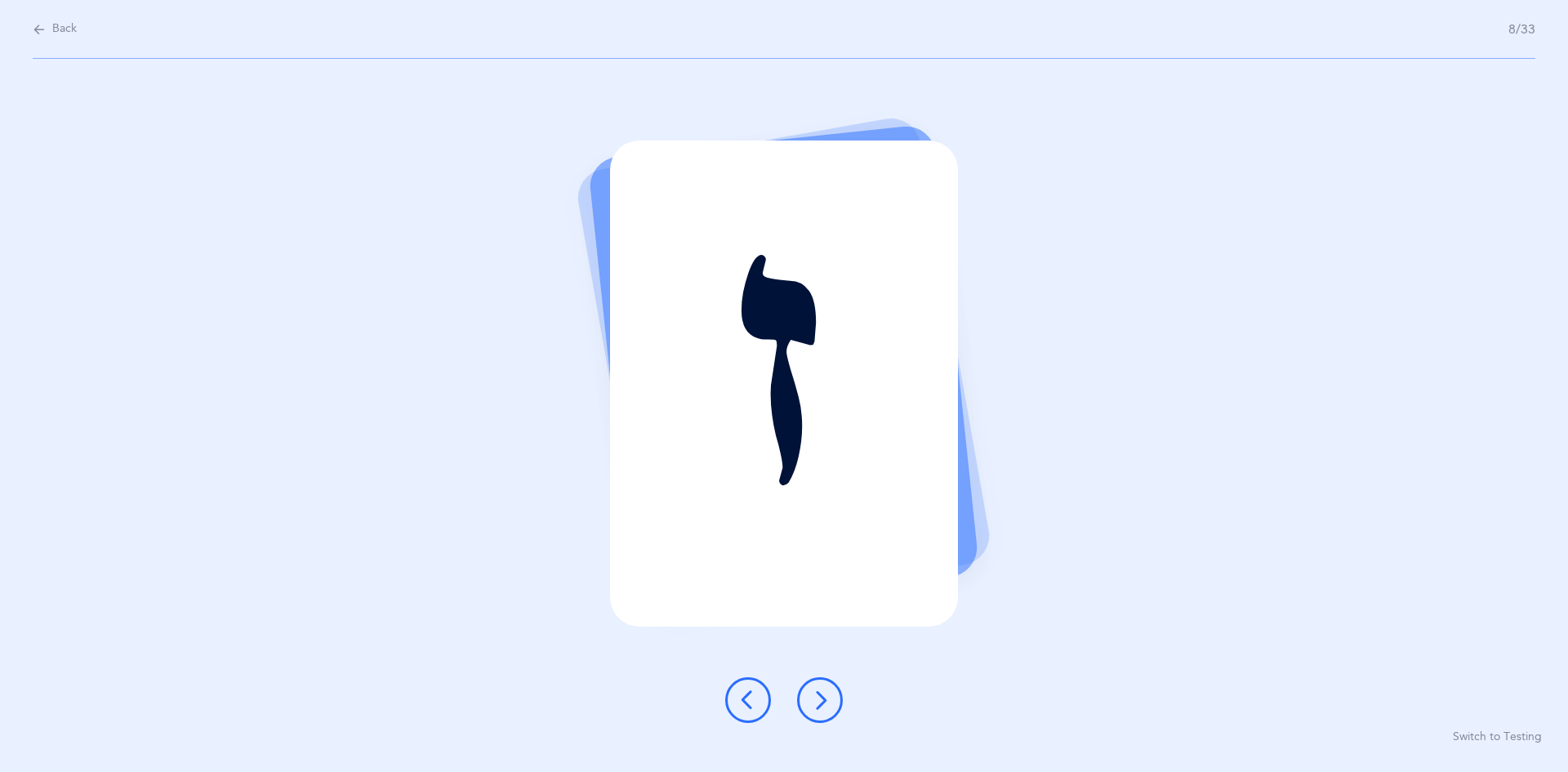
click at [758, 697] on icon at bounding box center [820, 700] width 20 height 20
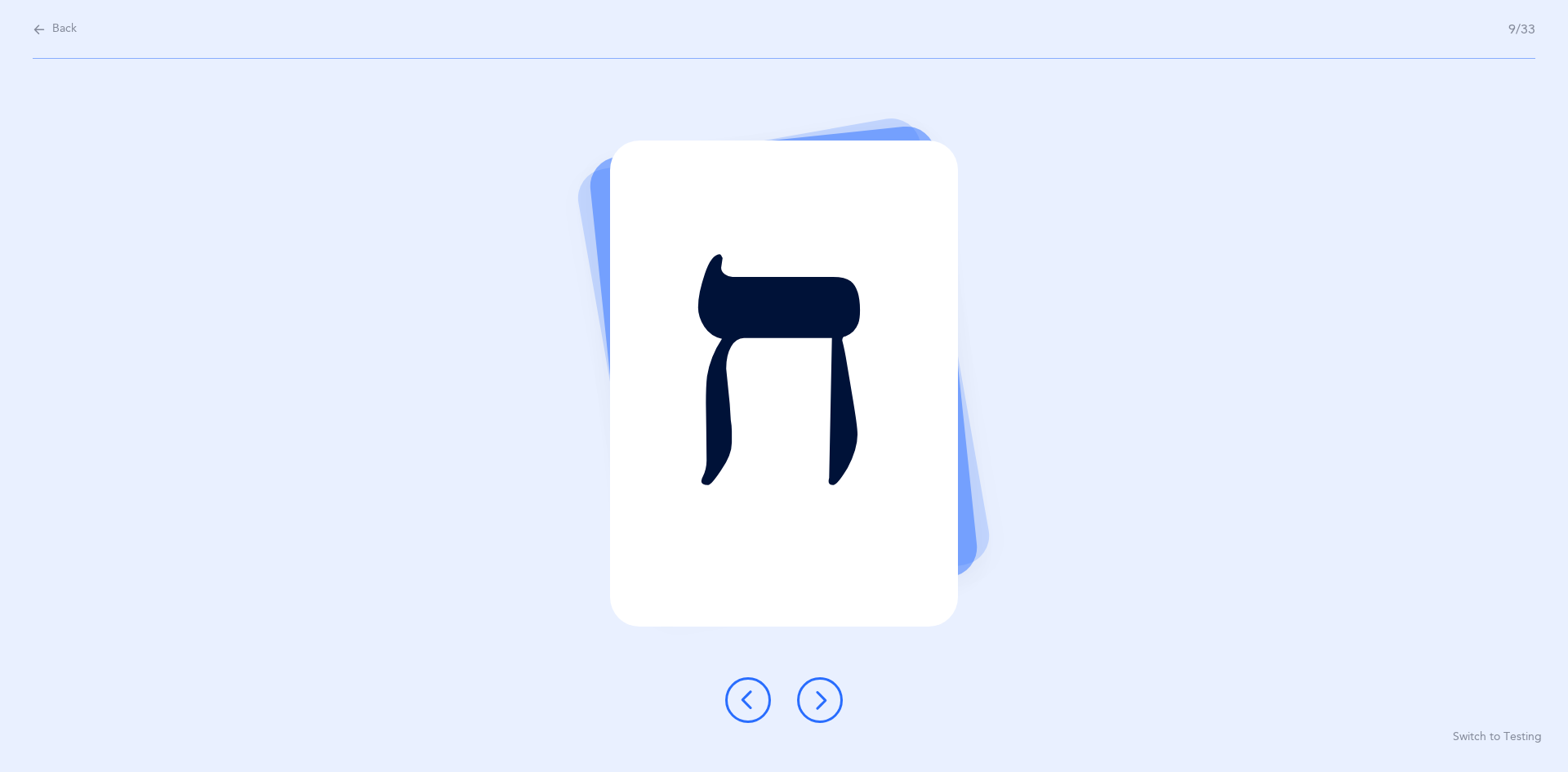
click at [758, 694] on button at bounding box center [820, 700] width 46 height 46
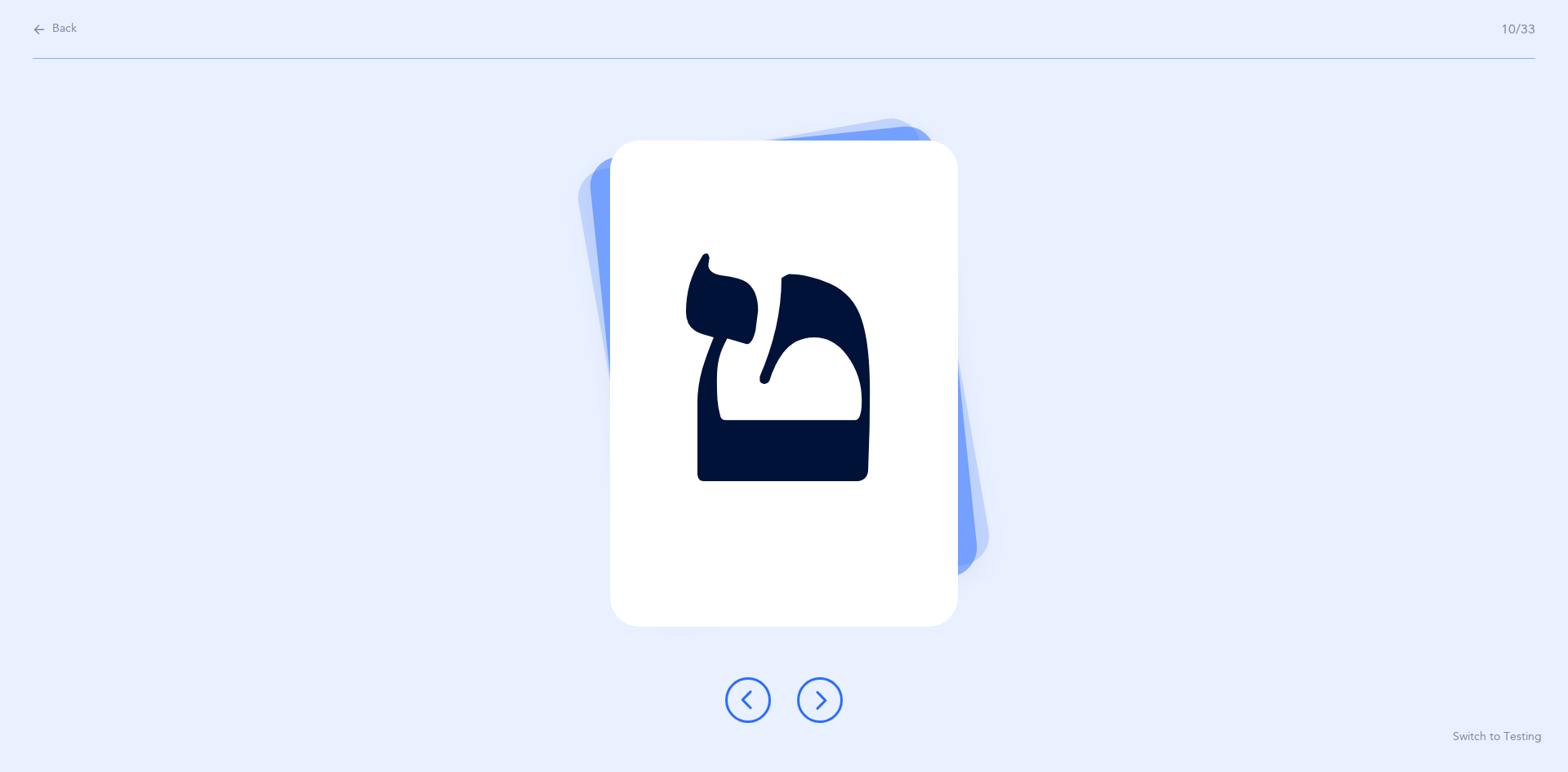
click at [758, 701] on icon at bounding box center [820, 700] width 20 height 20
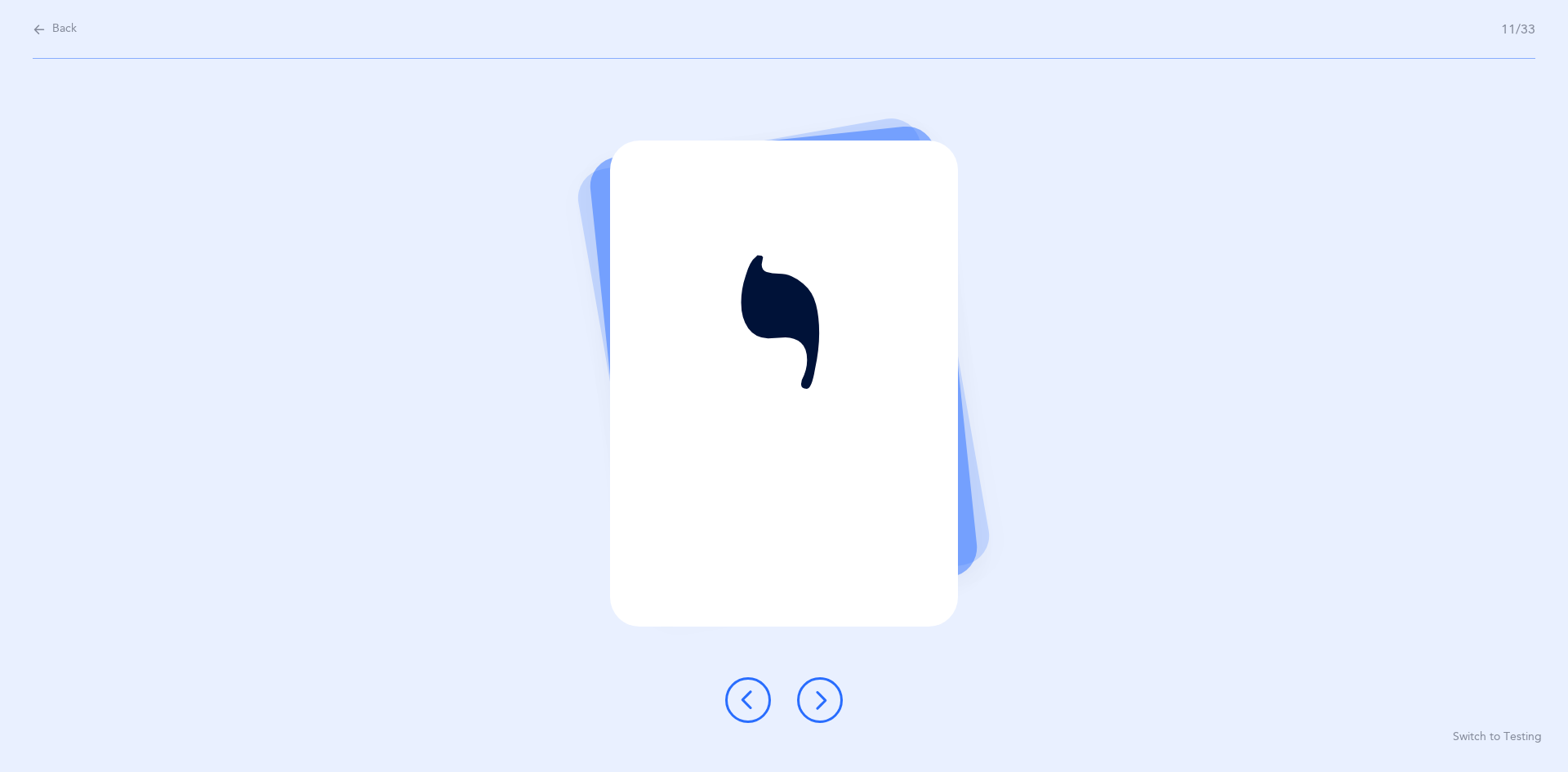
click at [758, 696] on icon at bounding box center [820, 700] width 20 height 20
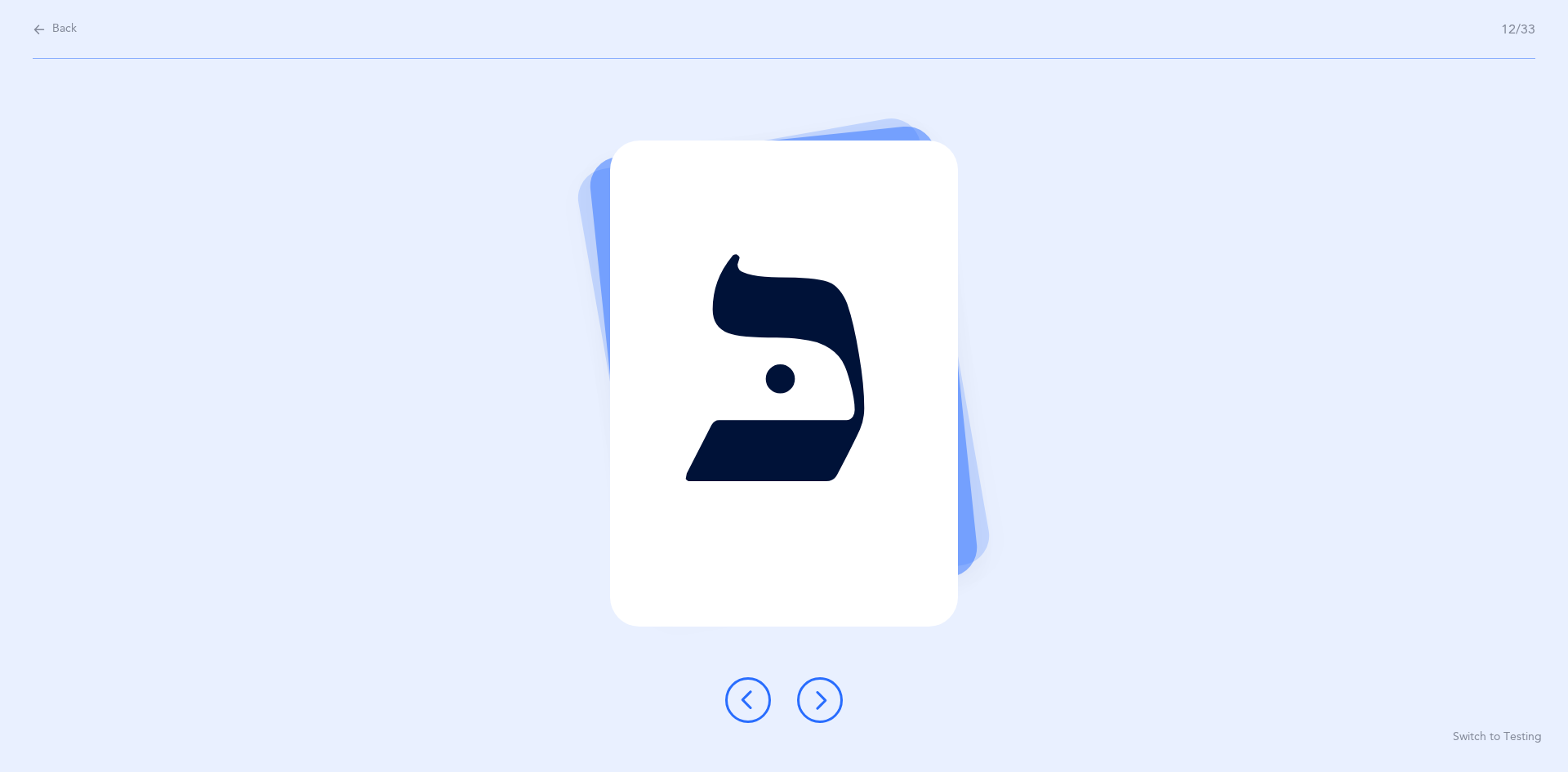
click at [758, 695] on button at bounding box center [820, 700] width 46 height 46
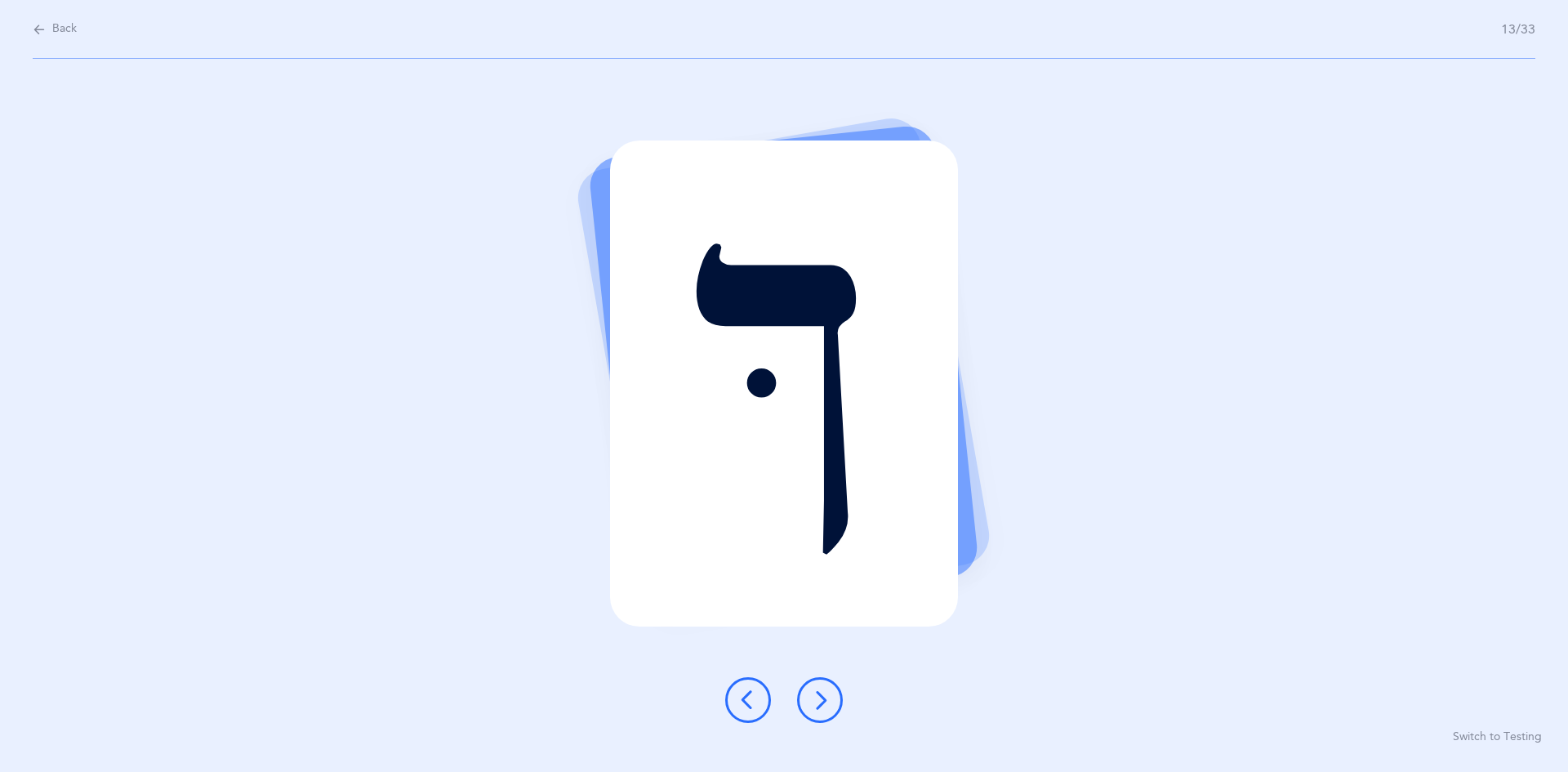
click at [758, 688] on button at bounding box center [820, 700] width 46 height 46
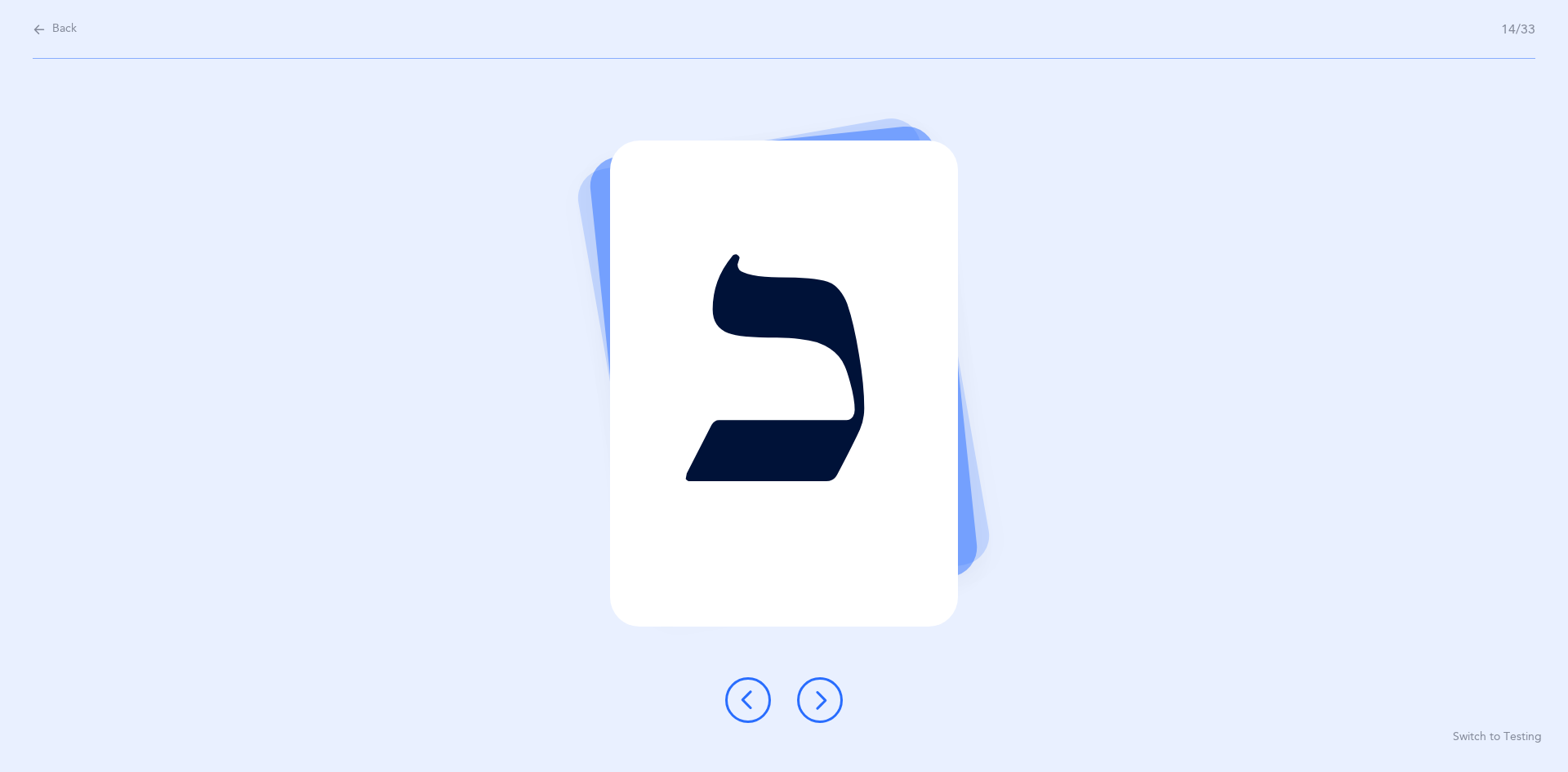
click at [758, 692] on button at bounding box center [820, 700] width 46 height 46
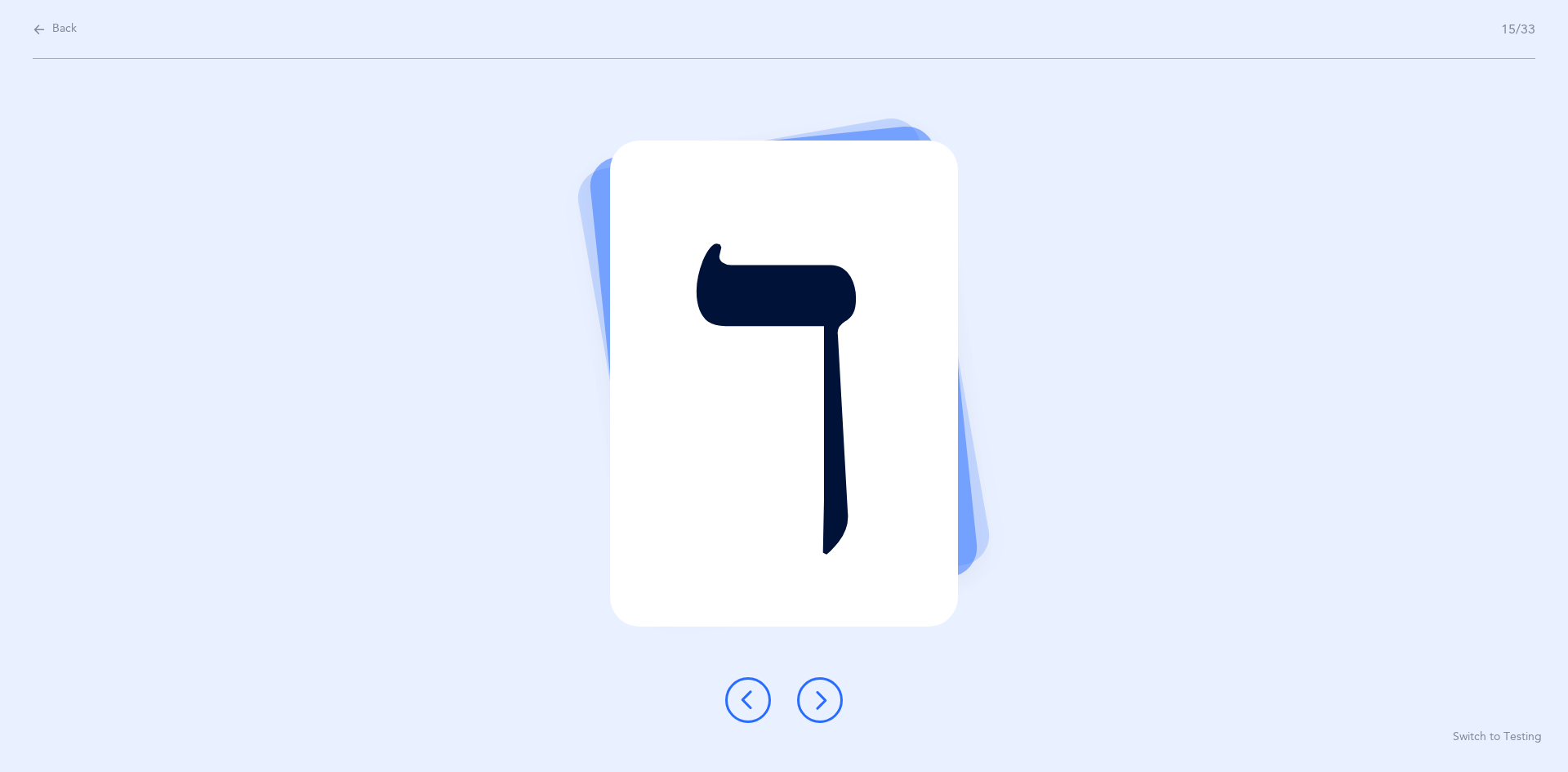
click at [758, 692] on icon at bounding box center [820, 700] width 20 height 20
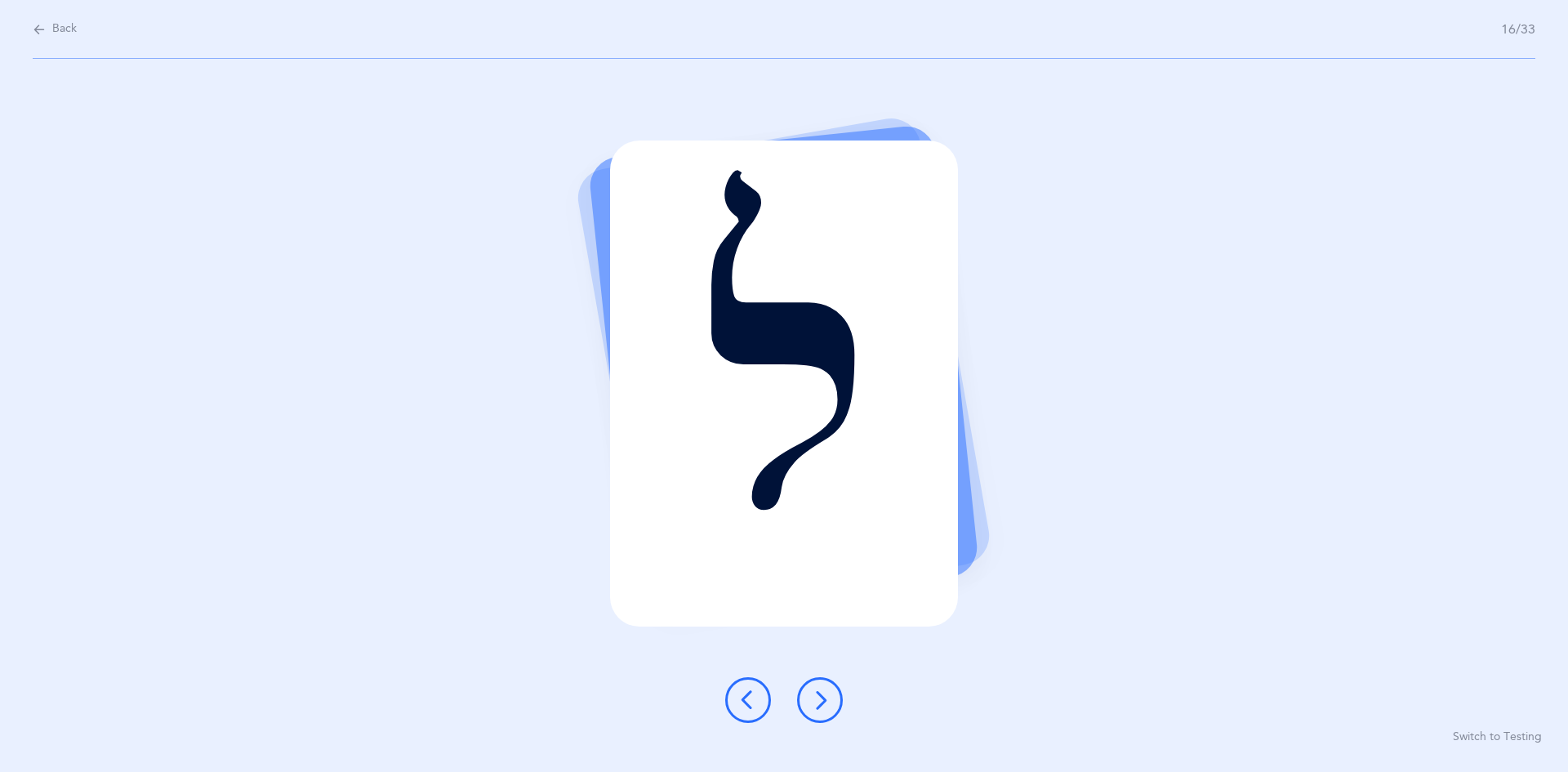
click at [758, 689] on button at bounding box center [820, 700] width 46 height 46
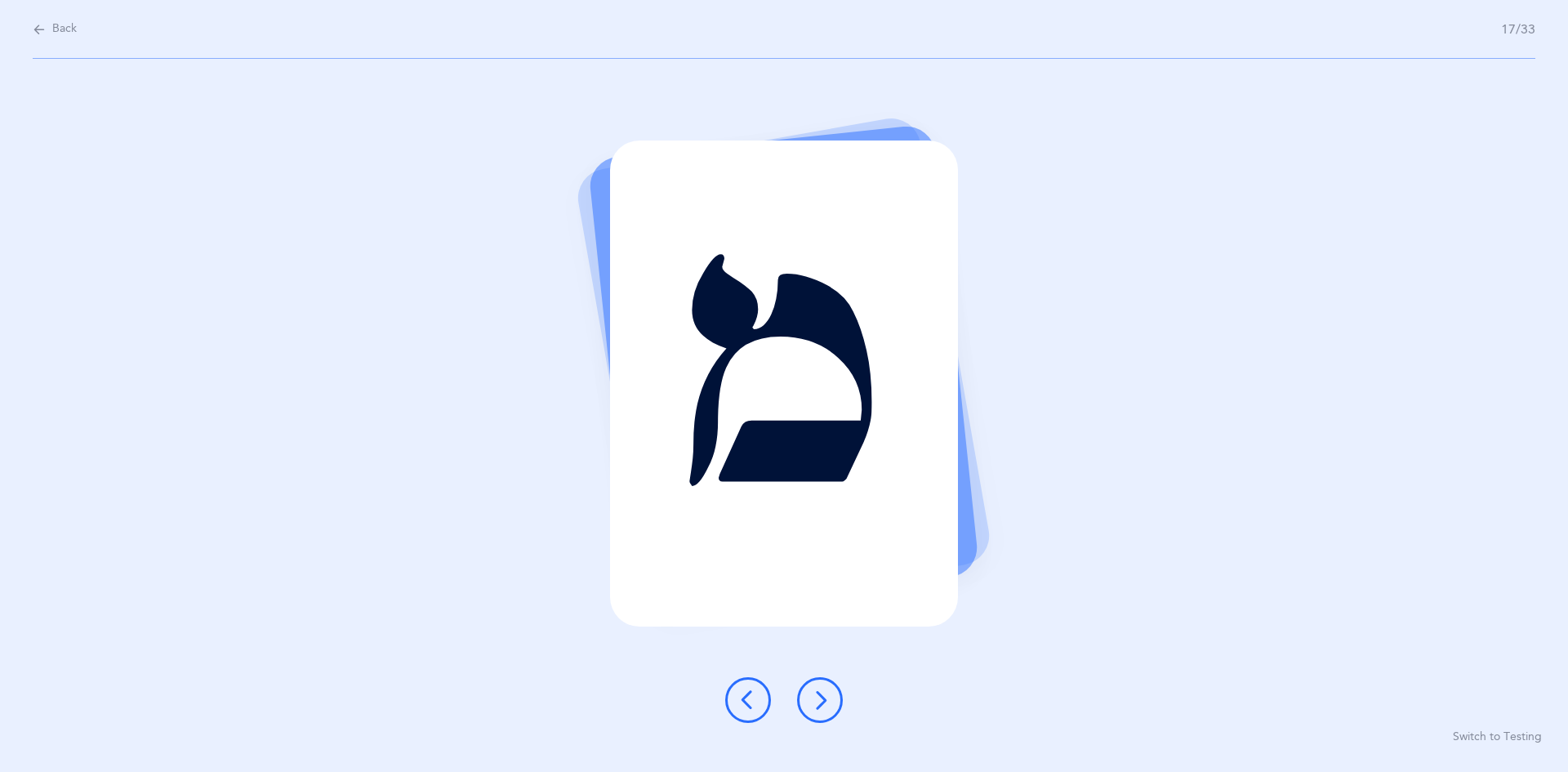
click at [758, 684] on button at bounding box center [820, 700] width 46 height 46
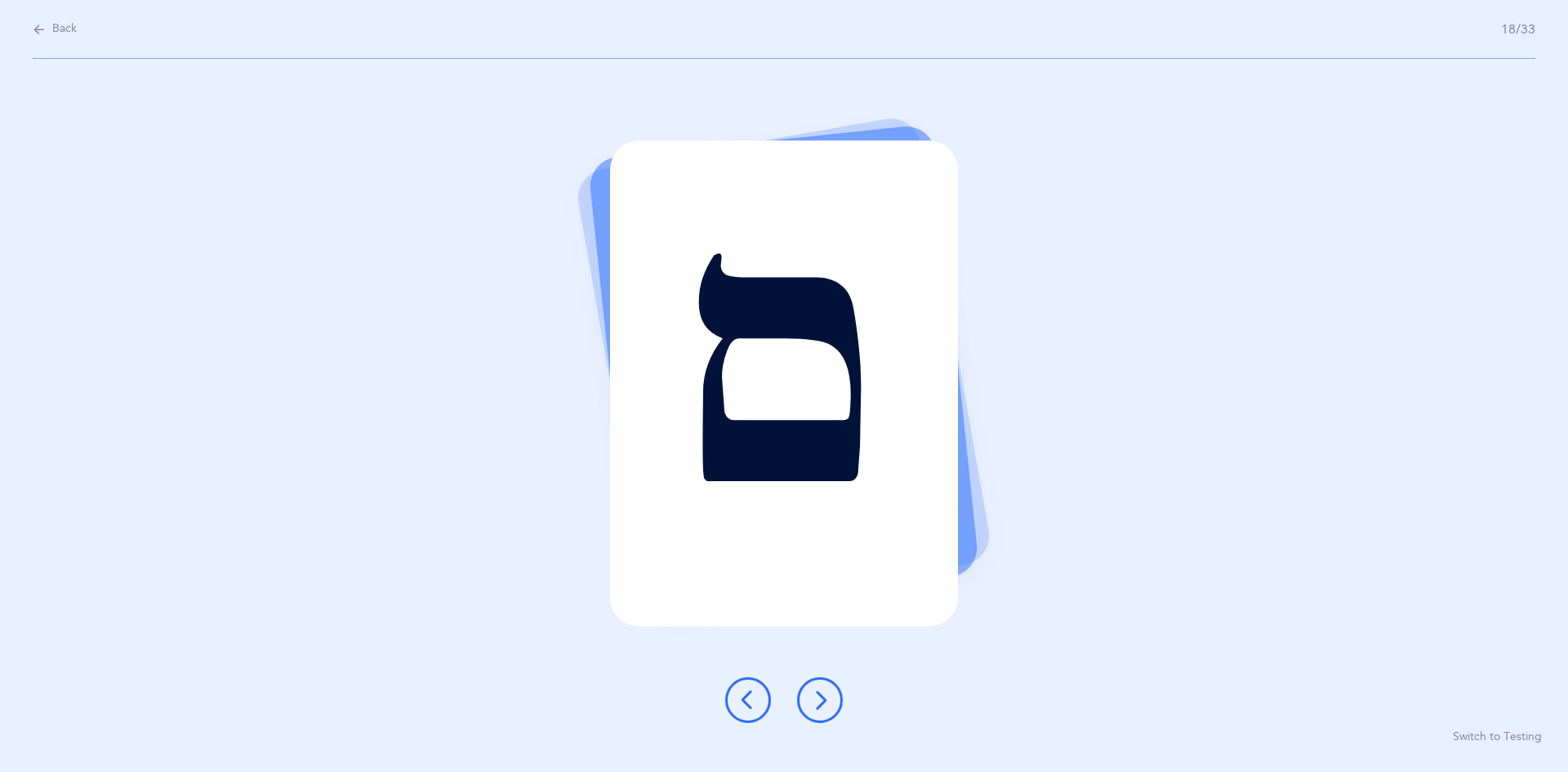
click at [758, 692] on icon at bounding box center [820, 700] width 20 height 20
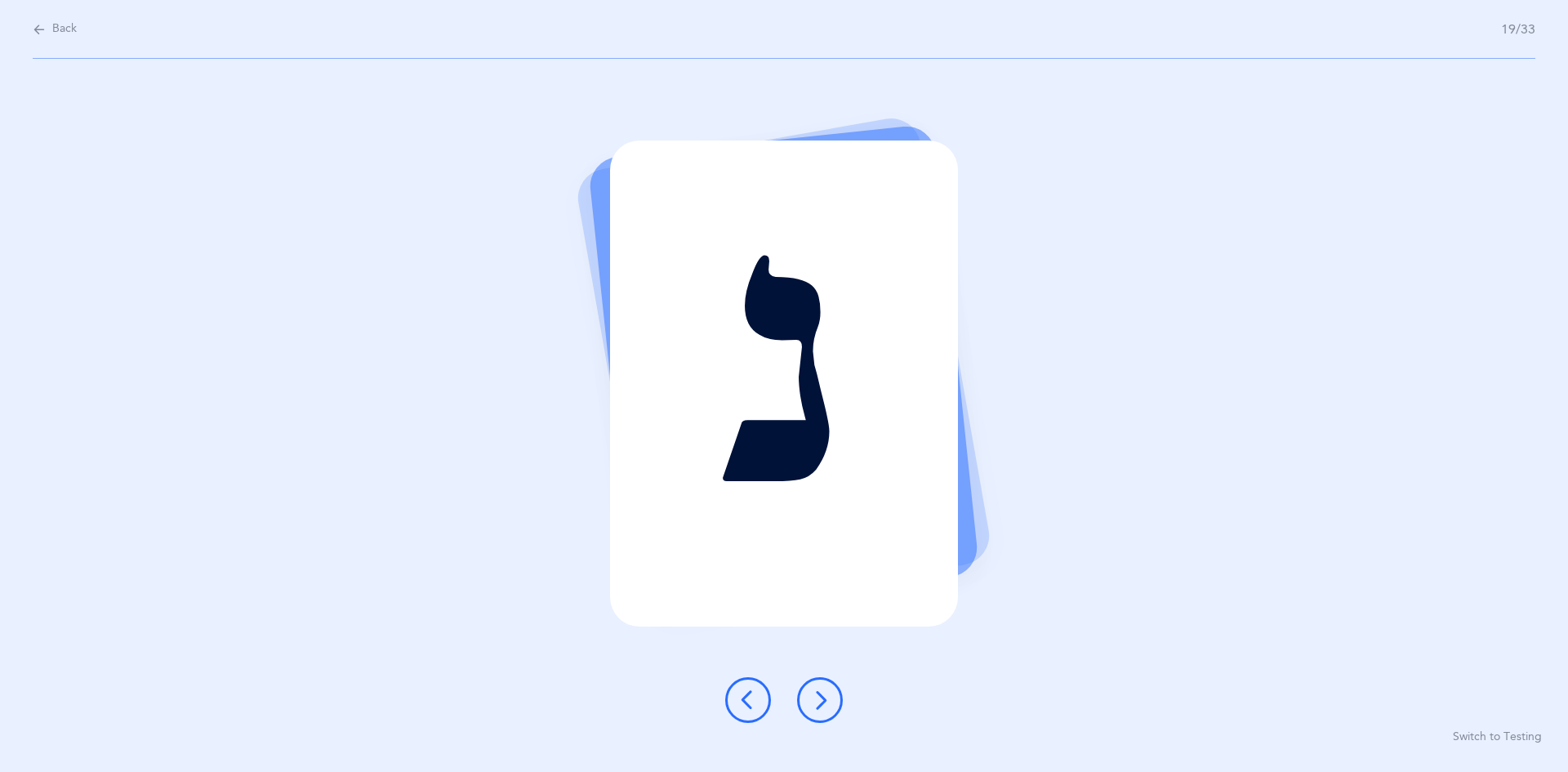
click at [758, 697] on button at bounding box center [820, 700] width 46 height 46
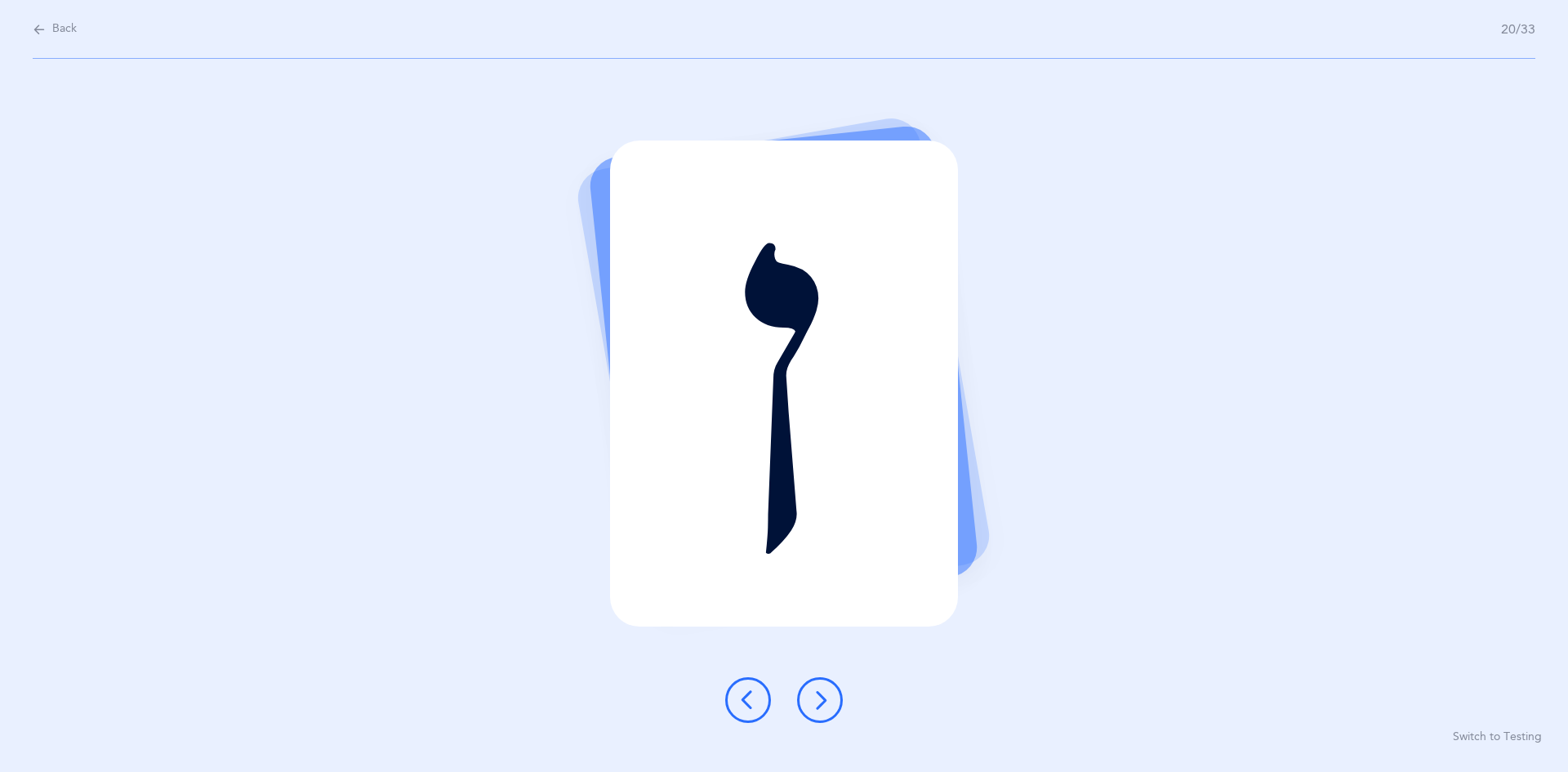
click at [758, 711] on button at bounding box center [820, 700] width 46 height 46
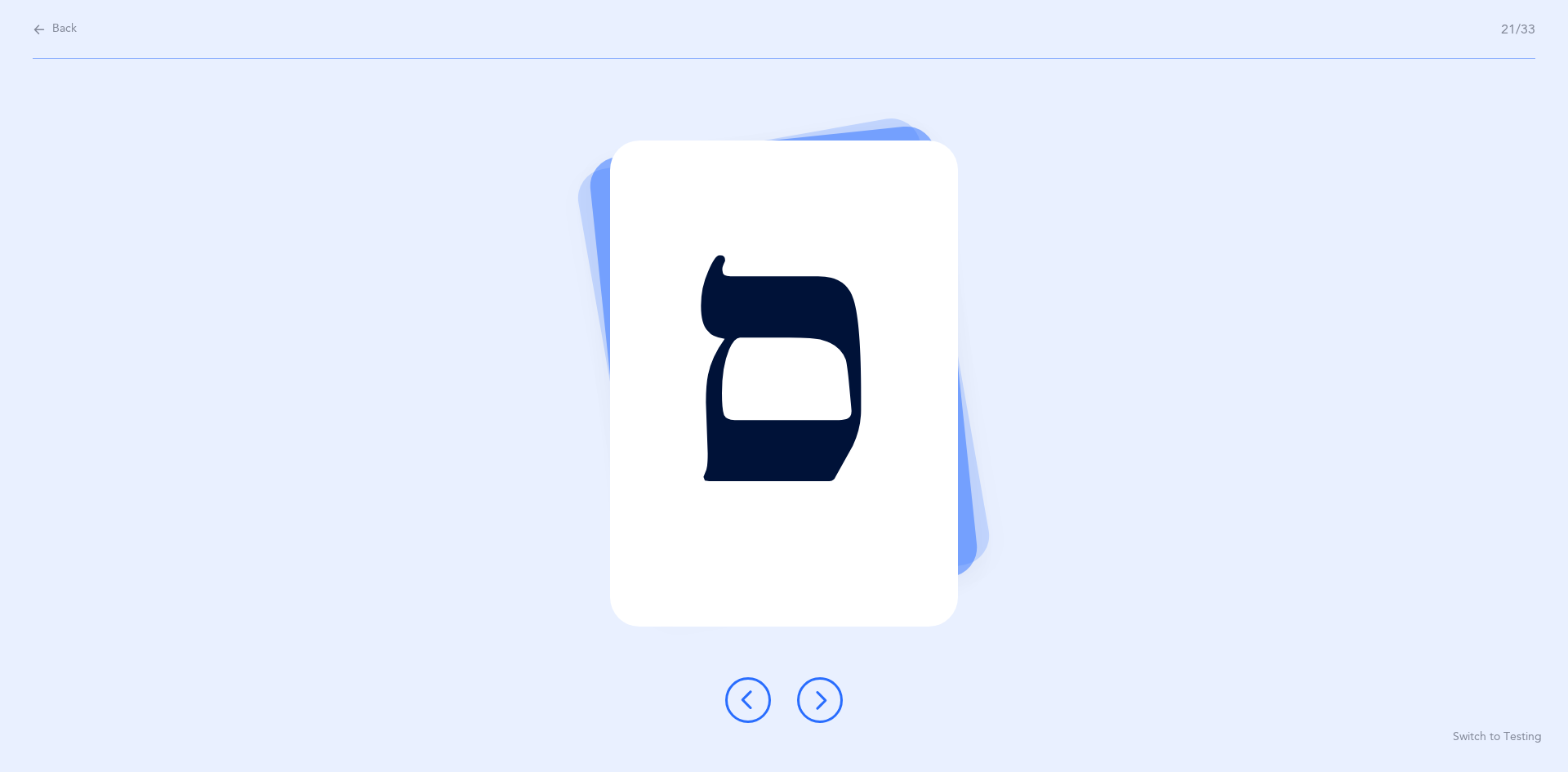
click at [758, 685] on button at bounding box center [820, 700] width 46 height 46
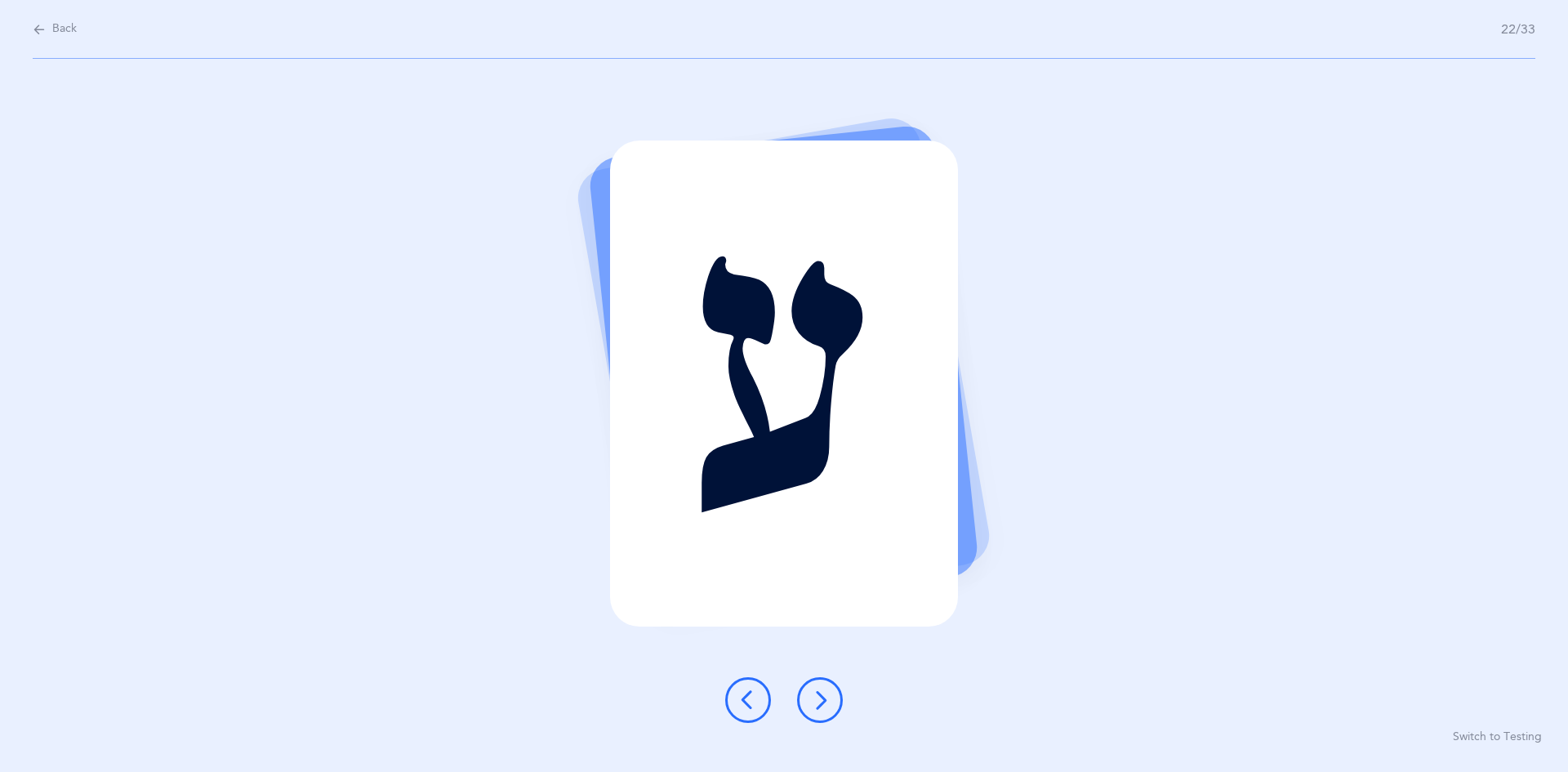
click at [758, 701] on button at bounding box center [820, 700] width 46 height 46
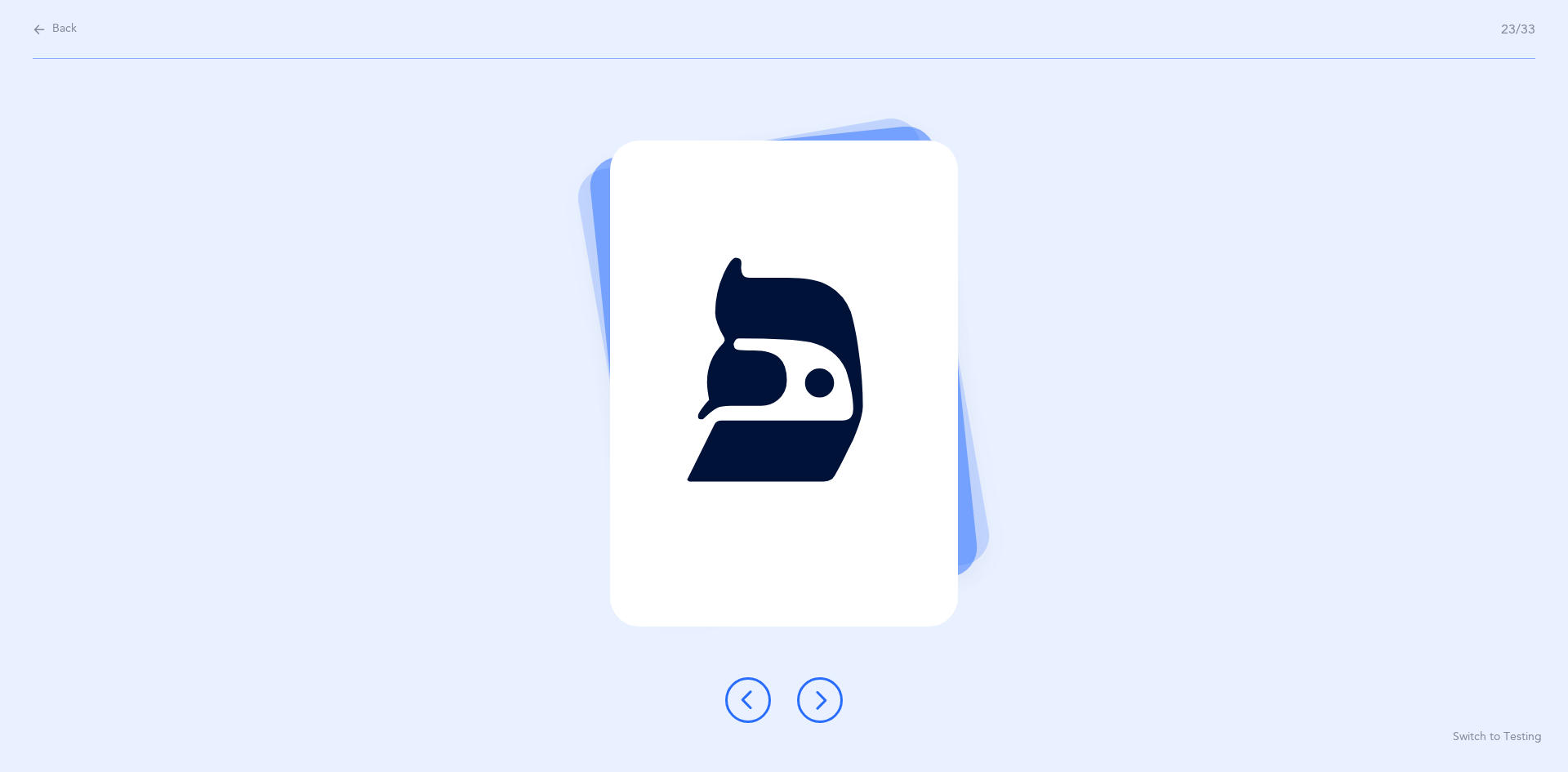
click at [758, 695] on icon at bounding box center [820, 700] width 20 height 20
click at [758, 706] on icon at bounding box center [820, 700] width 20 height 20
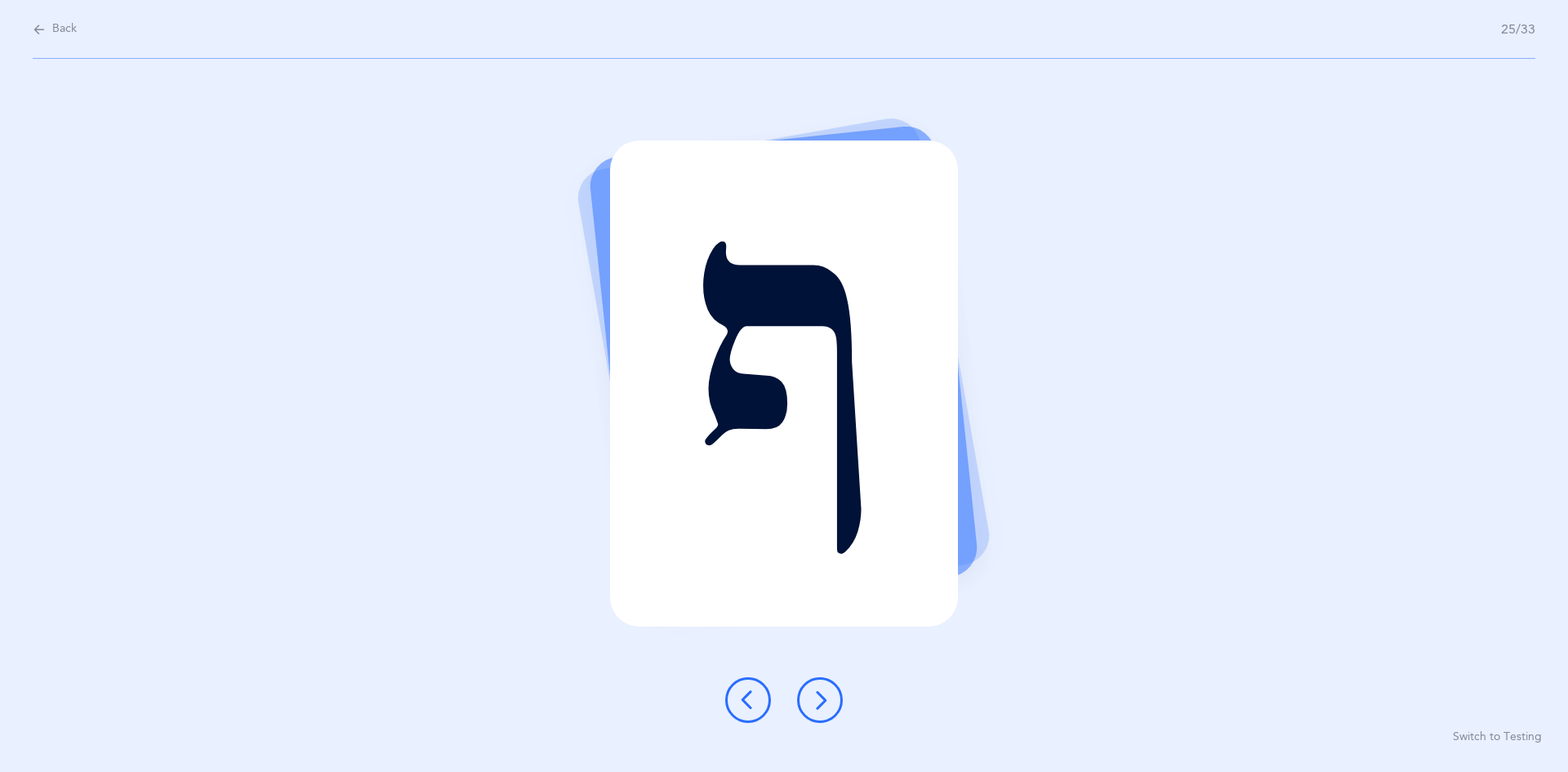
click at [758, 715] on button at bounding box center [820, 700] width 46 height 46
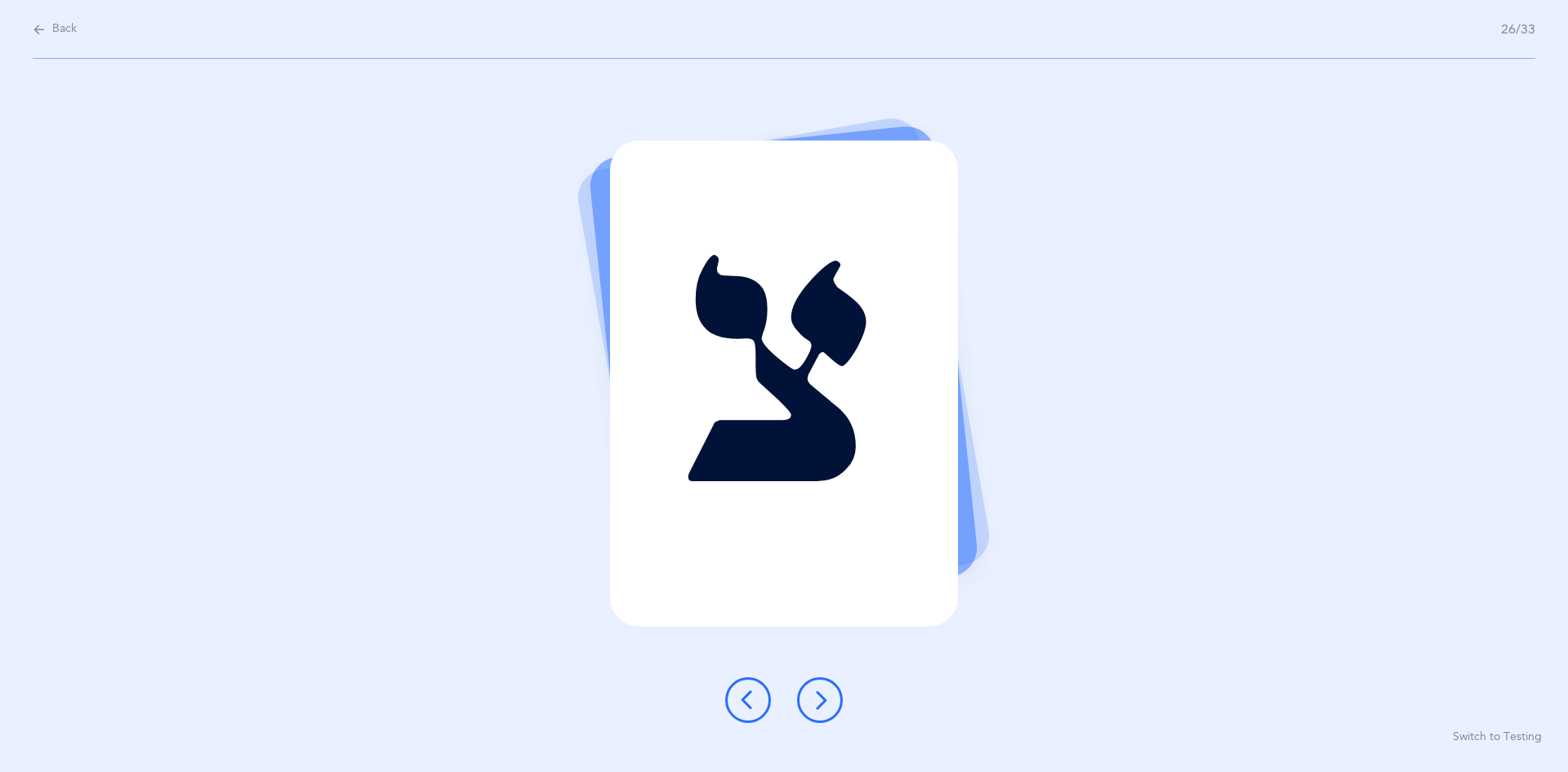
click at [758, 709] on button at bounding box center [820, 700] width 46 height 46
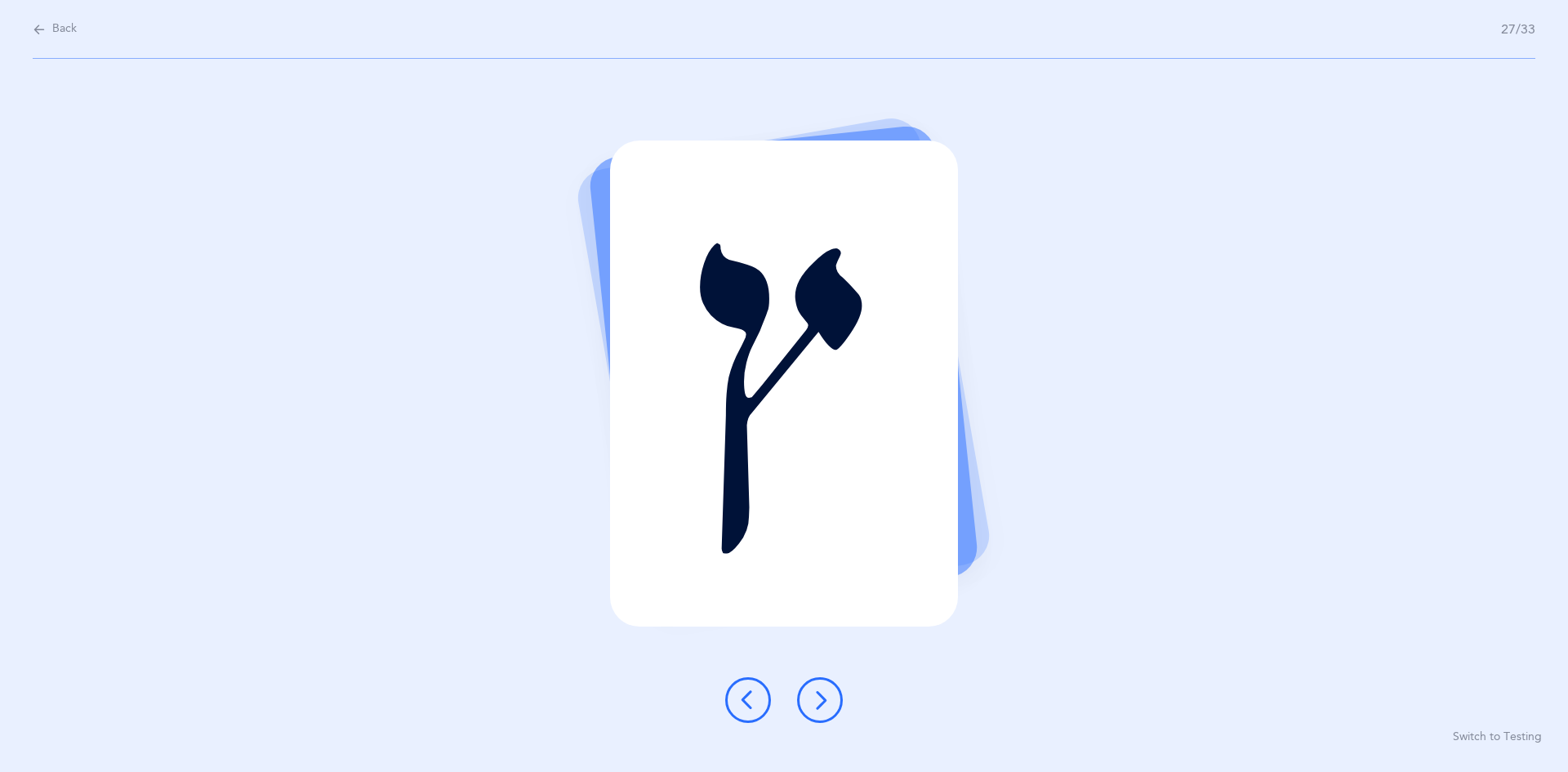
click at [758, 717] on button at bounding box center [820, 700] width 46 height 46
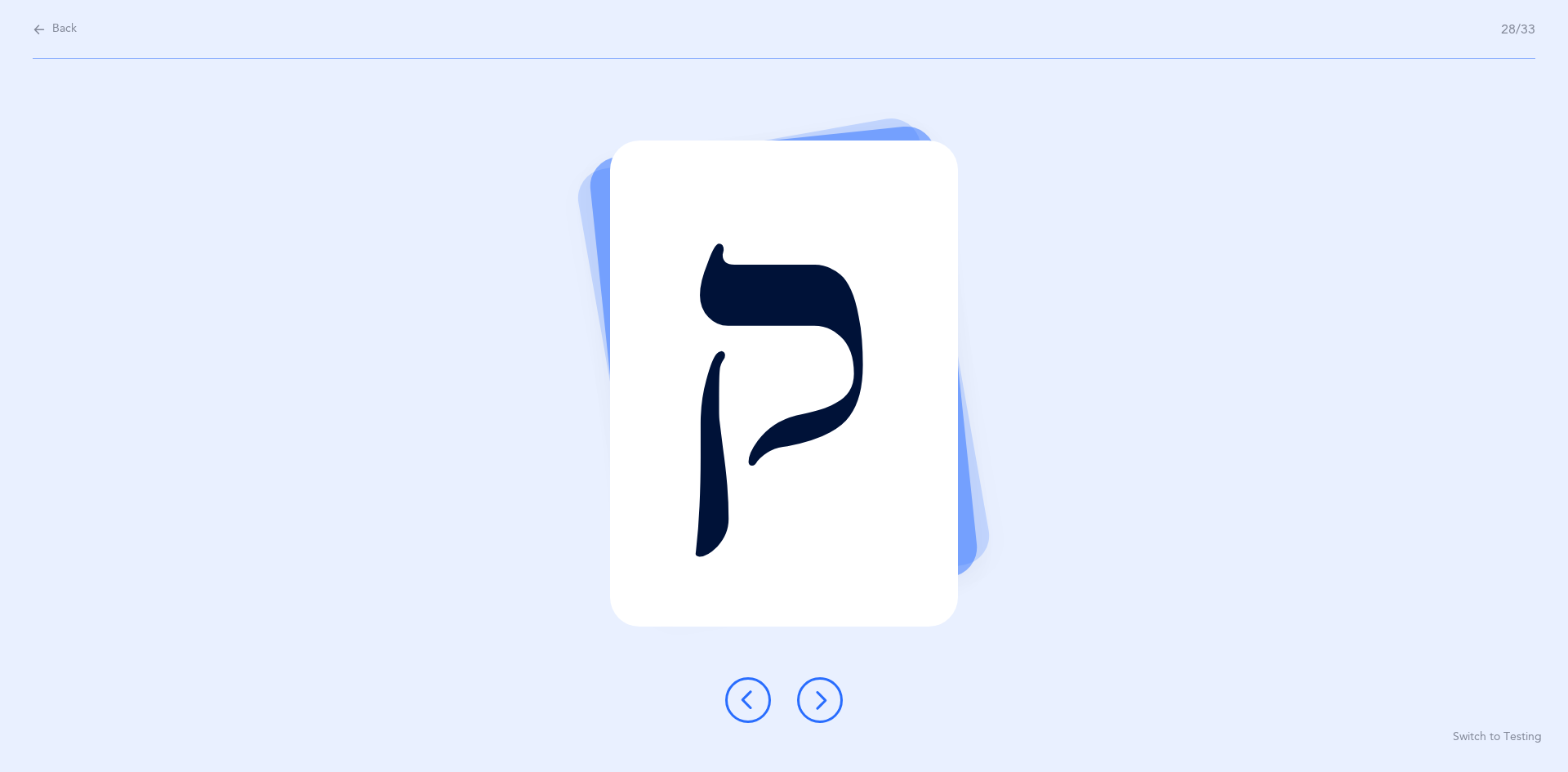
click at [758, 692] on div "ק Switch to Testing" at bounding box center [784, 415] width 1568 height 713
click at [758, 704] on button at bounding box center [820, 700] width 46 height 46
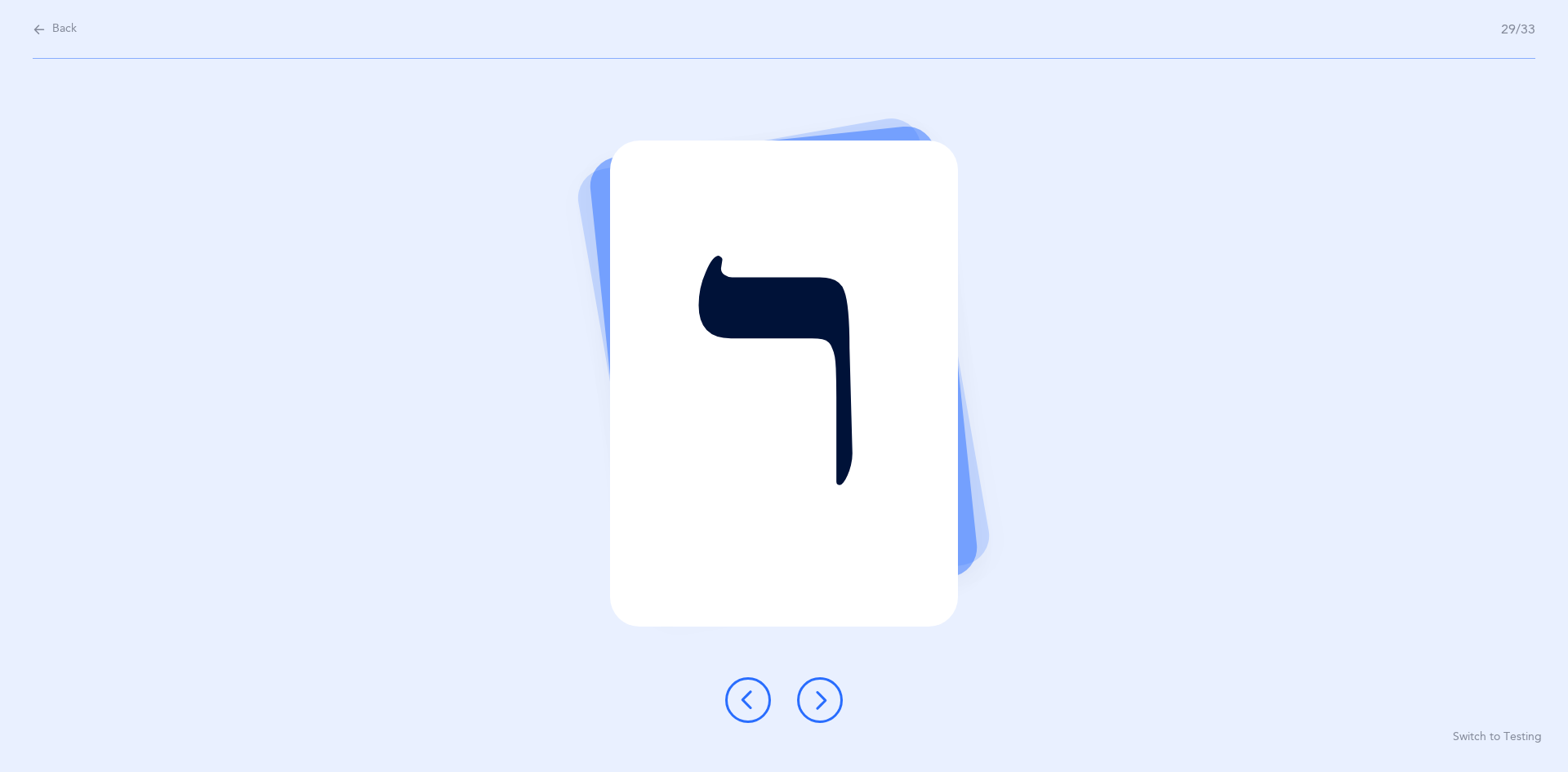
click at [758, 701] on button at bounding box center [820, 700] width 46 height 46
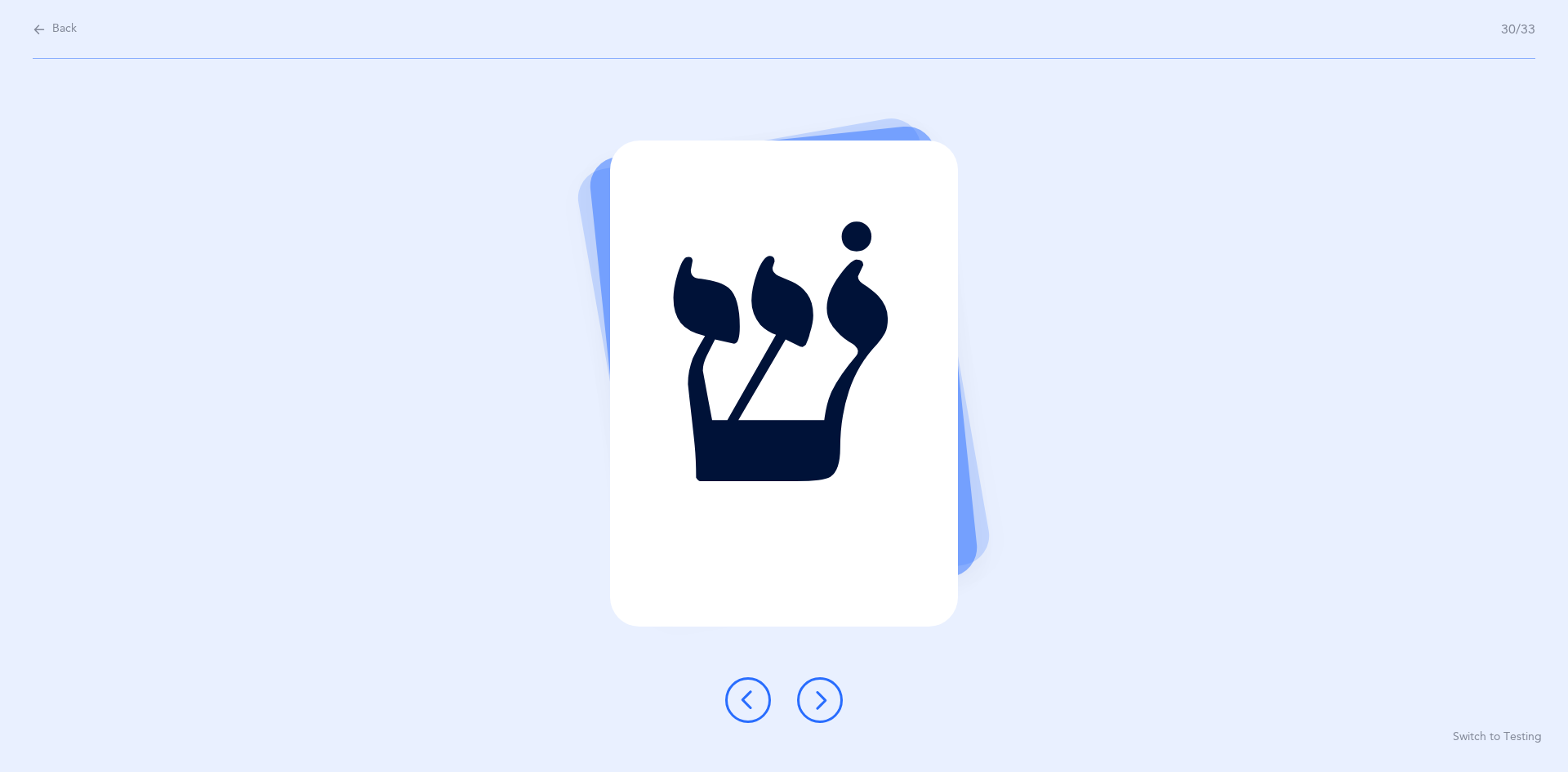
click at [758, 701] on button at bounding box center [820, 700] width 46 height 46
click at [758, 698] on button at bounding box center [820, 700] width 46 height 46
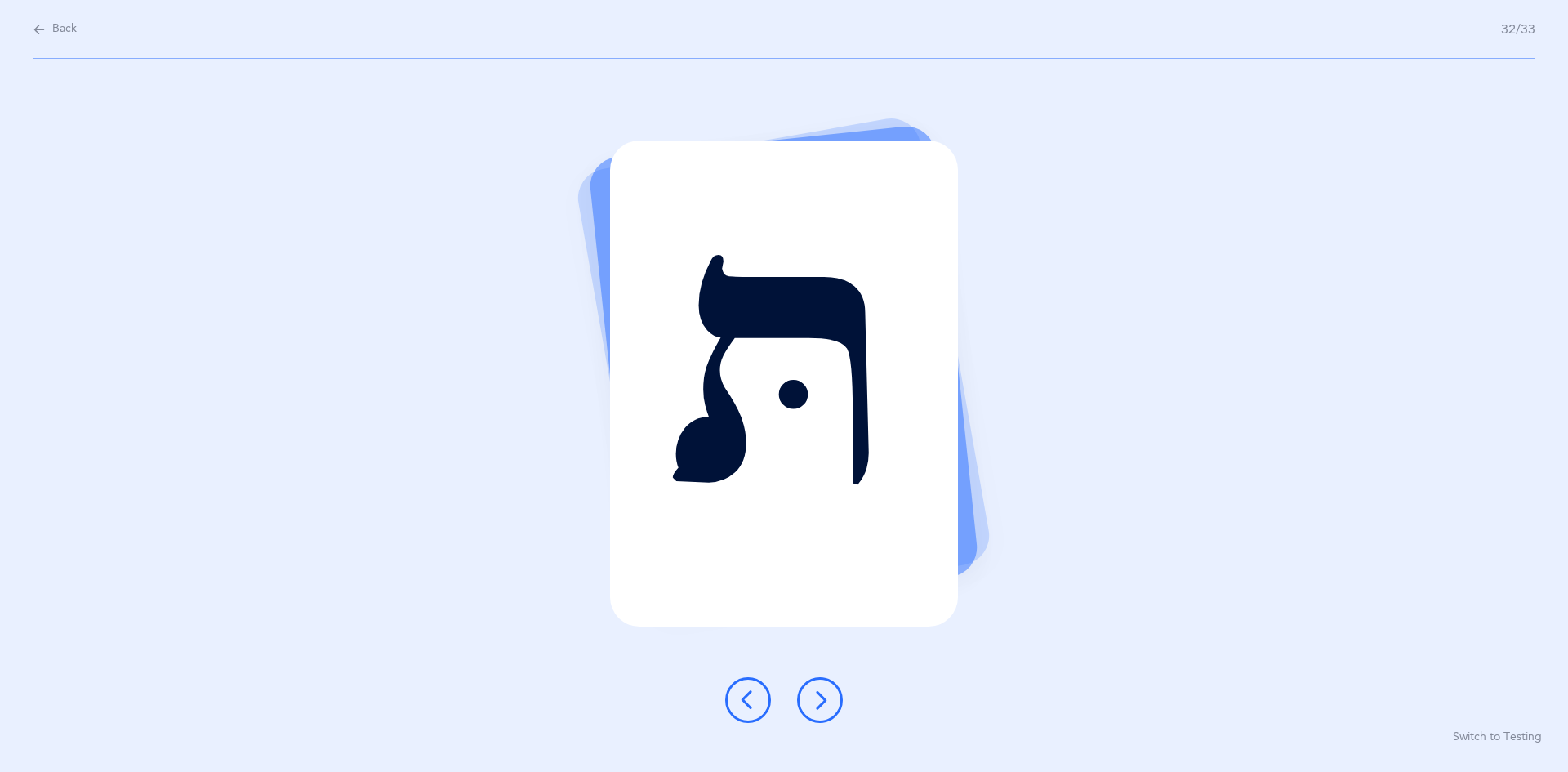
click at [758, 691] on button at bounding box center [820, 700] width 46 height 46
click at [758, 701] on icon at bounding box center [820, 700] width 20 height 20
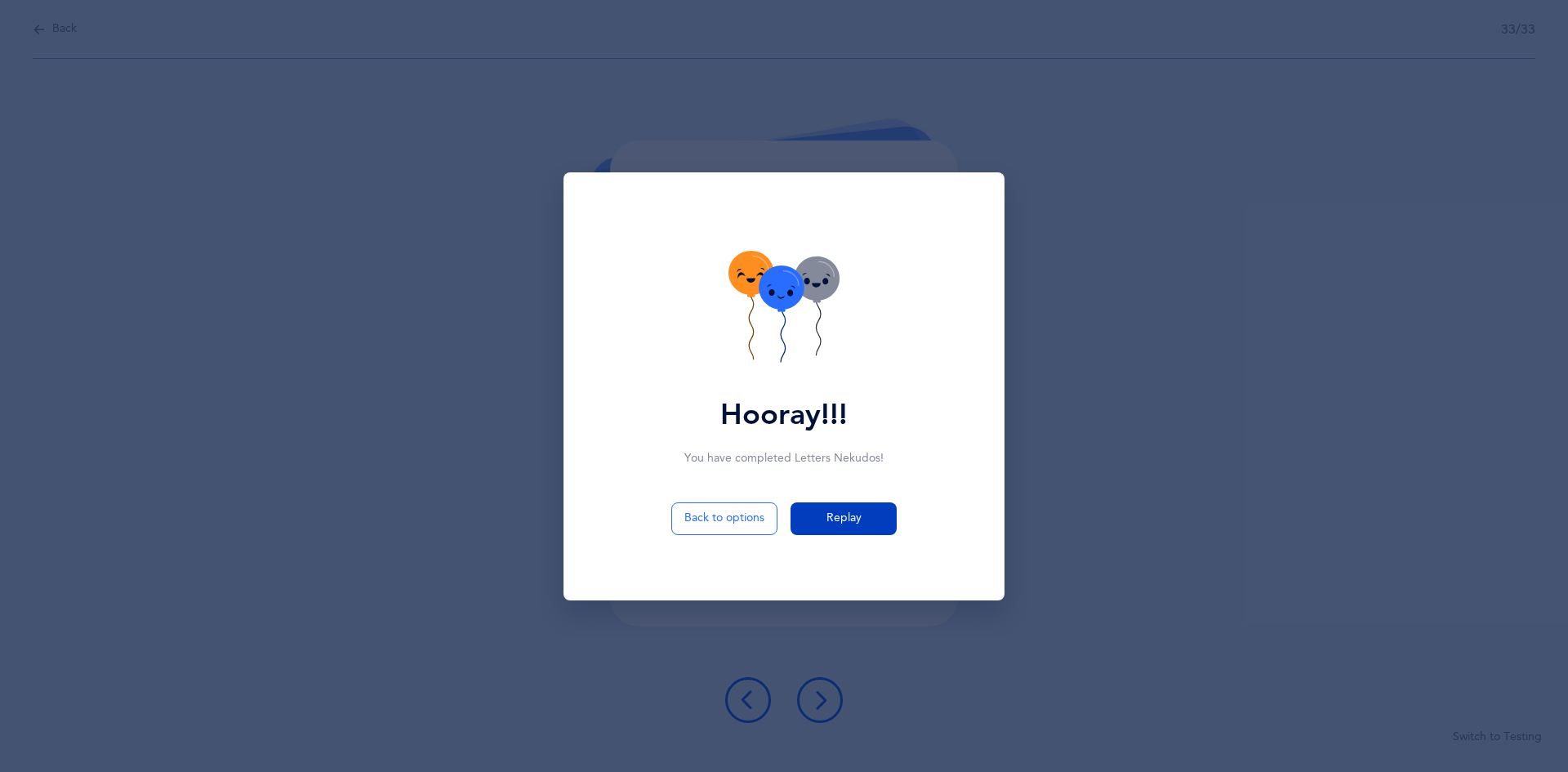
click at [758, 523] on span "Replay" at bounding box center [844, 519] width 35 height 17
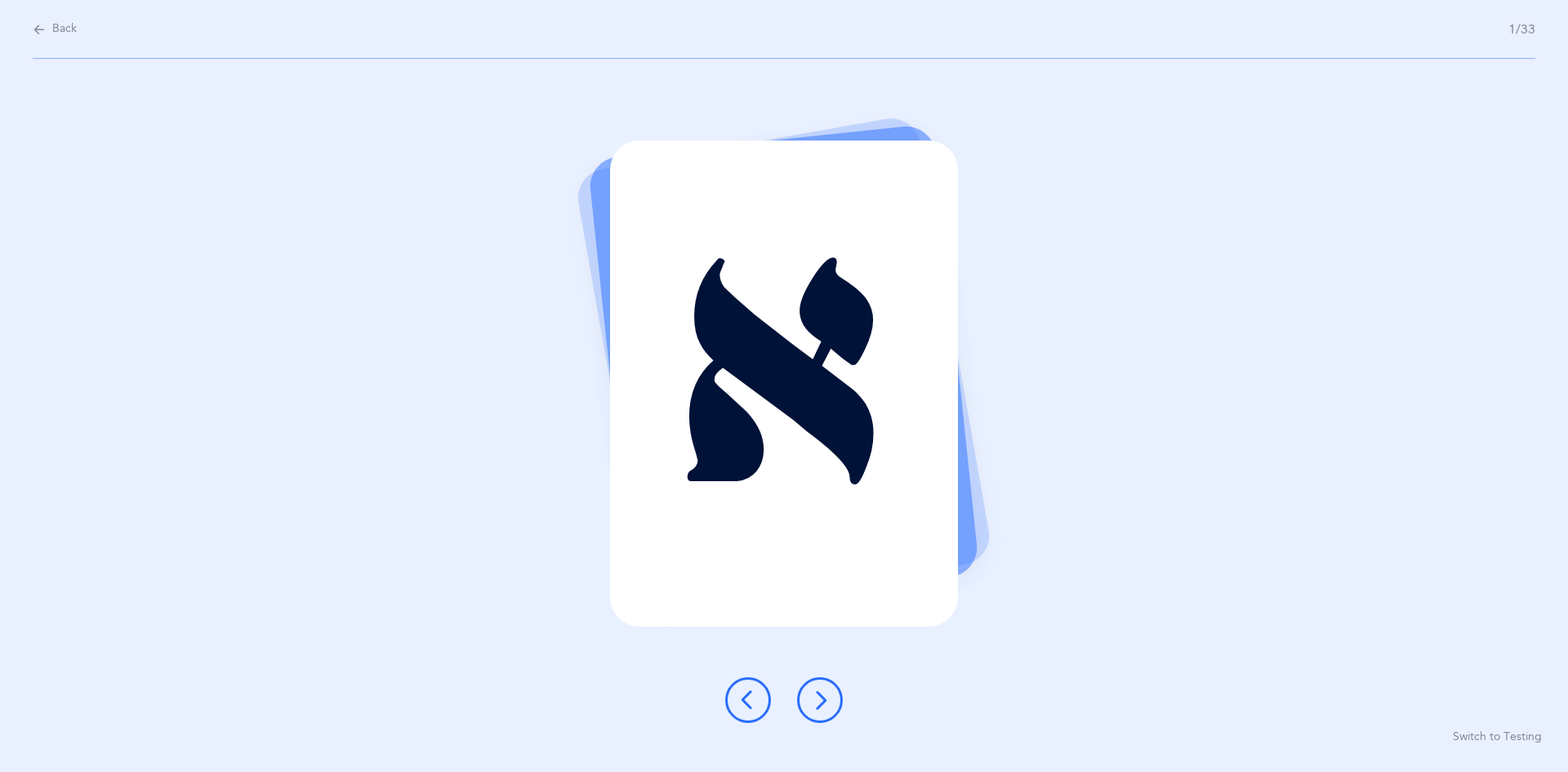
click at [758, 701] on button at bounding box center [820, 700] width 46 height 46
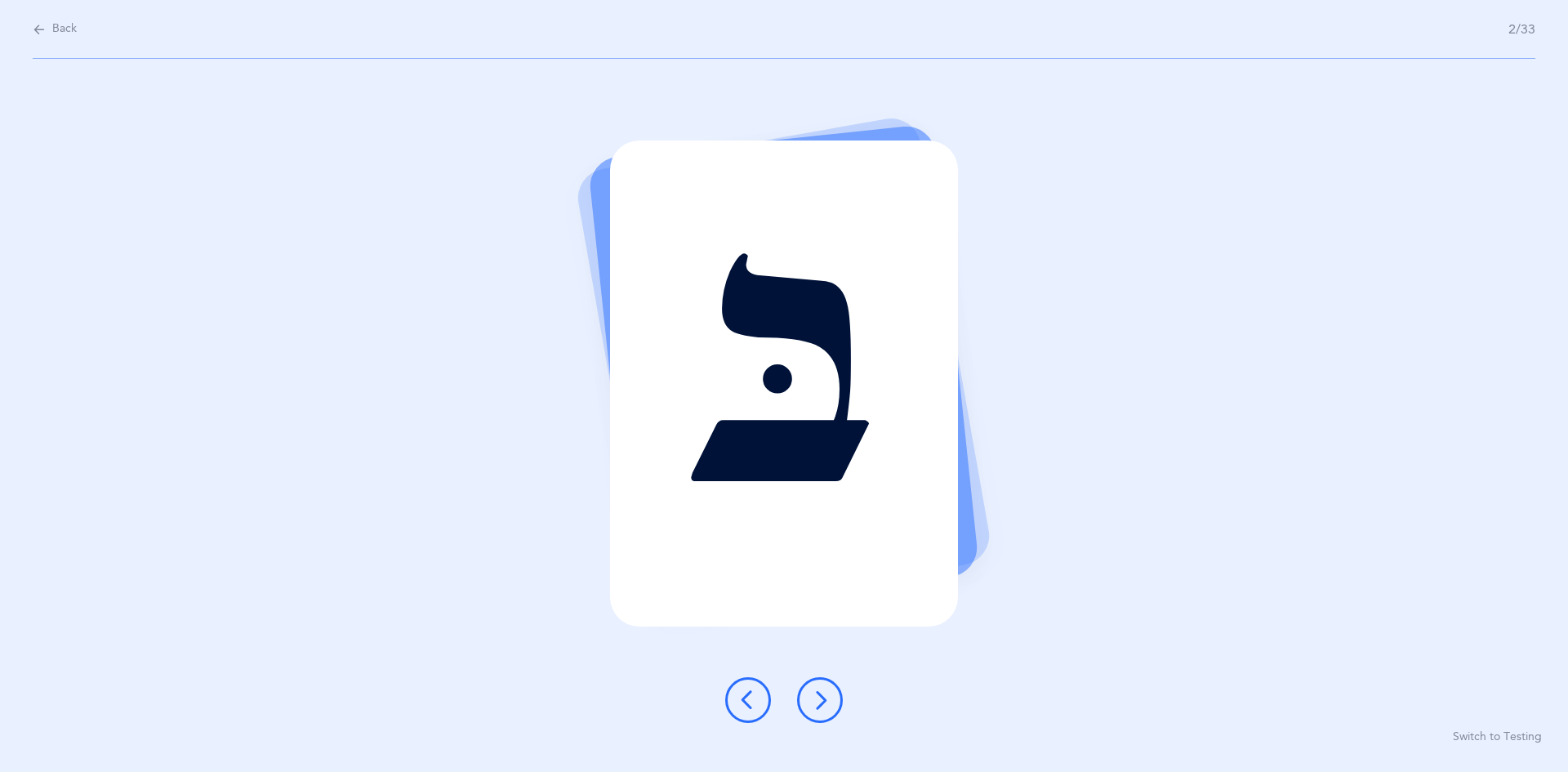
click at [758, 703] on button at bounding box center [820, 700] width 46 height 46
click at [758, 702] on button at bounding box center [820, 700] width 46 height 46
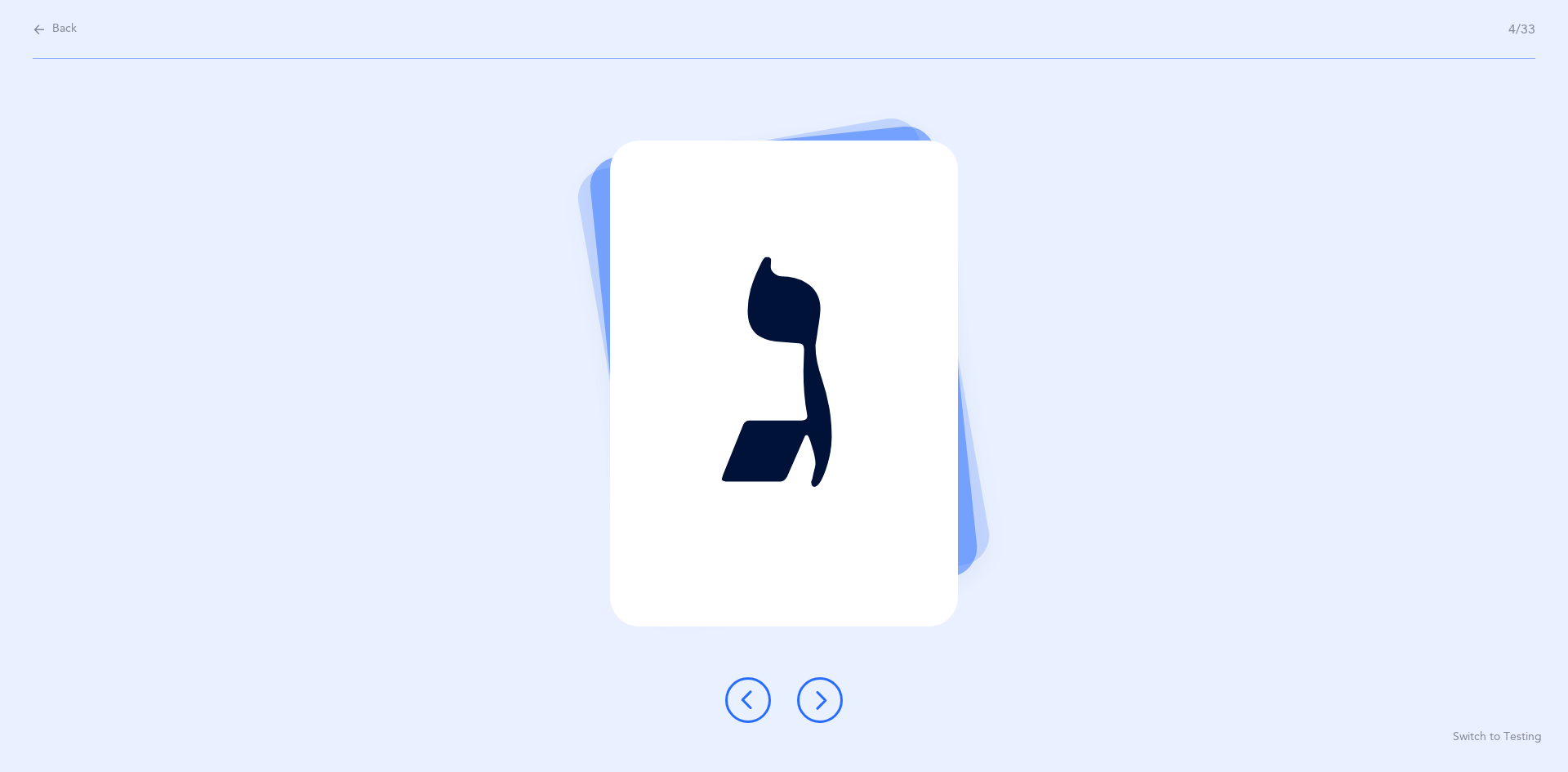
click at [758, 704] on icon at bounding box center [820, 700] width 20 height 20
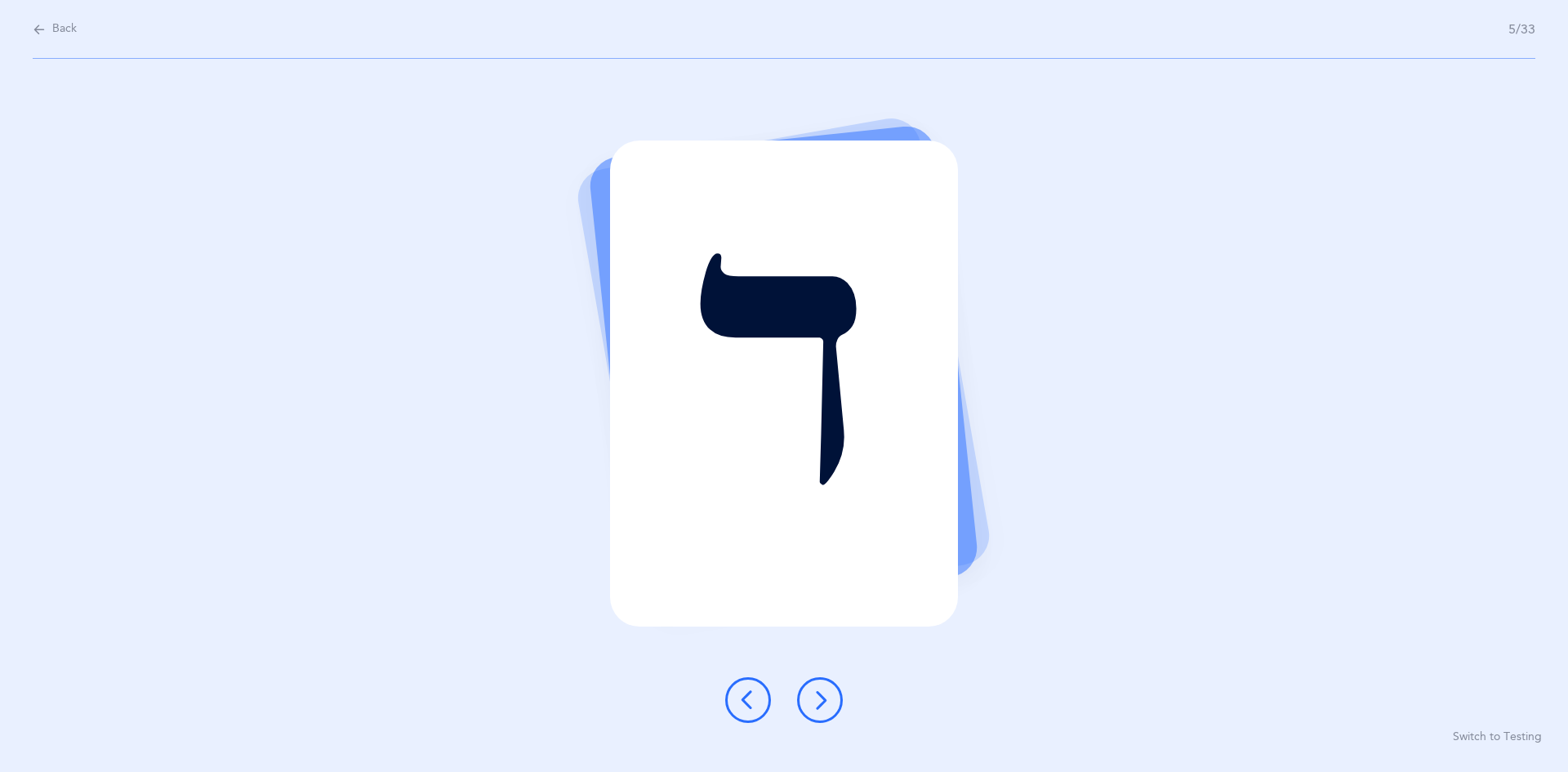
click at [758, 709] on button at bounding box center [820, 700] width 46 height 46
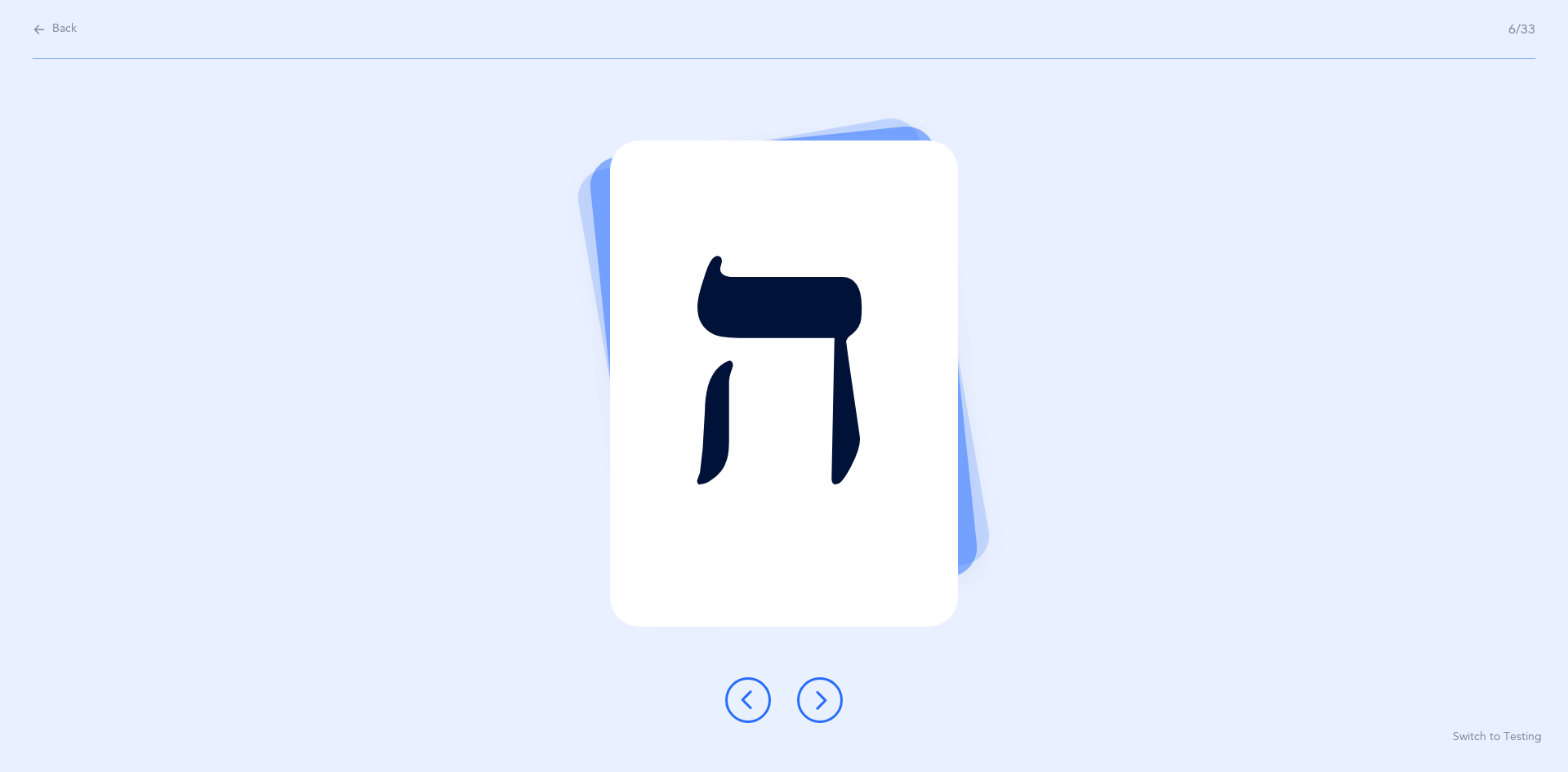
click at [758, 709] on icon at bounding box center [820, 700] width 20 height 20
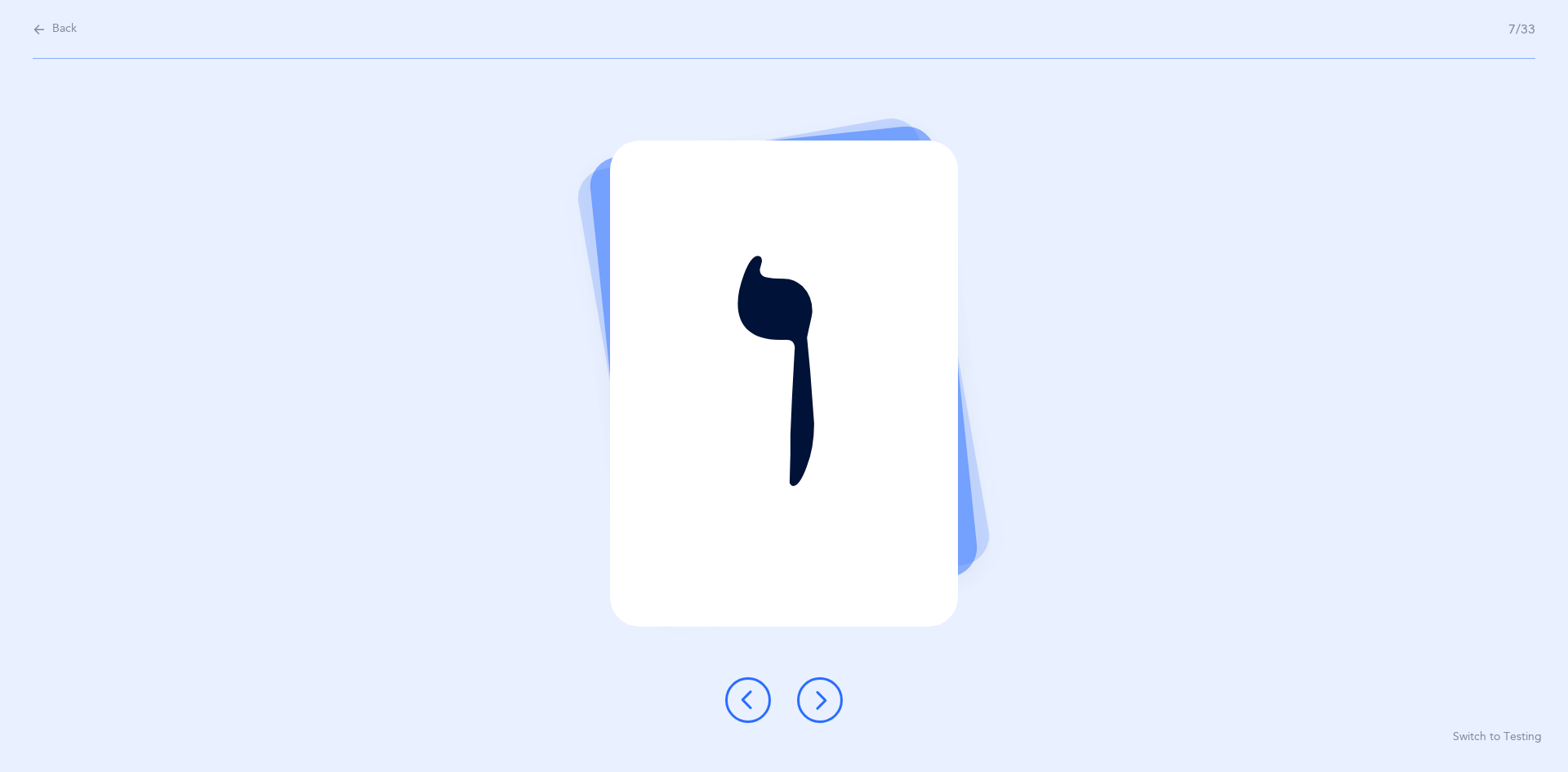
click at [758, 694] on button at bounding box center [820, 700] width 46 height 46
click at [758, 696] on button at bounding box center [820, 700] width 46 height 46
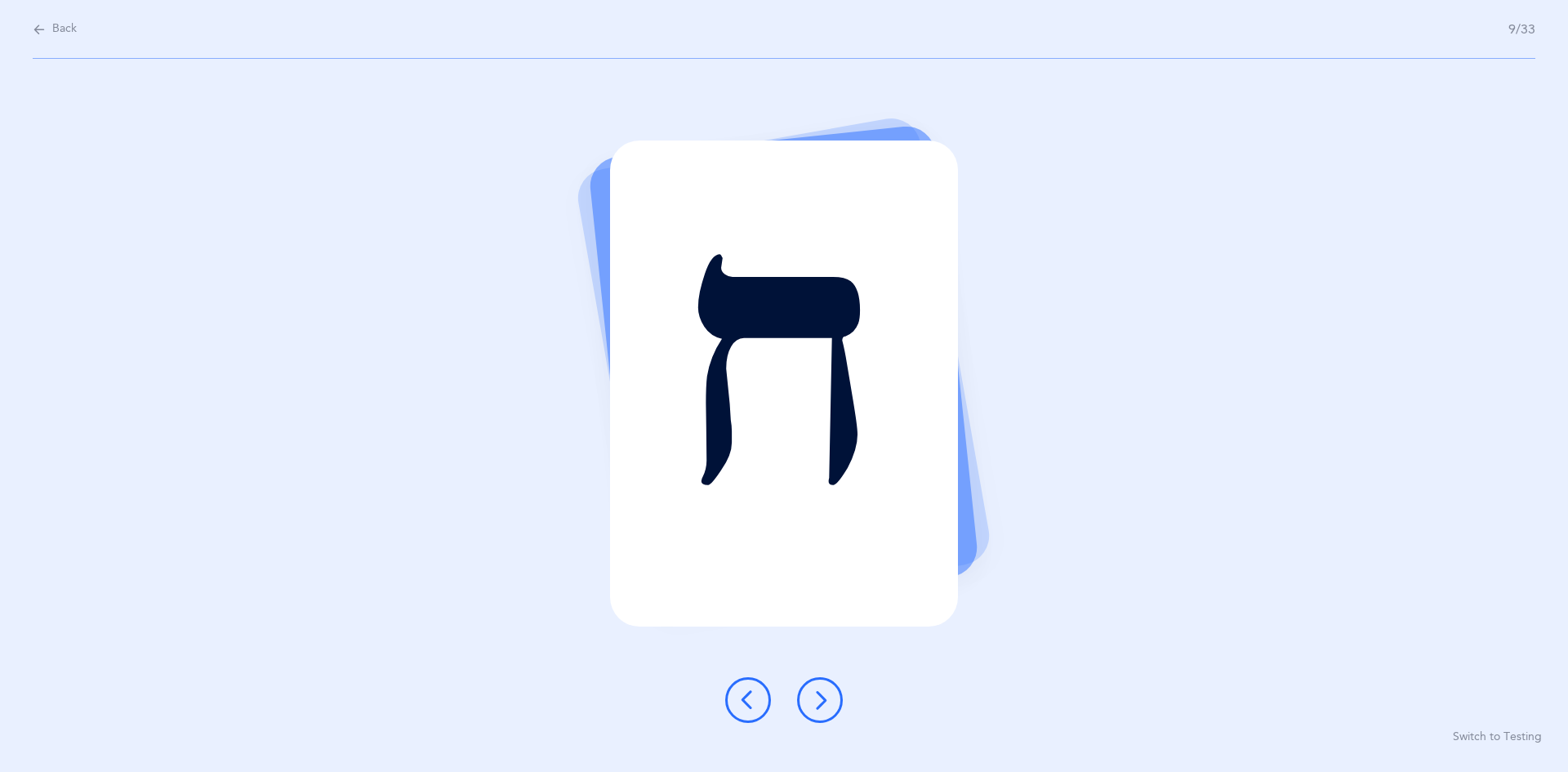
click at [758, 692] on icon at bounding box center [820, 700] width 20 height 20
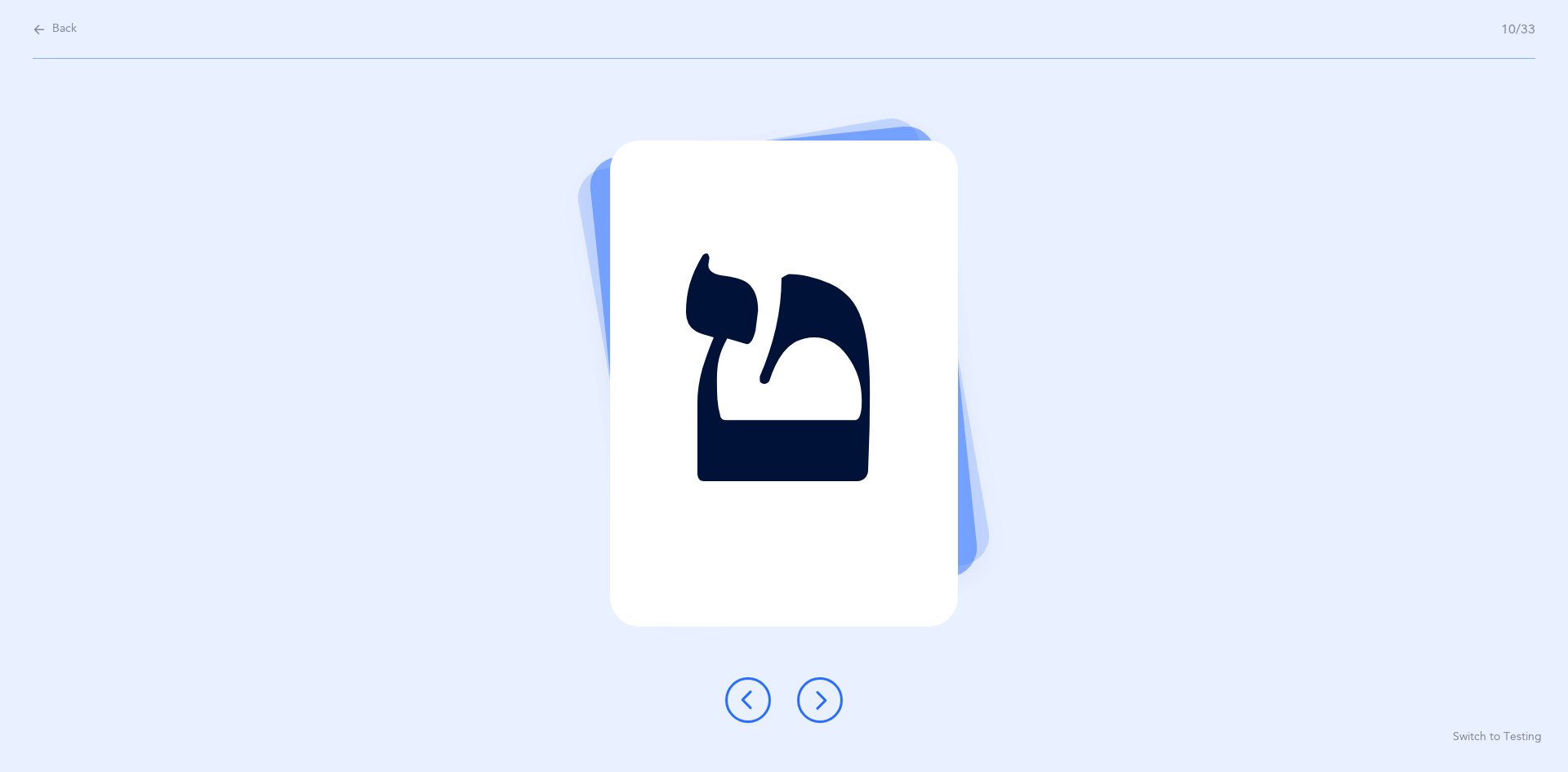
click at [758, 695] on icon at bounding box center [820, 700] width 20 height 20
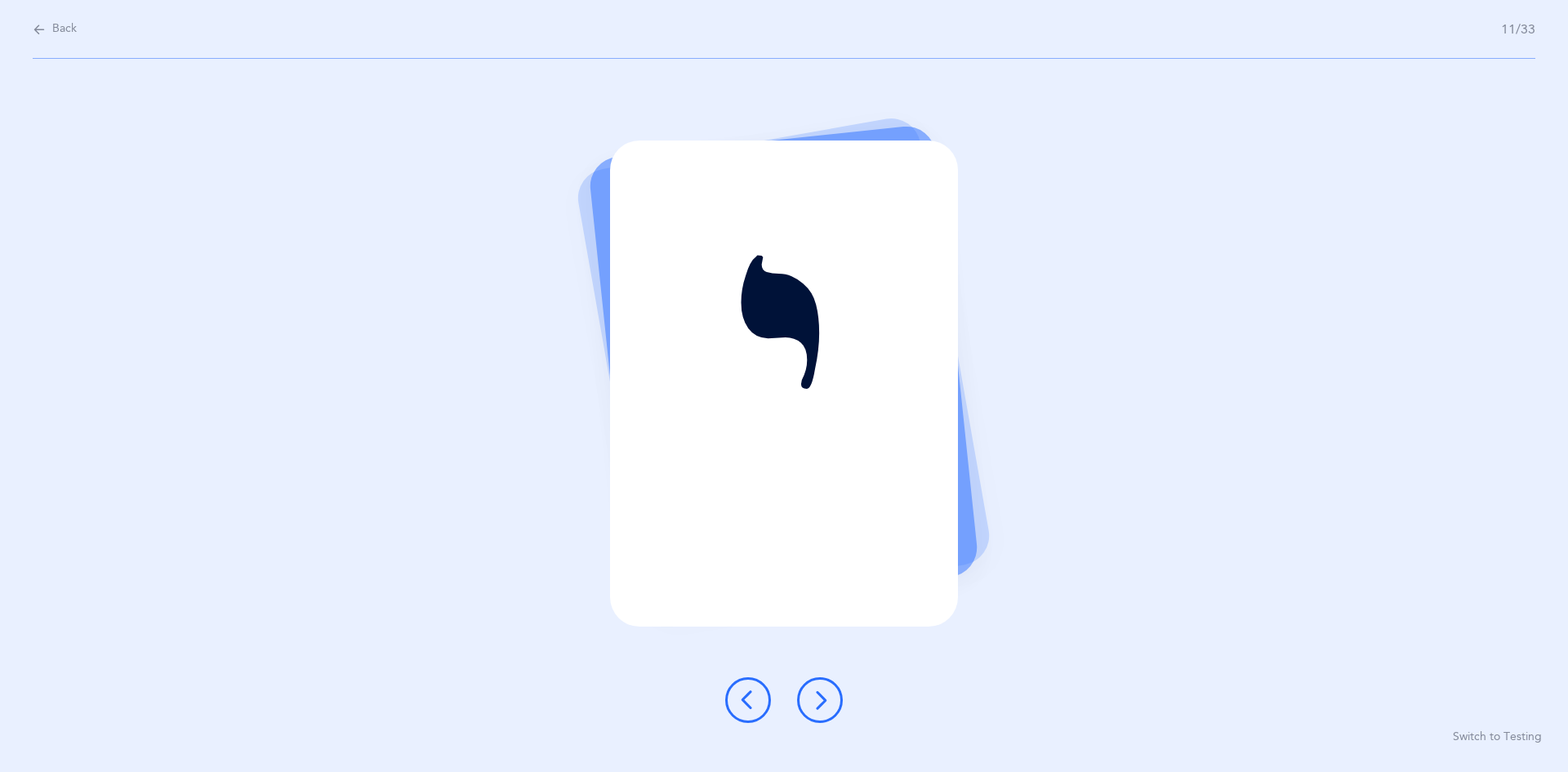
click at [758, 689] on button at bounding box center [820, 700] width 46 height 46
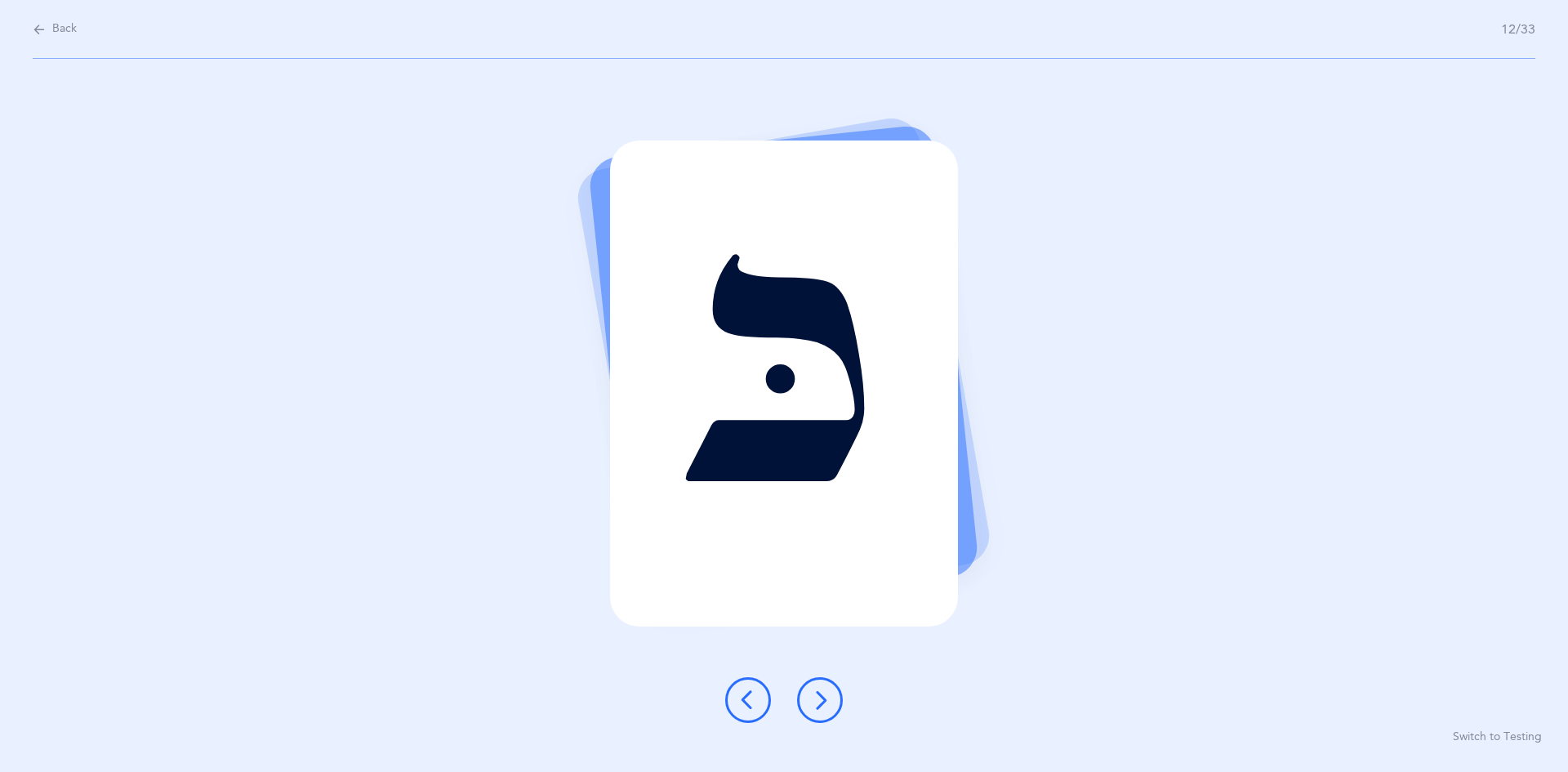
click at [758, 701] on icon at bounding box center [820, 700] width 20 height 20
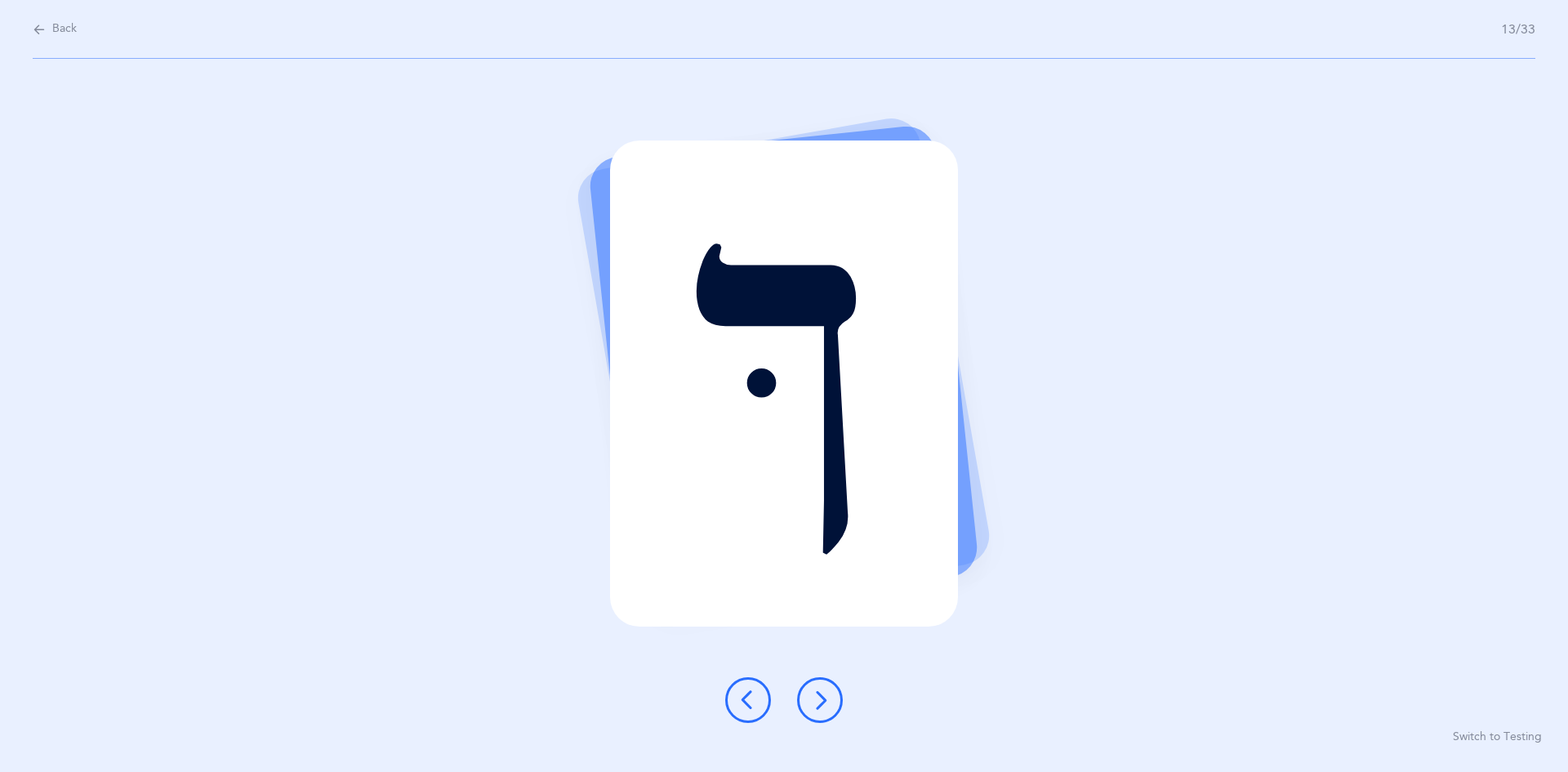
click at [758, 695] on icon at bounding box center [820, 700] width 20 height 20
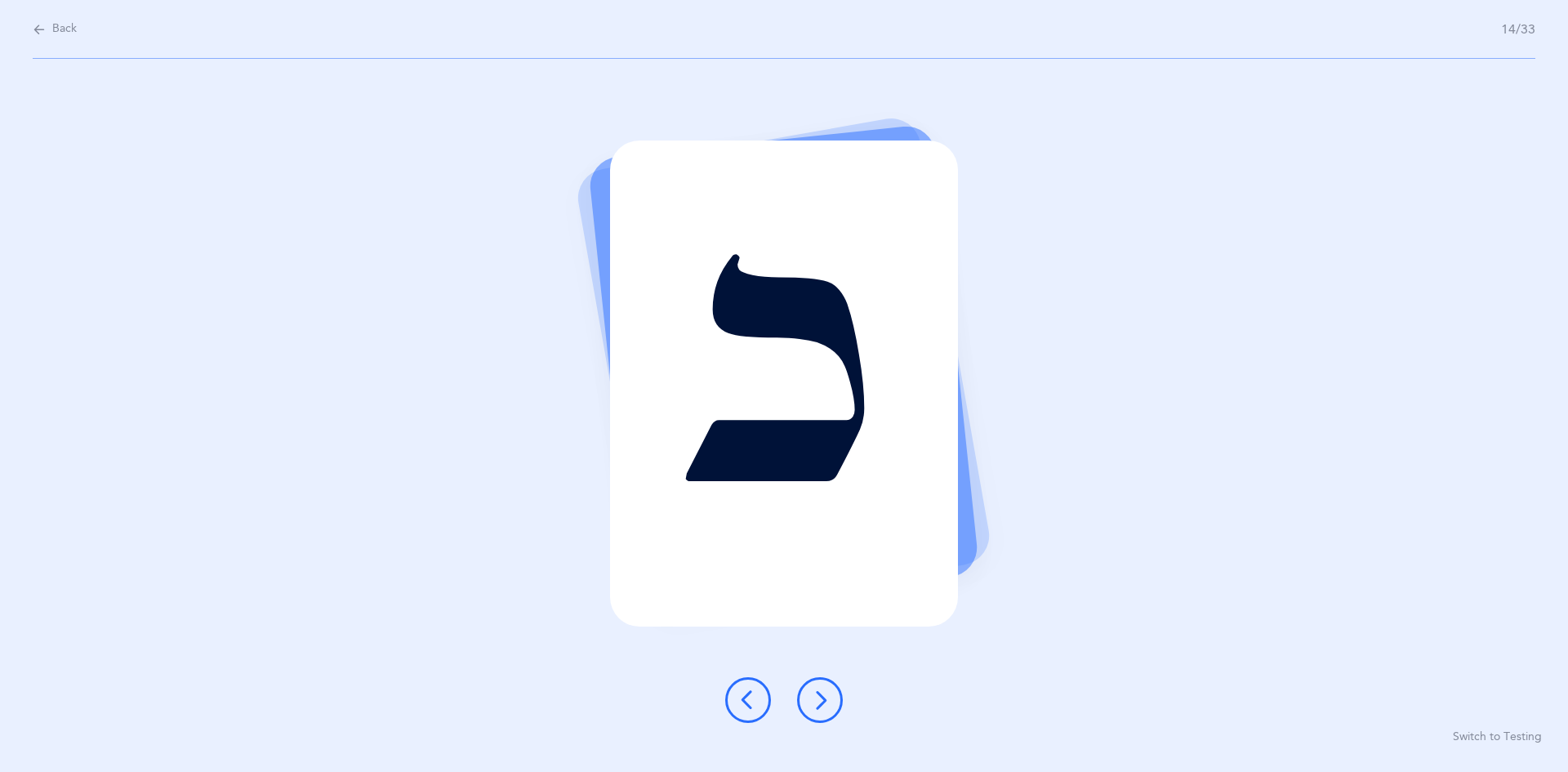
click at [758, 693] on icon at bounding box center [820, 700] width 20 height 20
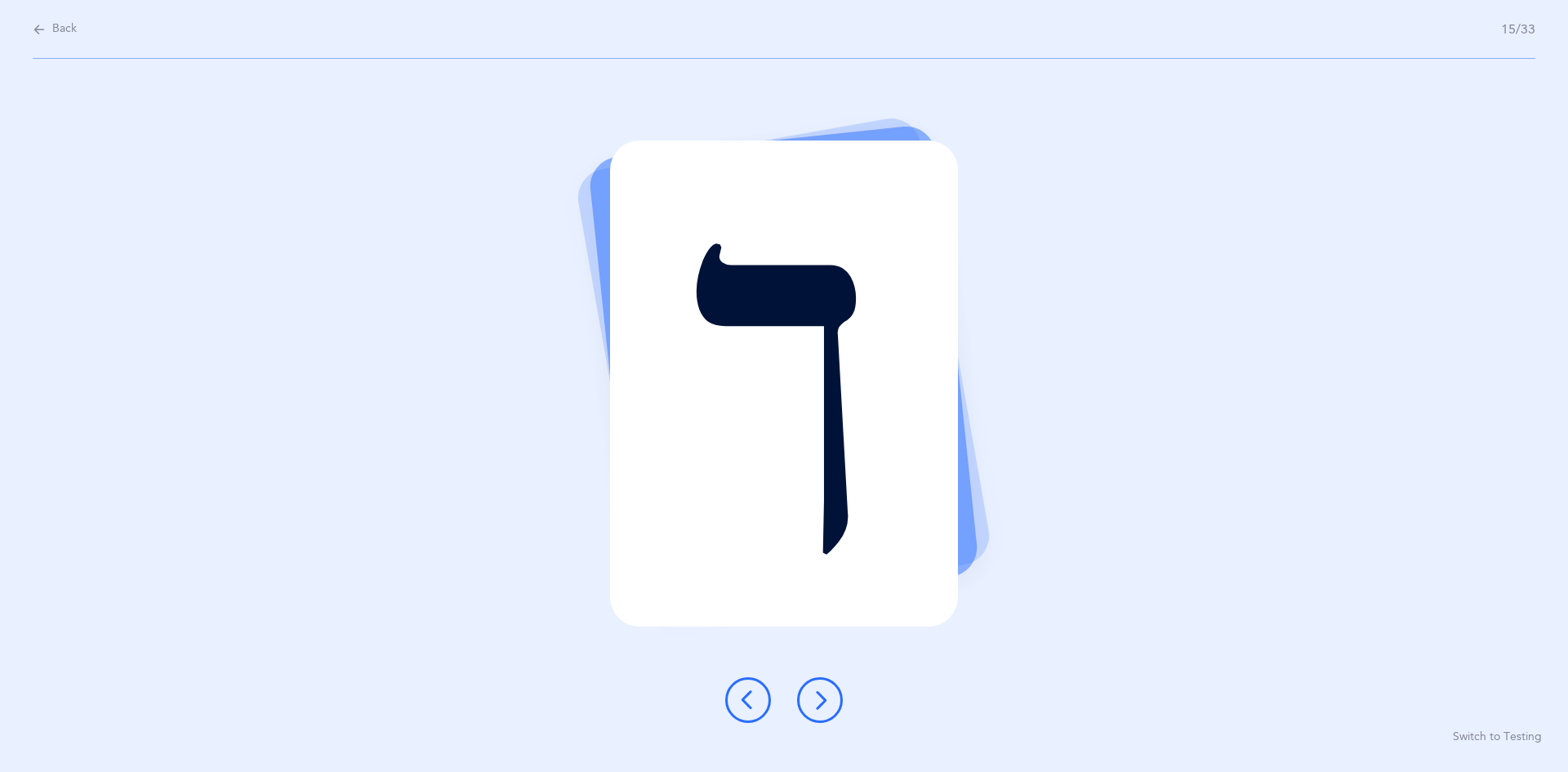
click at [758, 699] on icon at bounding box center [820, 700] width 20 height 20
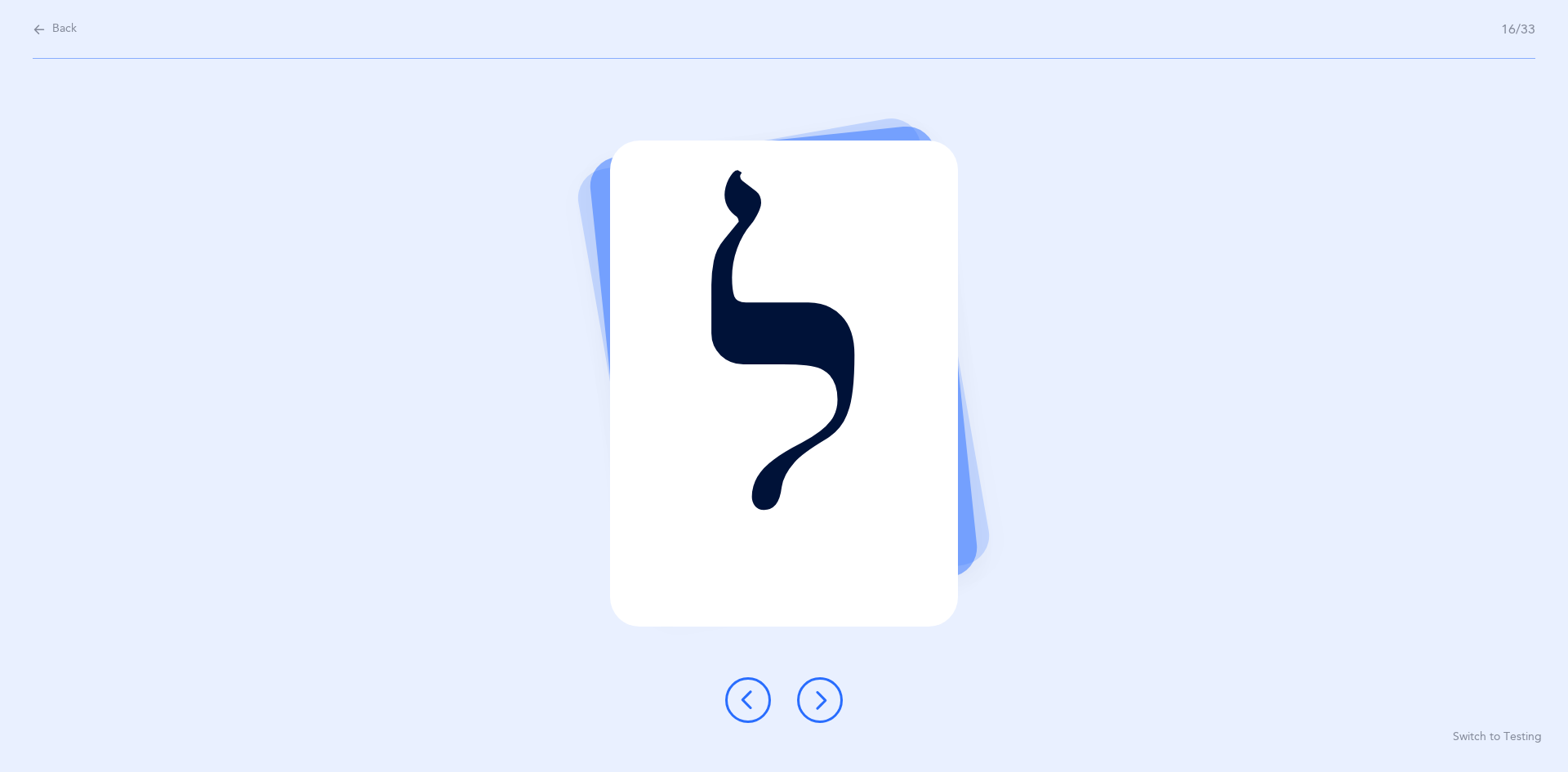
click at [758, 699] on icon at bounding box center [820, 700] width 20 height 20
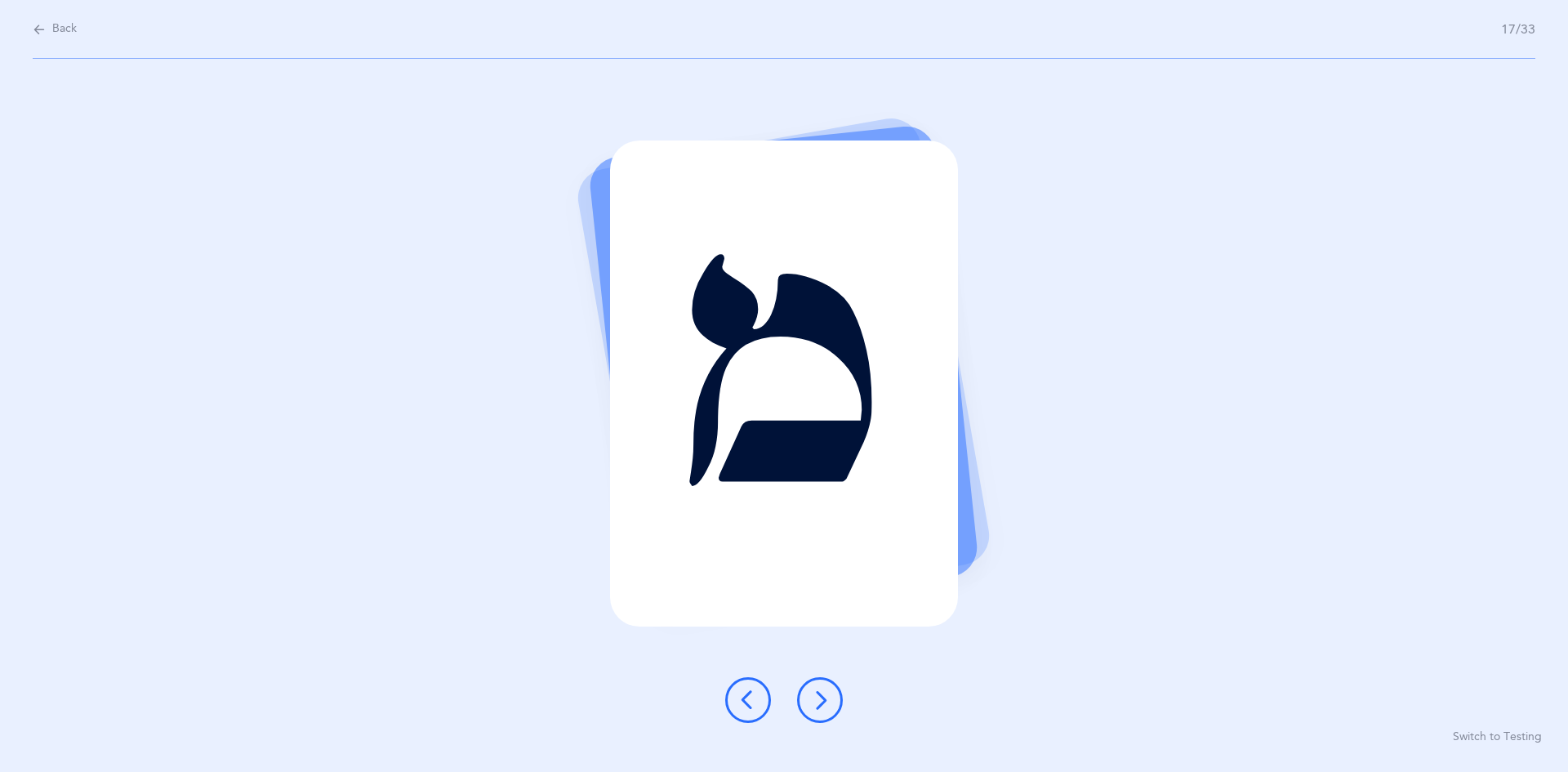
click at [758, 699] on icon at bounding box center [820, 700] width 20 height 20
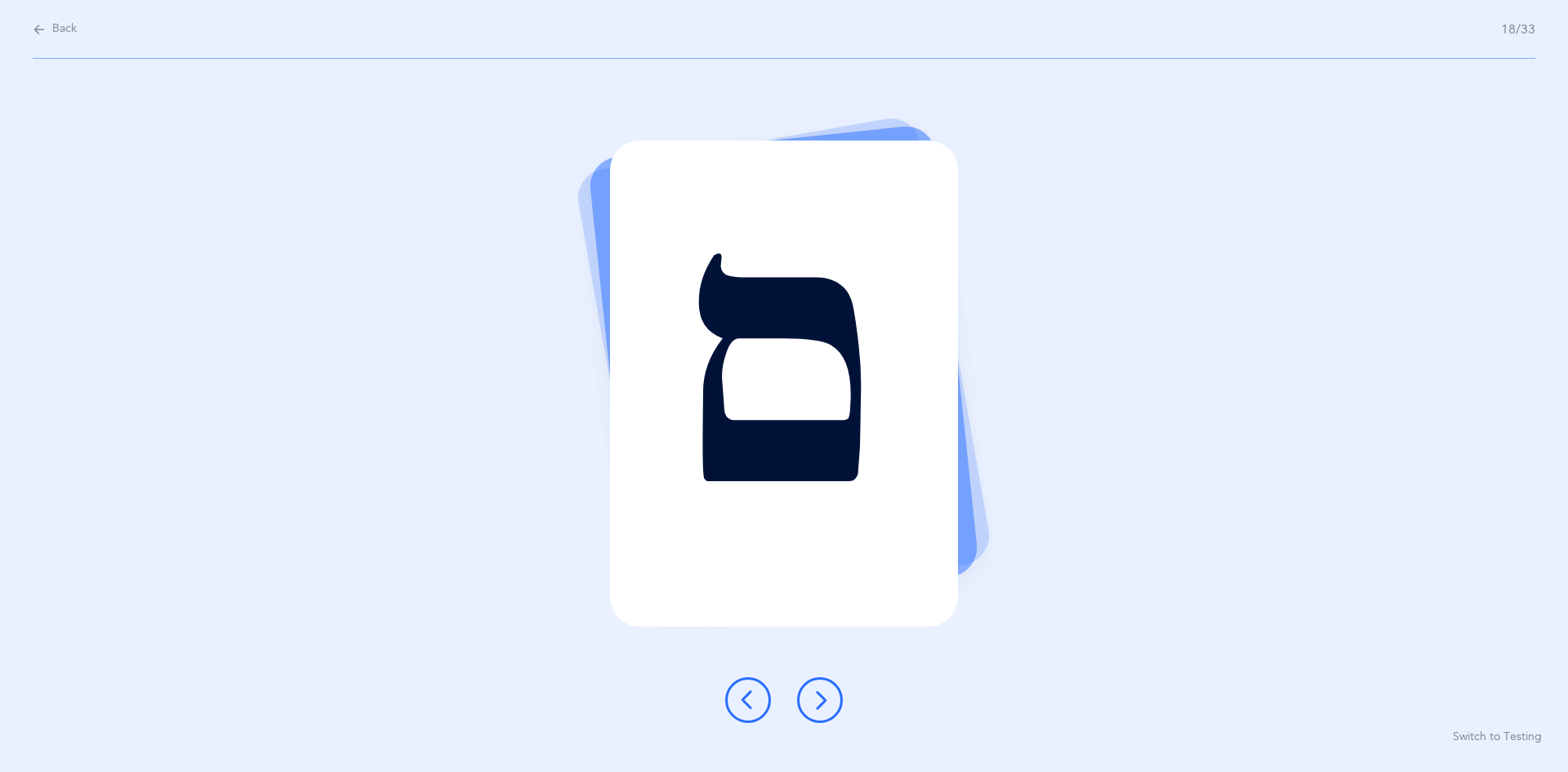
click at [758, 706] on icon at bounding box center [820, 700] width 20 height 20
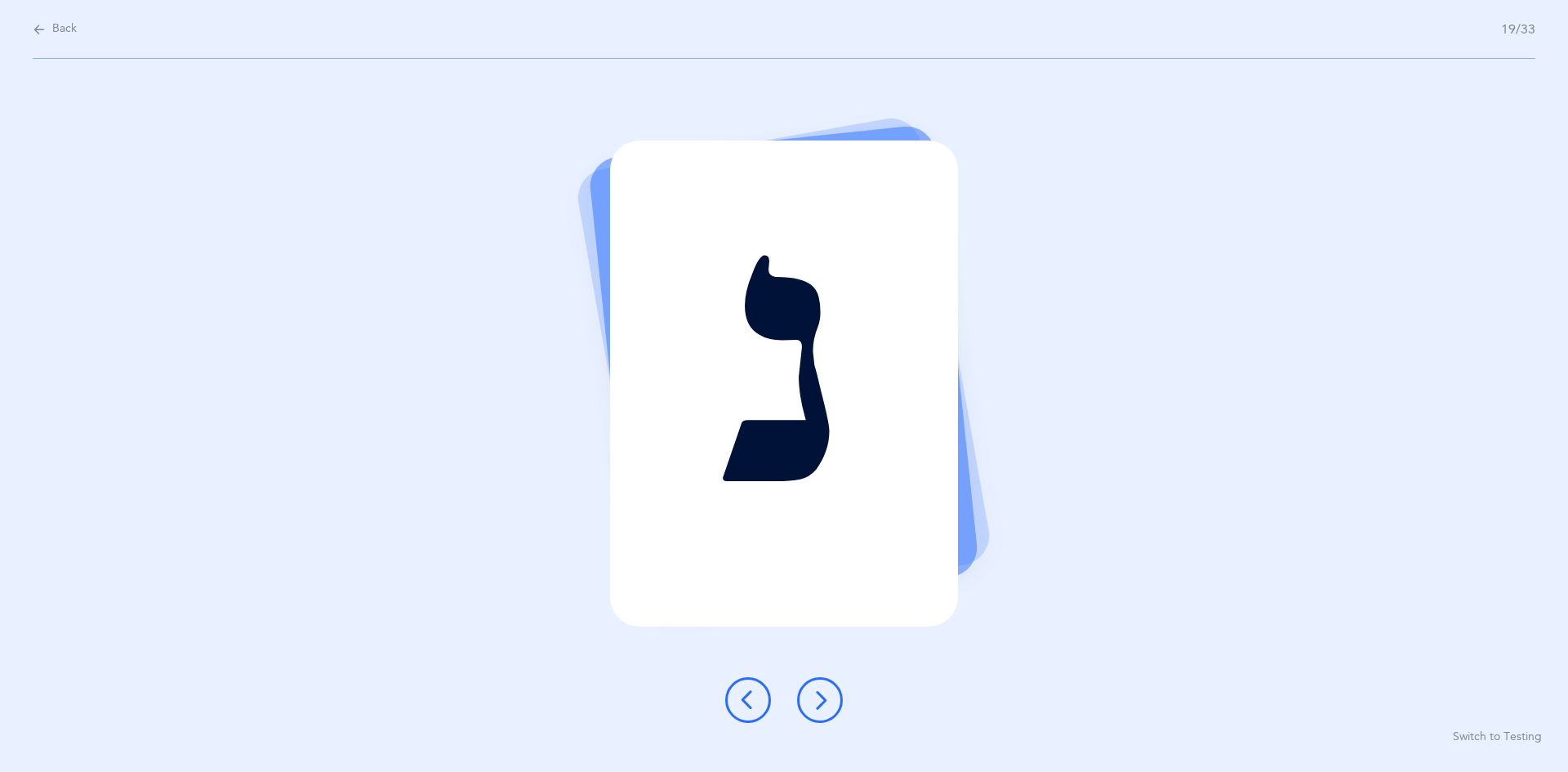
click at [758, 706] on icon at bounding box center [820, 700] width 20 height 20
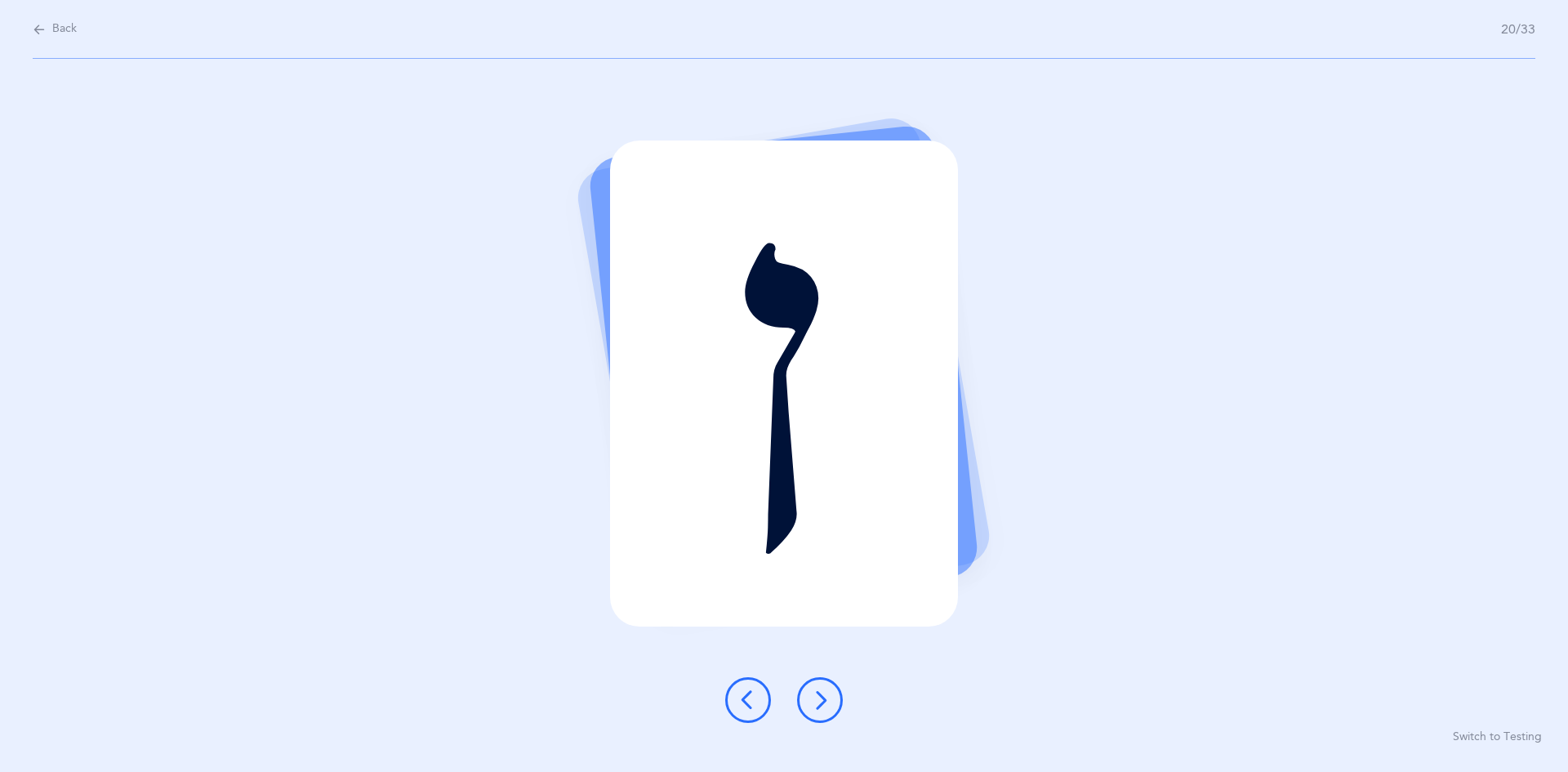
click at [758, 704] on icon at bounding box center [820, 700] width 20 height 20
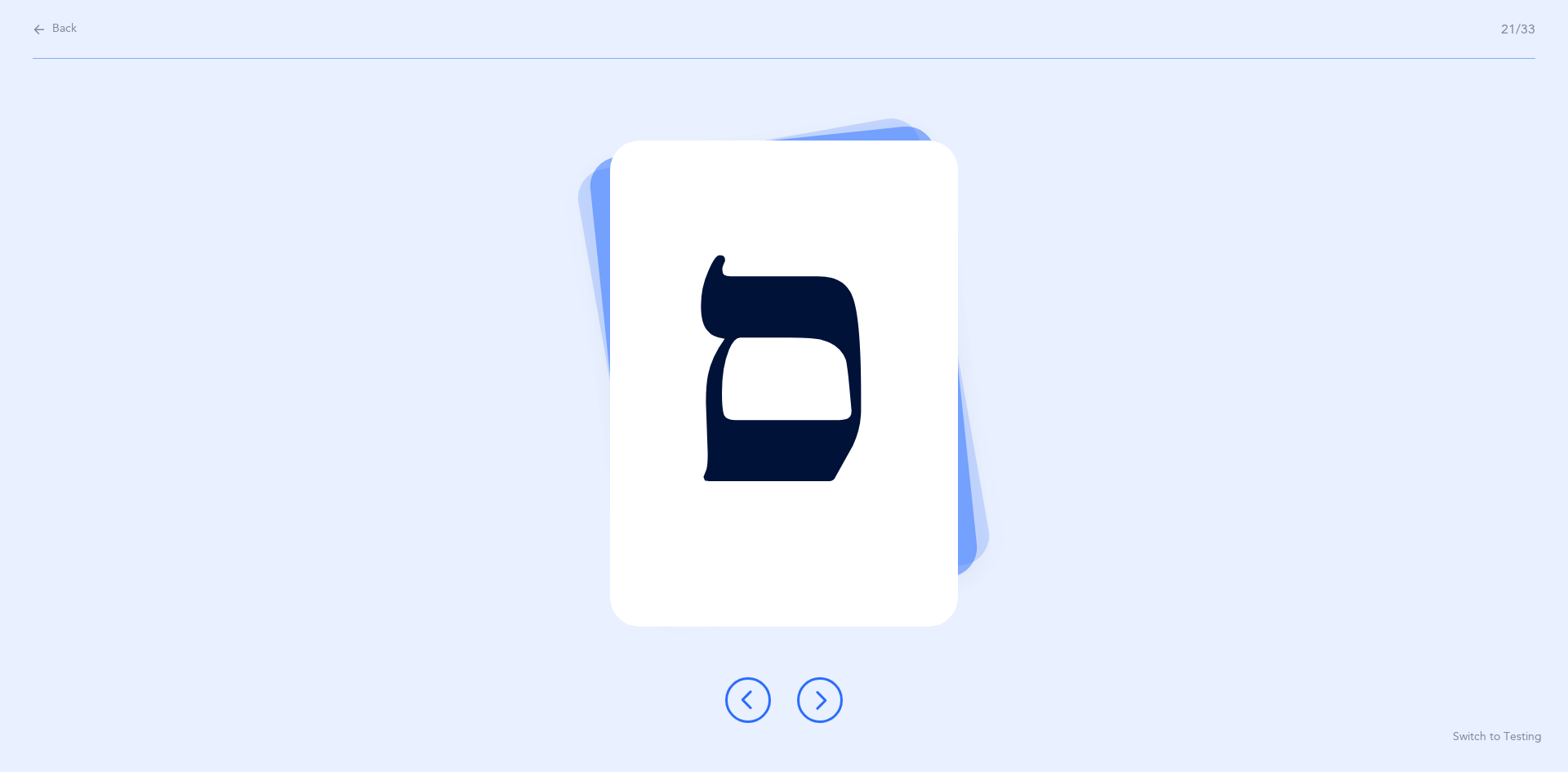
click at [758, 705] on icon at bounding box center [820, 700] width 20 height 20
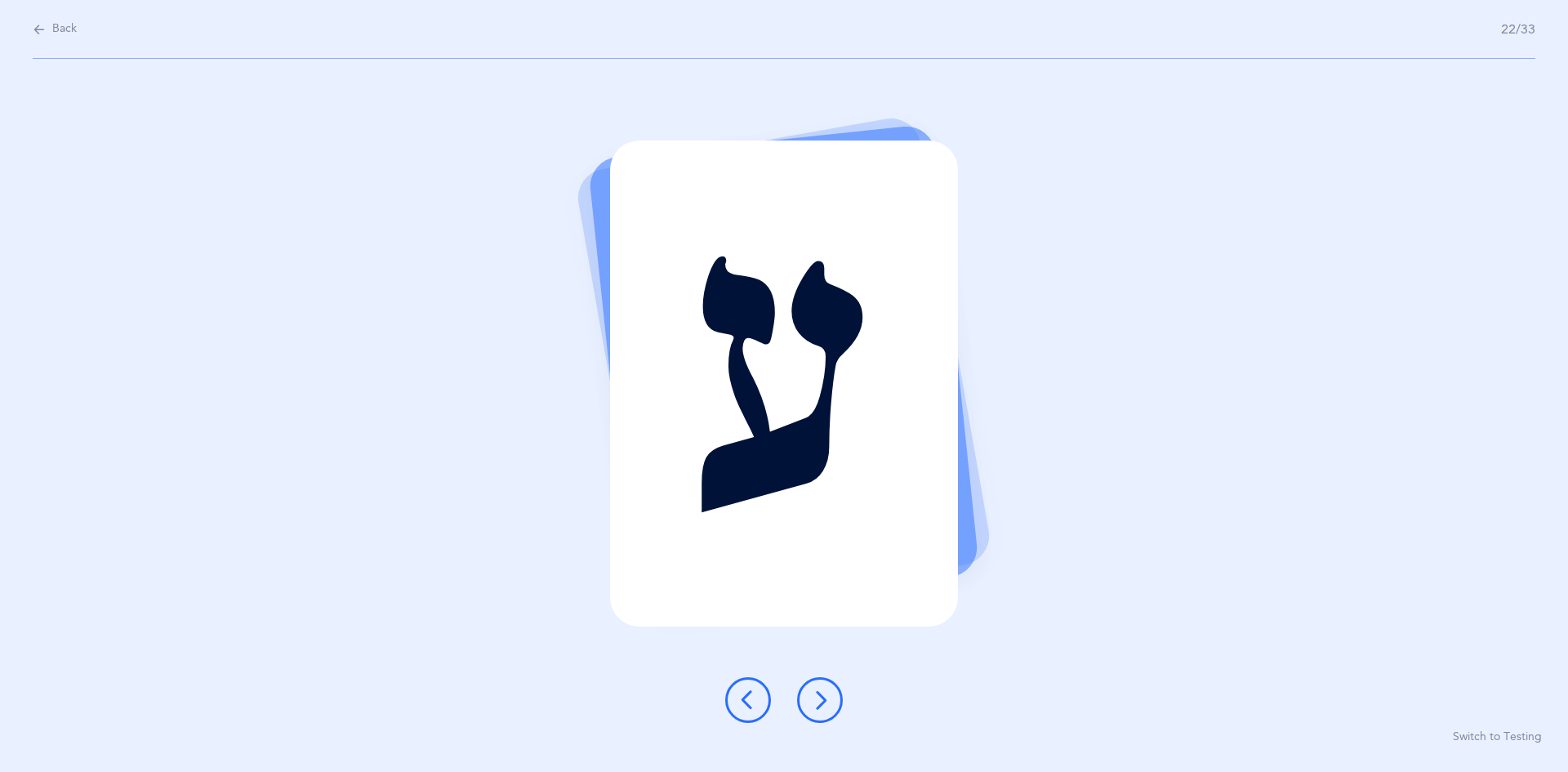
click at [758, 696] on icon at bounding box center [820, 700] width 20 height 20
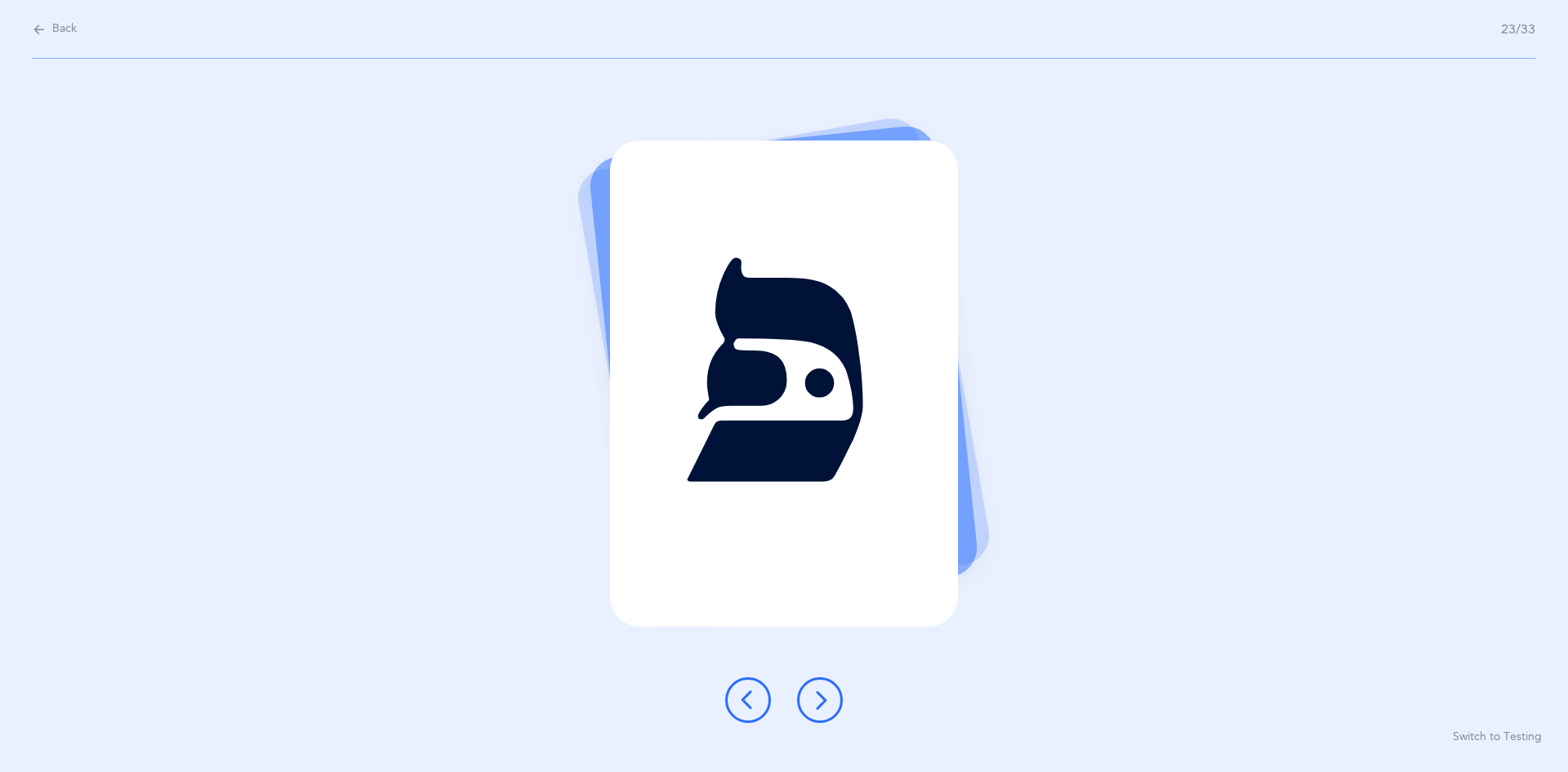
click at [758, 692] on icon at bounding box center [820, 700] width 20 height 20
click at [758, 701] on icon at bounding box center [820, 700] width 20 height 20
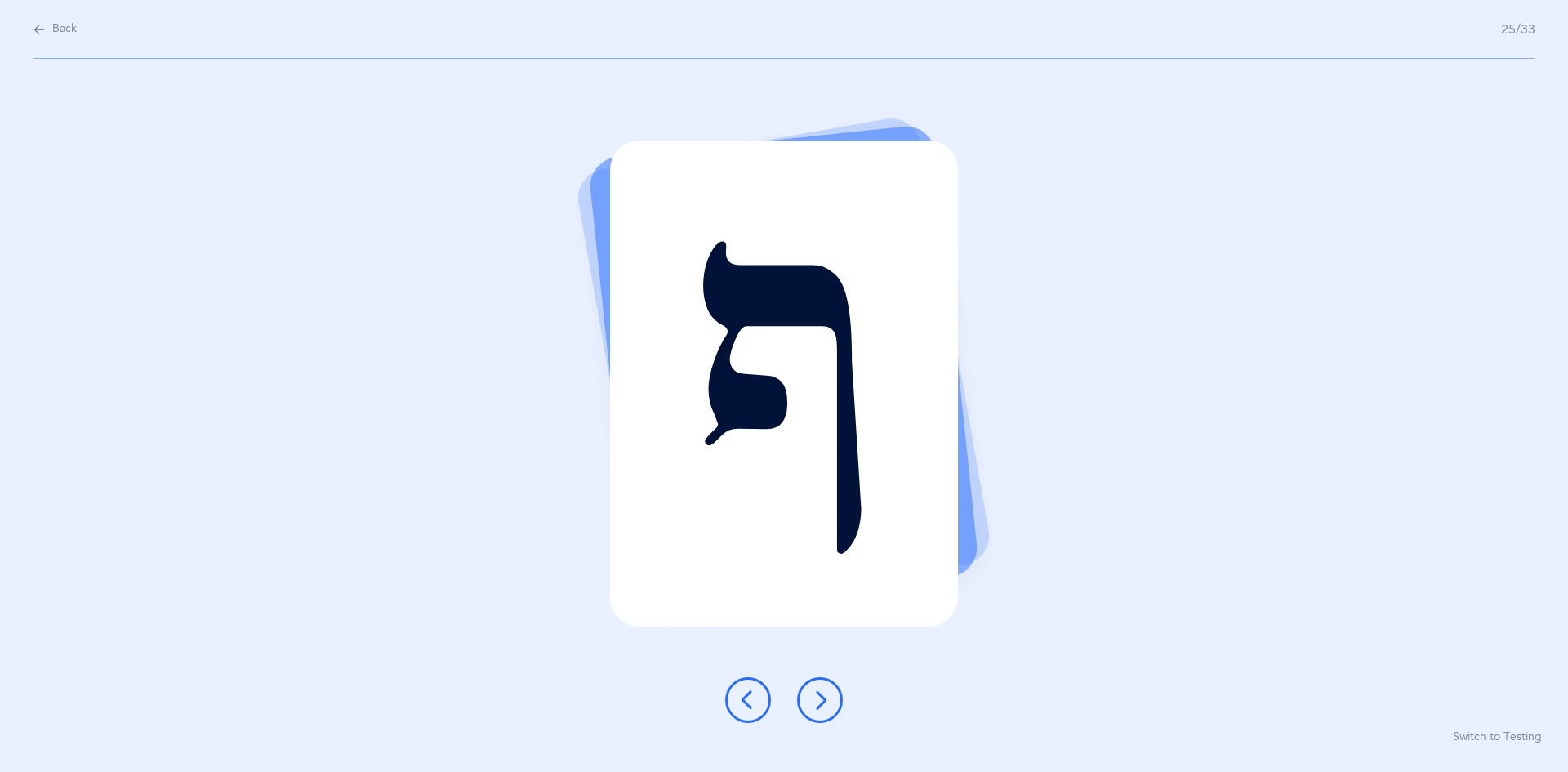
click at [758, 693] on icon at bounding box center [820, 700] width 20 height 20
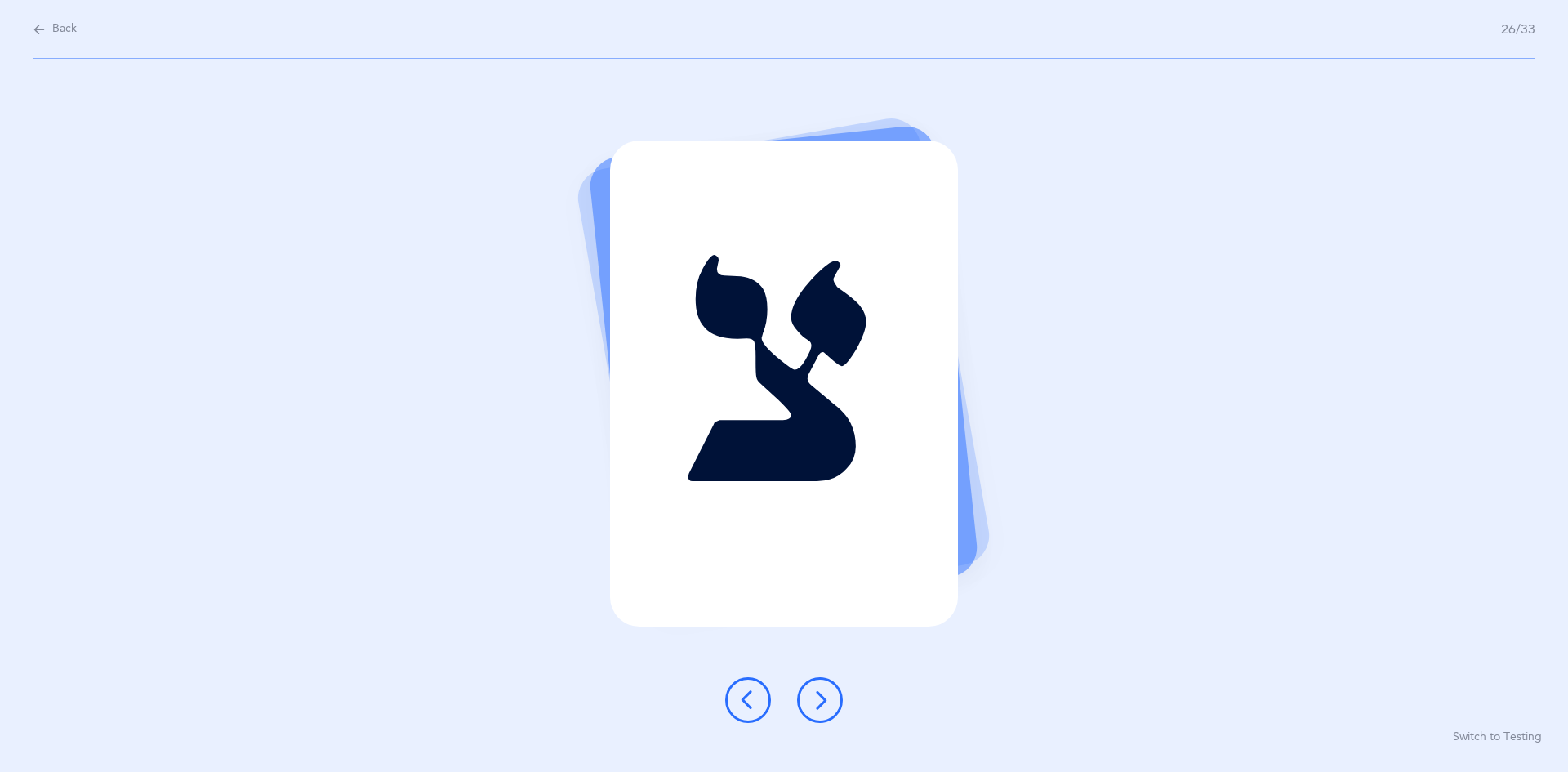
click at [758, 694] on icon at bounding box center [820, 700] width 20 height 20
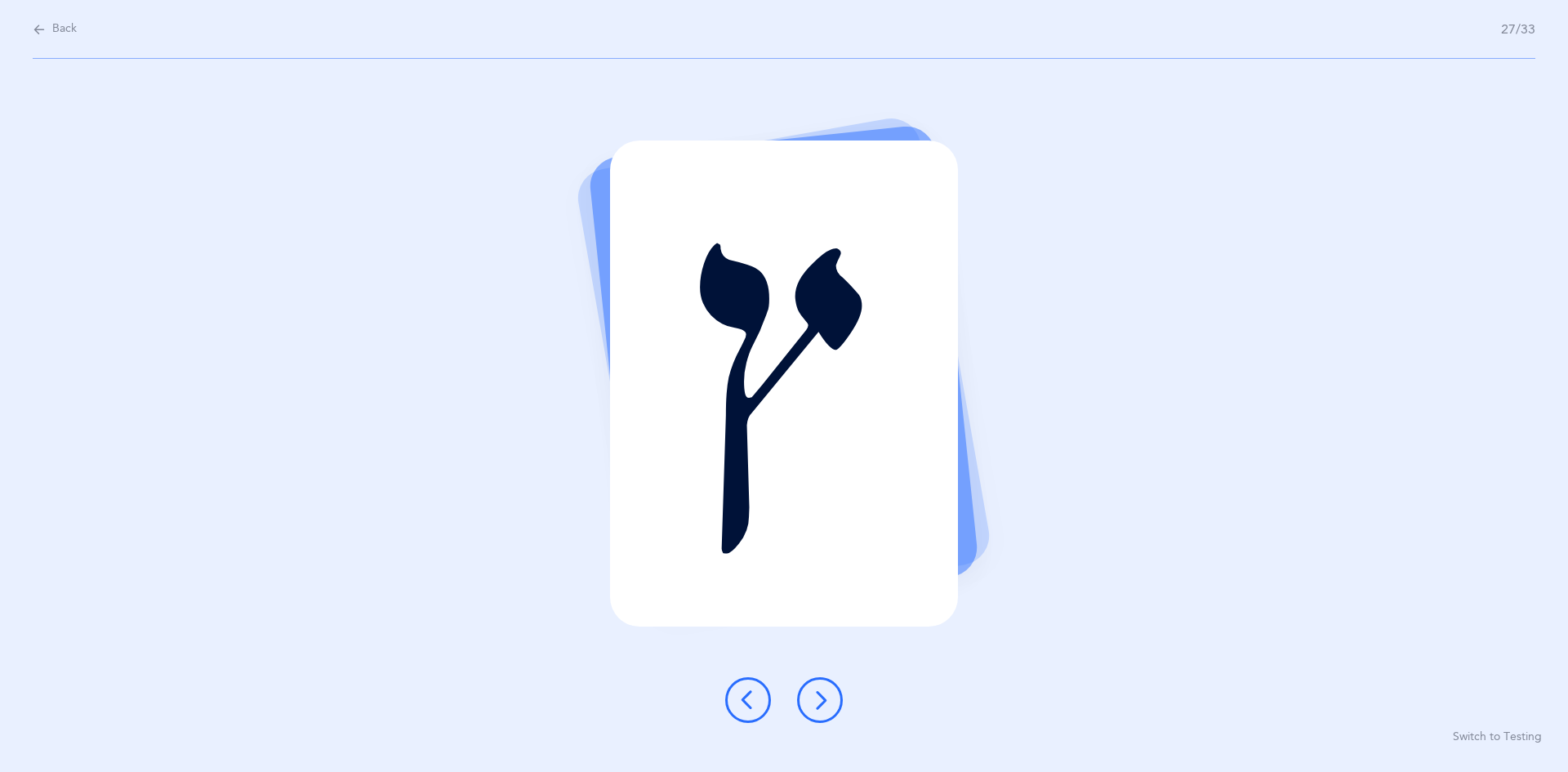
click at [758, 699] on icon at bounding box center [820, 700] width 20 height 20
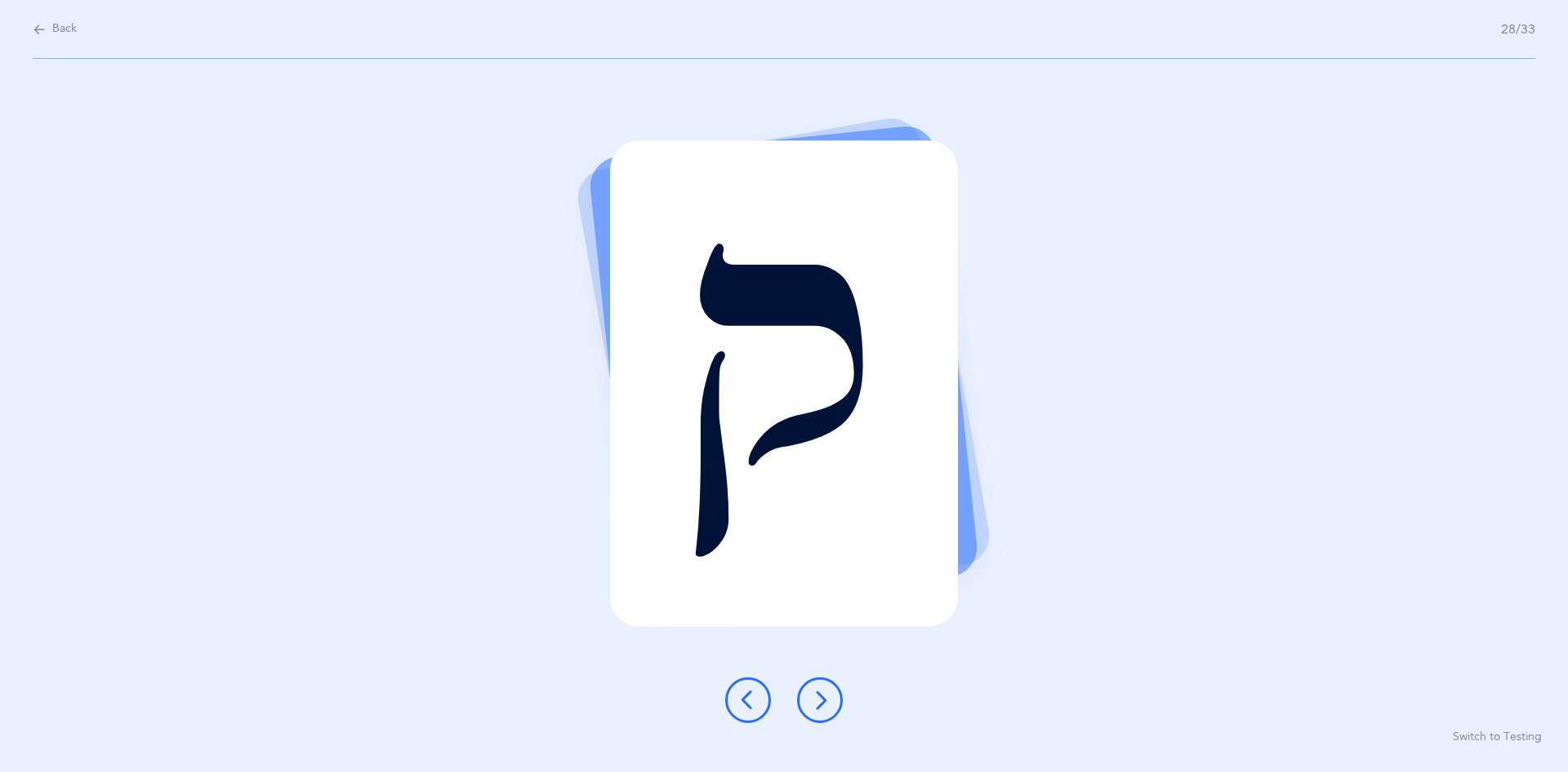
click at [758, 697] on icon at bounding box center [820, 700] width 20 height 20
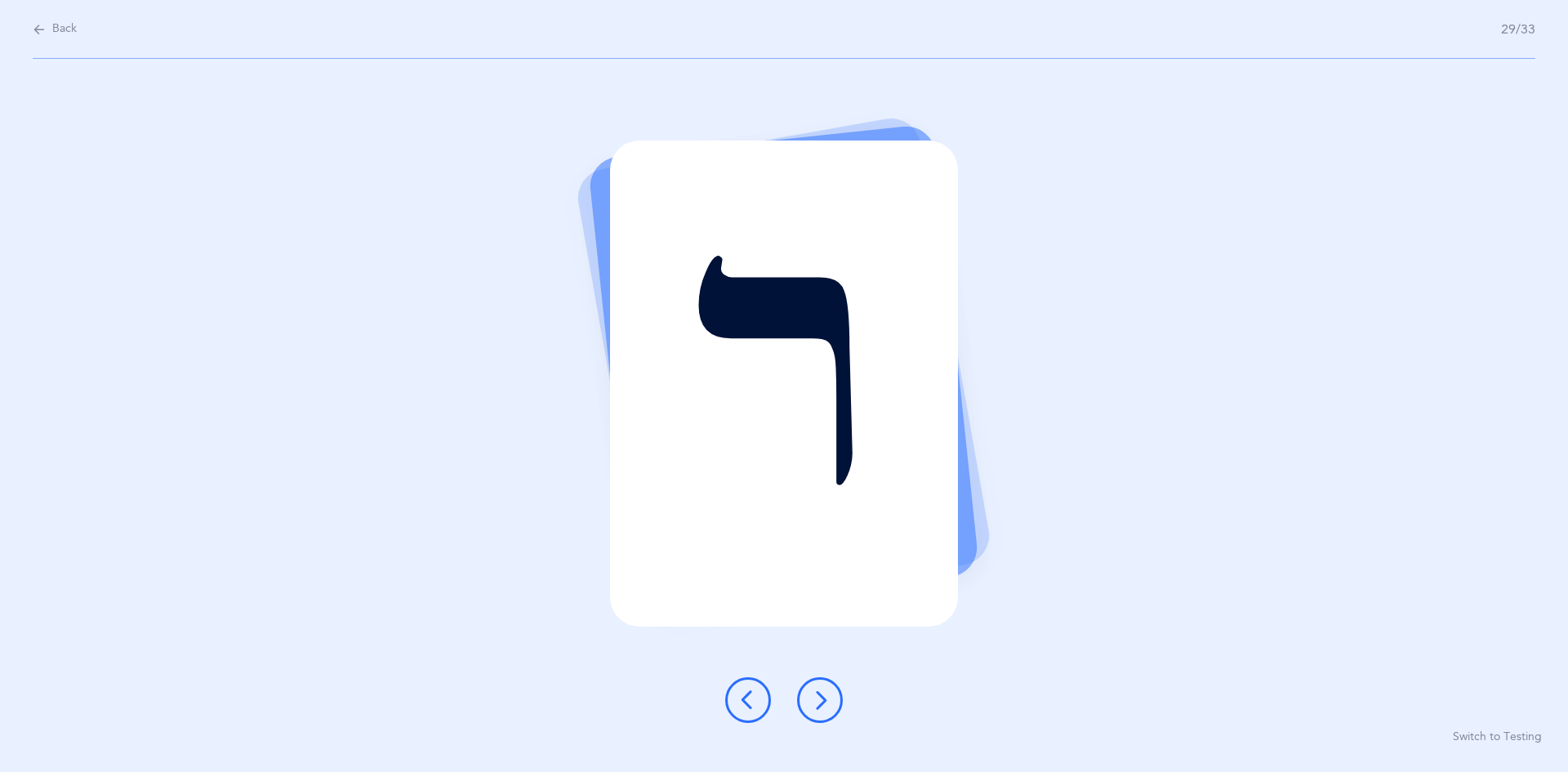
click at [758, 688] on button at bounding box center [820, 700] width 46 height 46
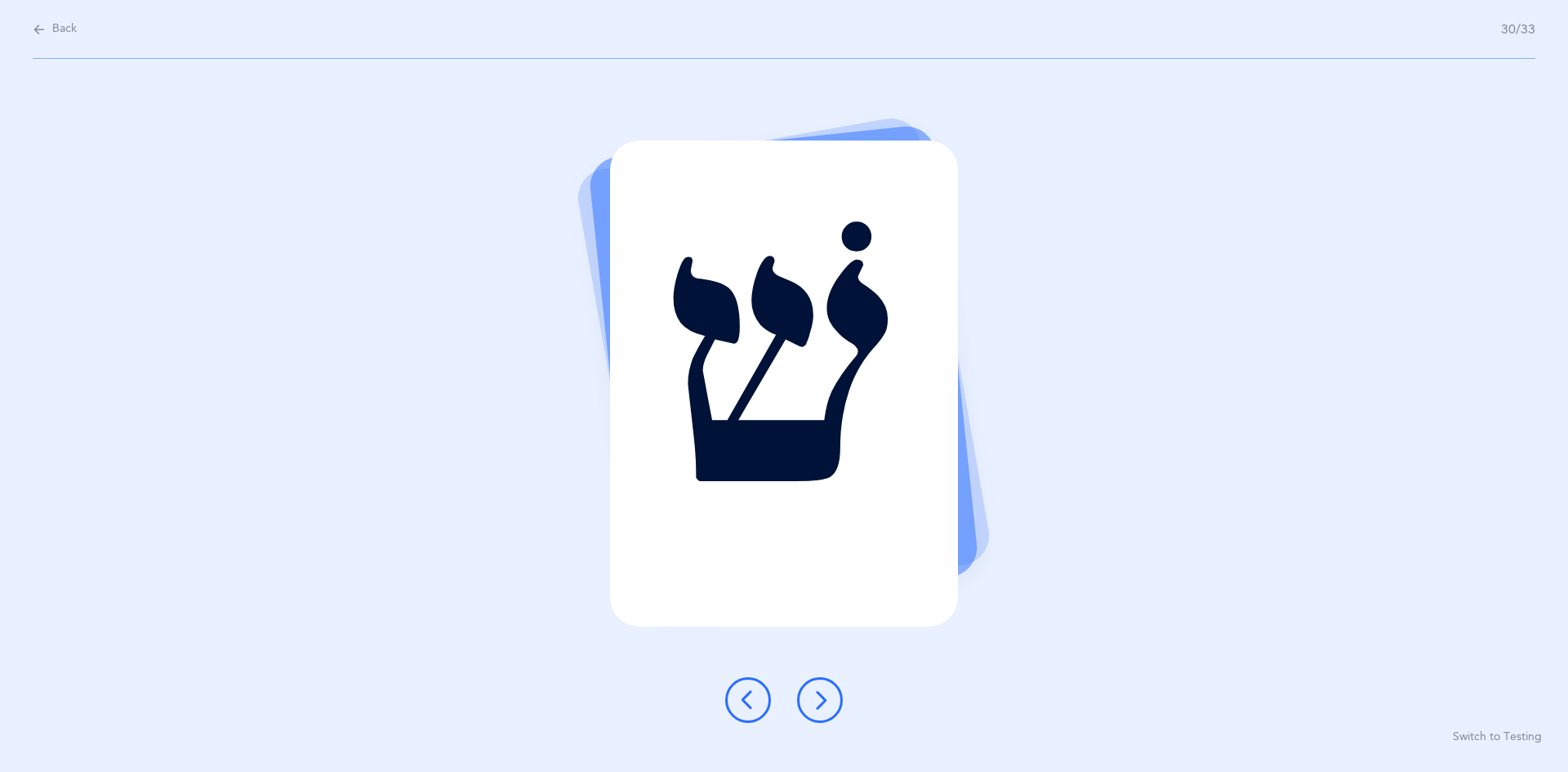
click at [758, 689] on button at bounding box center [820, 700] width 46 height 46
click at [758, 705] on icon at bounding box center [820, 700] width 20 height 20
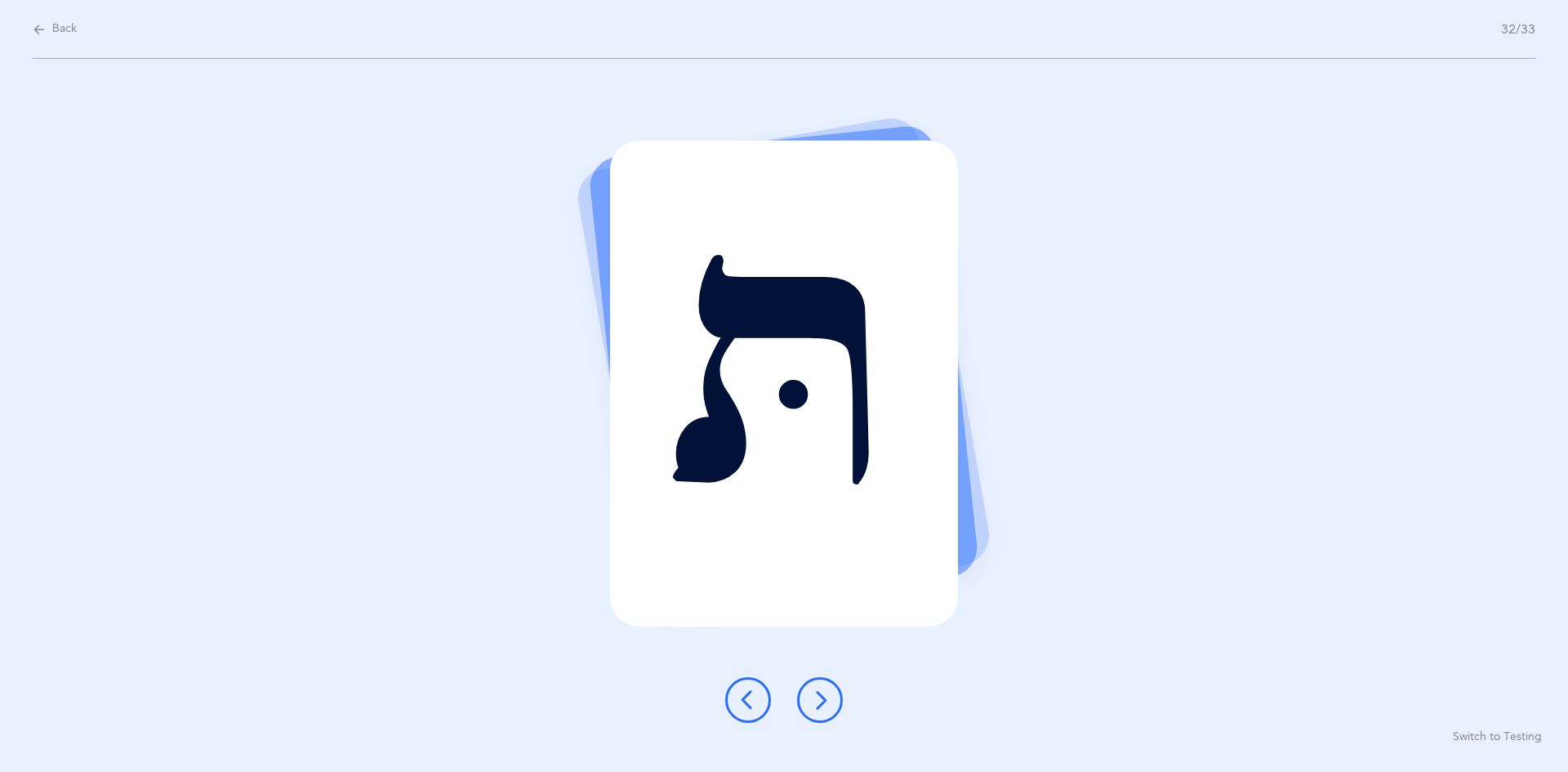
click at [758, 694] on icon at bounding box center [820, 700] width 20 height 20
click at [758, 708] on div at bounding box center [784, 700] width 144 height 46
click at [758, 715] on div at bounding box center [784, 700] width 144 height 46
drag, startPoint x: 744, startPoint y: 706, endPoint x: 759, endPoint y: 705, distance: 15.0
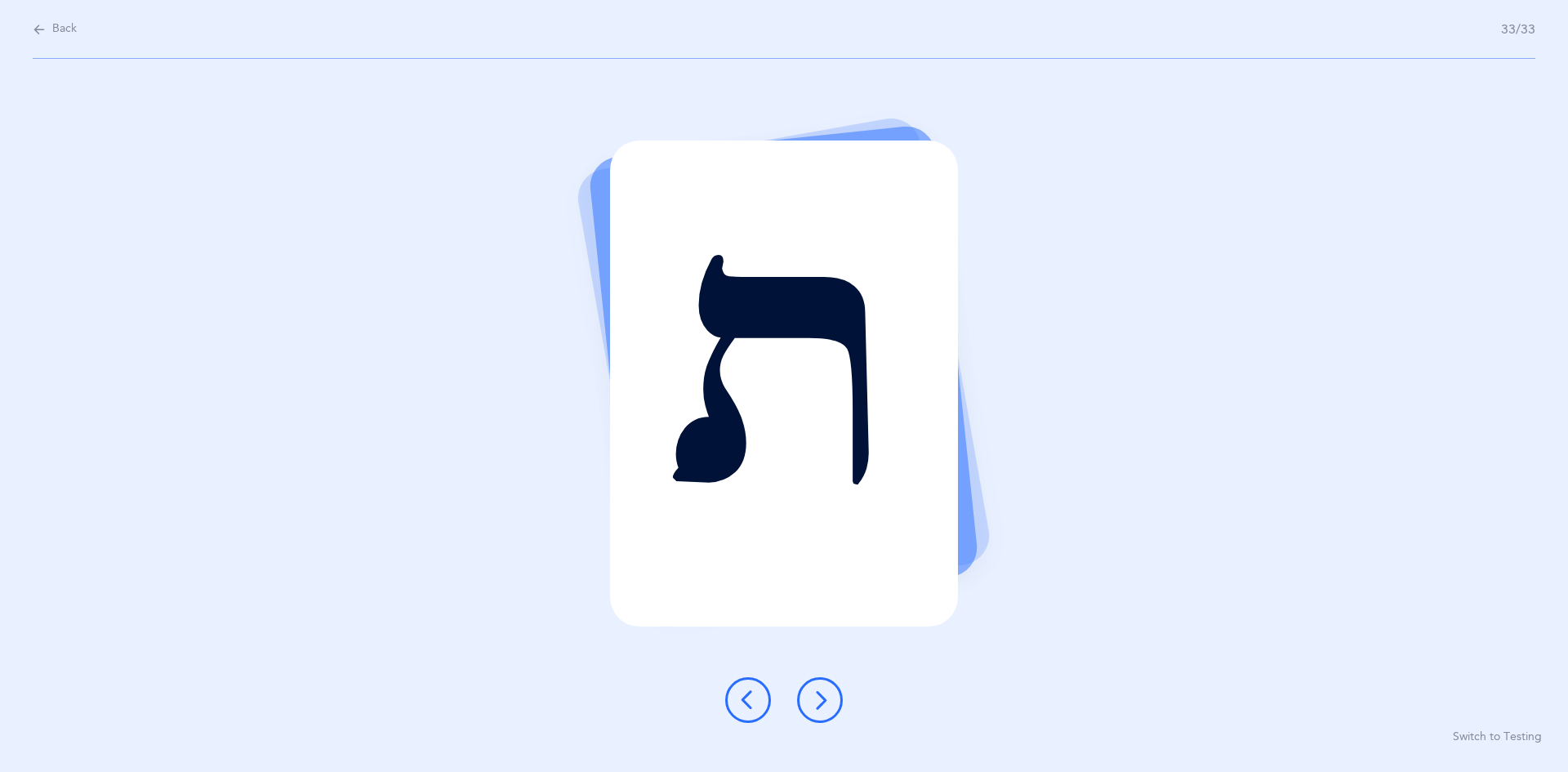
click at [758, 705] on button at bounding box center [747, 700] width 46 height 46
click at [758, 693] on icon at bounding box center [820, 700] width 20 height 20
click at [758, 706] on icon at bounding box center [820, 700] width 20 height 20
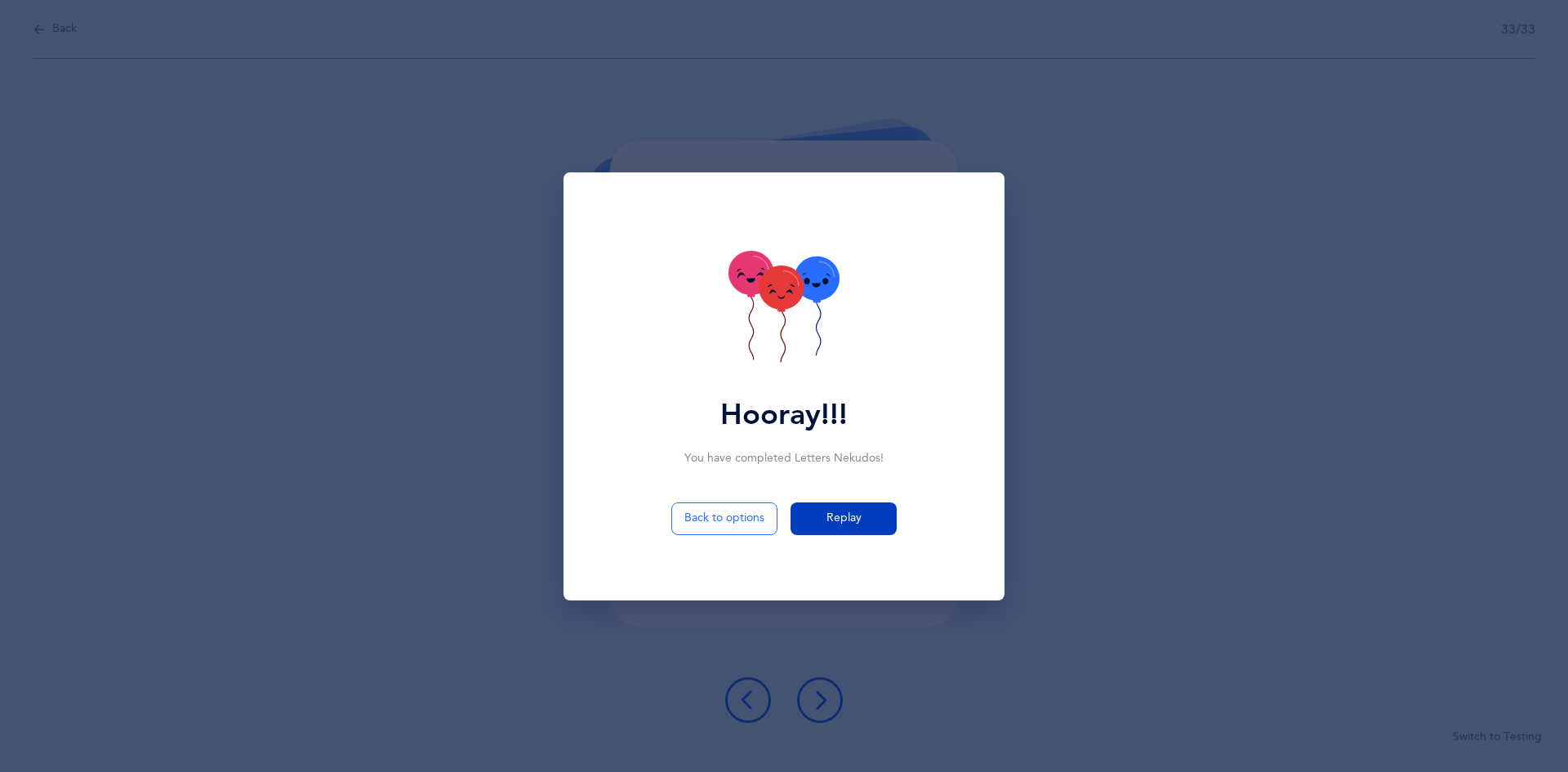
click at [758, 522] on span "Replay" at bounding box center [844, 519] width 35 height 17
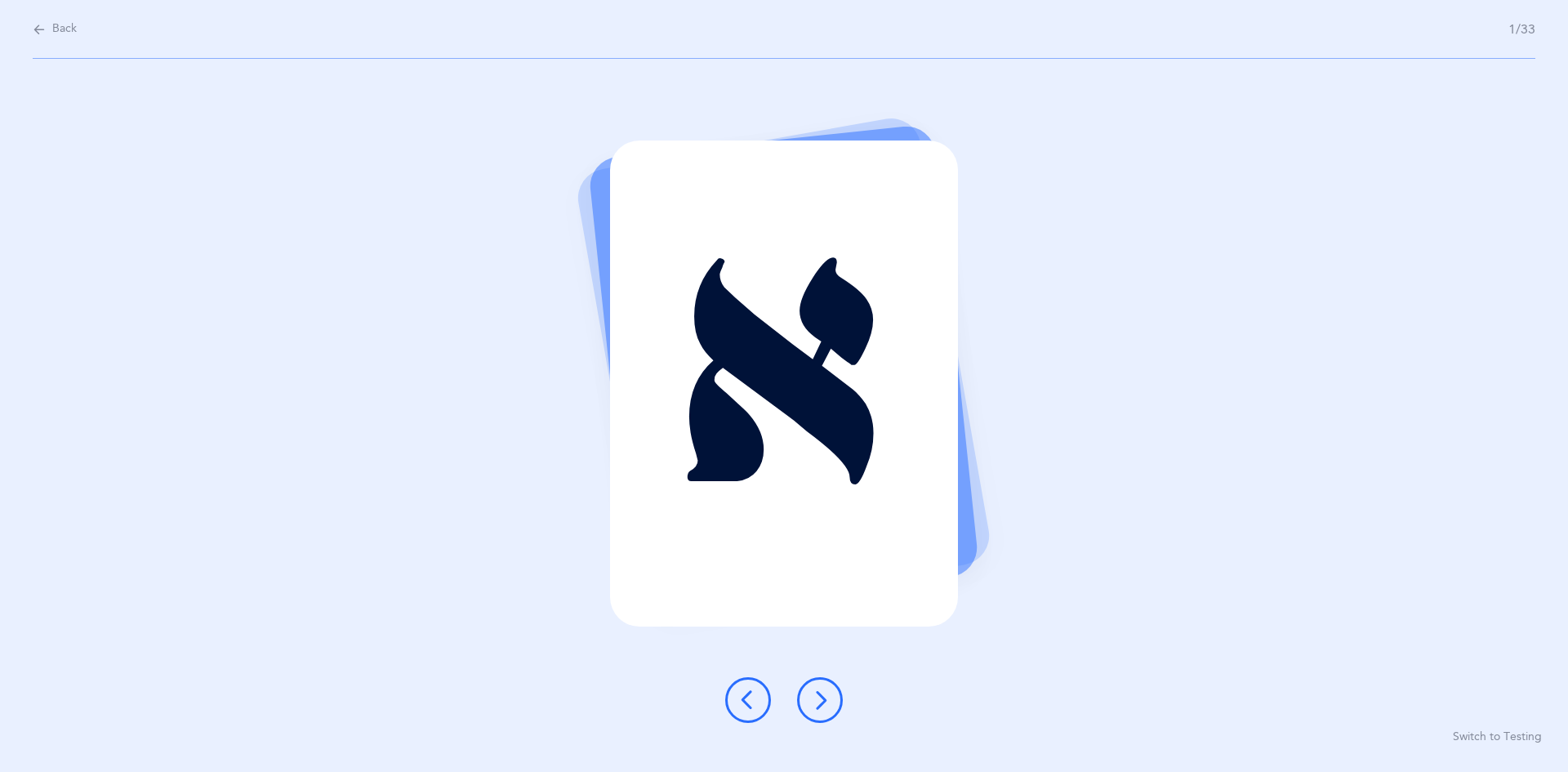
click at [57, 51] on div "Back 1/33" at bounding box center [784, 29] width 1503 height 59
click at [46, 43] on div "Back 1/33" at bounding box center [784, 29] width 1503 height 59
click at [58, 39] on div "Back 1/33" at bounding box center [784, 29] width 1503 height 59
click at [44, 32] on button "Back" at bounding box center [54, 29] width 44 height 18
select select "single"
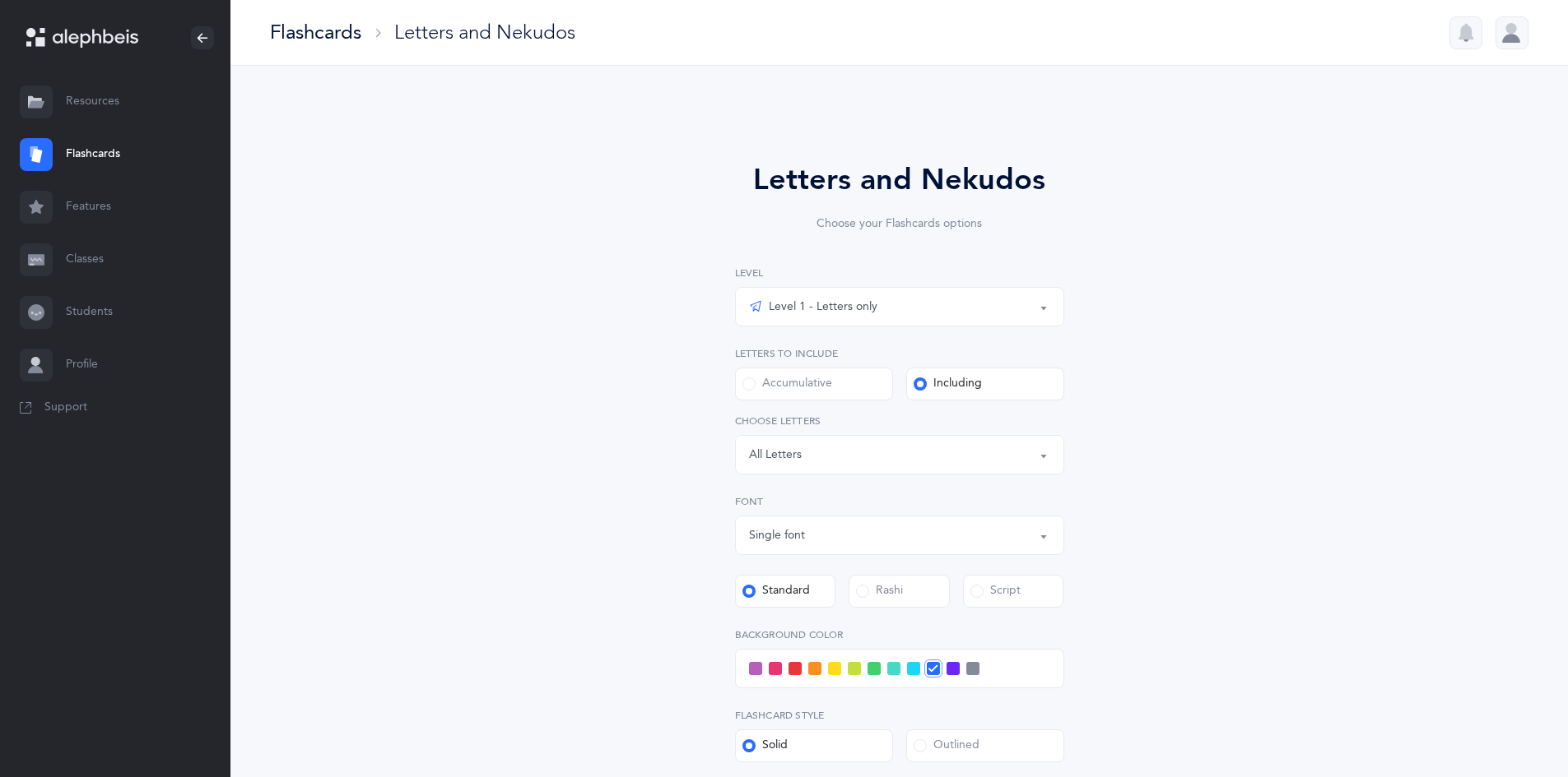
drag, startPoint x: 821, startPoint y: 367, endPoint x: 834, endPoint y: 372, distance: 13.9
click at [764, 372] on label "Accumulative" at bounding box center [814, 384] width 158 height 33
click at [756, 375] on label "Accumulative" at bounding box center [814, 384] width 158 height 33
click at [0, 0] on input "Accumulative" at bounding box center [0, 0] width 0 height 0
select select "27"
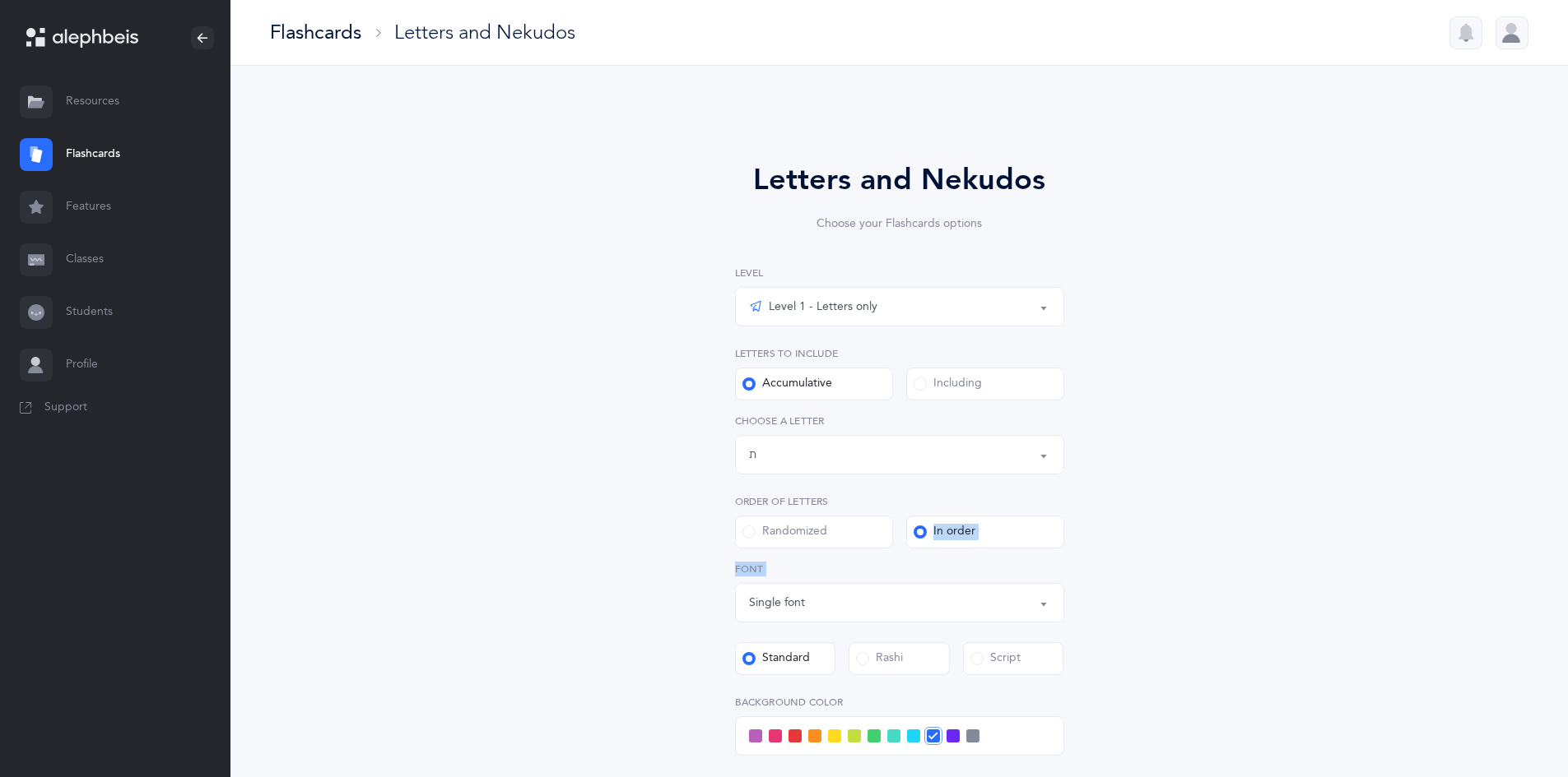
drag, startPoint x: 630, startPoint y: 580, endPoint x: 627, endPoint y: 473, distance: 107.0
click at [627, 473] on div "Letters and Nekudos Choose your Flashcards options Level 1 - Letters only Level…" at bounding box center [900, 577] width 751 height 930
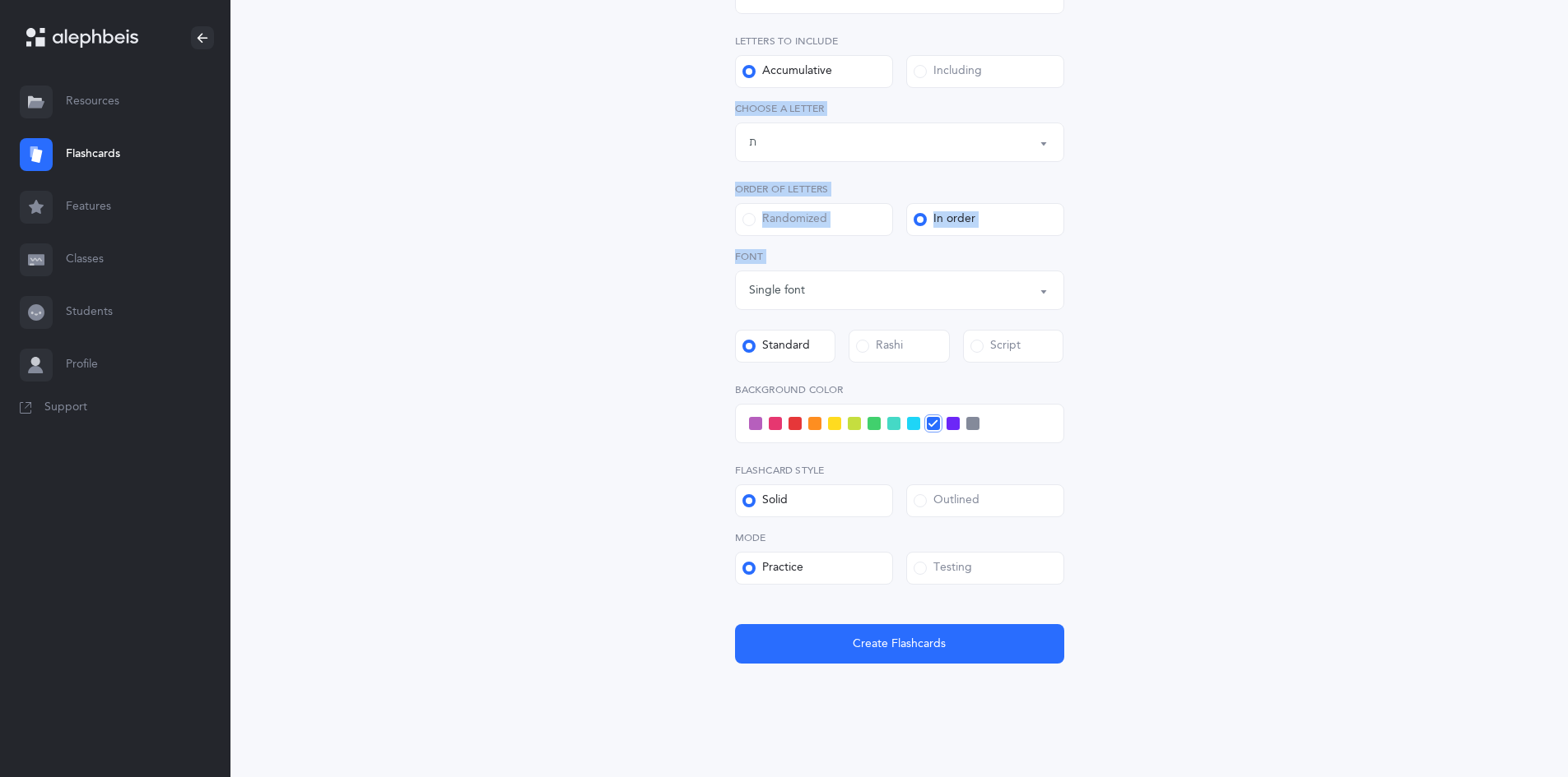
scroll to position [331, 0]
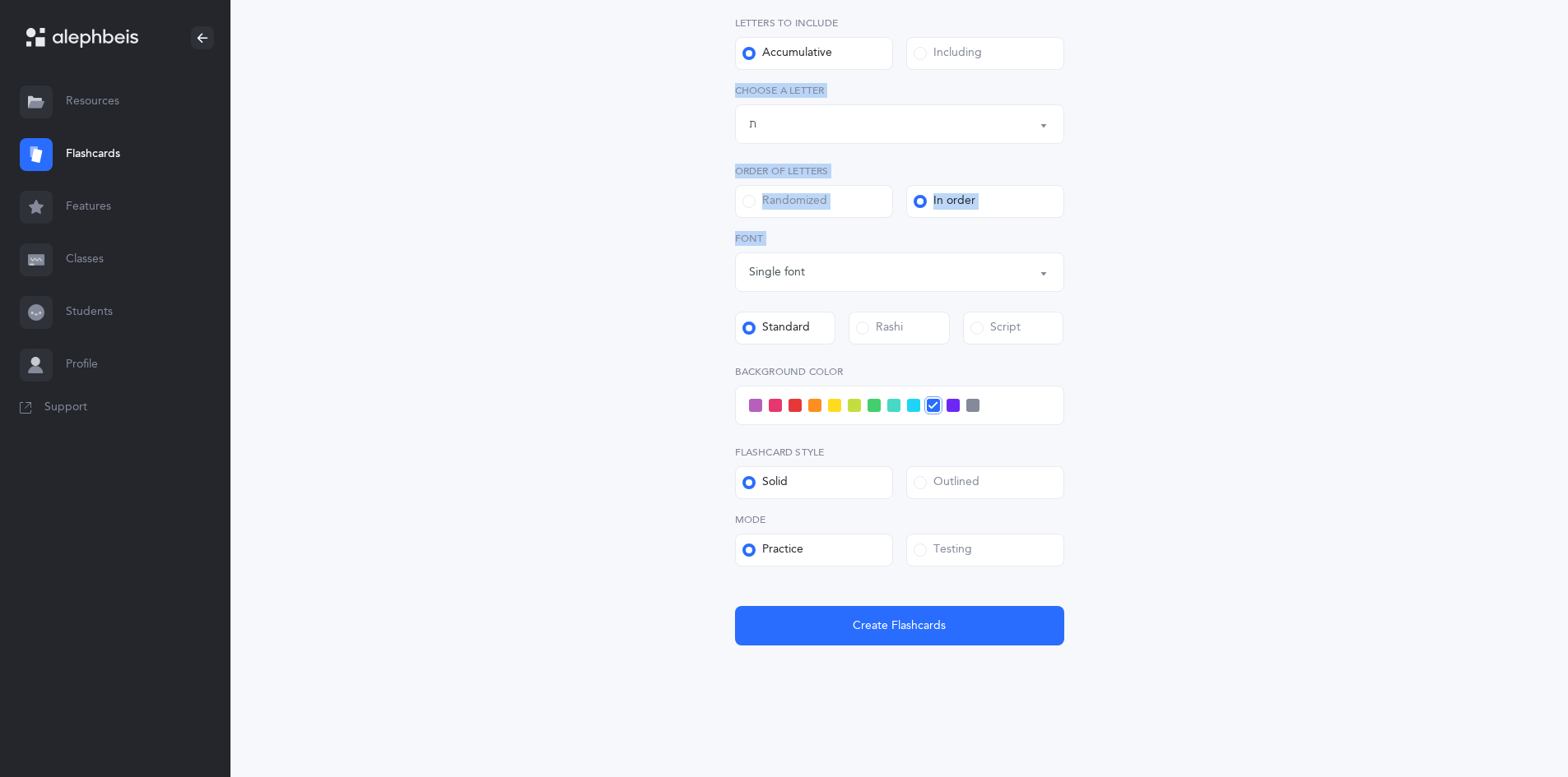
click at [764, 203] on div "Randomized" at bounding box center [785, 201] width 85 height 16
click at [0, 0] on input "Randomized" at bounding box center [0, 0] width 0 height 0
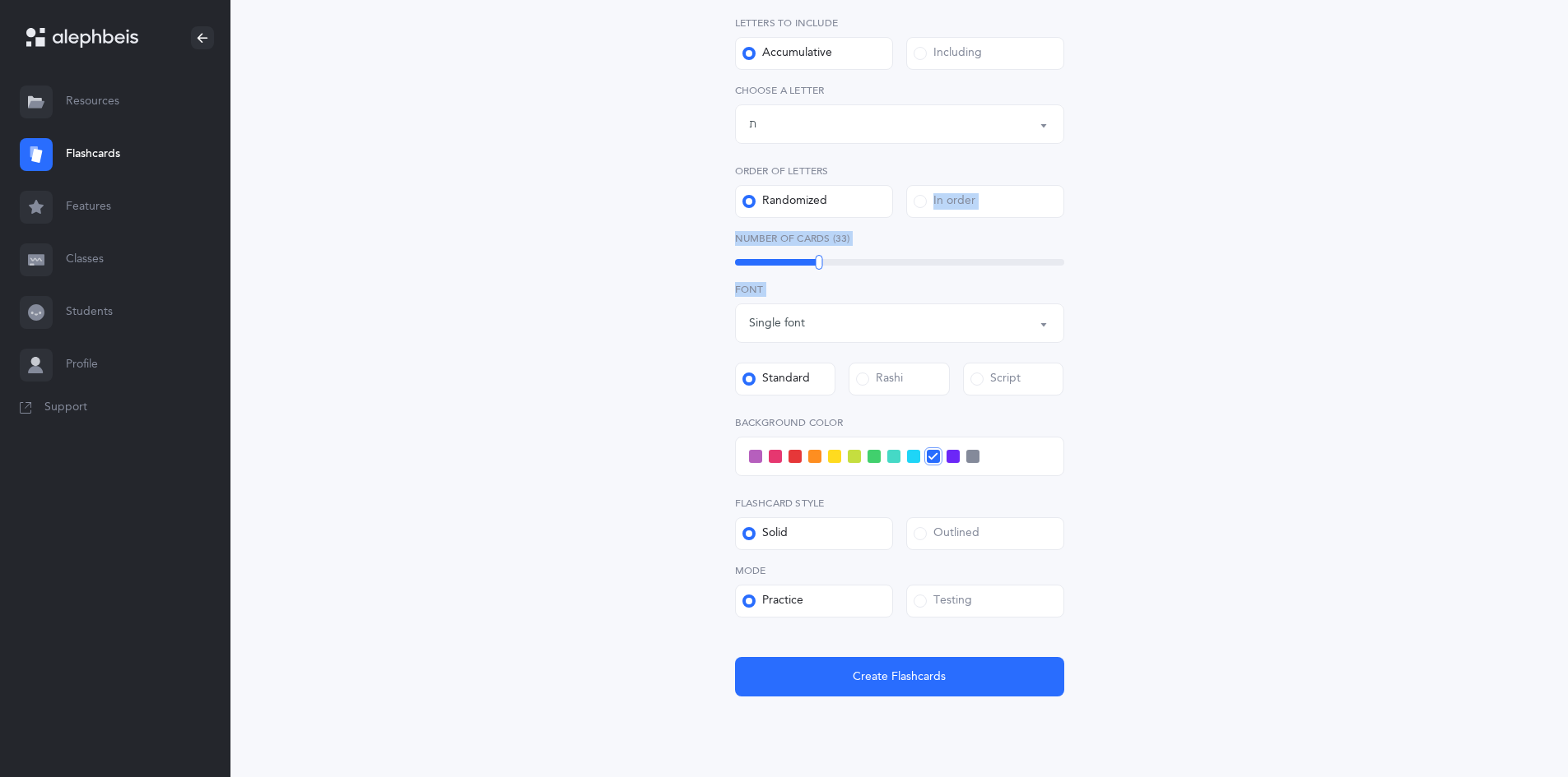
drag, startPoint x: 701, startPoint y: 172, endPoint x: 694, endPoint y: 345, distance: 173.1
click at [694, 345] on div "Letters and Nekudos Choose your Flashcards options Level 1 - Letters only Level…" at bounding box center [900, 262] width 421 height 870
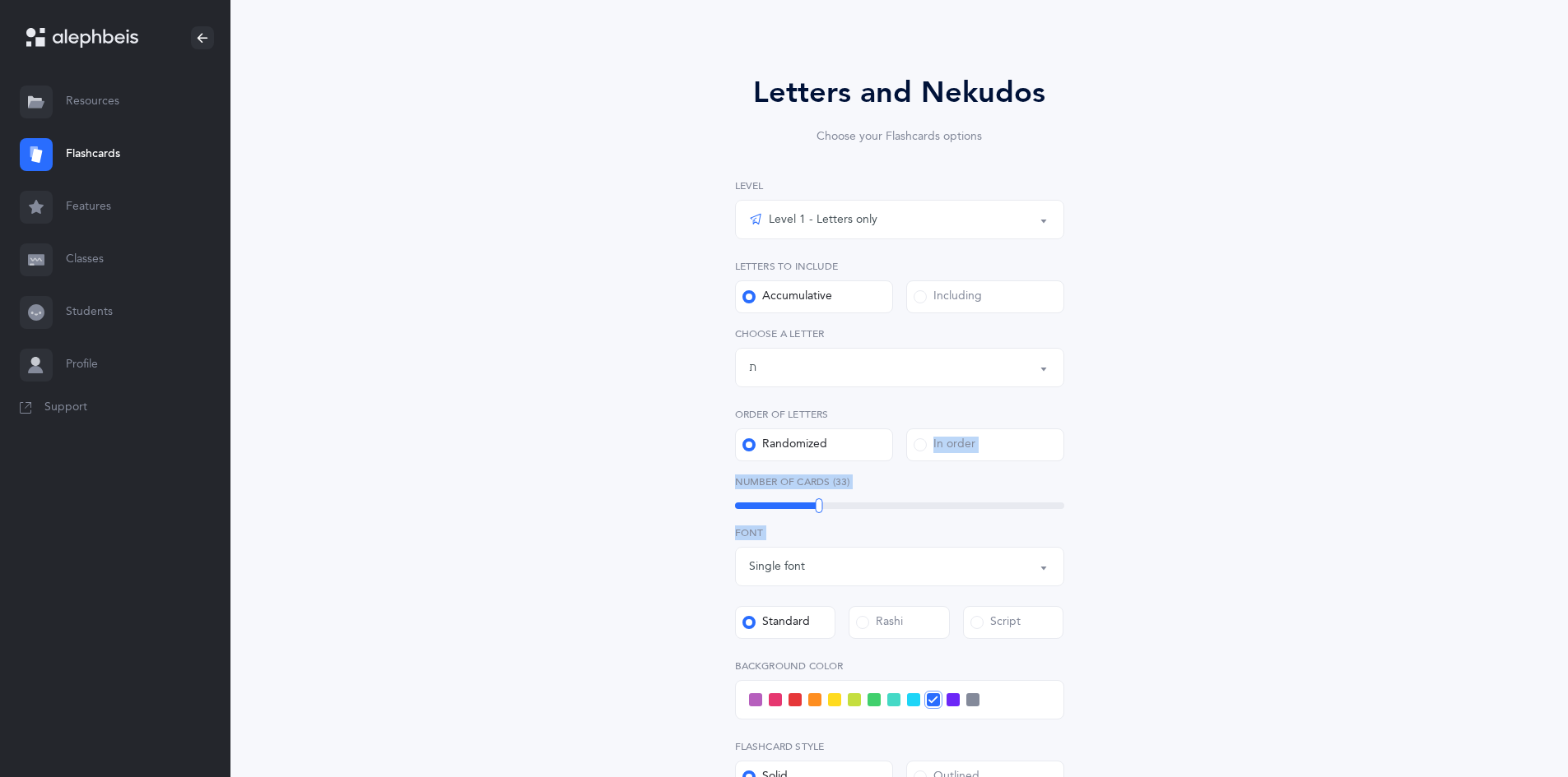
scroll to position [86, 0]
click at [764, 298] on label "Including" at bounding box center [986, 299] width 158 height 33
click at [0, 0] on input "Including" at bounding box center [0, 0] width 0 height 0
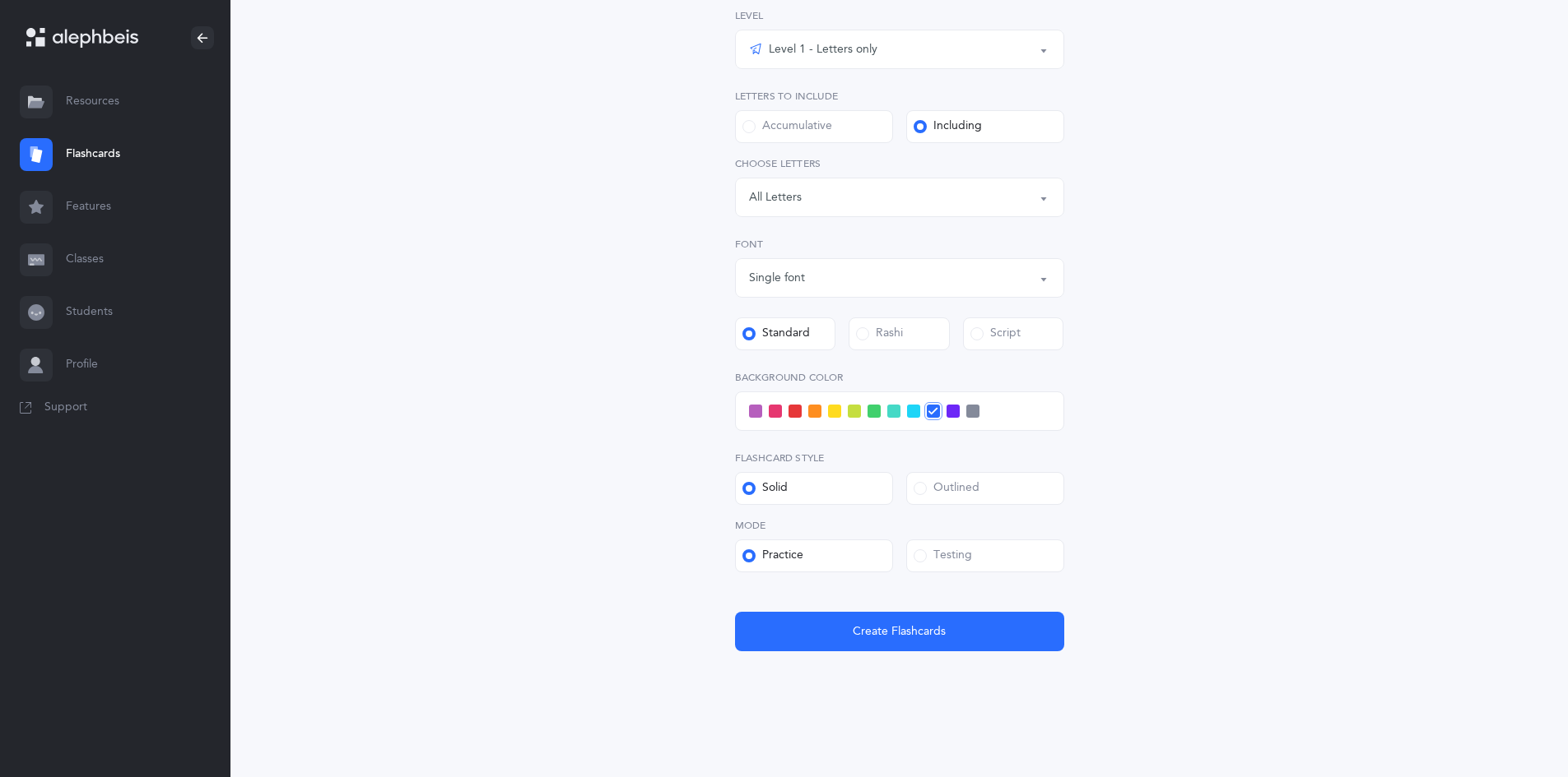
scroll to position [263, 0]
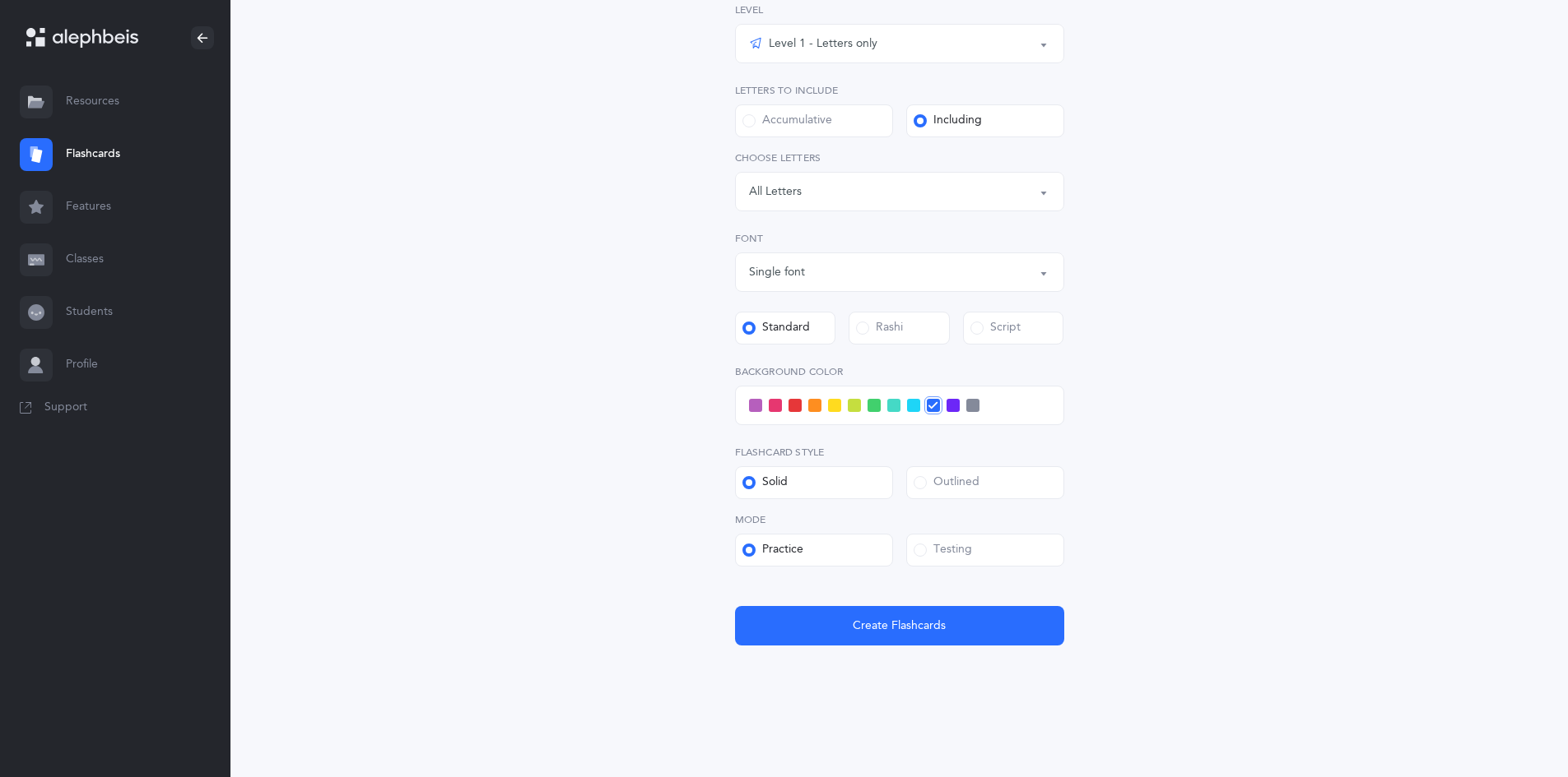
click at [764, 400] on span at bounding box center [834, 405] width 13 height 13
click at [0, 0] on input "checkbox" at bounding box center [0, 0] width 0 height 0
click at [764, 623] on span "Create Flashcards" at bounding box center [899, 626] width 93 height 17
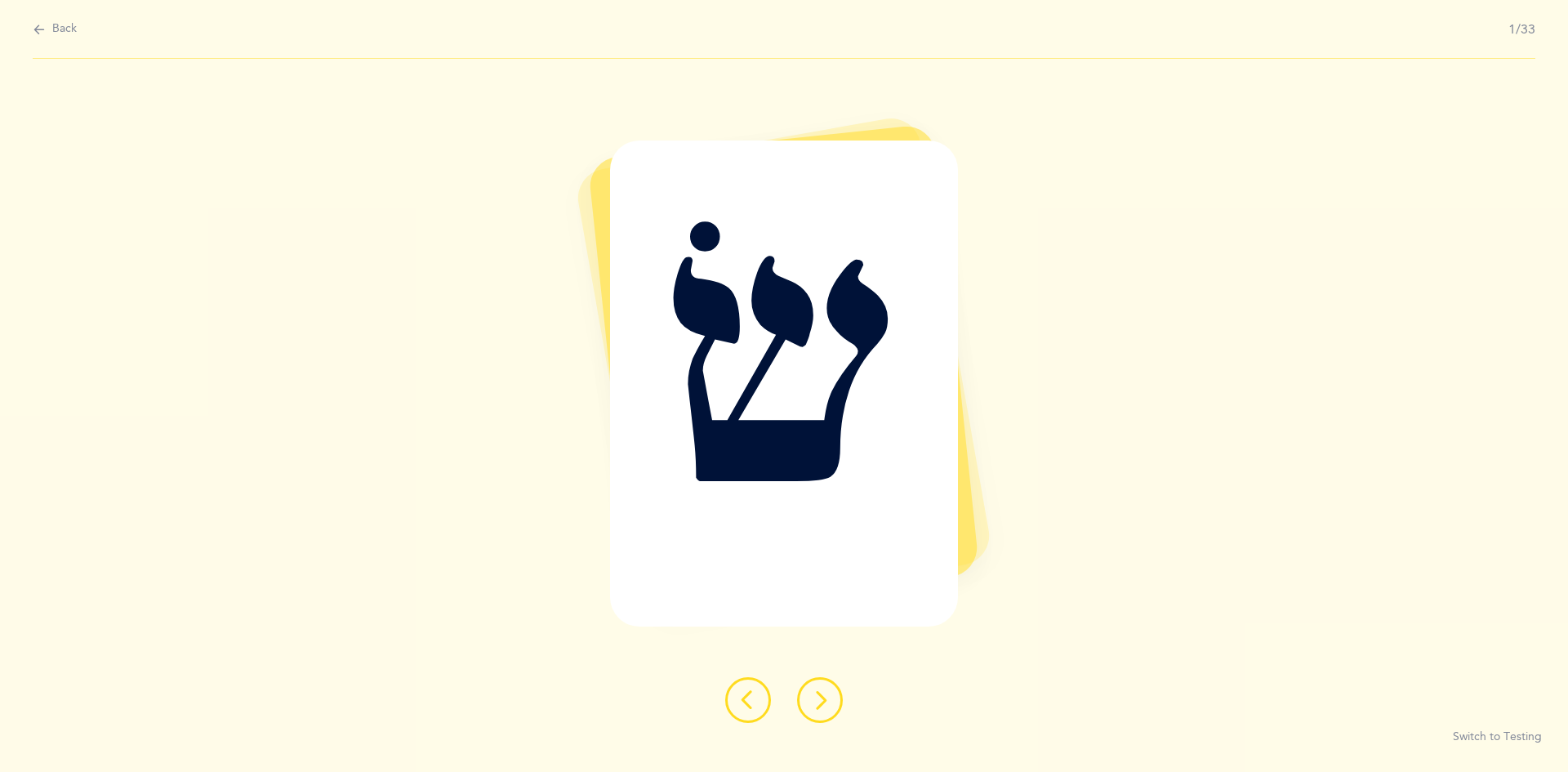
click at [758, 701] on icon at bounding box center [820, 700] width 20 height 20
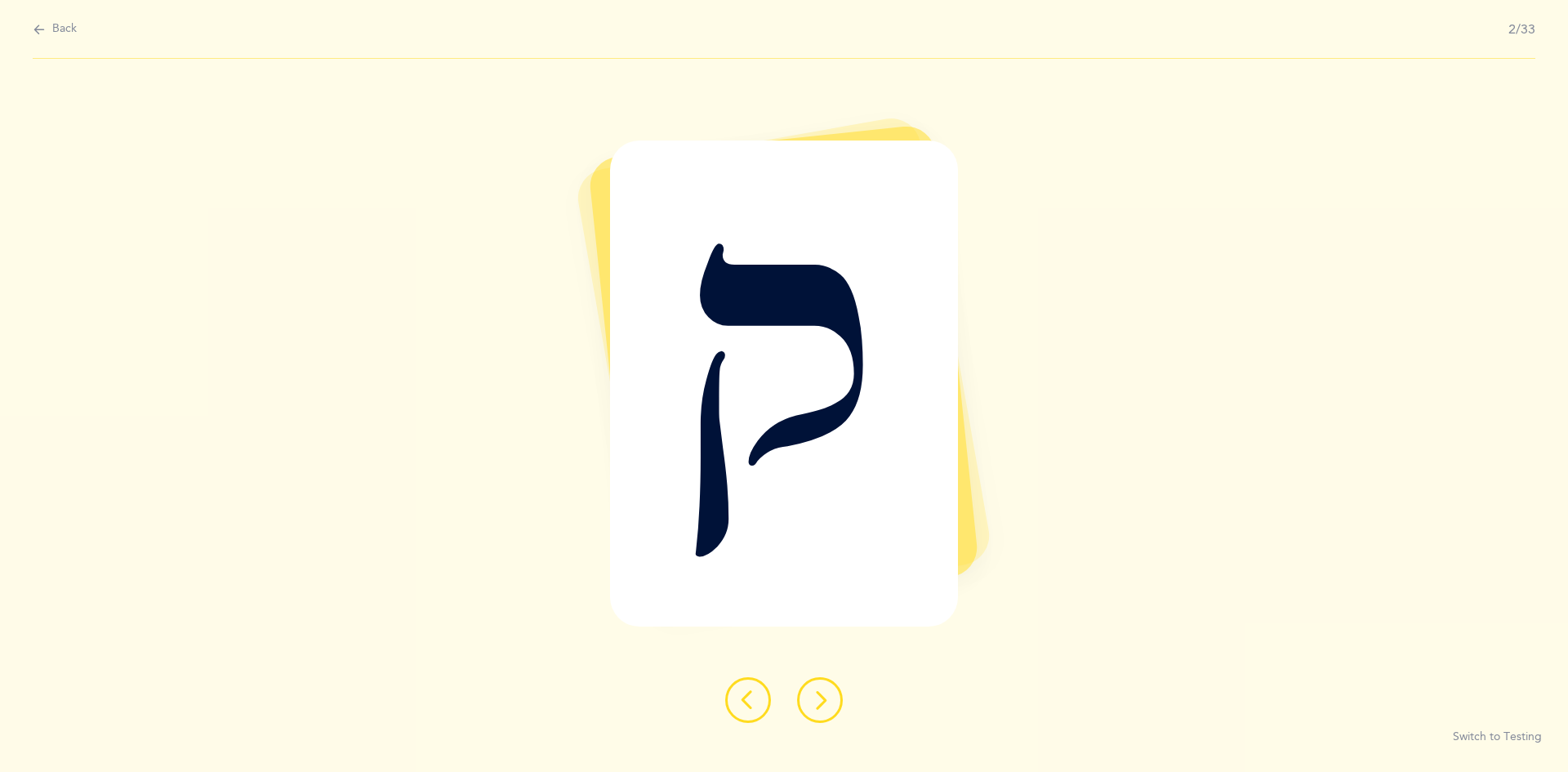
click at [758, 718] on button at bounding box center [820, 700] width 46 height 46
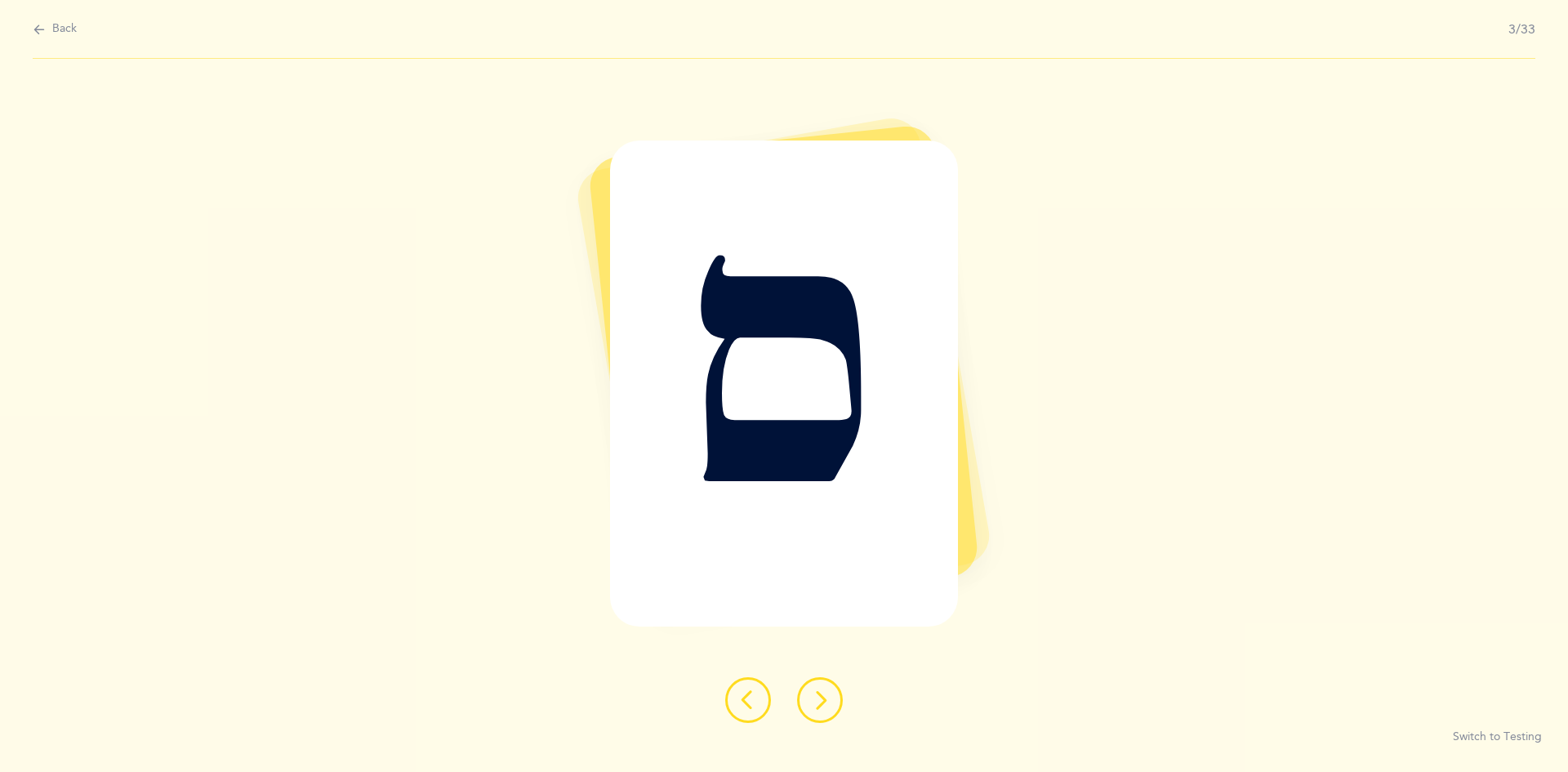
click at [758, 702] on button at bounding box center [820, 700] width 46 height 46
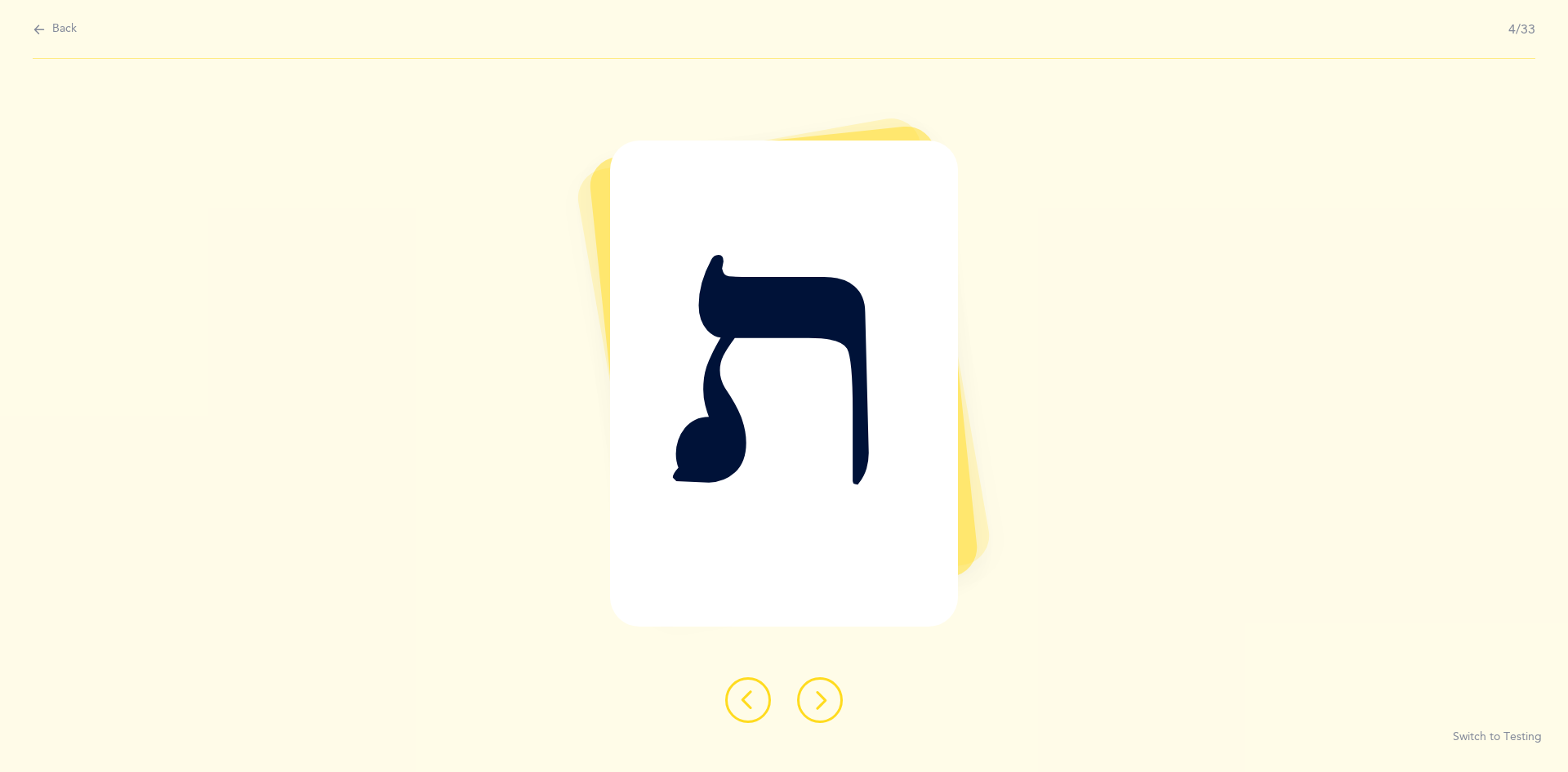
click at [758, 701] on button at bounding box center [820, 700] width 46 height 46
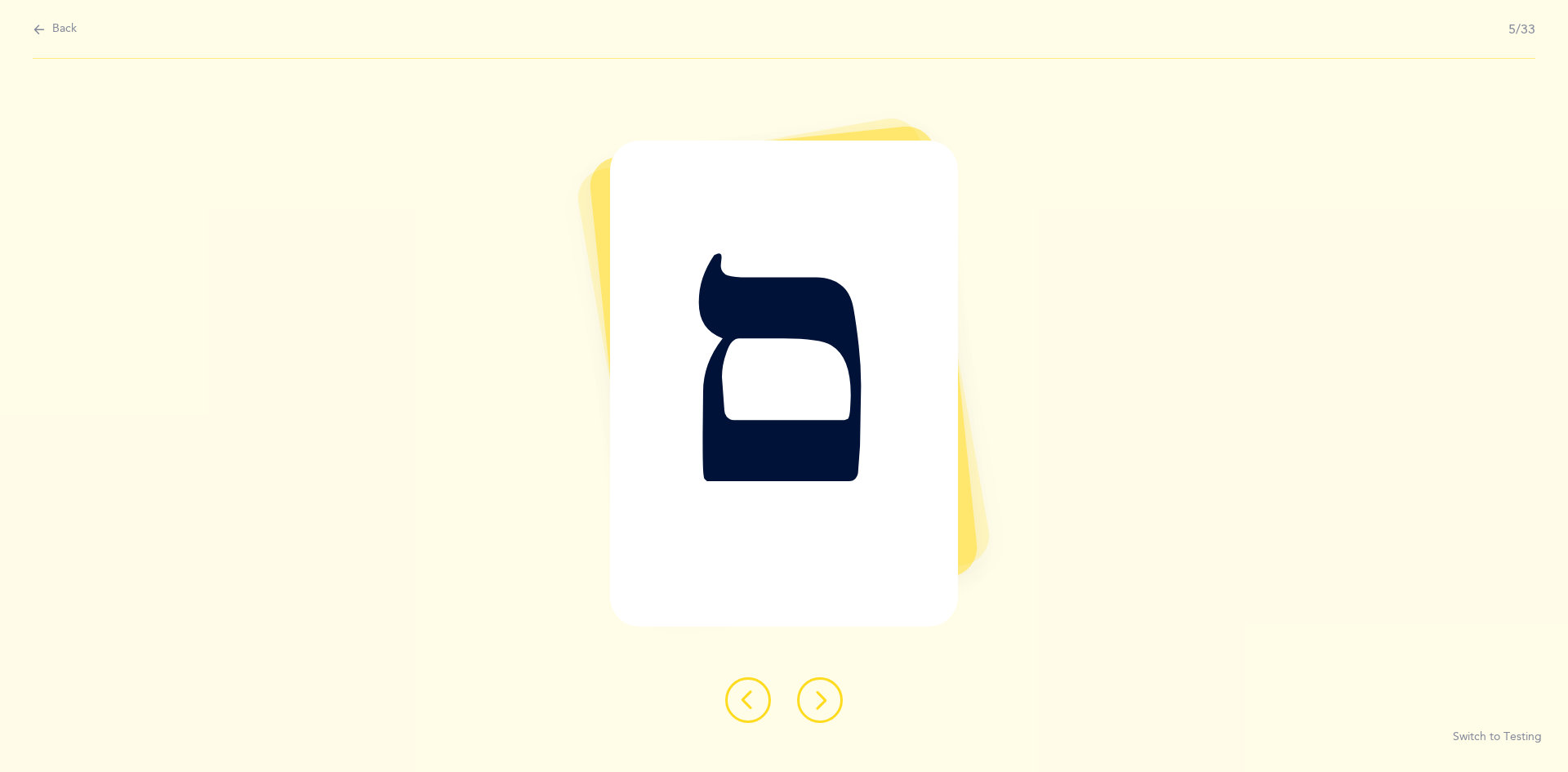
click at [758, 700] on div at bounding box center [784, 700] width 144 height 46
click at [758, 704] on div at bounding box center [784, 700] width 144 height 46
click at [758, 706] on icon at bounding box center [820, 700] width 20 height 20
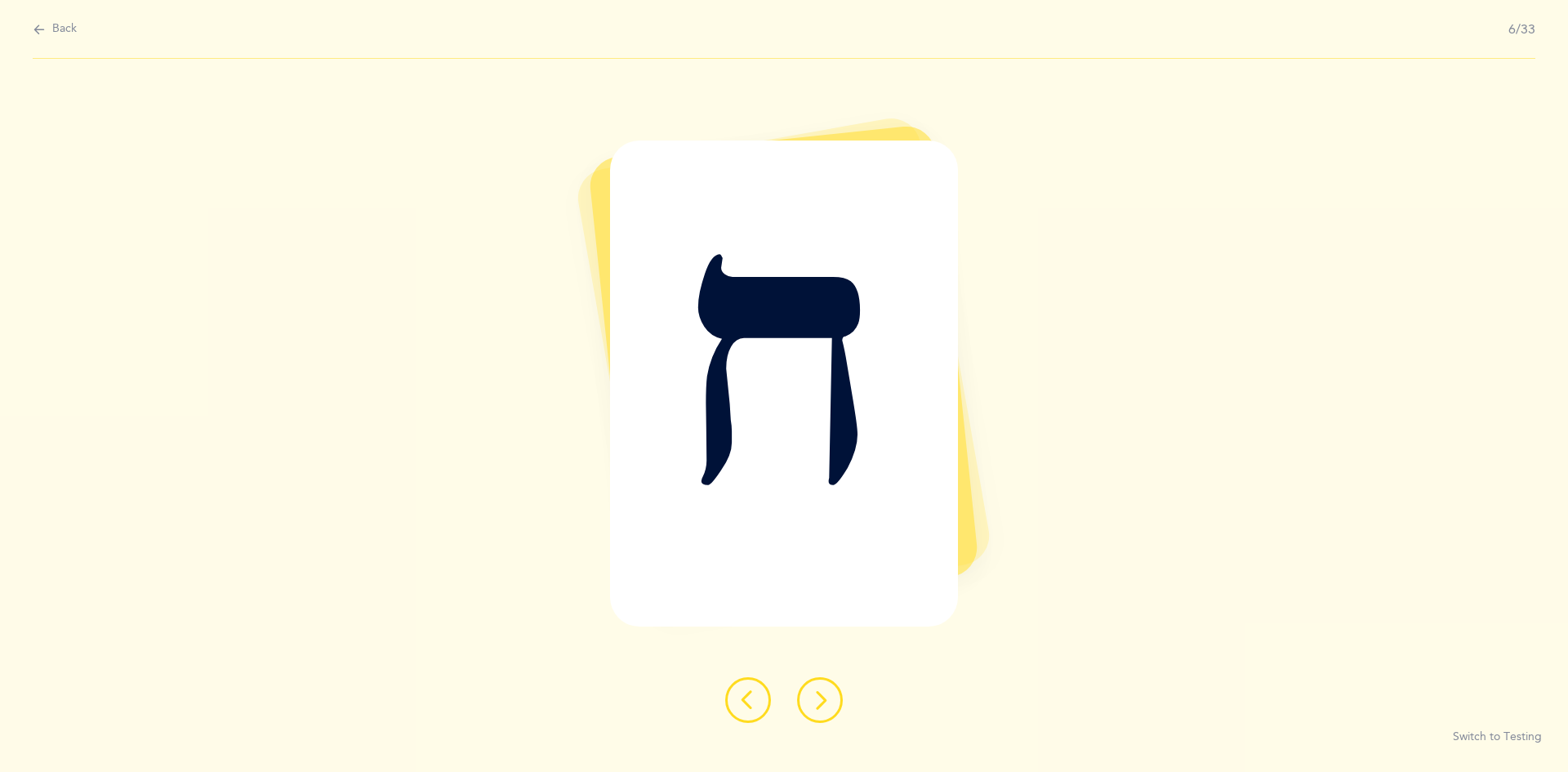
click at [758, 710] on button at bounding box center [820, 700] width 46 height 46
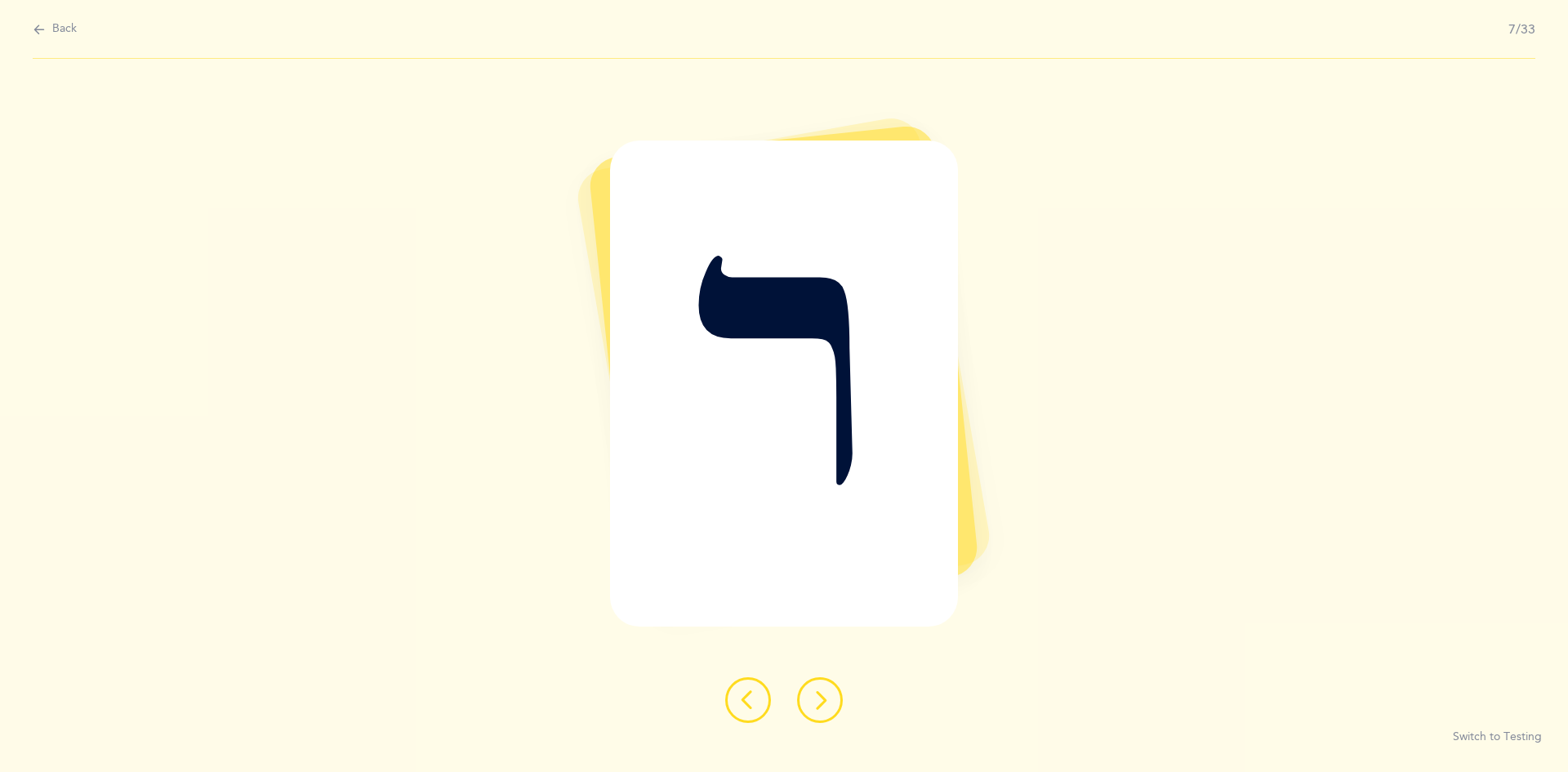
click at [758, 714] on div at bounding box center [784, 700] width 144 height 46
click at [758, 704] on icon at bounding box center [820, 700] width 20 height 20
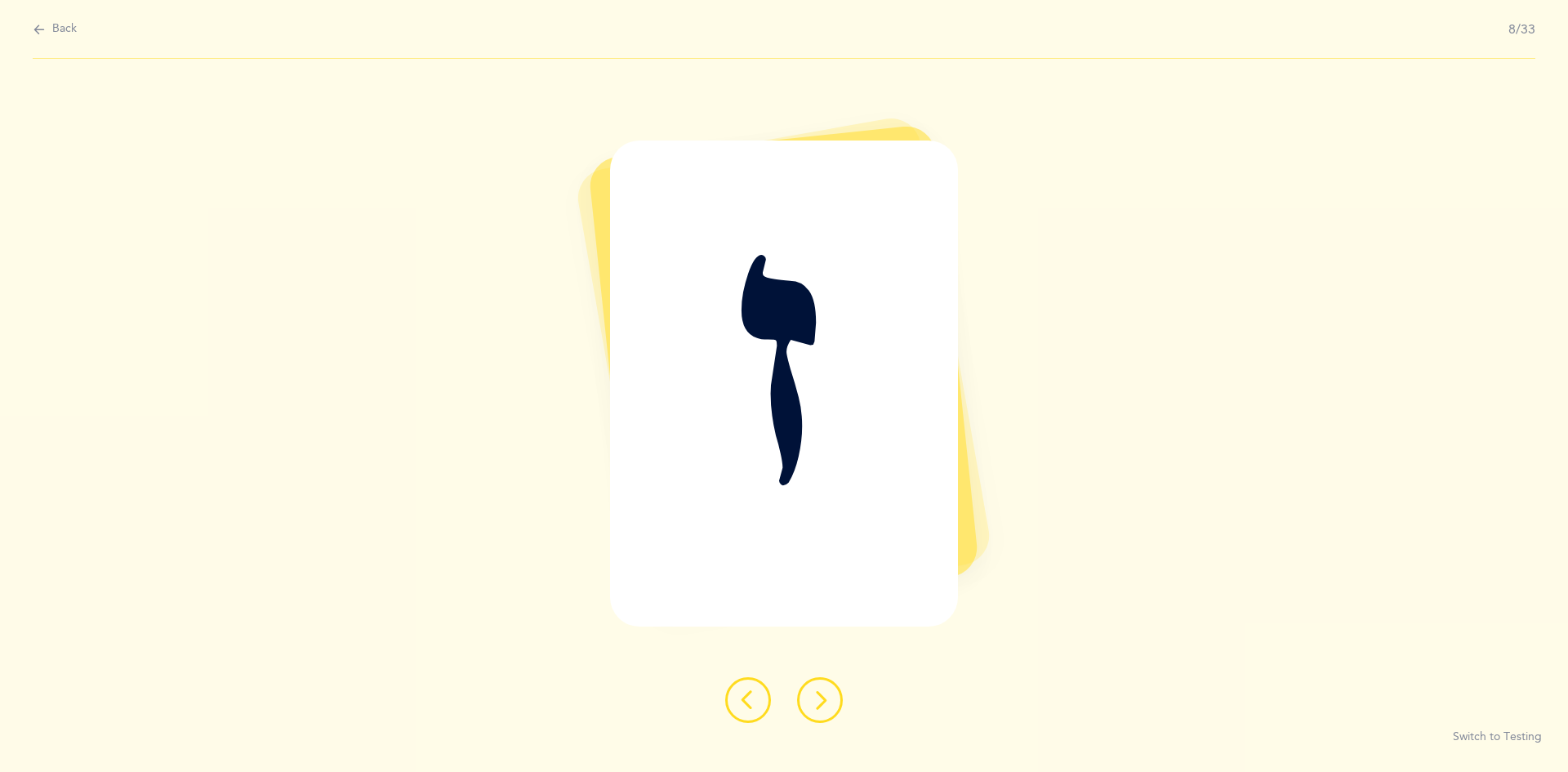
click at [758, 694] on icon at bounding box center [820, 700] width 20 height 20
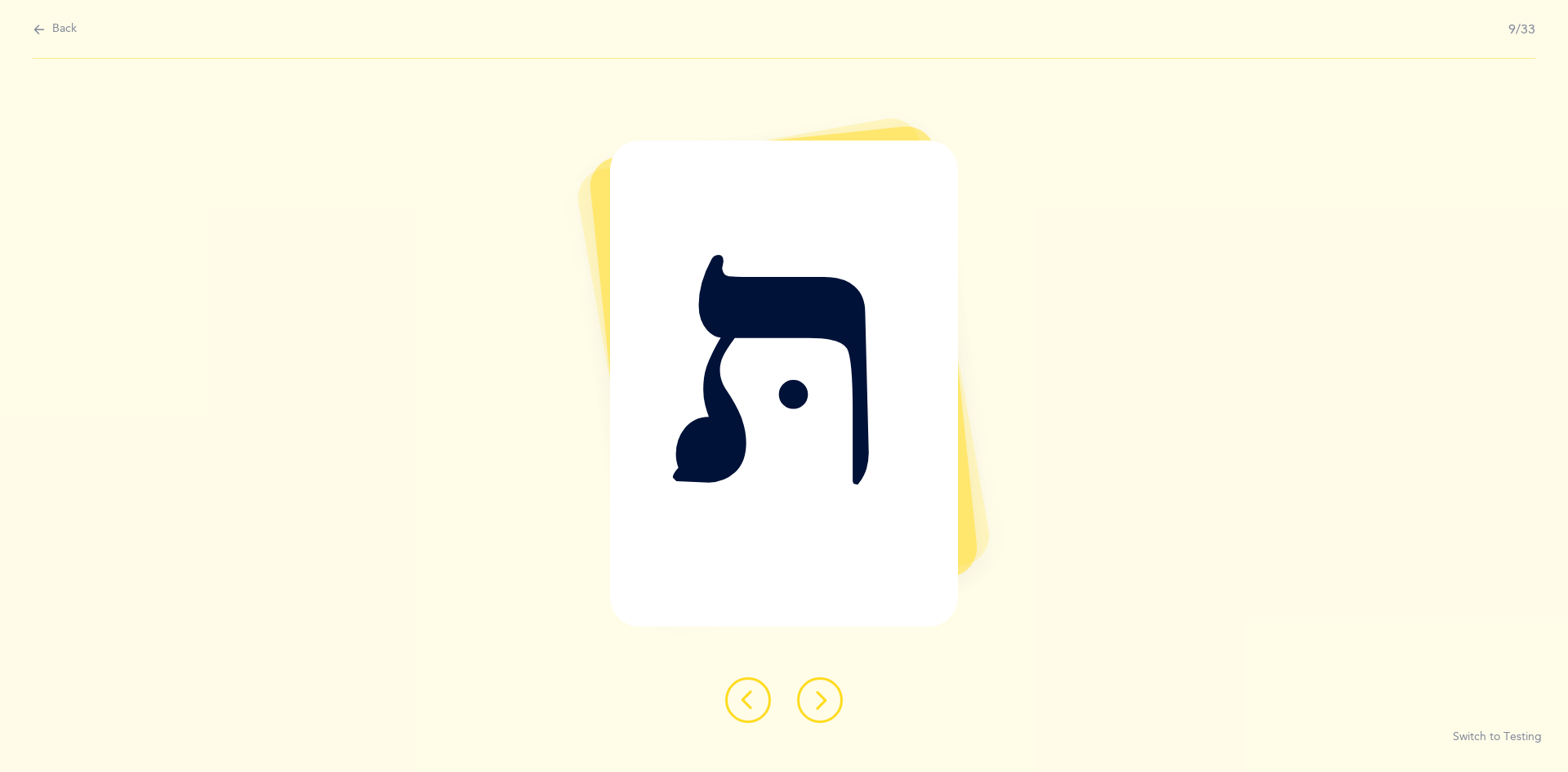
click at [758, 709] on icon at bounding box center [820, 700] width 20 height 20
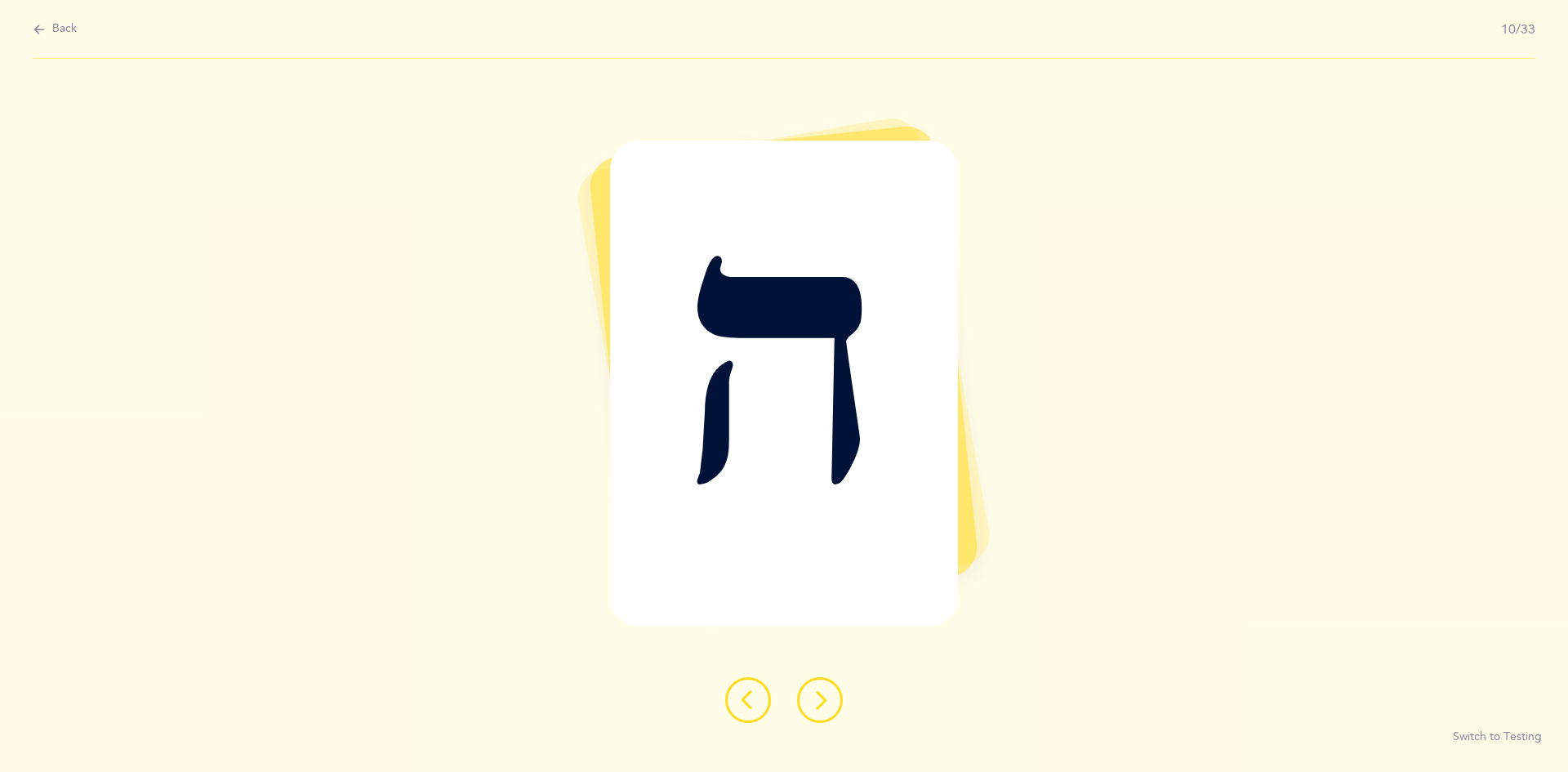
click at [758, 700] on icon at bounding box center [820, 700] width 20 height 20
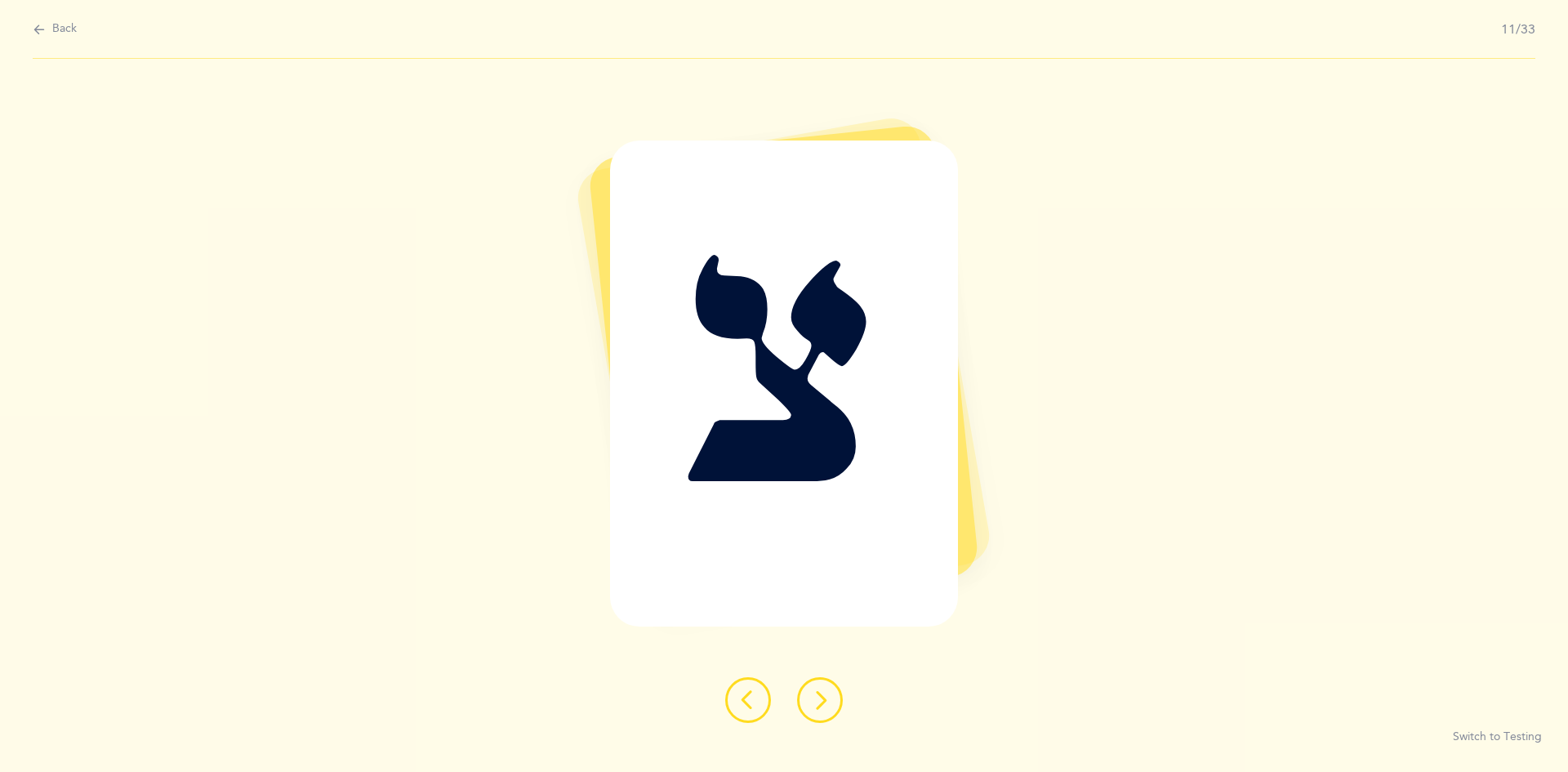
click at [758, 701] on icon at bounding box center [820, 700] width 20 height 20
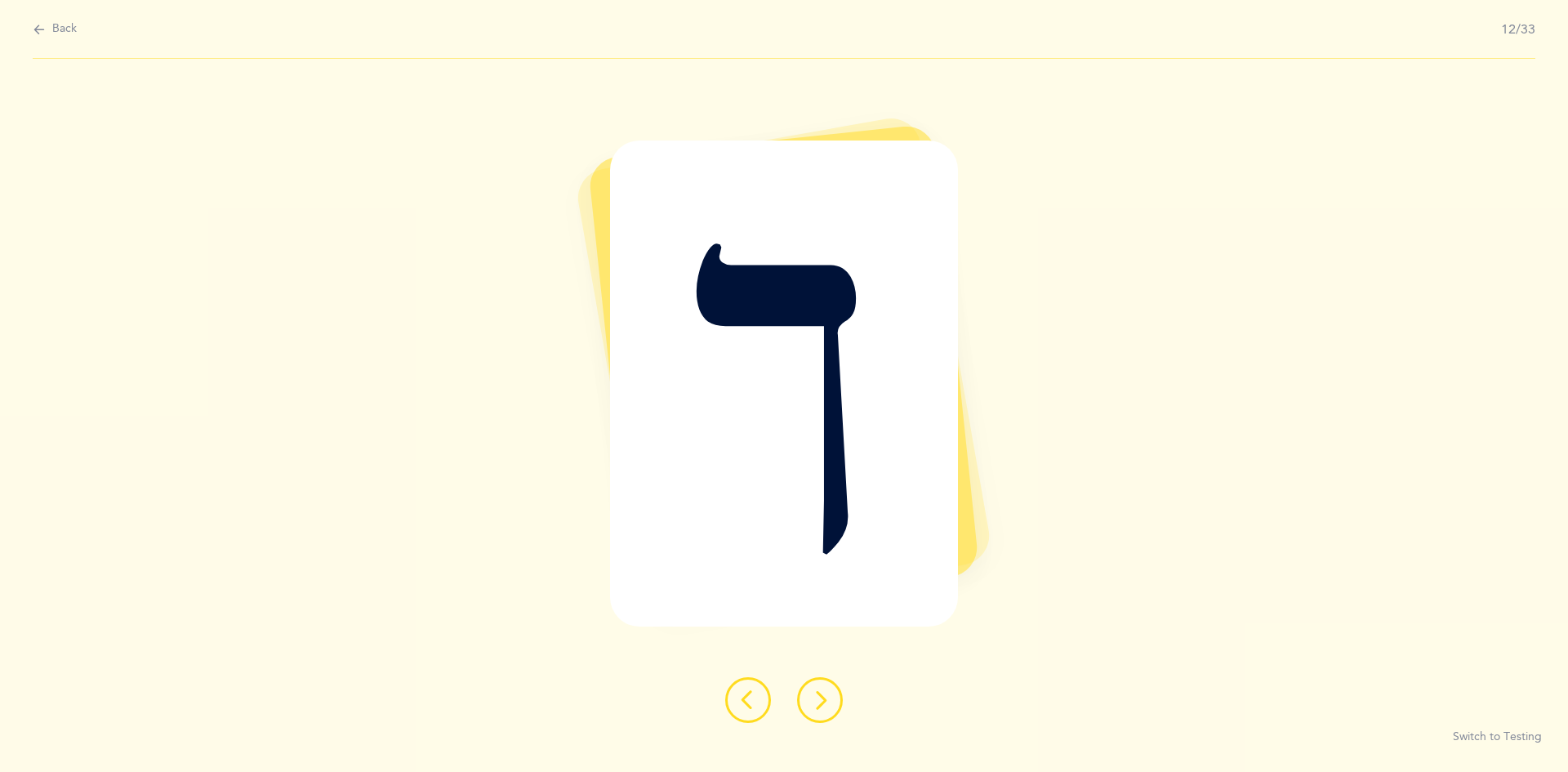
click at [758, 695] on icon at bounding box center [820, 700] width 20 height 20
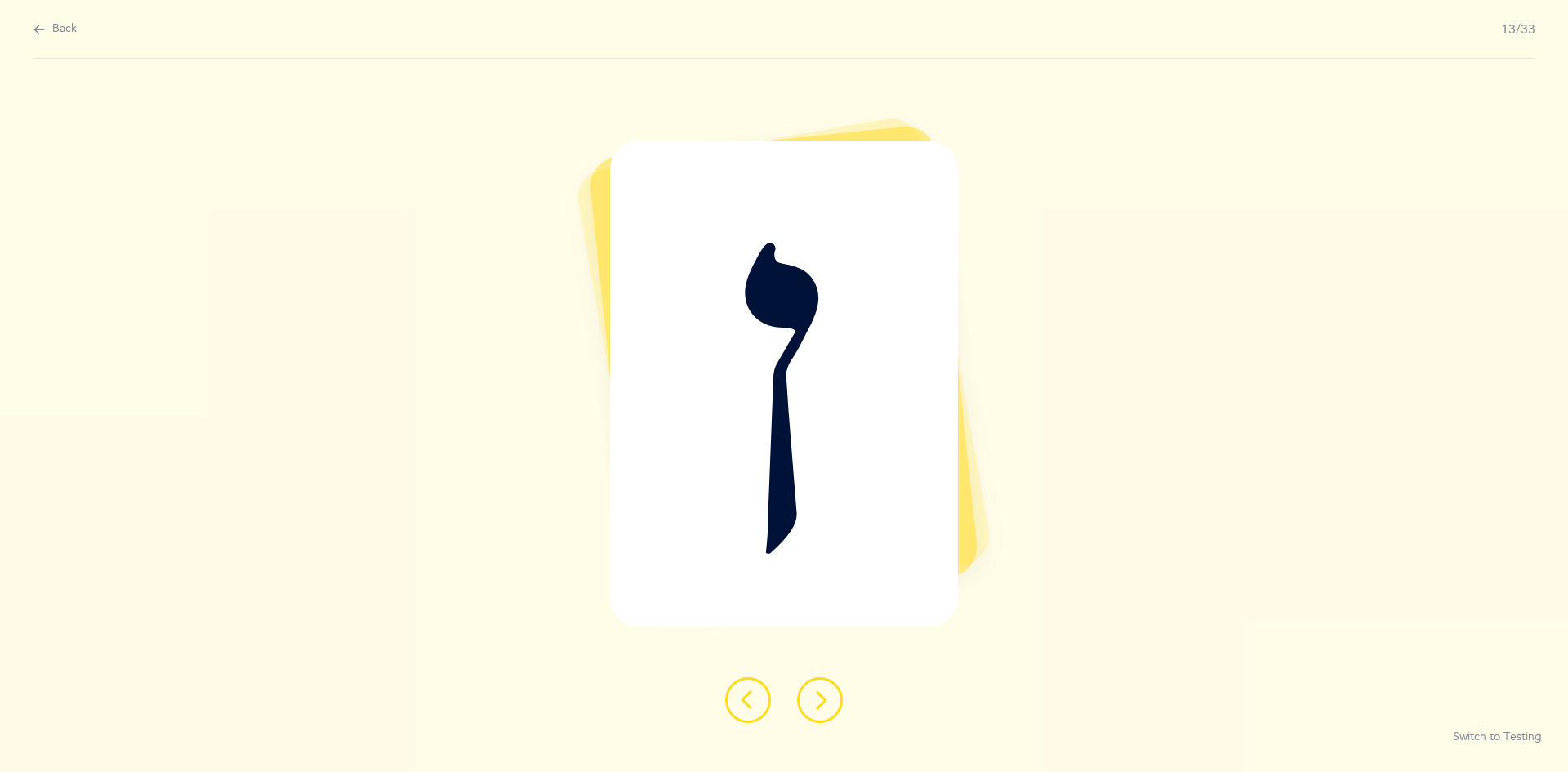
click at [758, 704] on icon at bounding box center [820, 700] width 20 height 20
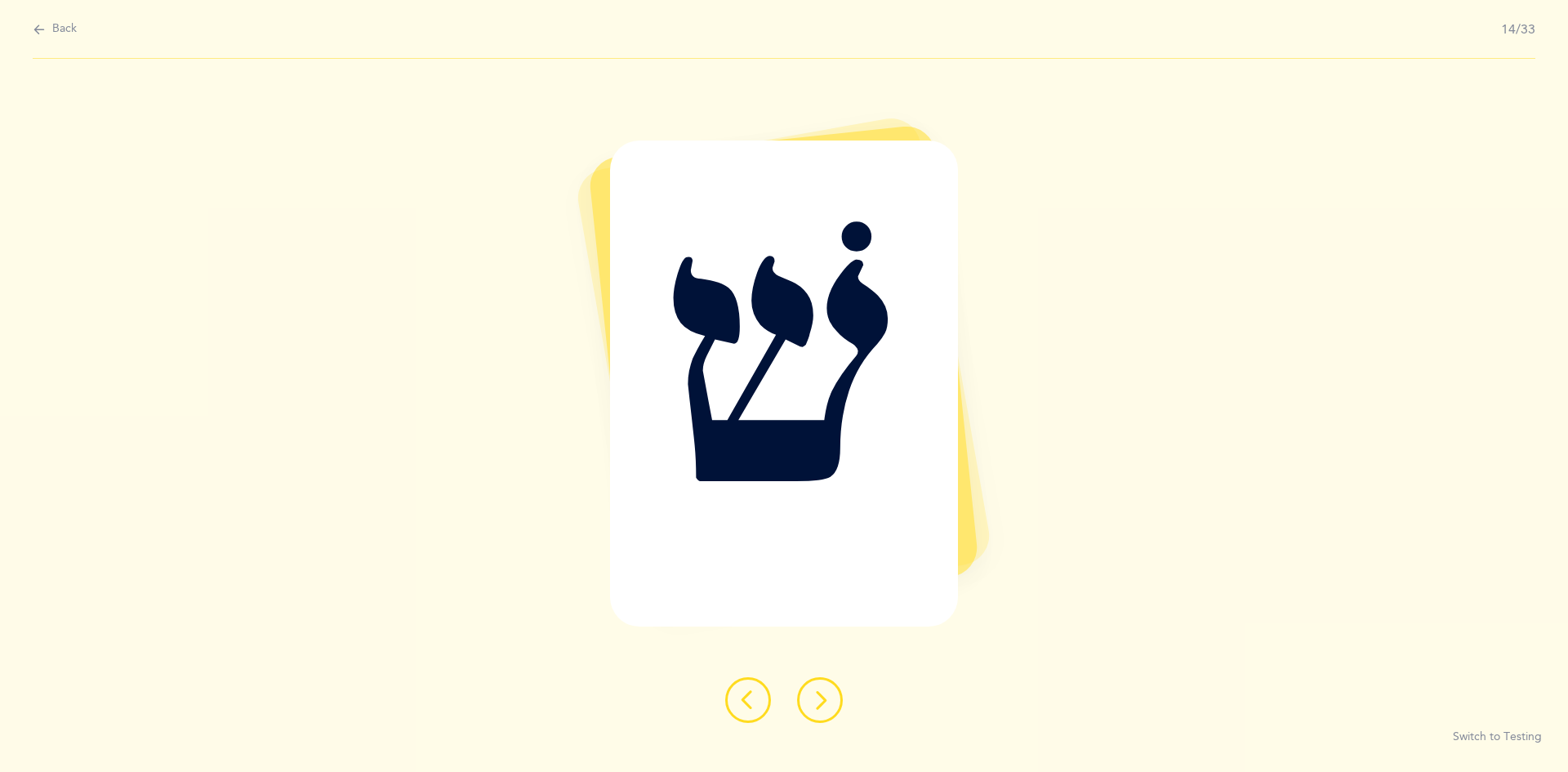
click at [758, 703] on icon at bounding box center [820, 700] width 20 height 20
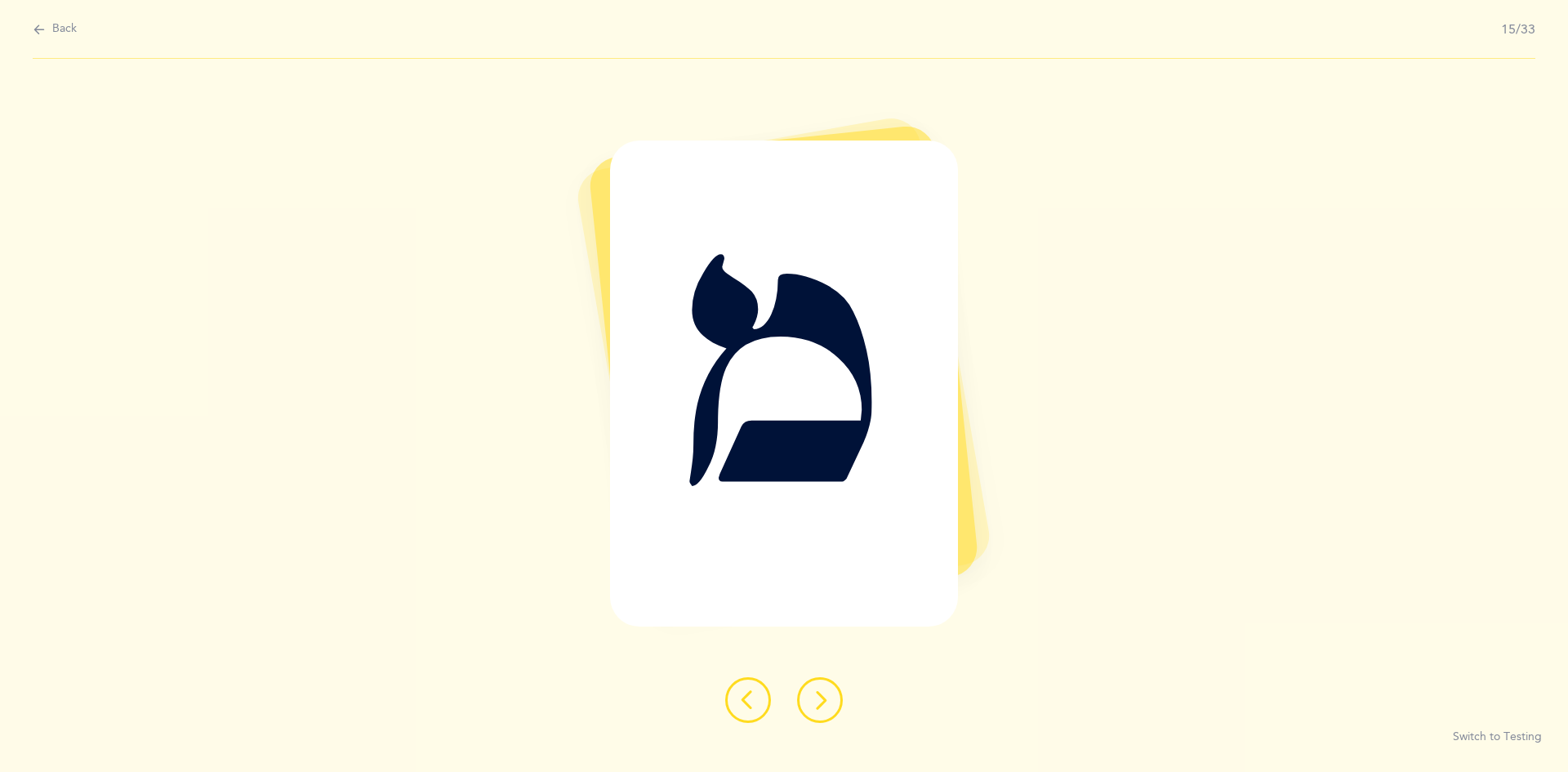
click at [758, 705] on icon at bounding box center [820, 700] width 20 height 20
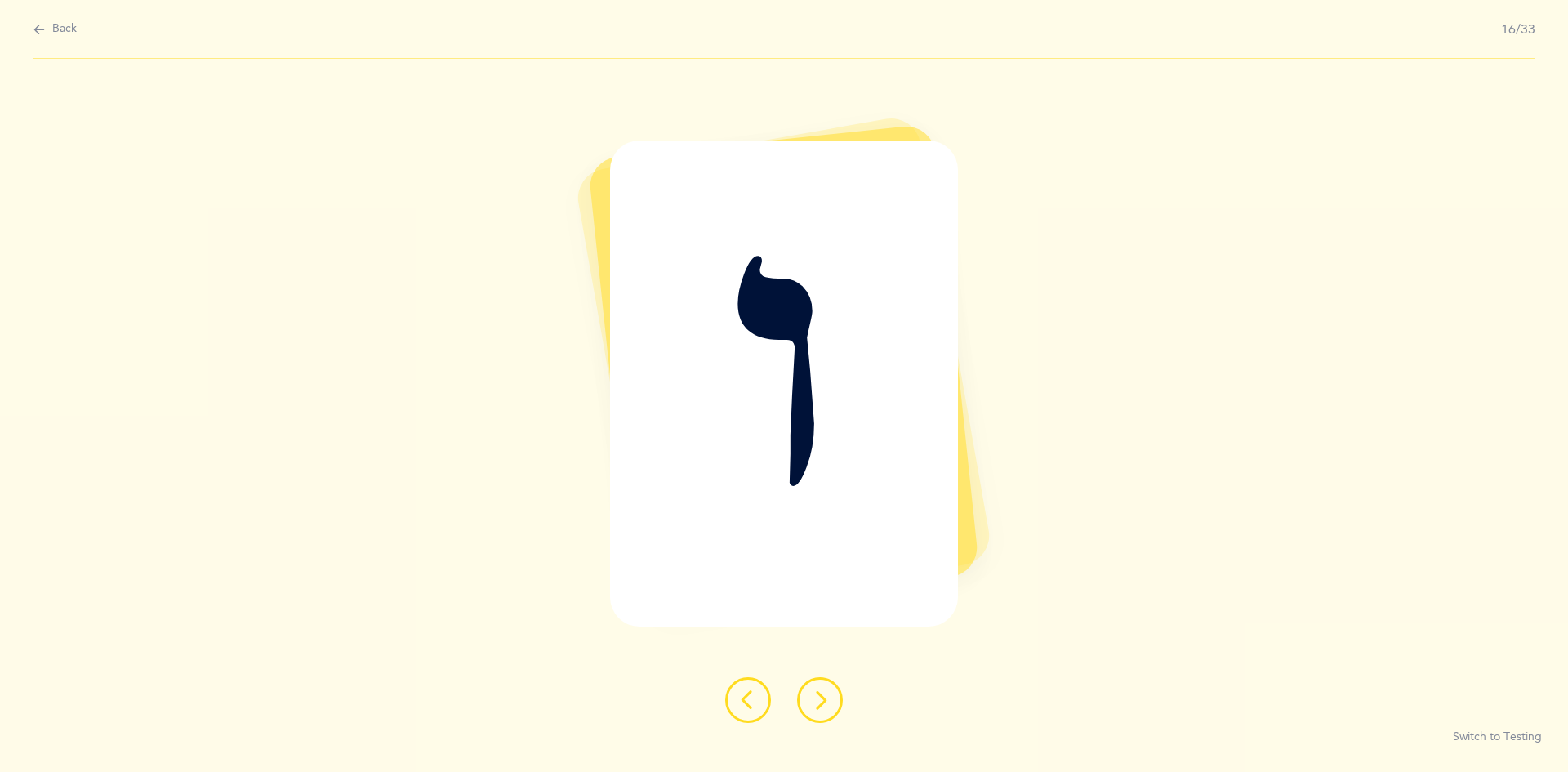
click at [758, 715] on button at bounding box center [820, 700] width 46 height 46
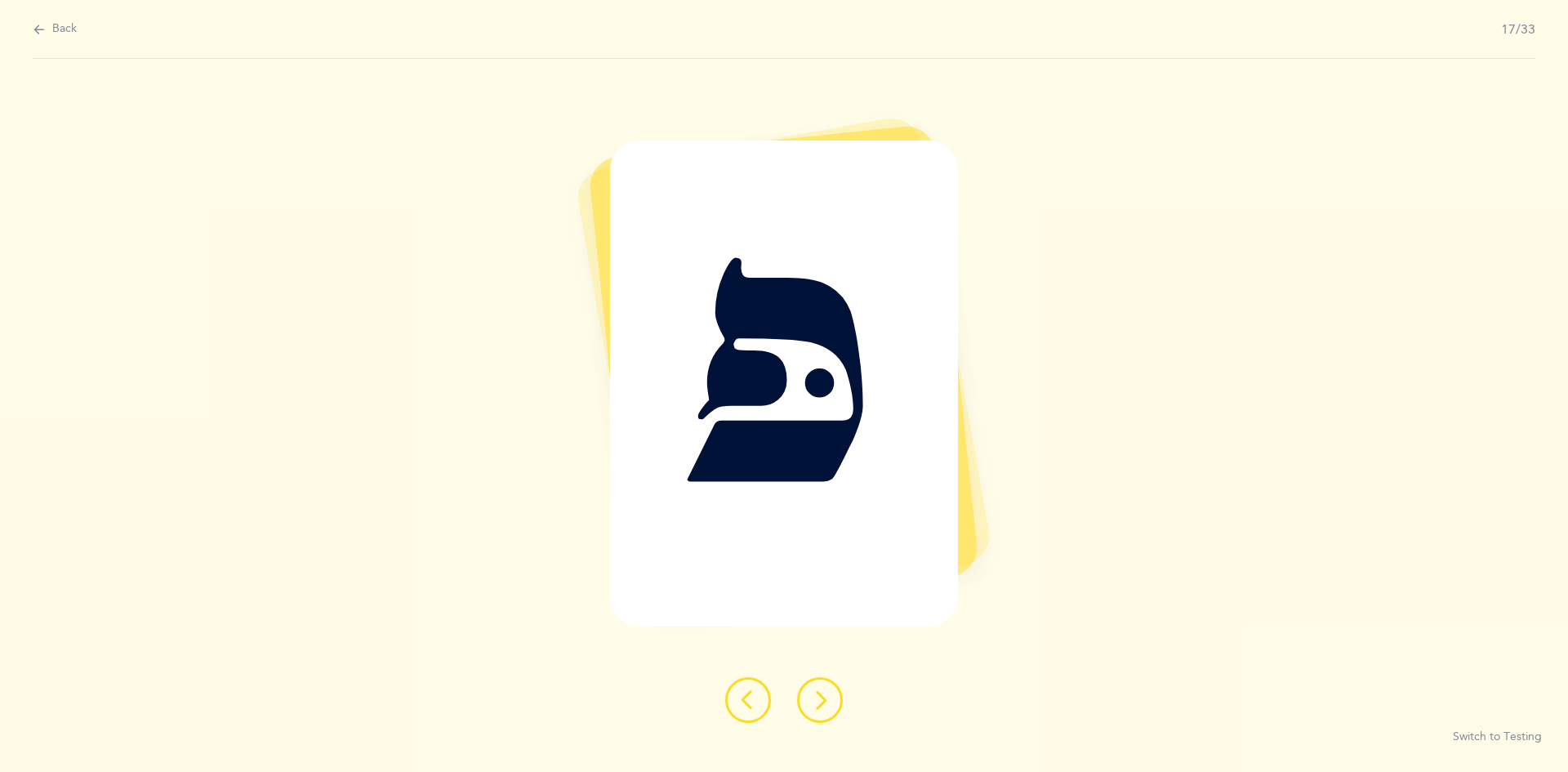
click at [758, 705] on icon at bounding box center [820, 700] width 20 height 20
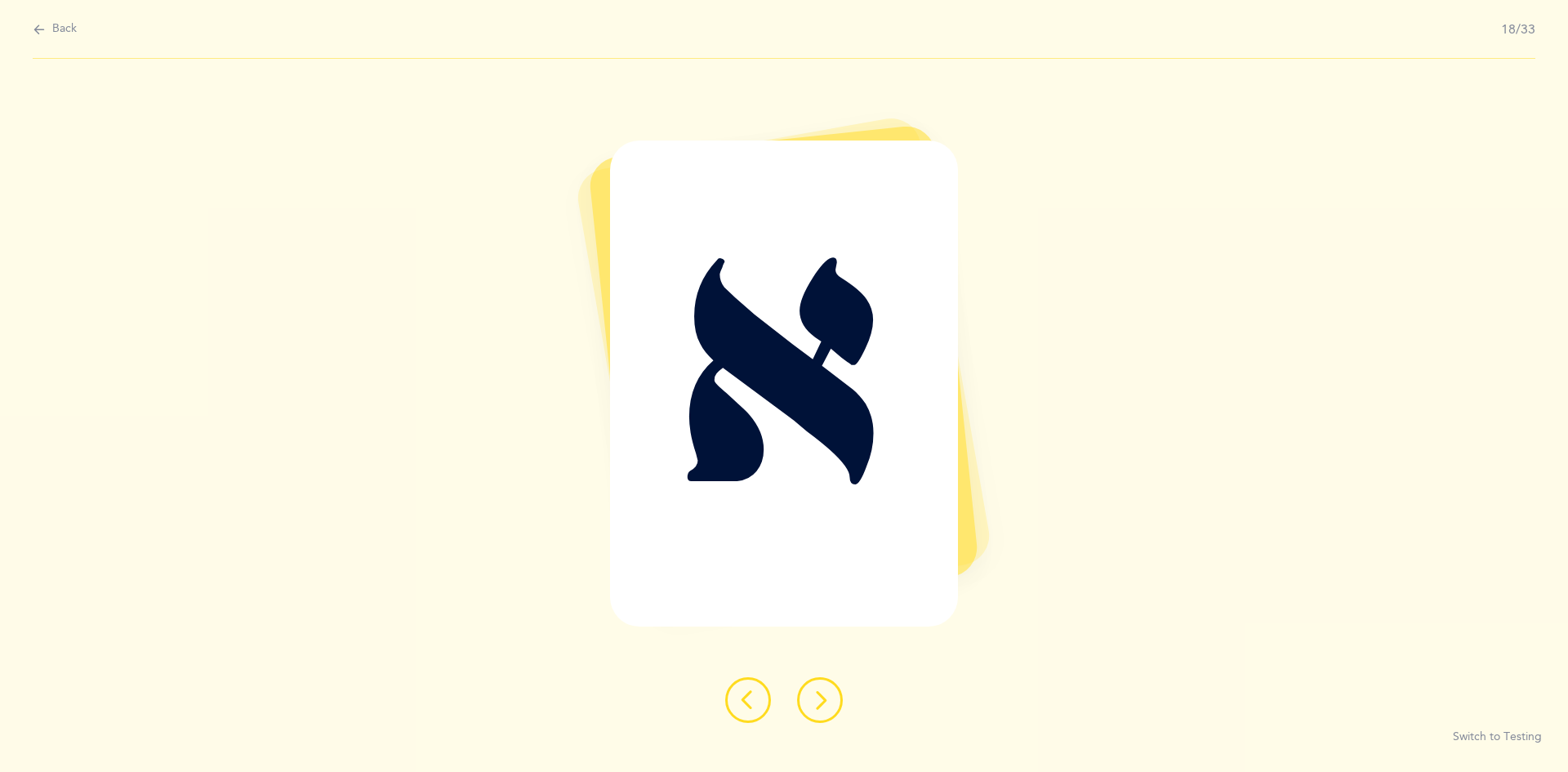
click at [758, 704] on icon at bounding box center [820, 700] width 20 height 20
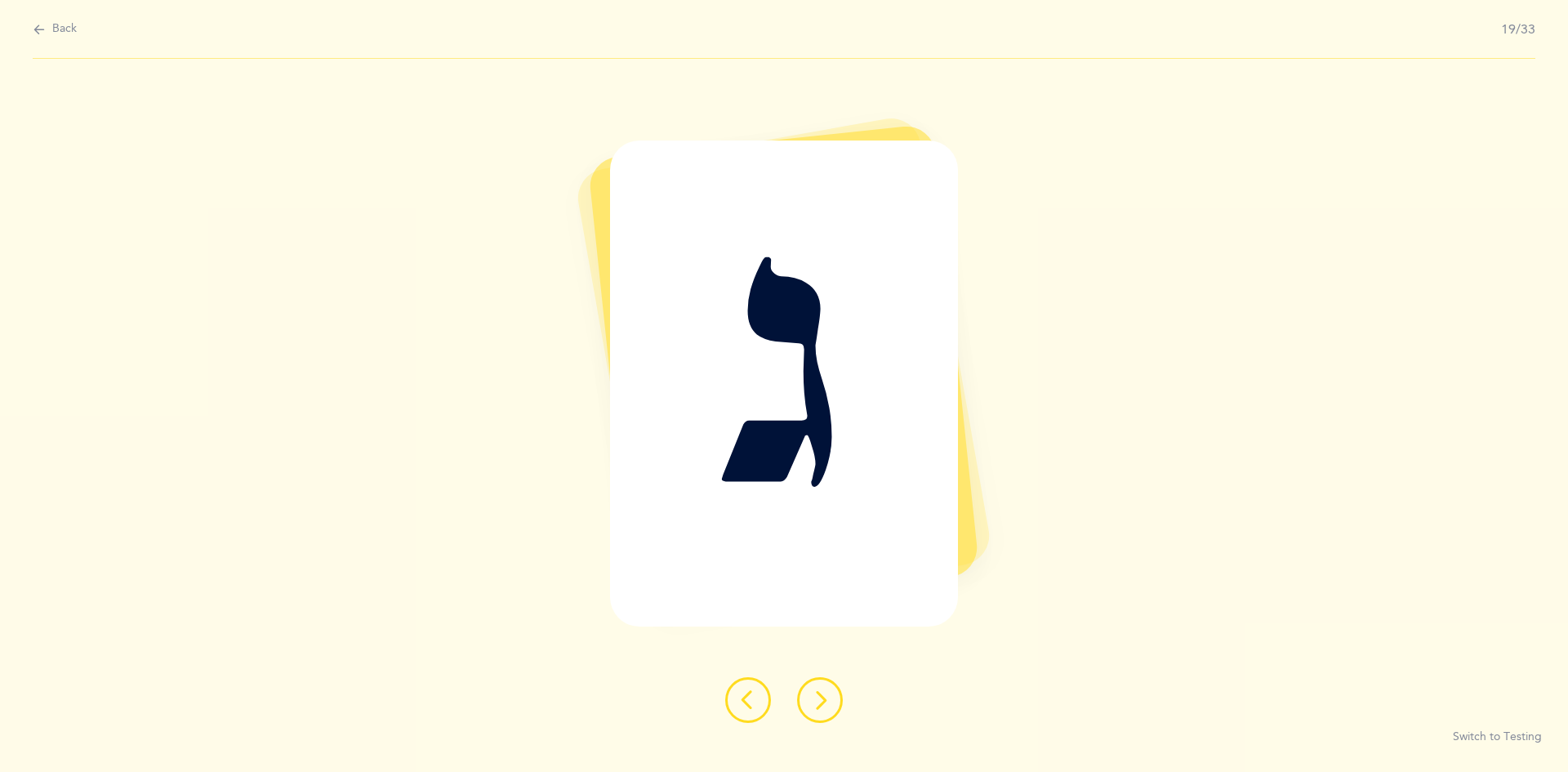
click at [758, 697] on icon at bounding box center [820, 700] width 20 height 20
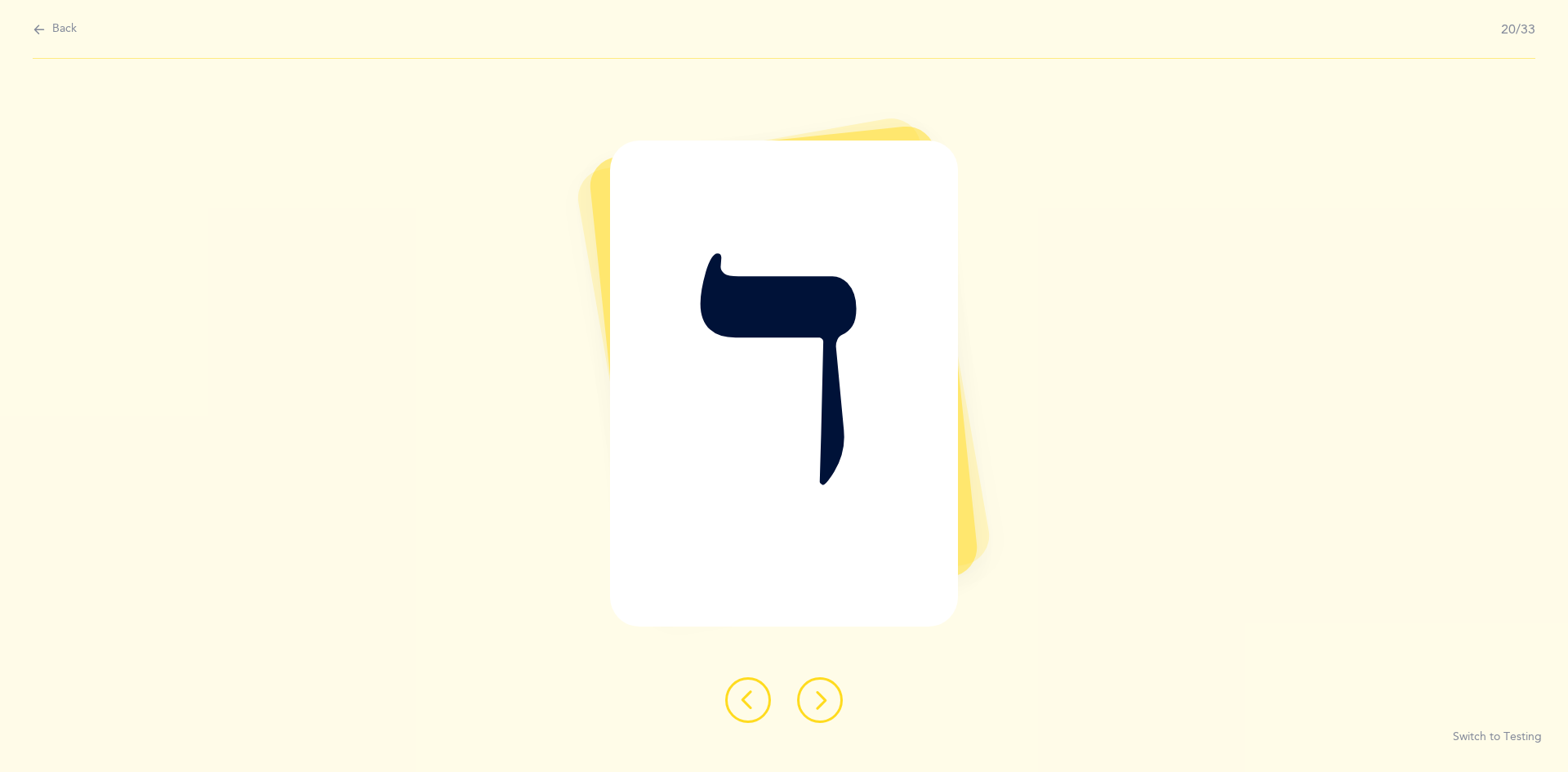
click at [758, 692] on icon at bounding box center [820, 700] width 20 height 20
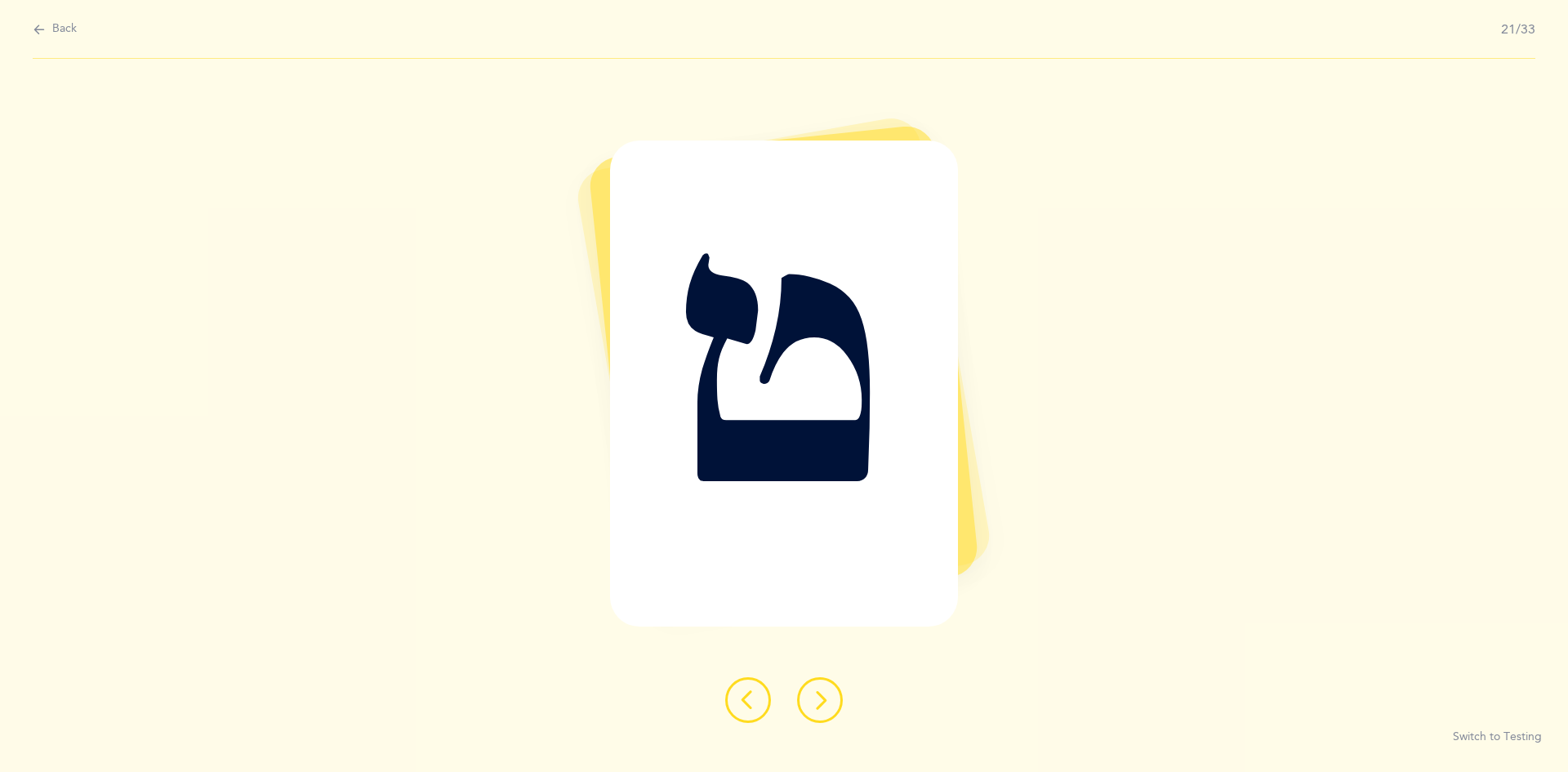
click at [758, 703] on icon at bounding box center [820, 700] width 20 height 20
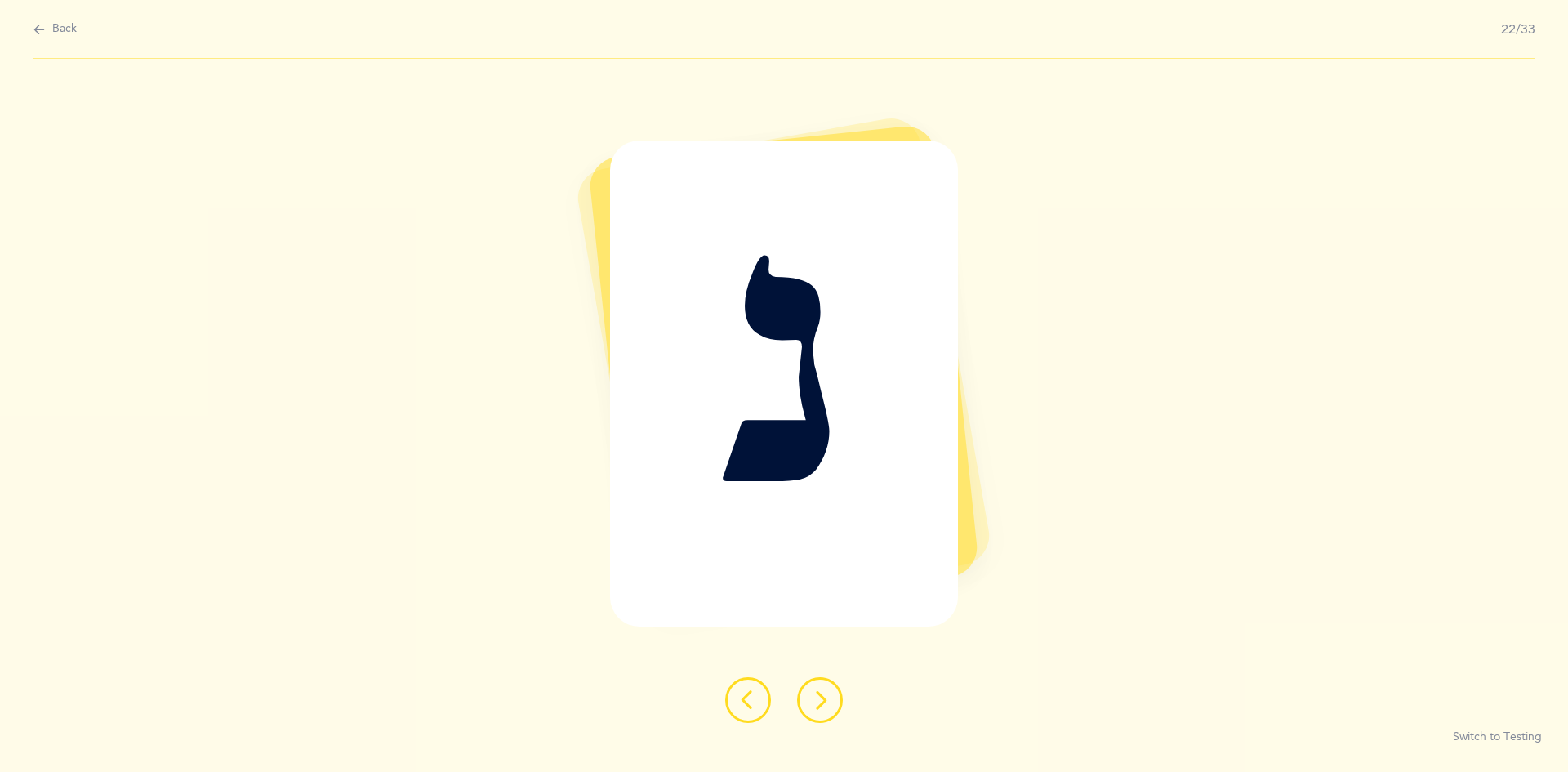
click at [758, 706] on icon at bounding box center [820, 700] width 20 height 20
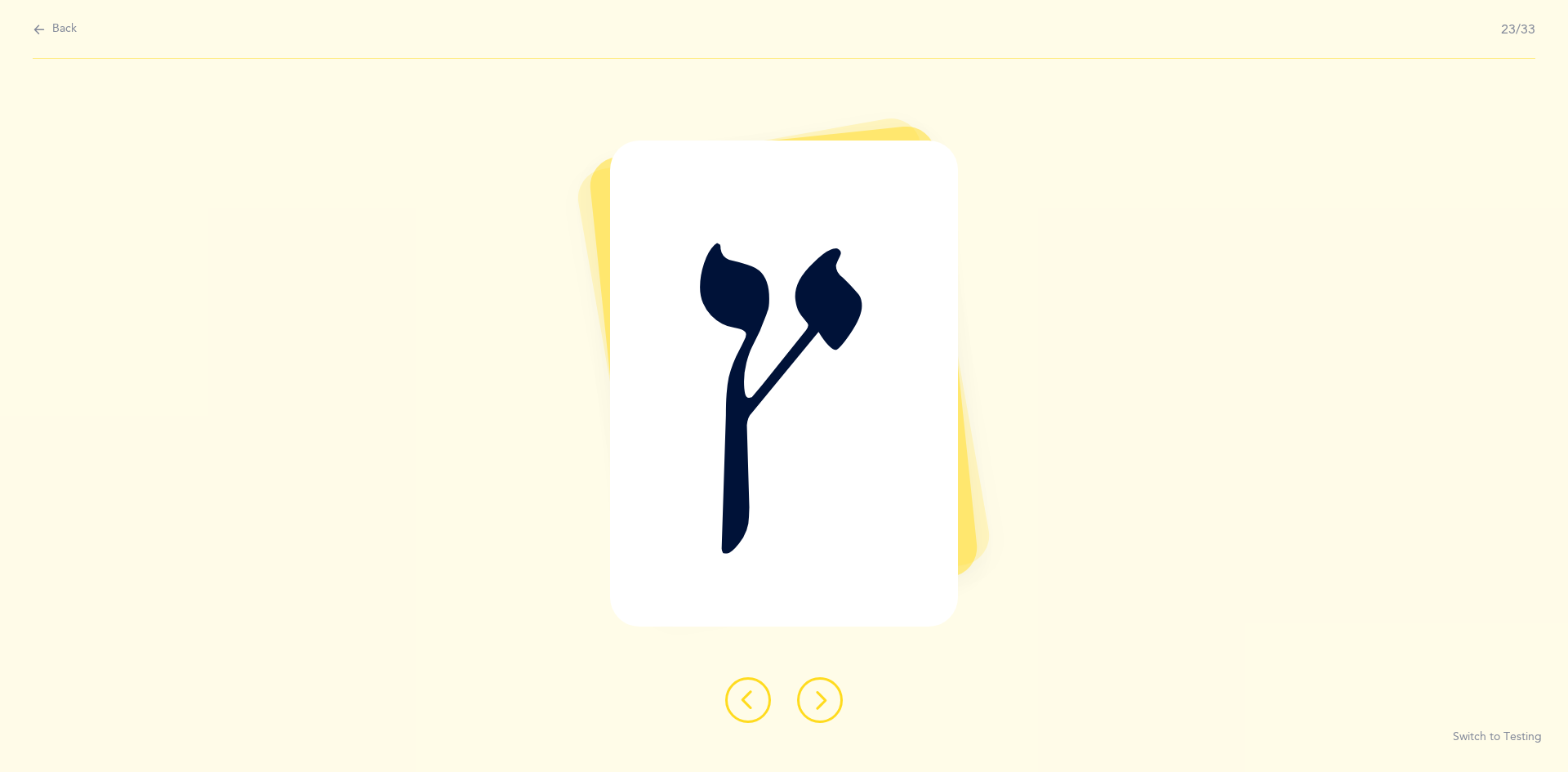
click at [758, 699] on icon at bounding box center [820, 700] width 20 height 20
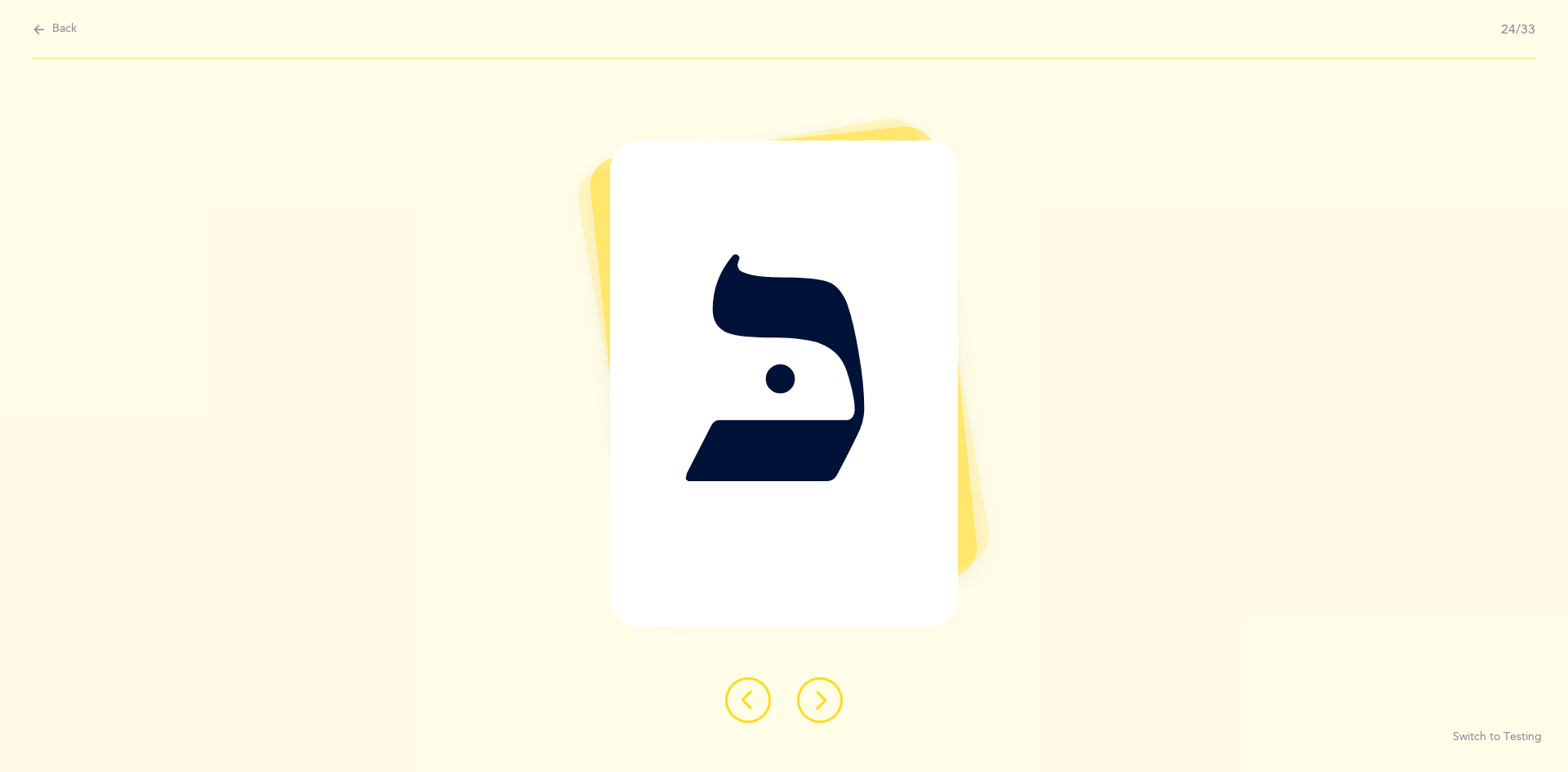
click at [758, 697] on icon at bounding box center [820, 700] width 20 height 20
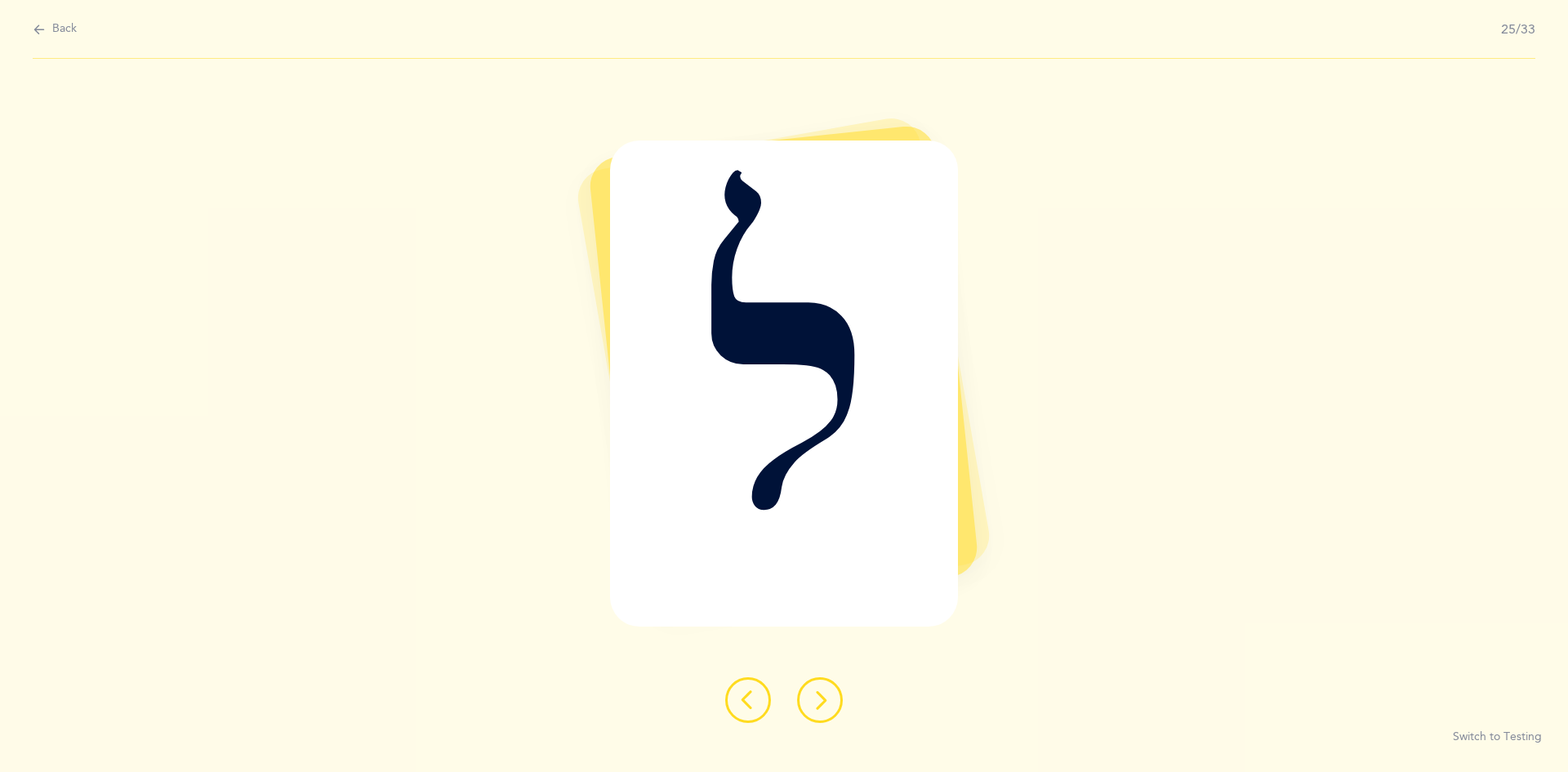
click at [758, 701] on icon at bounding box center [820, 700] width 20 height 20
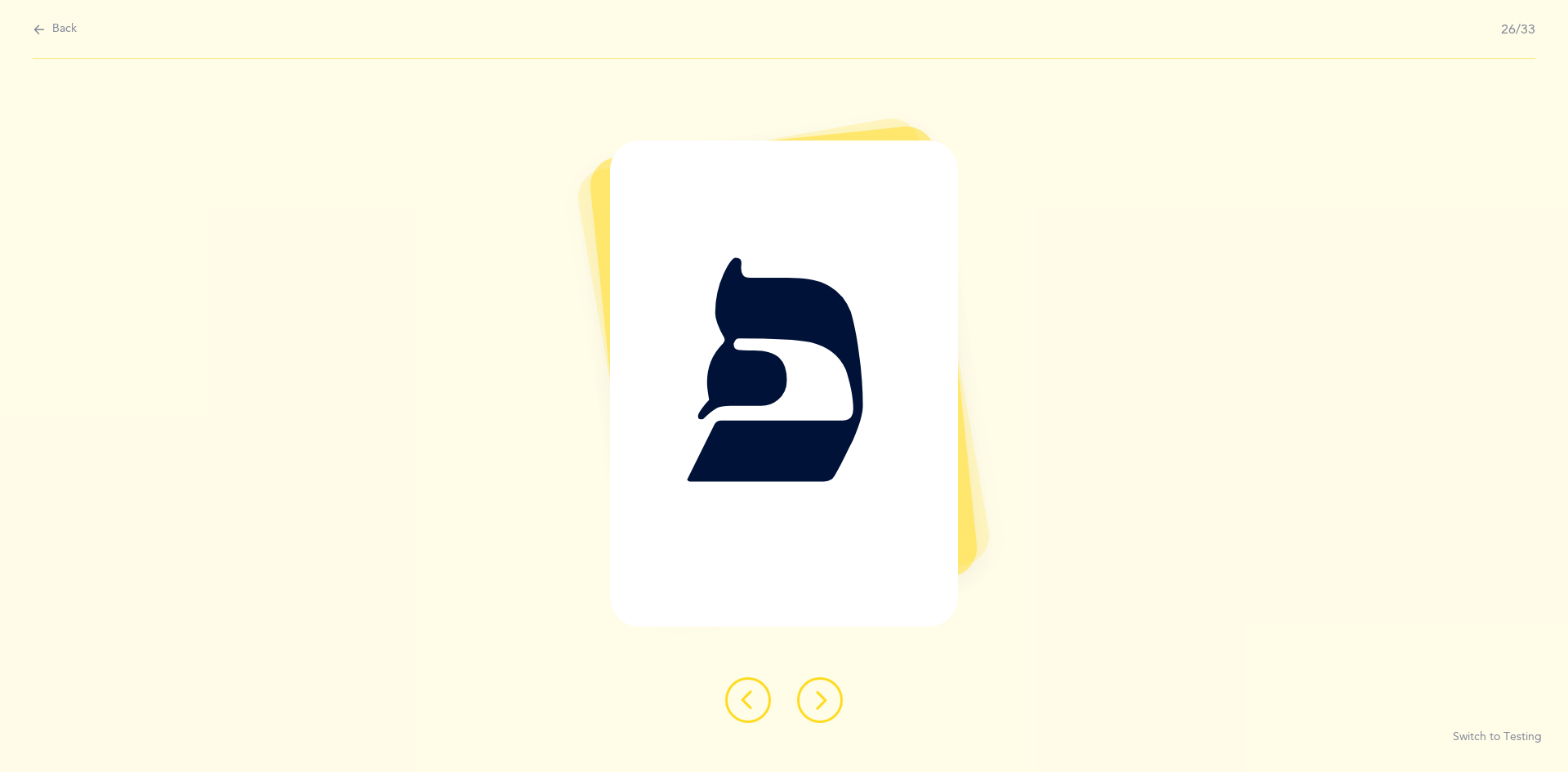
click at [758, 703] on icon at bounding box center [820, 700] width 20 height 20
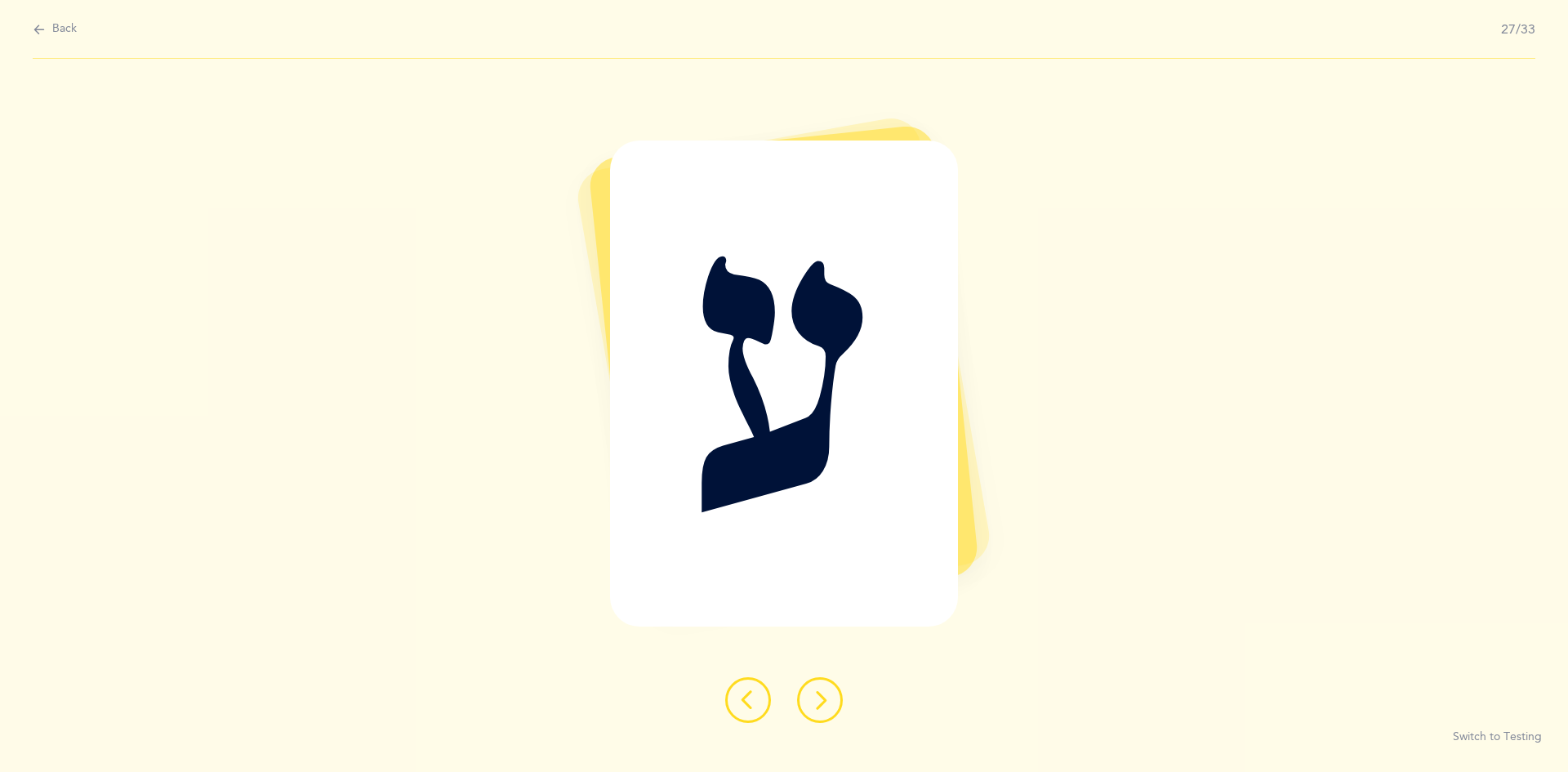
click at [758, 698] on icon at bounding box center [820, 700] width 20 height 20
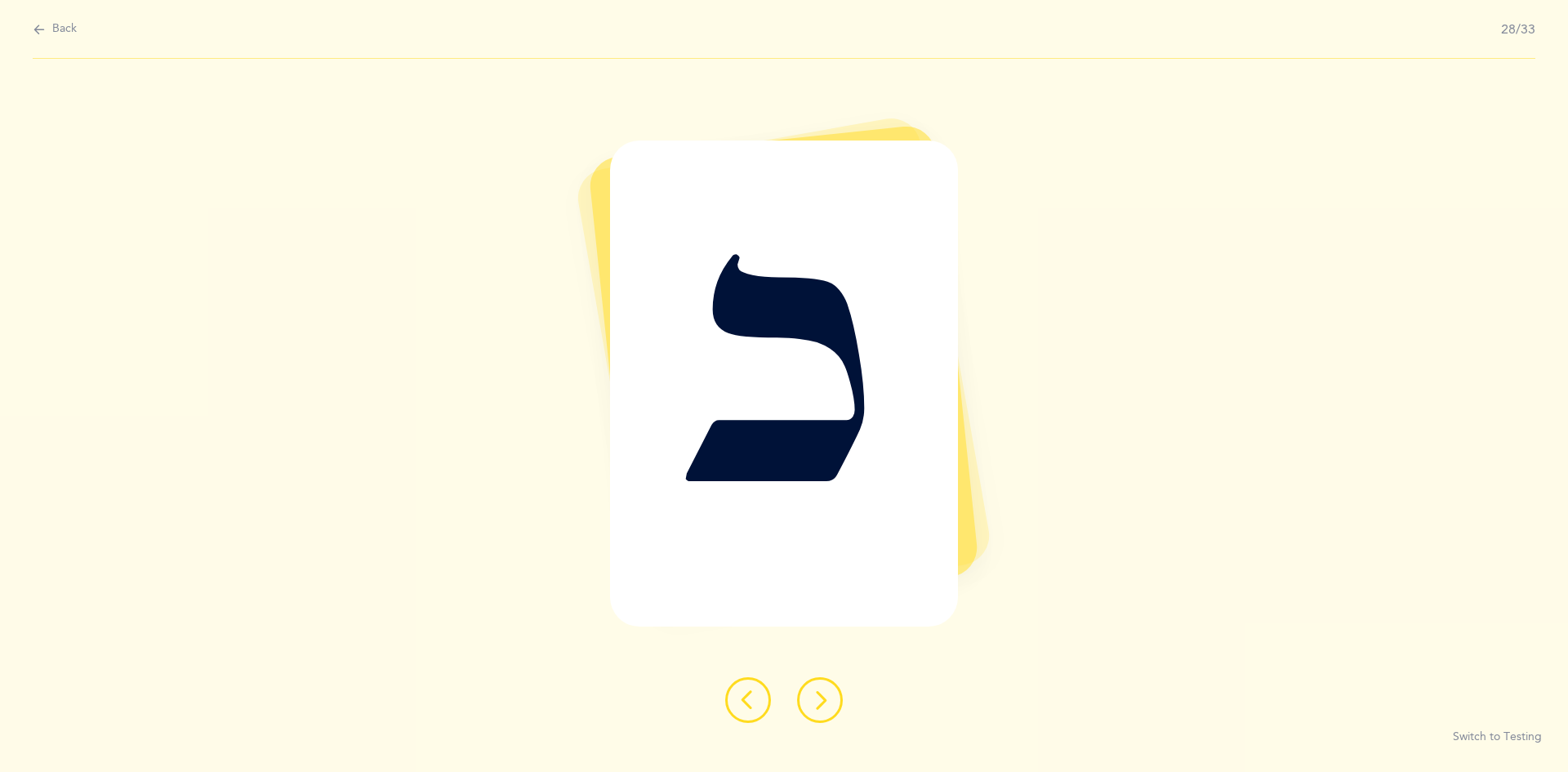
click at [758, 701] on icon at bounding box center [820, 700] width 20 height 20
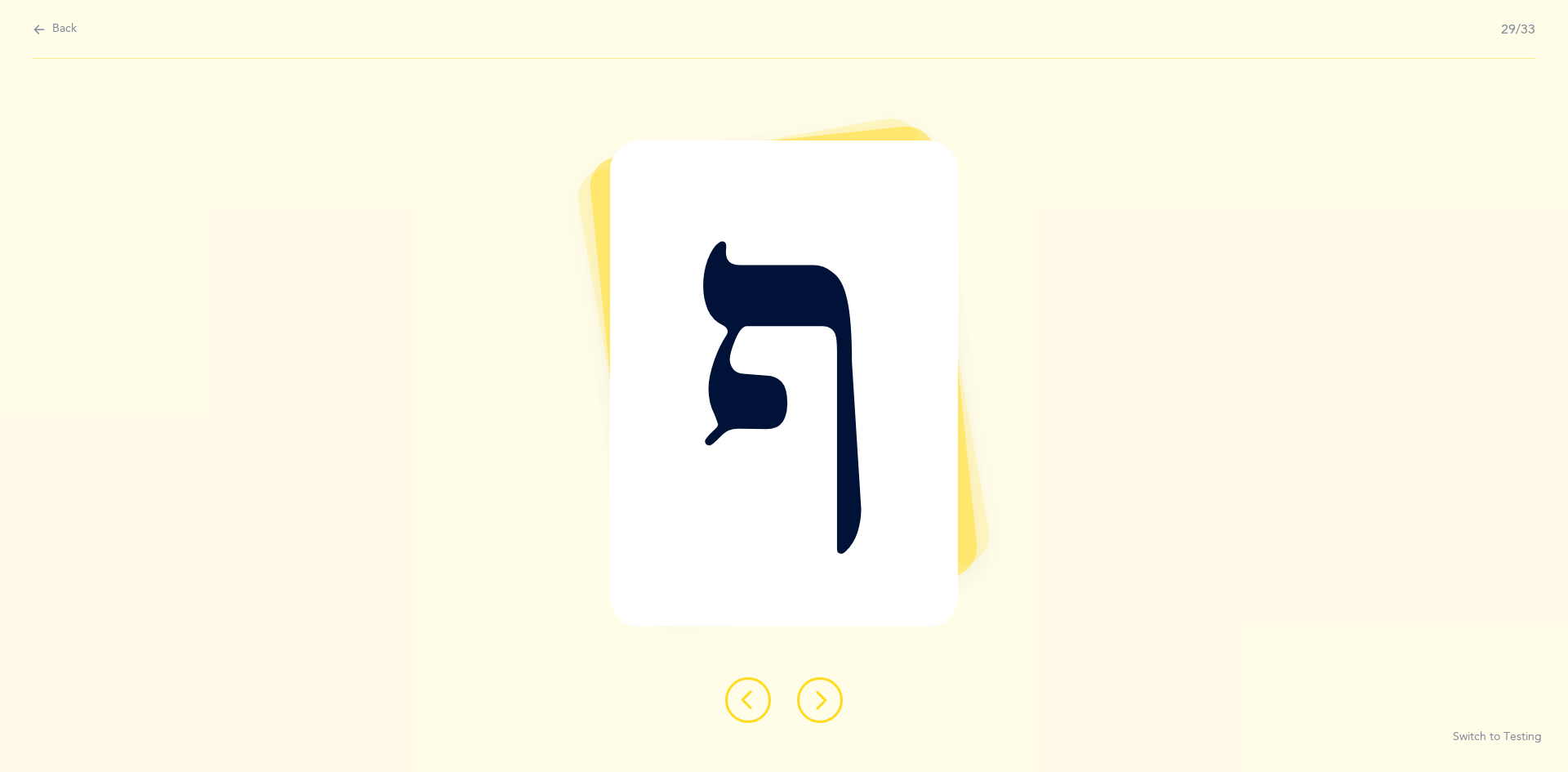
click at [758, 700] on icon at bounding box center [820, 700] width 20 height 20
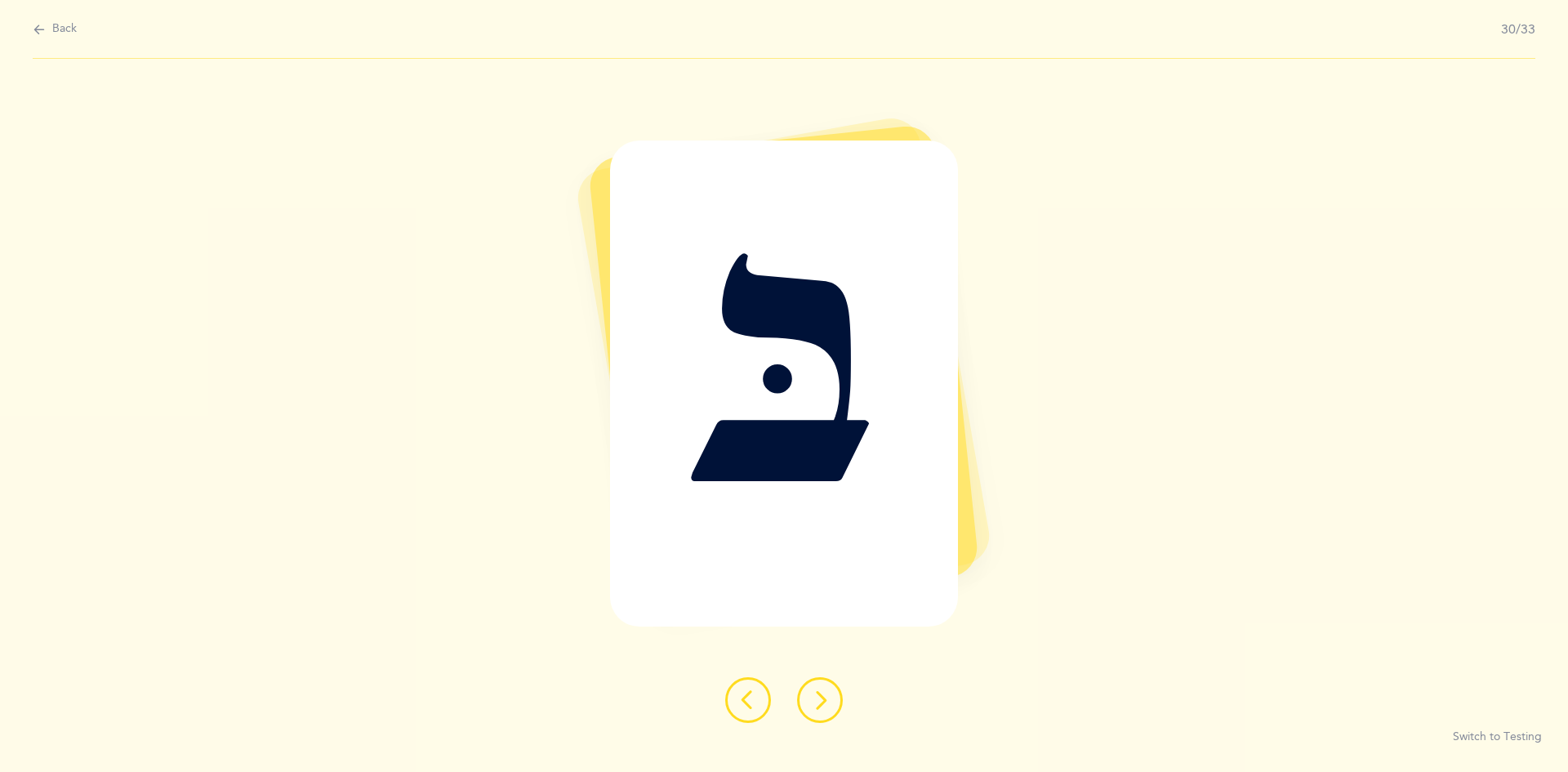
click at [758, 701] on icon at bounding box center [820, 700] width 20 height 20
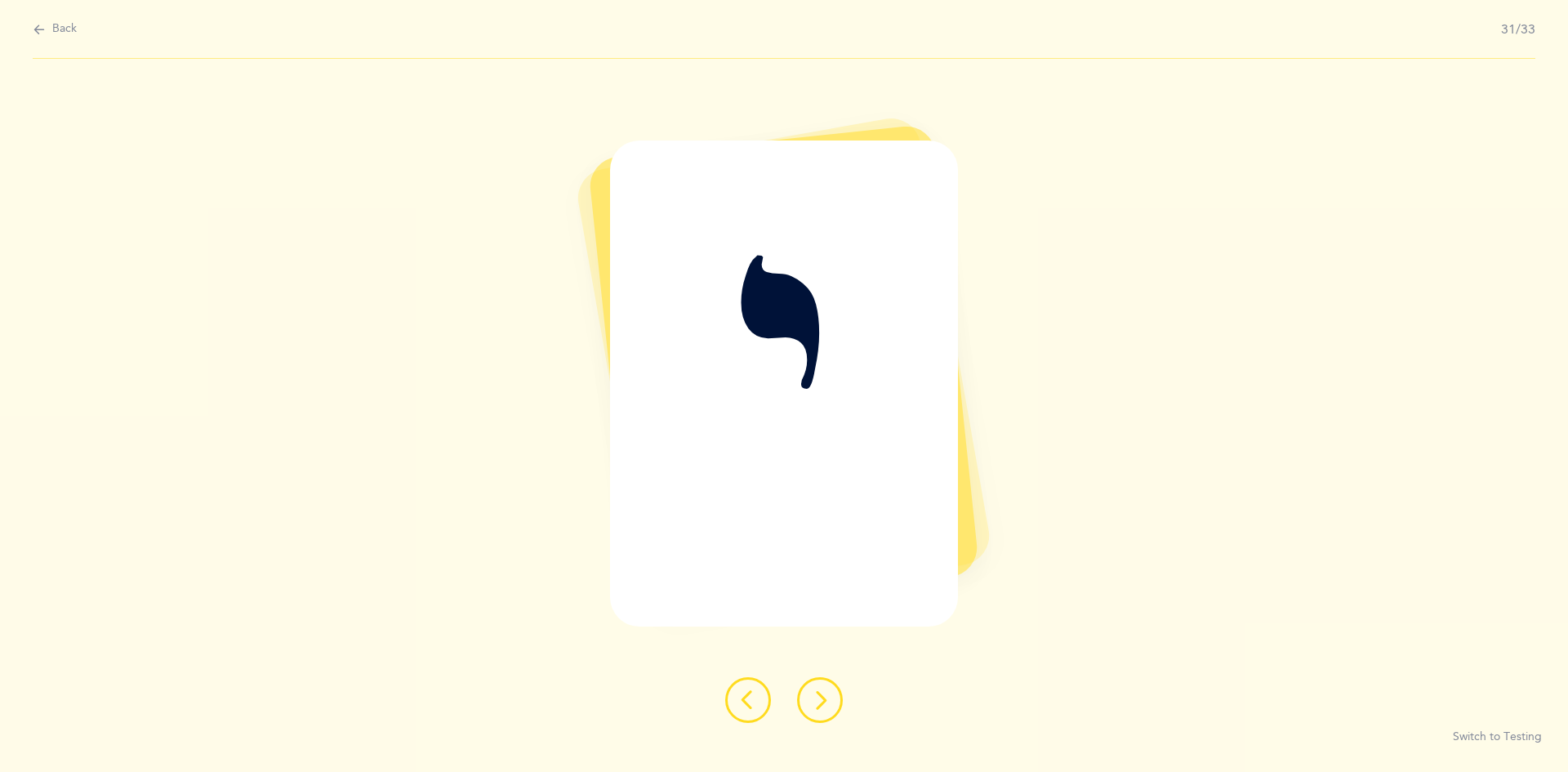
click at [758, 706] on icon at bounding box center [820, 700] width 20 height 20
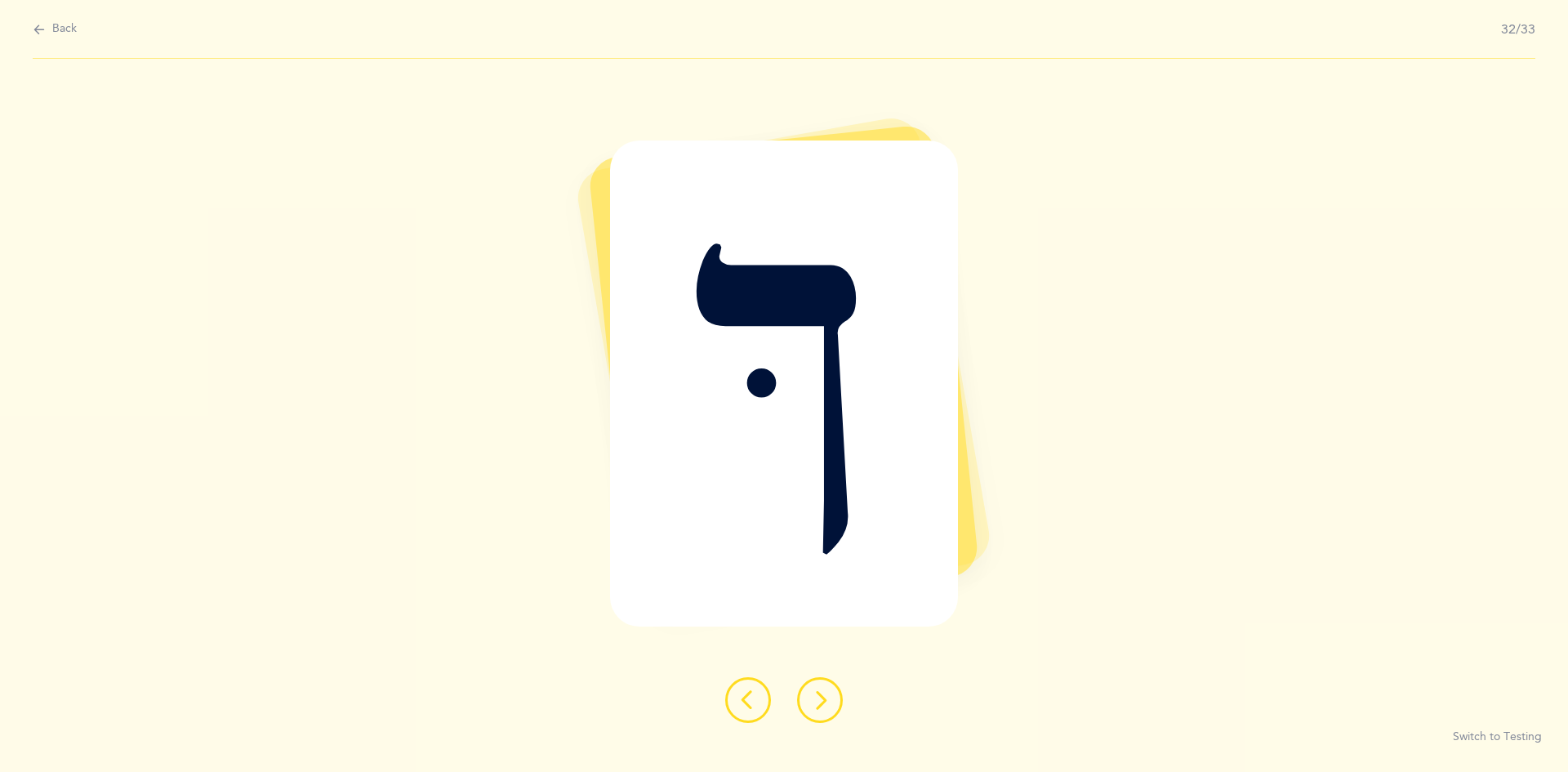
click at [758, 692] on button at bounding box center [820, 700] width 46 height 46
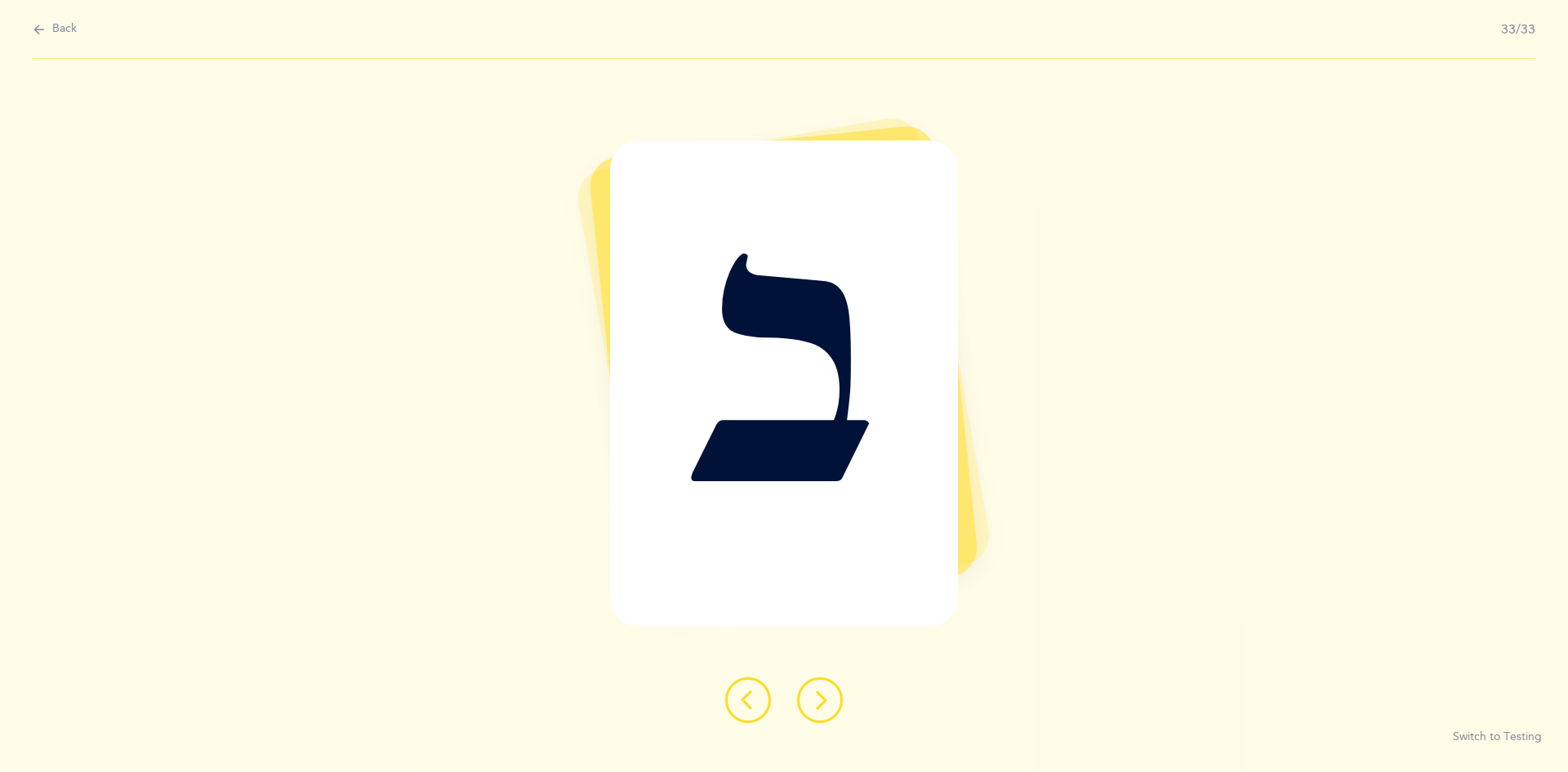
click at [758, 701] on icon at bounding box center [820, 700] width 20 height 20
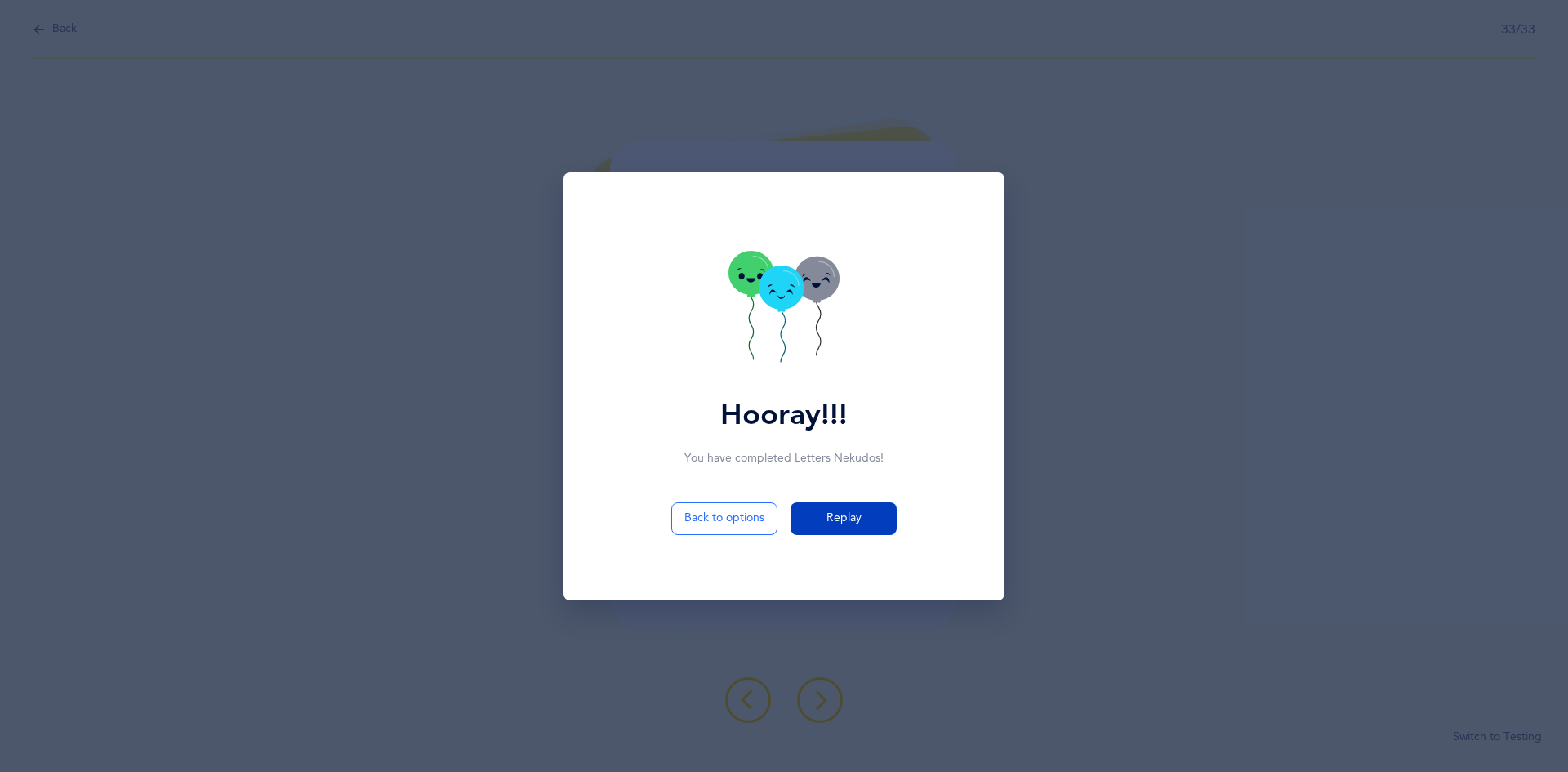
click at [758, 511] on span "Replay" at bounding box center [844, 519] width 35 height 17
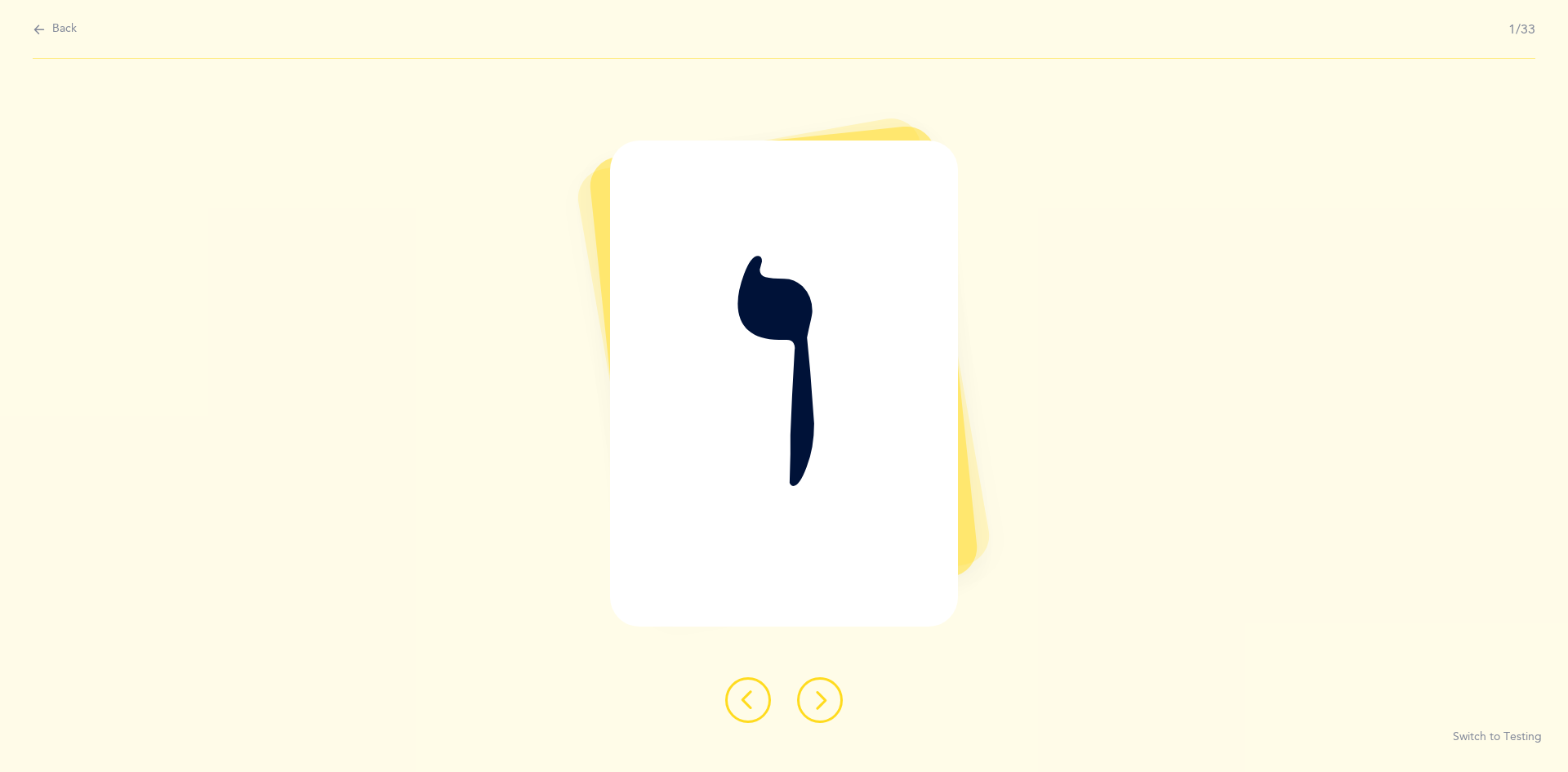
drag, startPoint x: 676, startPoint y: 633, endPoint x: 618, endPoint y: 652, distance: 61.0
click at [618, 652] on div "ו Switch to Testing" at bounding box center [784, 415] width 1568 height 713
click at [638, 624] on div "ו" at bounding box center [784, 383] width 347 height 486
drag, startPoint x: 251, startPoint y: 96, endPoint x: 199, endPoint y: 56, distance: 65.6
click at [199, 56] on div "Back 1/33 ו Switch to Testing" at bounding box center [784, 386] width 1568 height 772
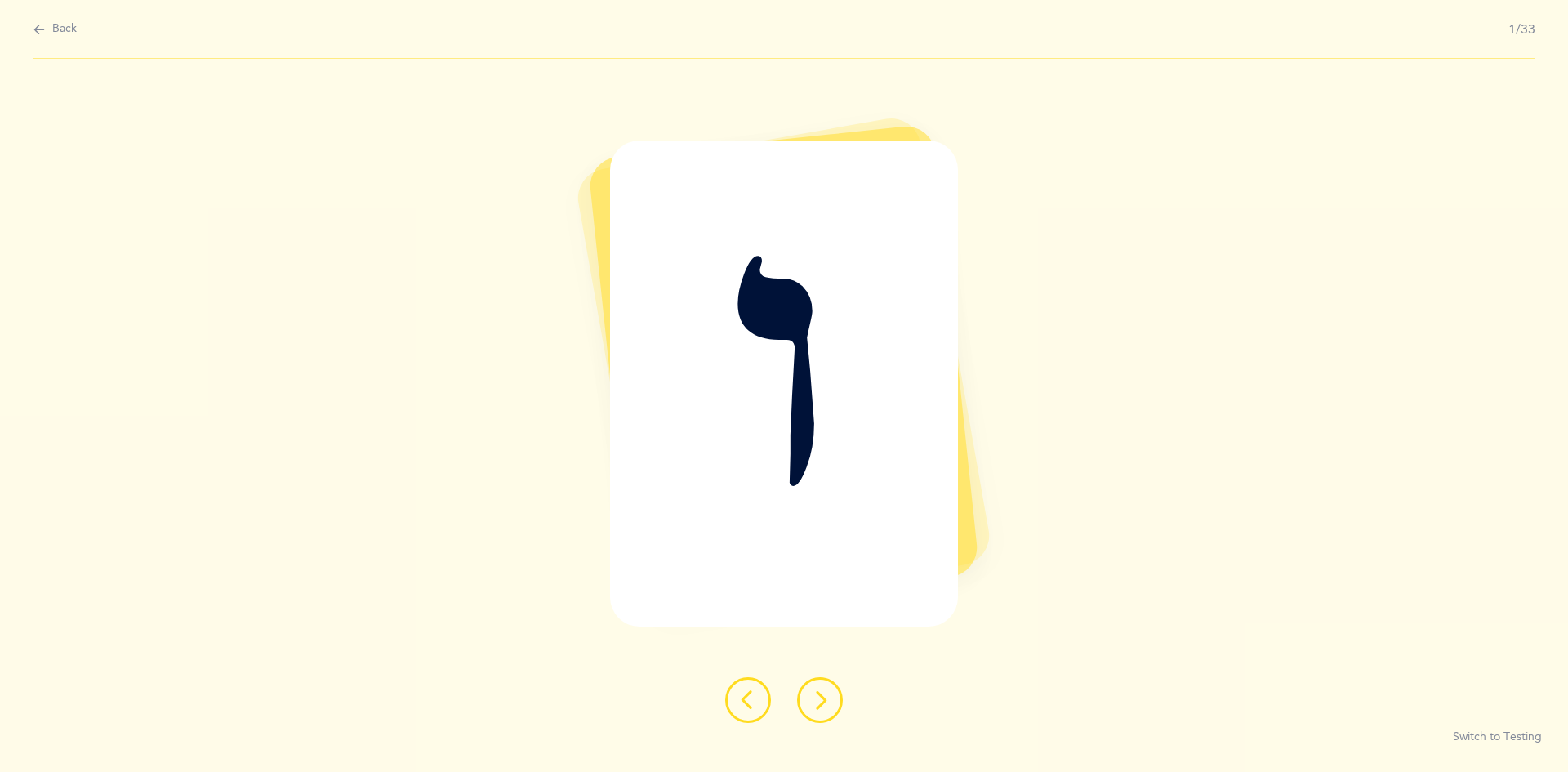
click at [50, 4] on div "Back 1/33" at bounding box center [784, 29] width 1503 height 59
click at [57, 41] on div "Back 1/33" at bounding box center [784, 29] width 1503 height 59
click at [60, 39] on div "Back 1/33" at bounding box center [784, 29] width 1503 height 59
click at [58, 30] on span "Back" at bounding box center [65, 29] width 24 height 16
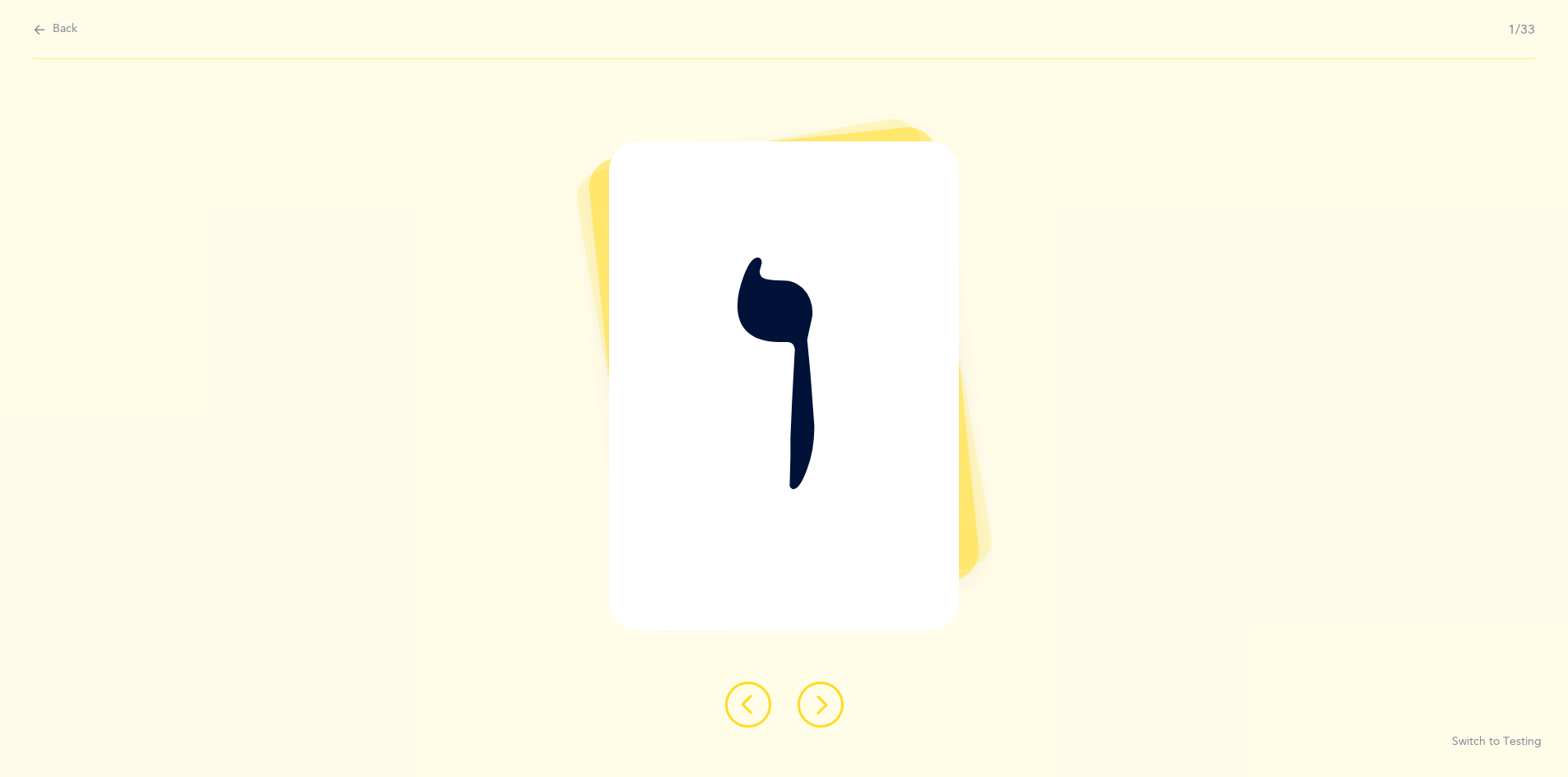
click at [62, 29] on icon at bounding box center [95, 38] width 86 height 19
select select "single"
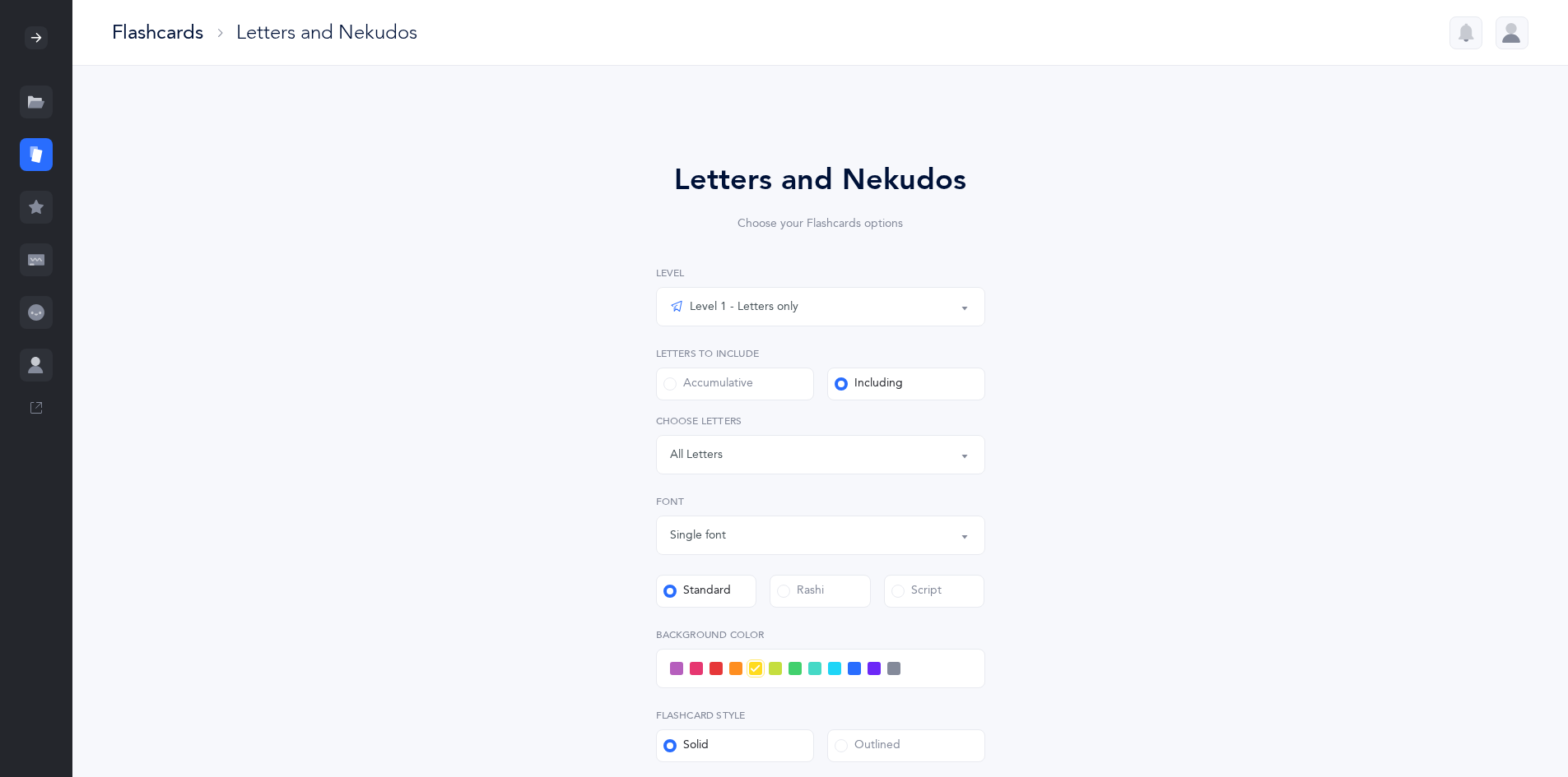
click at [185, 41] on div "Flashcards" at bounding box center [157, 32] width 91 height 27
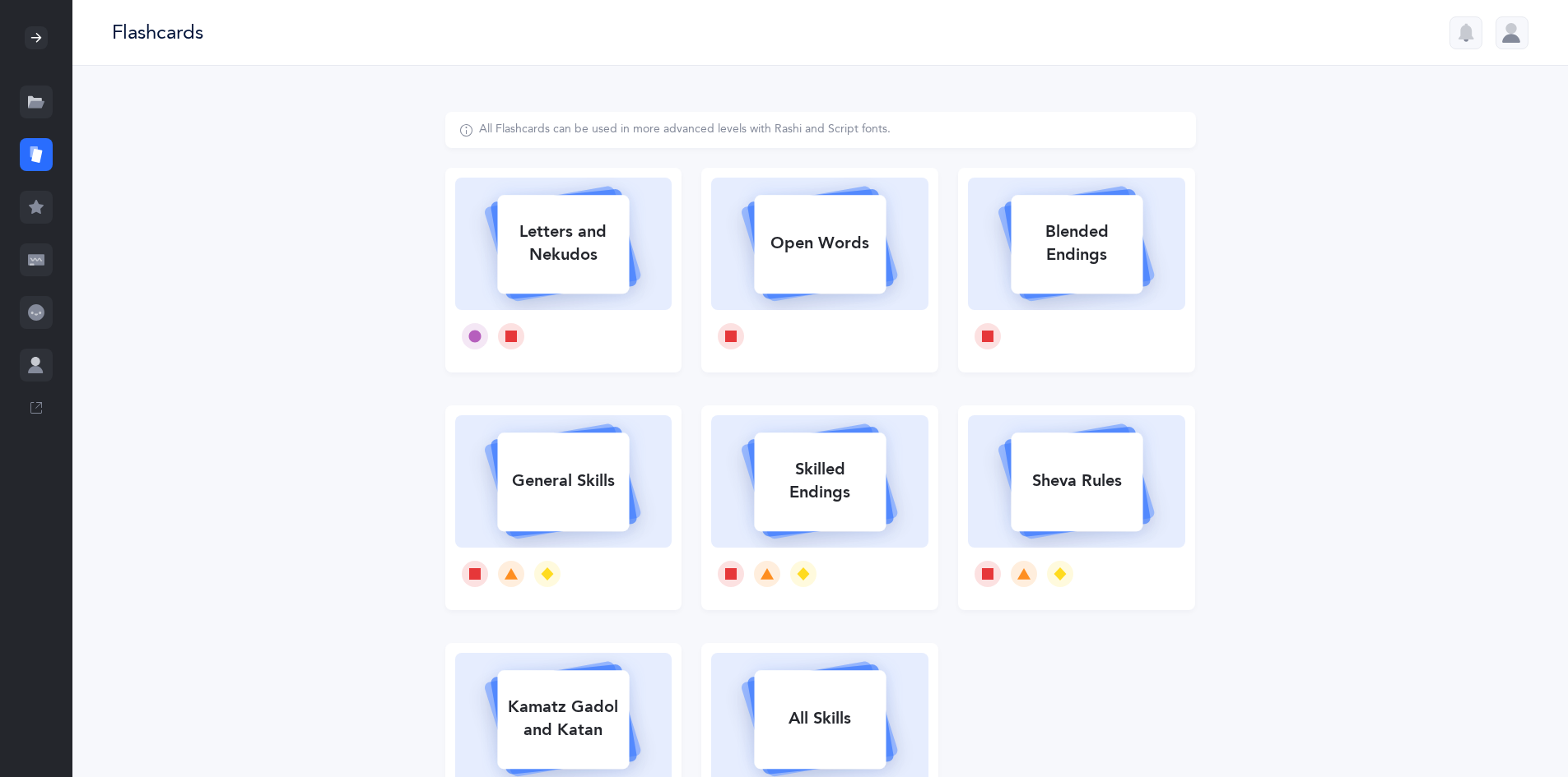
click at [615, 290] on rect at bounding box center [564, 244] width 132 height 99
select select "single"
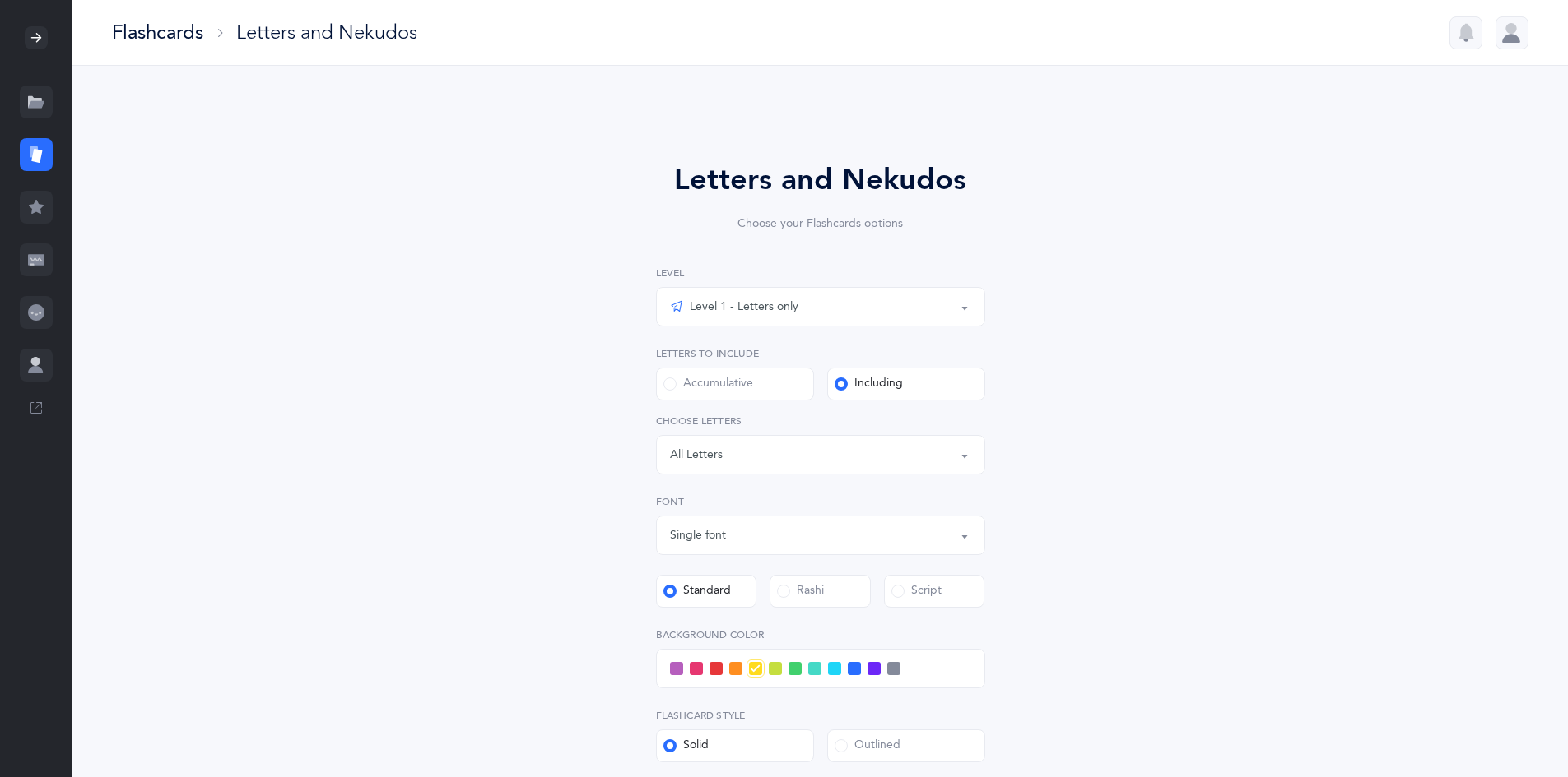
click at [764, 302] on button "Level 1 - Letters only" at bounding box center [821, 307] width 329 height 40
click at [764, 427] on span "Level 3 - Letters and Nekudos" at bounding box center [803, 422] width 204 height 15
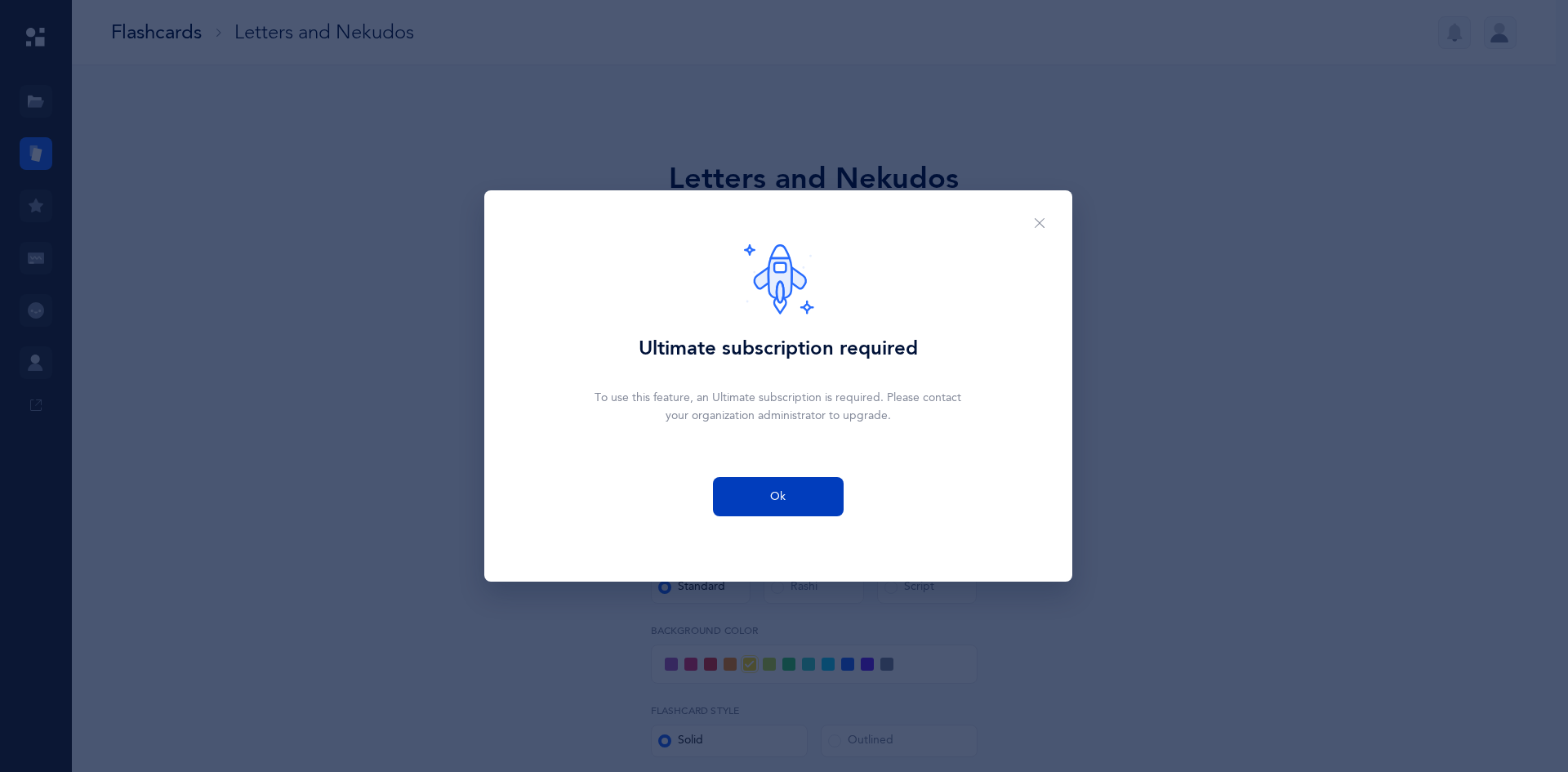
click at [758, 504] on span "Ok" at bounding box center [778, 497] width 15 height 17
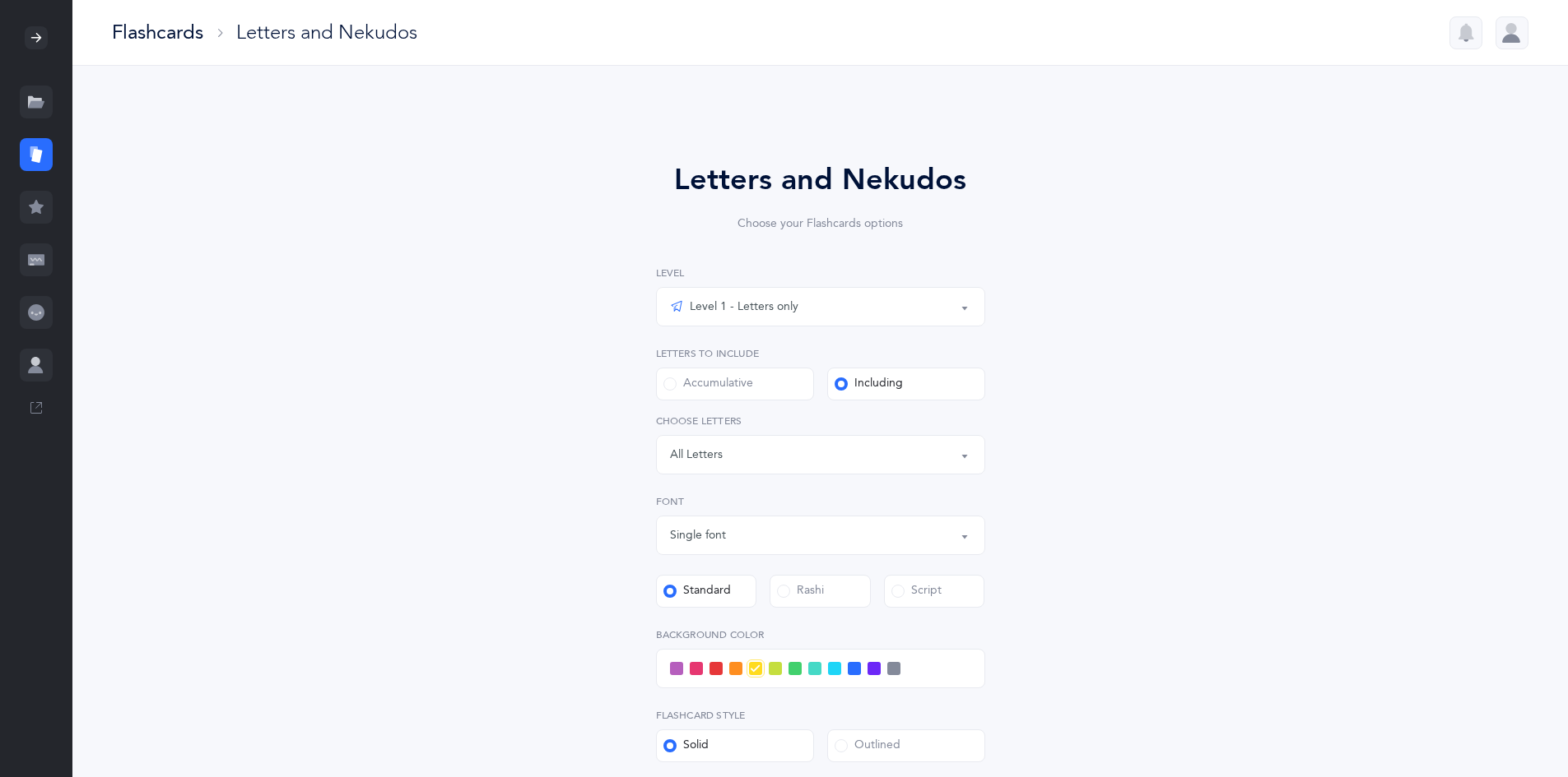
click at [764, 303] on button "Level 1 - Letters only" at bounding box center [821, 307] width 329 height 40
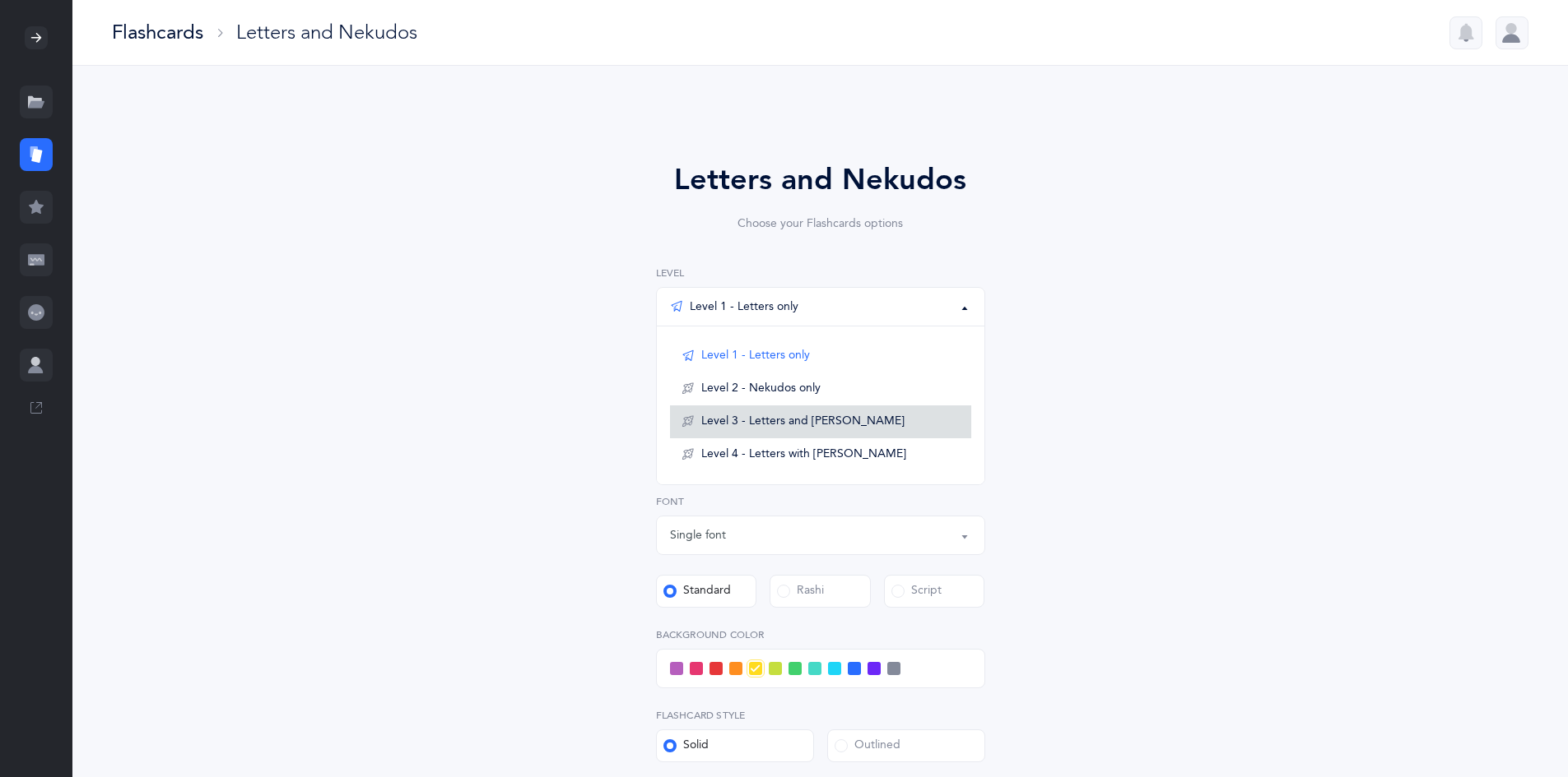
click at [764, 435] on link "Level 3 - Letters and Nekudos" at bounding box center [821, 422] width 302 height 33
select select "1"
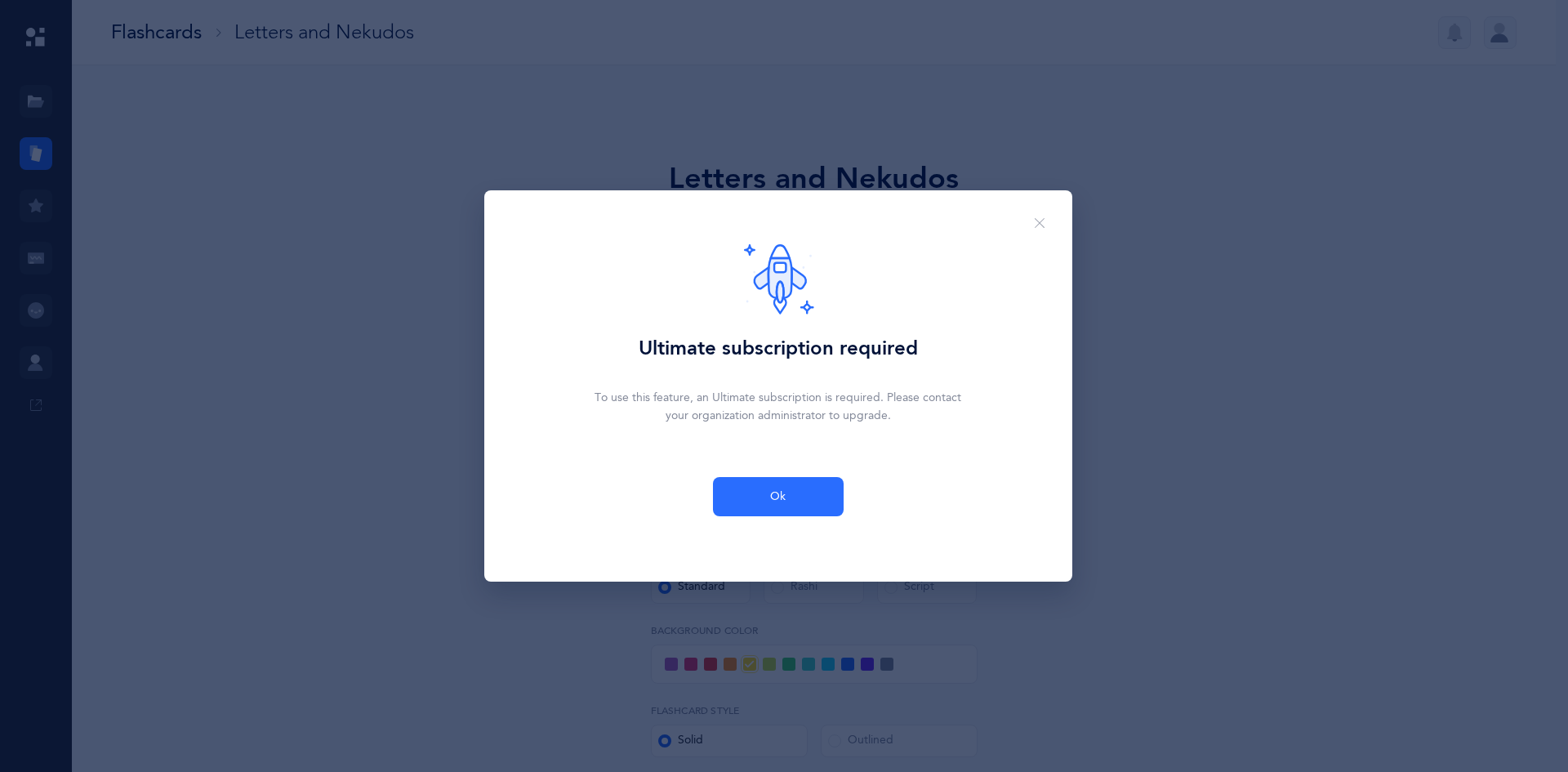
click at [758, 211] on button "Close" at bounding box center [1040, 223] width 40 height 40
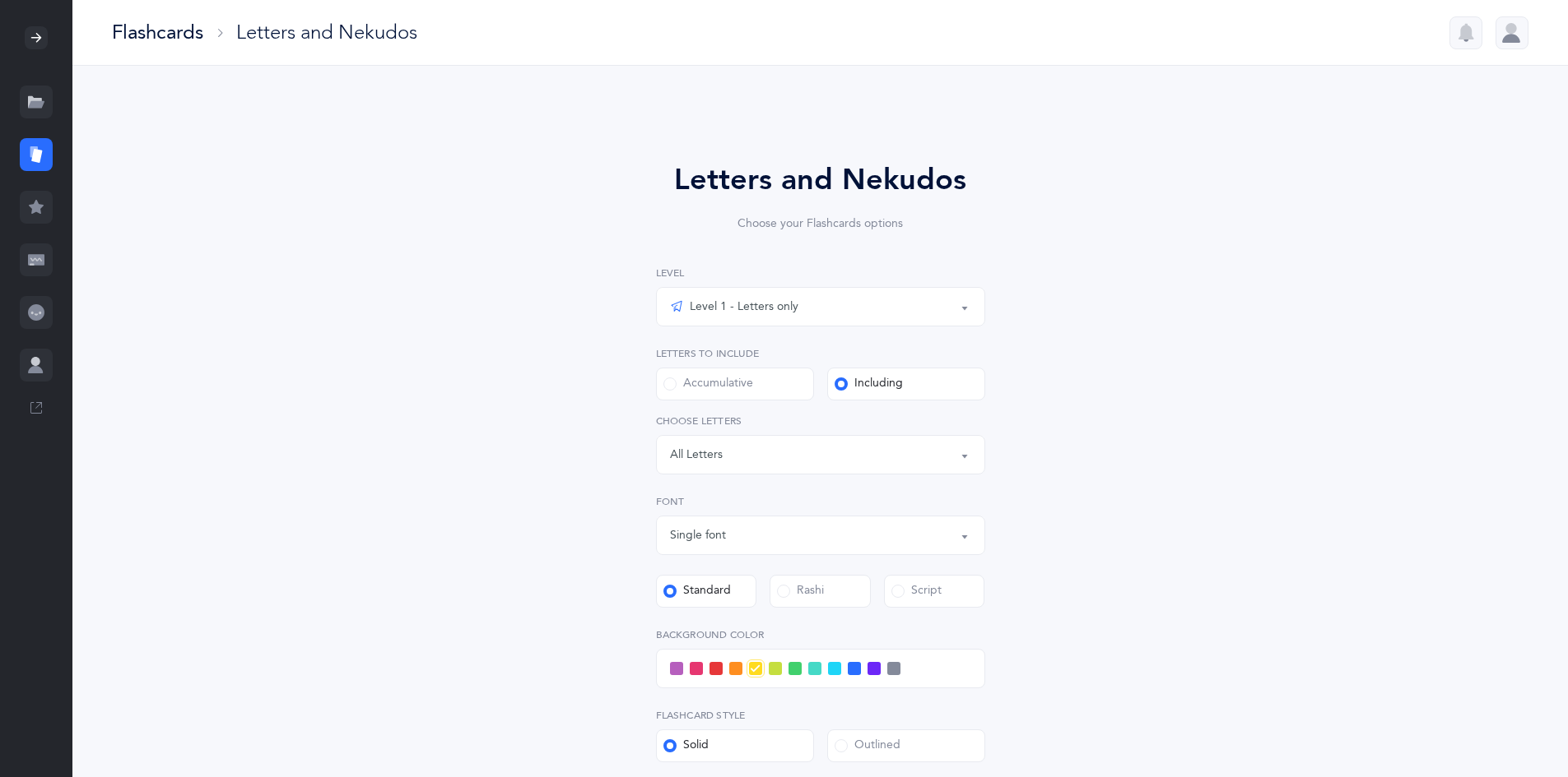
click at [764, 452] on button "Letters: All Letters" at bounding box center [821, 455] width 329 height 40
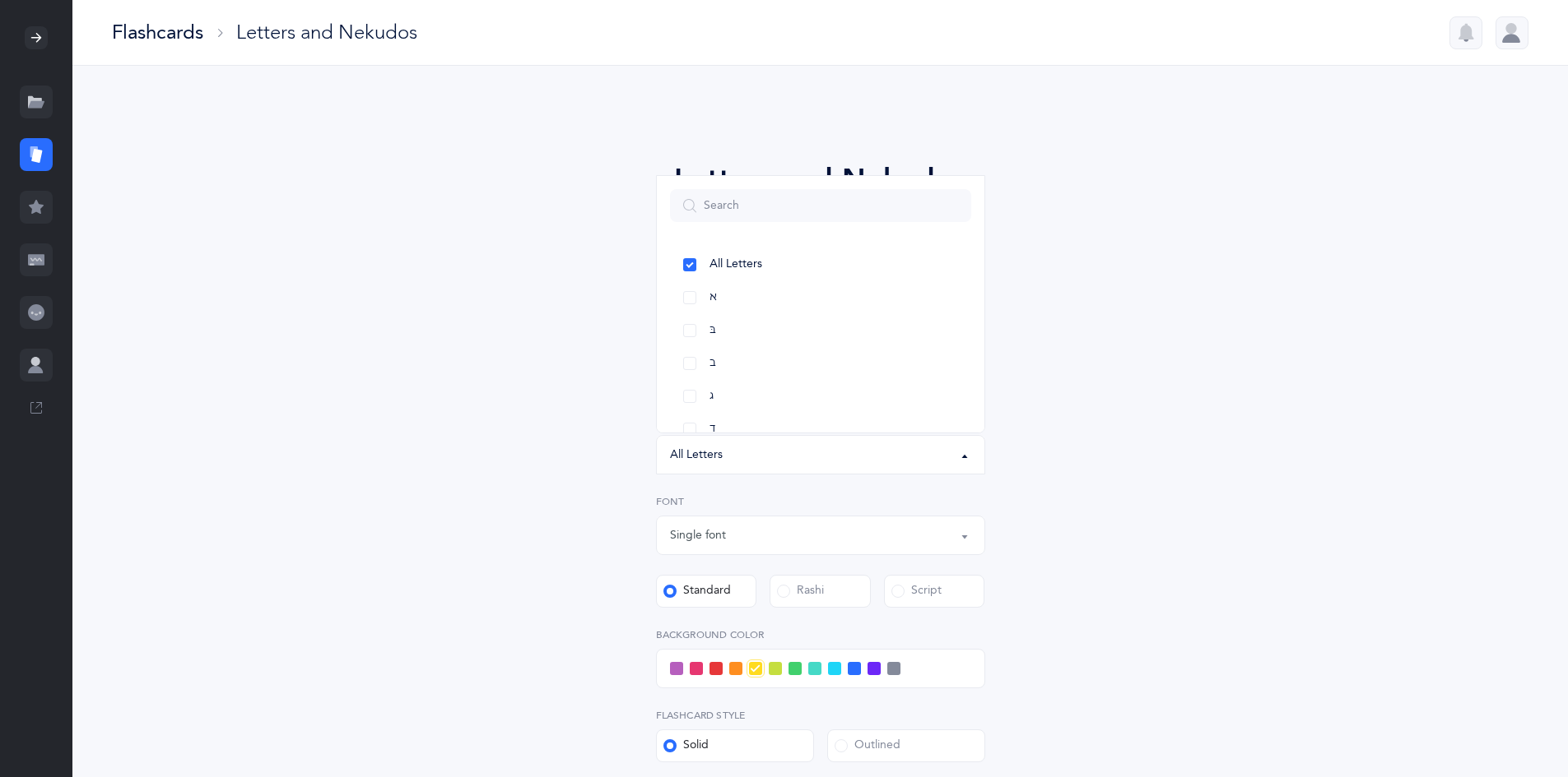
click at [643, 473] on div "Letters and Nekudos Choose your Flashcards options Level 1 - Letters only Level…" at bounding box center [821, 533] width 421 height 751
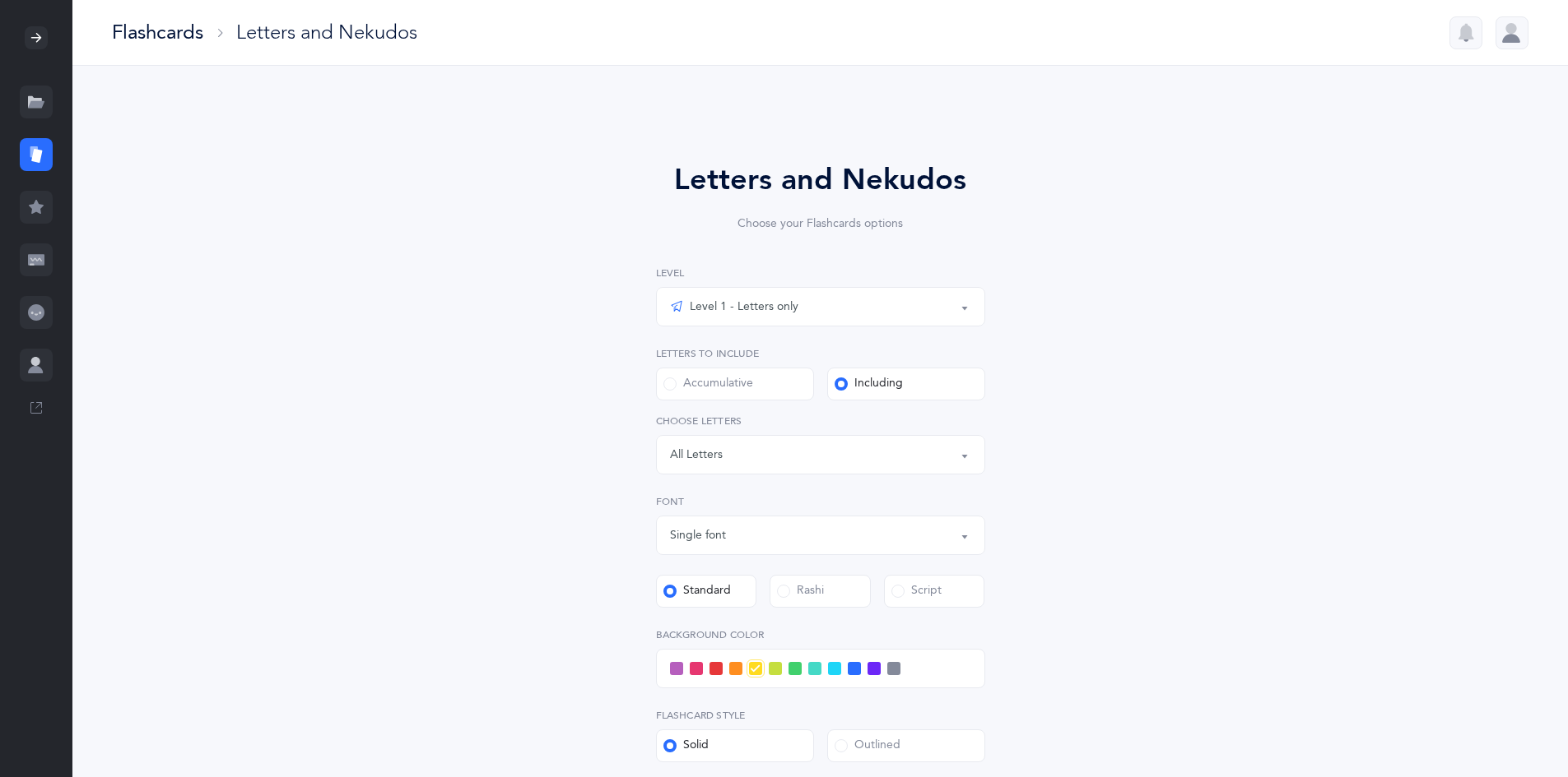
click at [764, 754] on html "Shlomo Churba Resources Resources Flashcards Flashcards Features Features Class…" at bounding box center [784, 520] width 1568 height 1040
